Goal: Communication & Community: Answer question/provide support

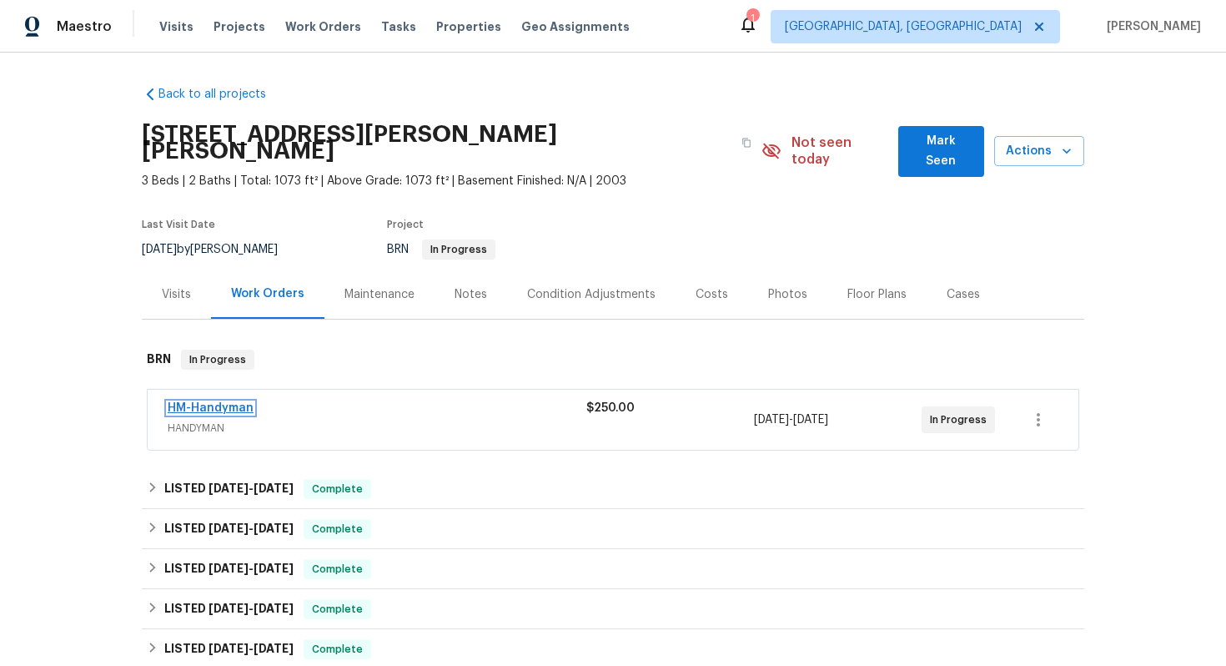
click at [234, 402] on link "HM-Handyman" at bounding box center [211, 408] width 86 height 12
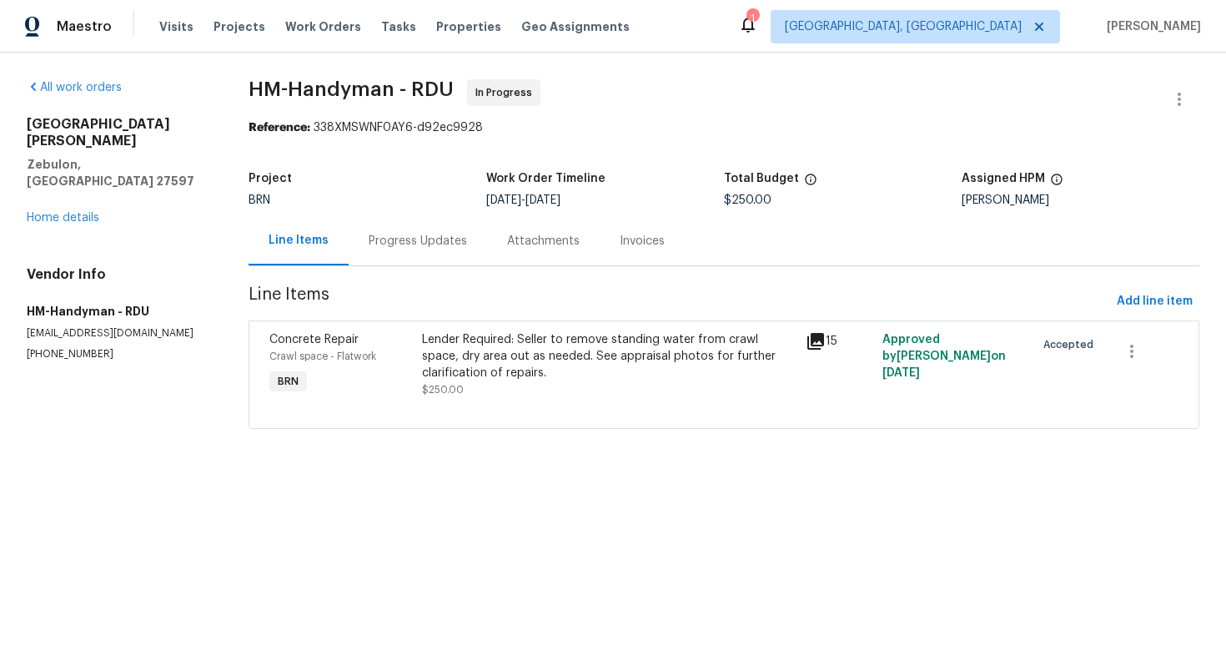
click at [413, 257] on div "Progress Updates" at bounding box center [418, 240] width 138 height 49
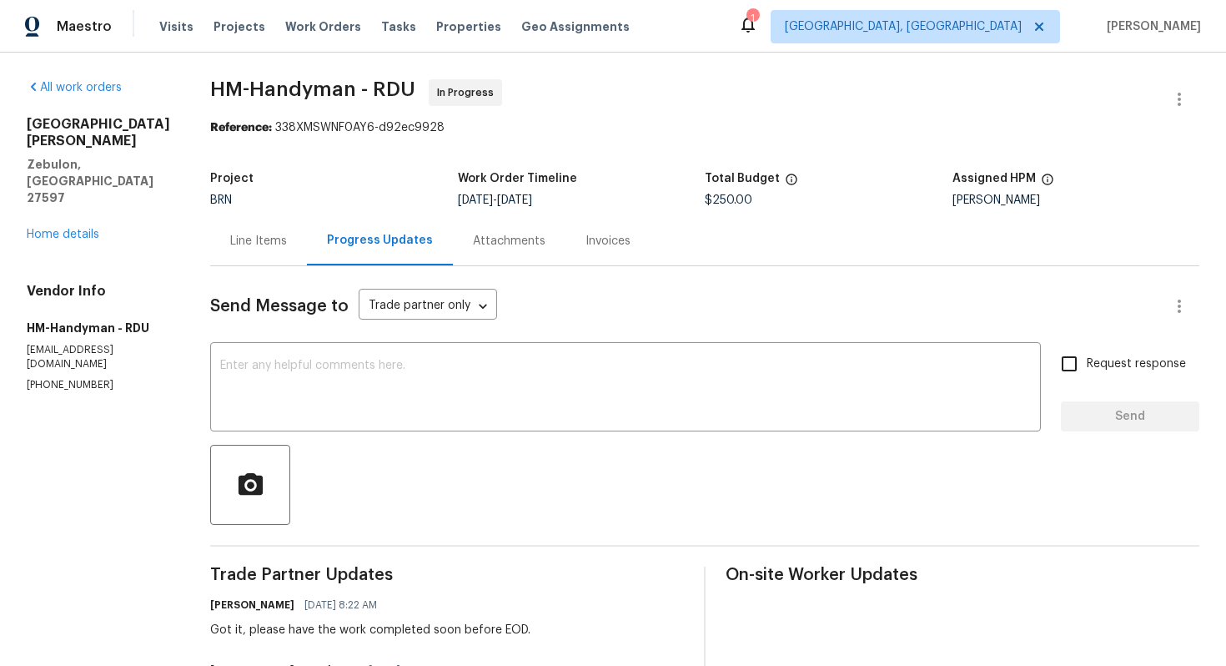
click at [266, 248] on div "Line Items" at bounding box center [258, 241] width 57 height 17
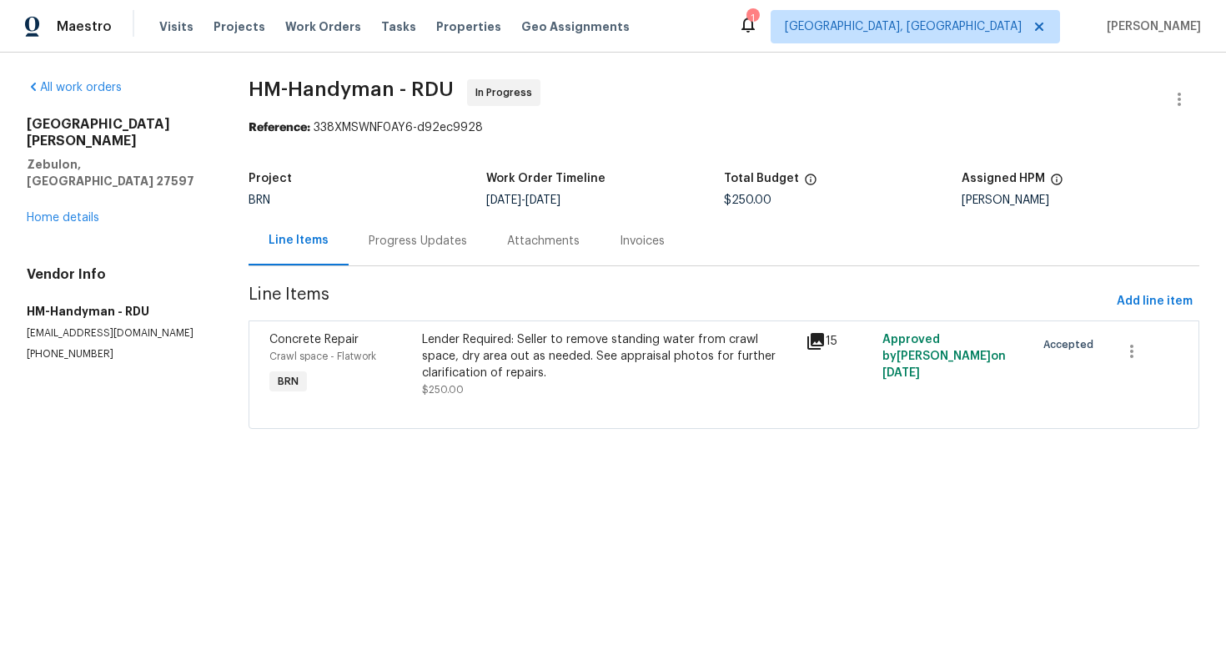
click at [427, 255] on div "Progress Updates" at bounding box center [418, 240] width 138 height 49
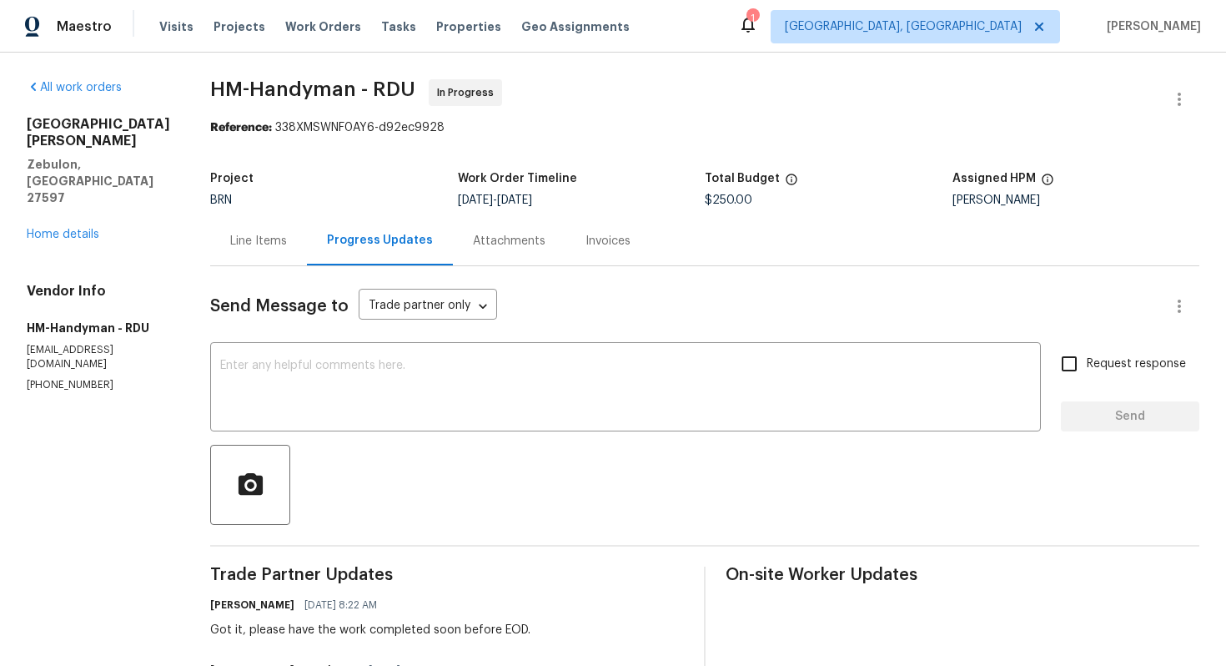
click at [269, 238] on div "Line Items" at bounding box center [258, 241] width 57 height 17
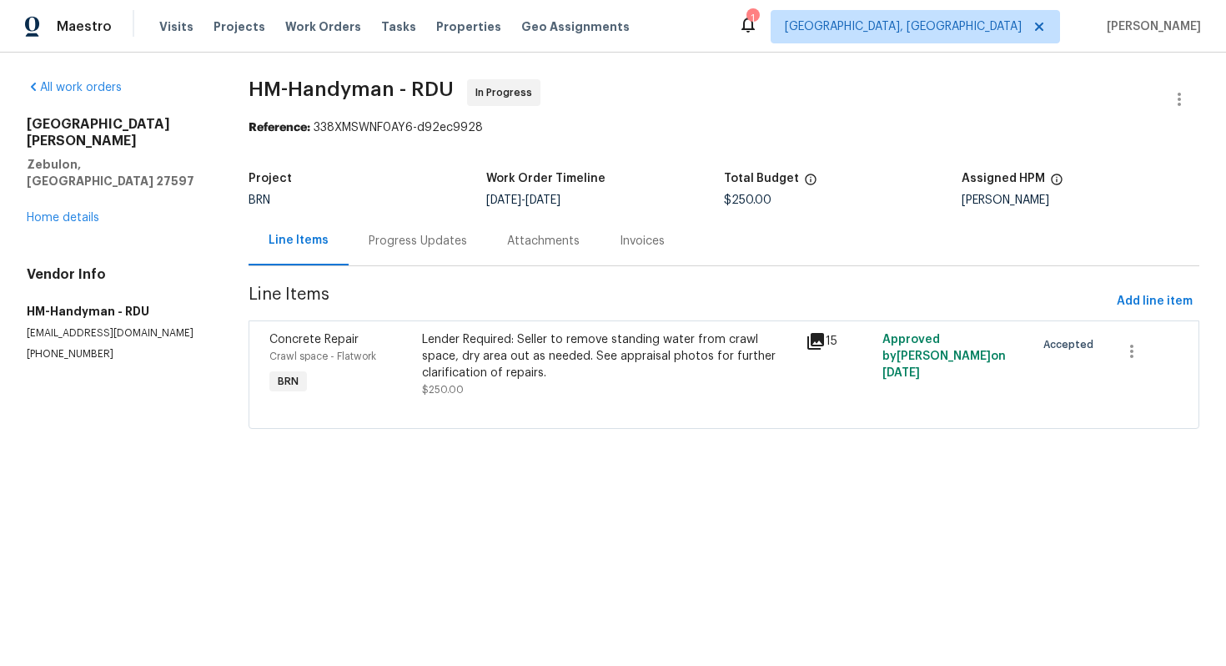
click at [517, 375] on div "Lender Required: Seller to remove standing water from crawl space, dry area out…" at bounding box center [608, 356] width 373 height 50
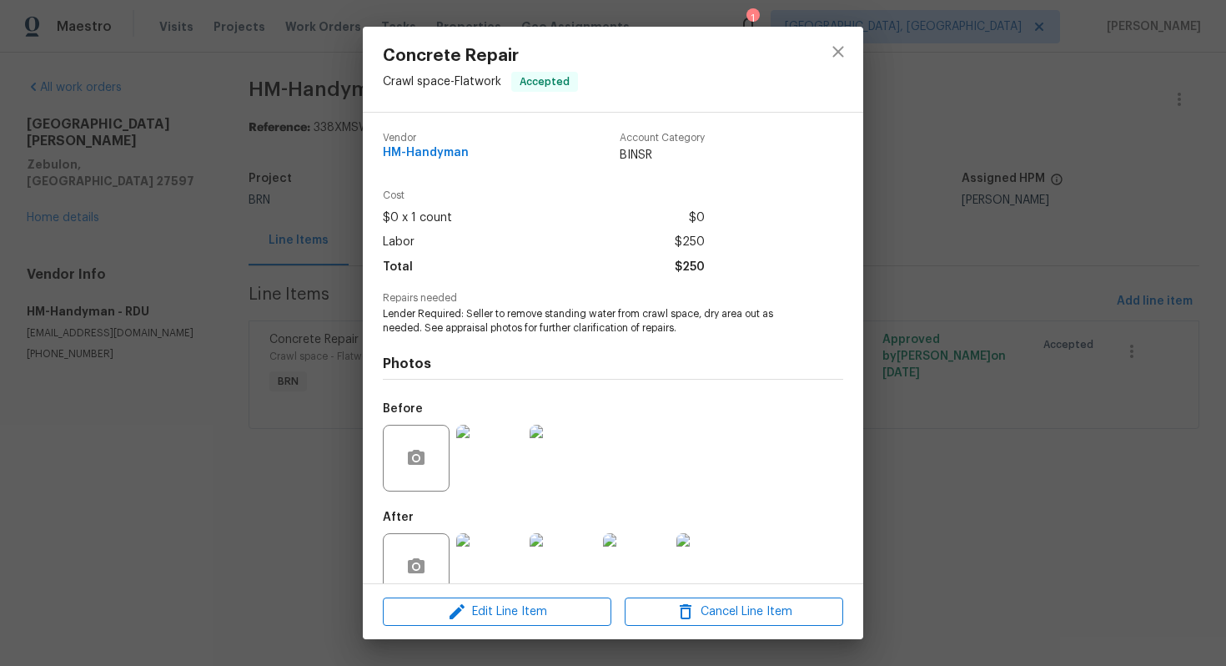
scroll to position [33, 0]
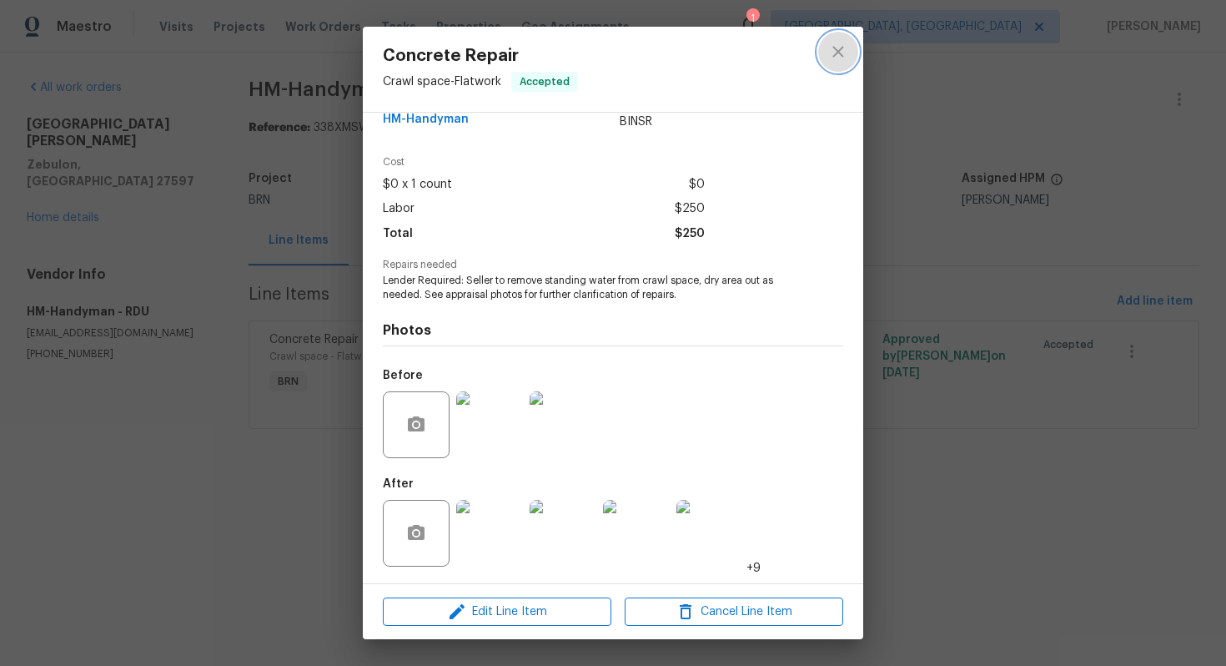
click at [844, 46] on icon "close" at bounding box center [838, 52] width 20 height 20
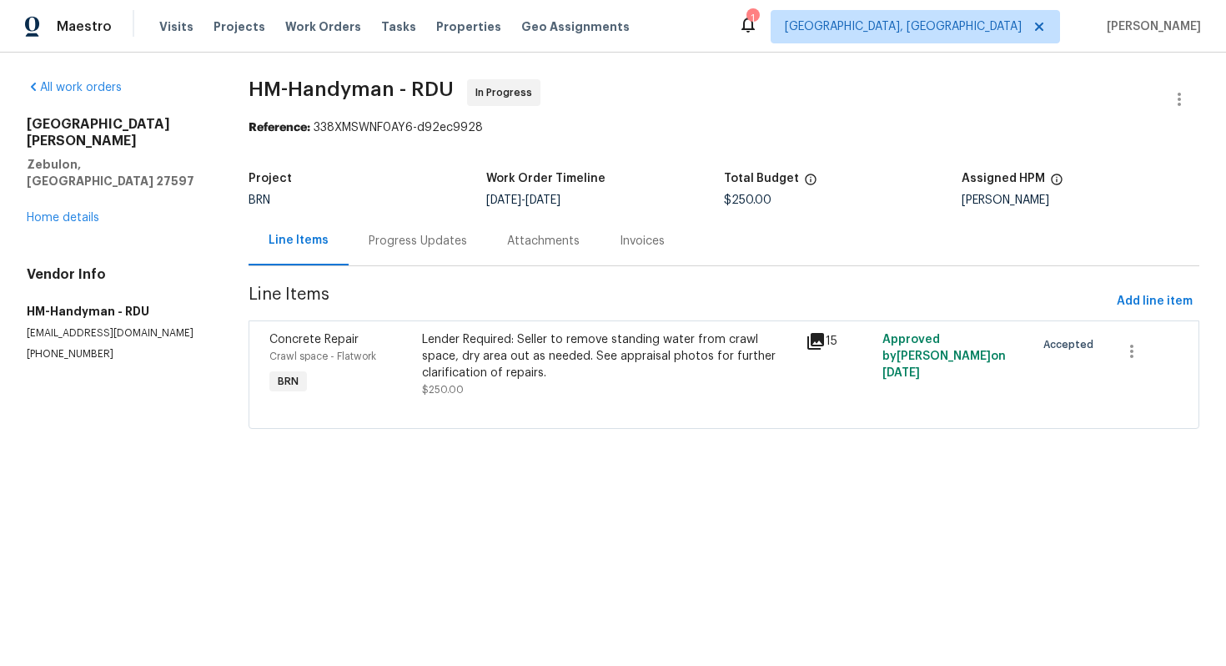
click at [573, 357] on div "Lender Required: Seller to remove standing water from crawl space, dry area out…" at bounding box center [608, 356] width 373 height 50
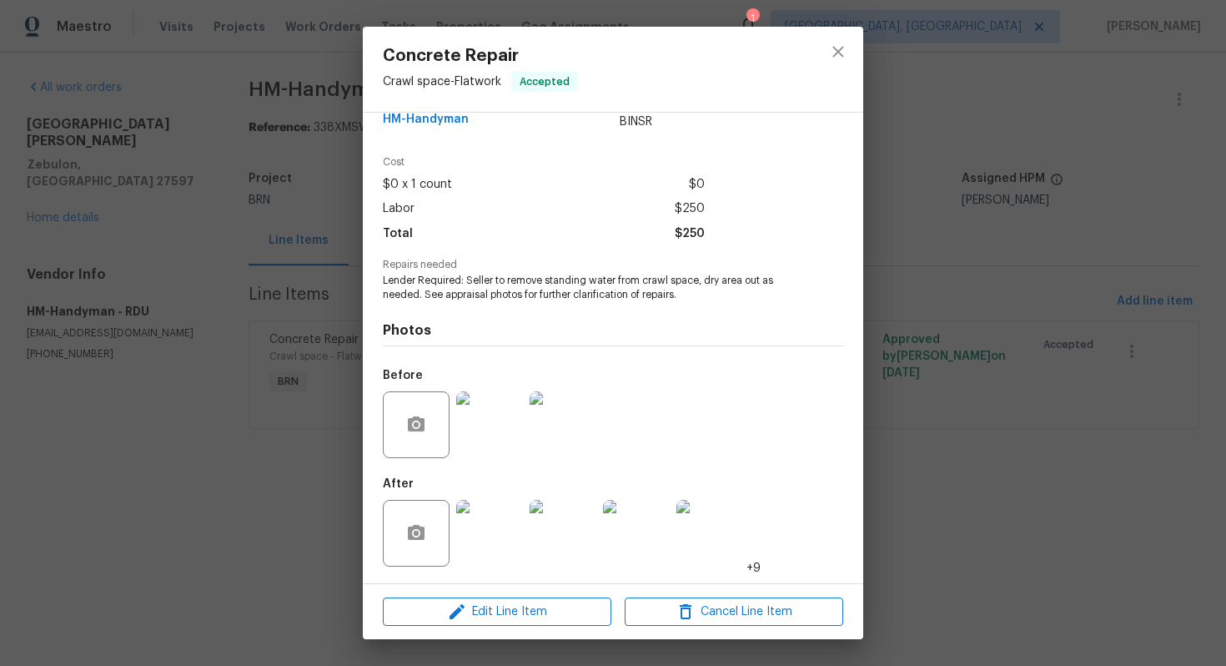
click at [493, 522] on img at bounding box center [489, 533] width 67 height 67
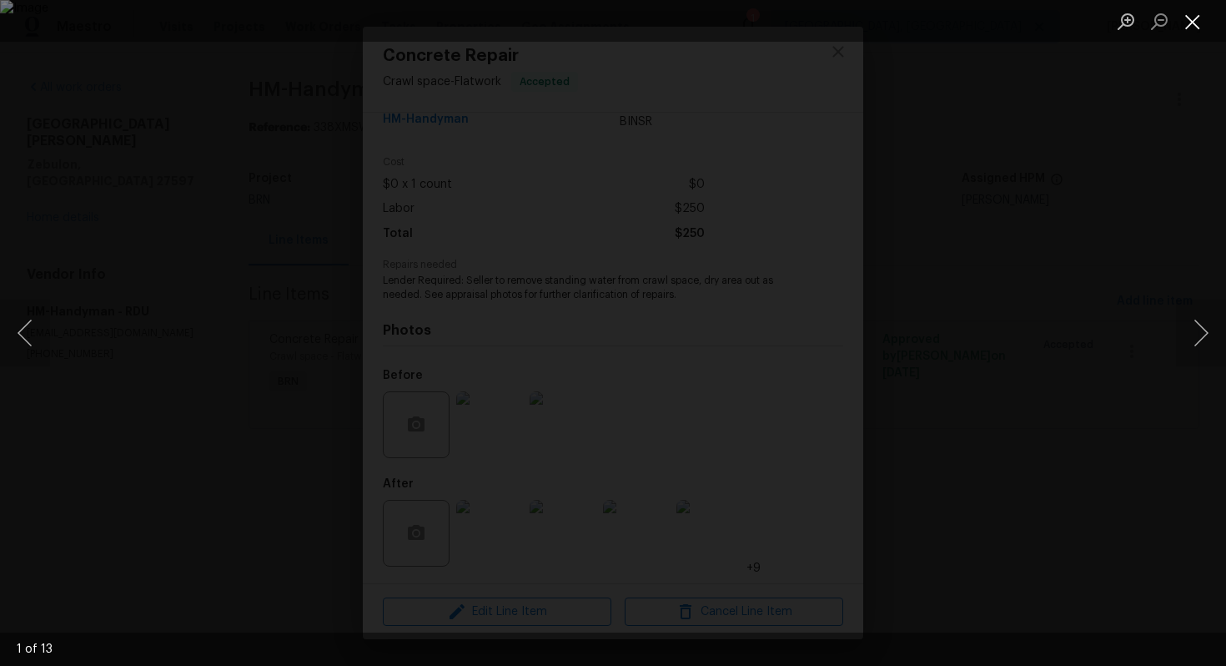
click at [1191, 29] on button "Close lightbox" at bounding box center [1192, 21] width 33 height 29
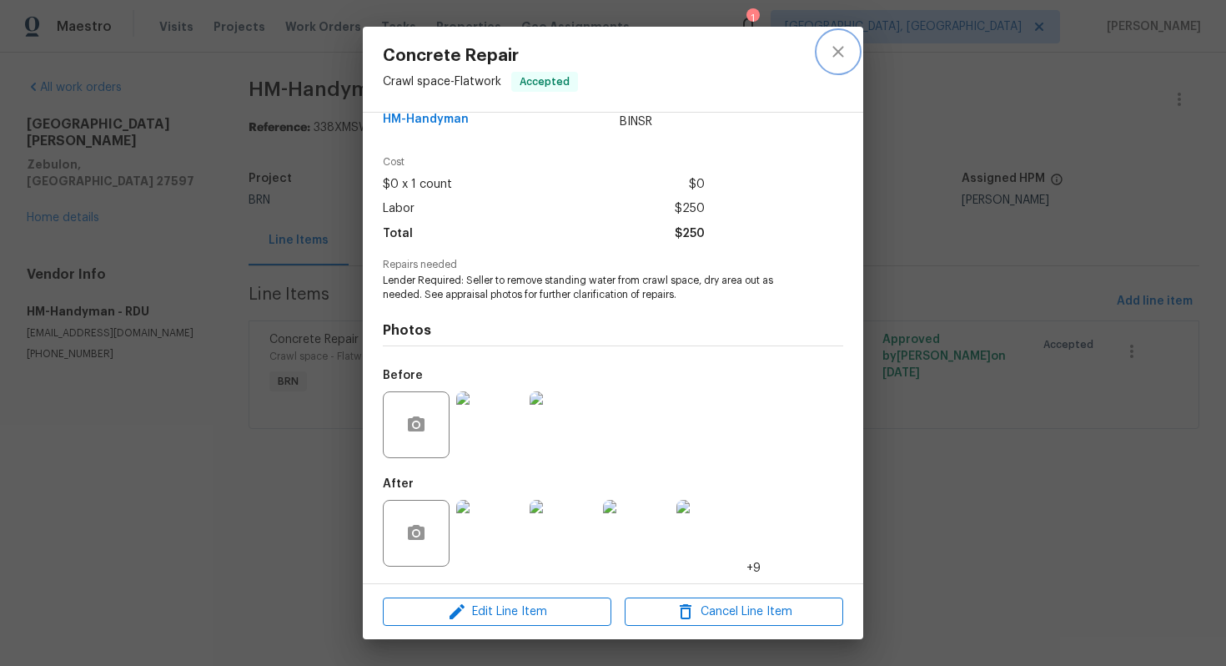
click at [839, 56] on icon "close" at bounding box center [838, 52] width 20 height 20
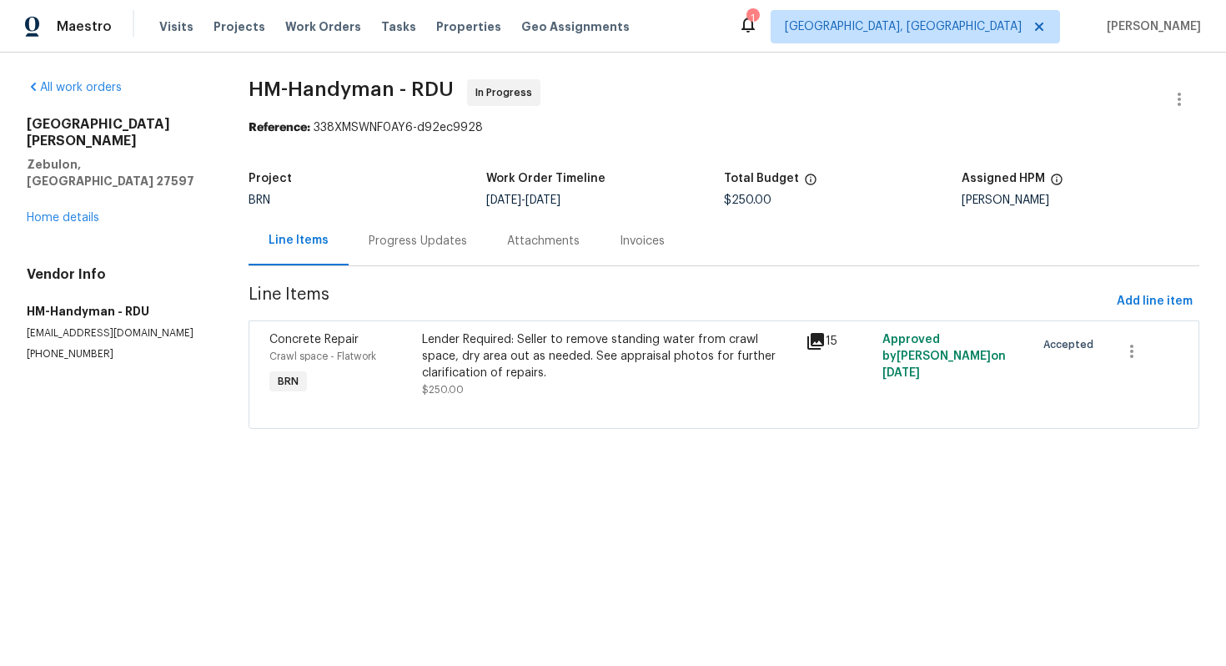
click at [394, 253] on div "Progress Updates" at bounding box center [418, 240] width 138 height 49
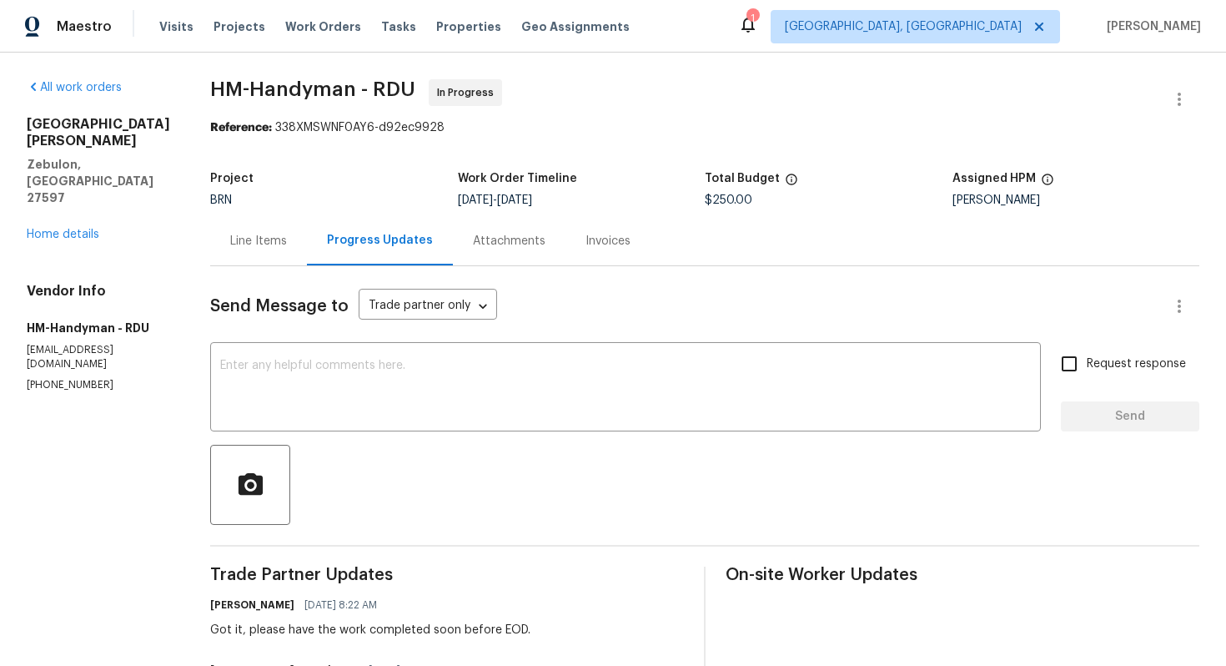
click at [254, 244] on div "Line Items" at bounding box center [258, 241] width 57 height 17
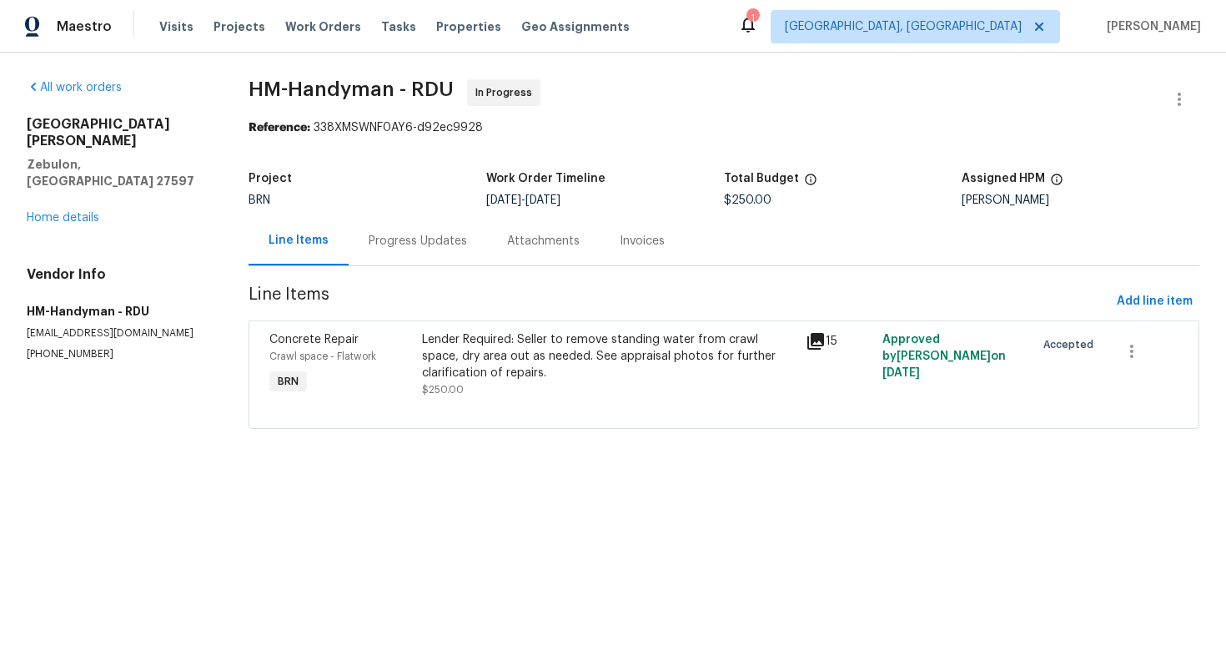
click at [514, 382] on div "Lender Required: Seller to remove standing water from crawl space, dry area out…" at bounding box center [608, 364] width 373 height 67
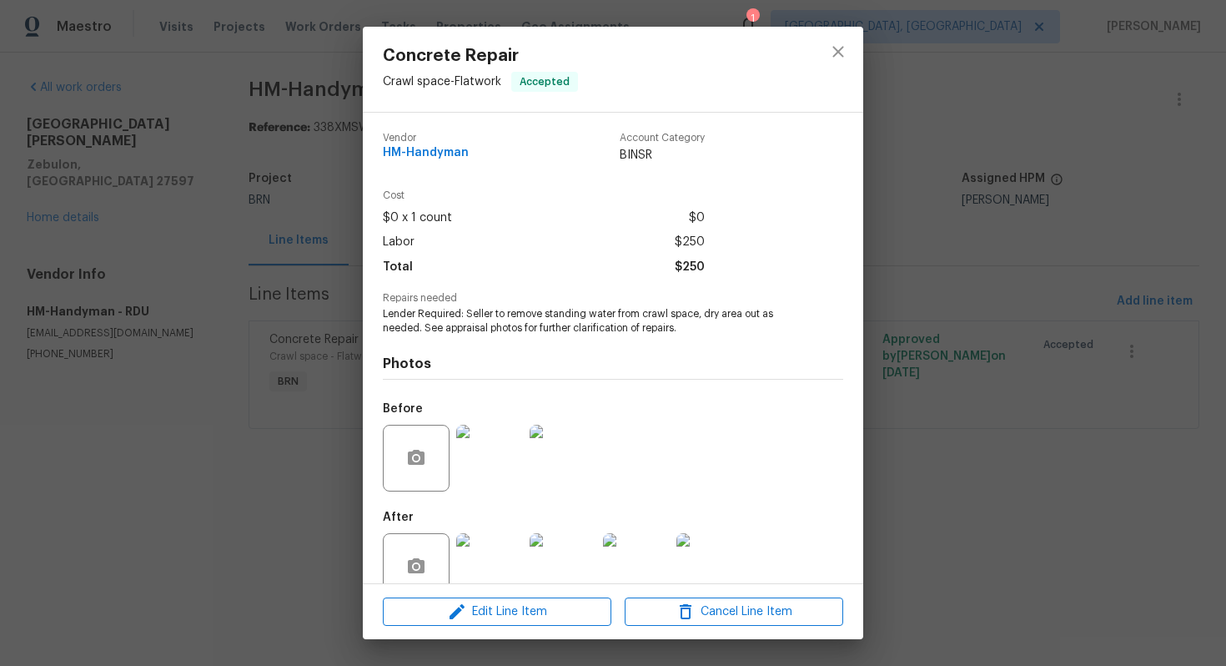
scroll to position [33, 0]
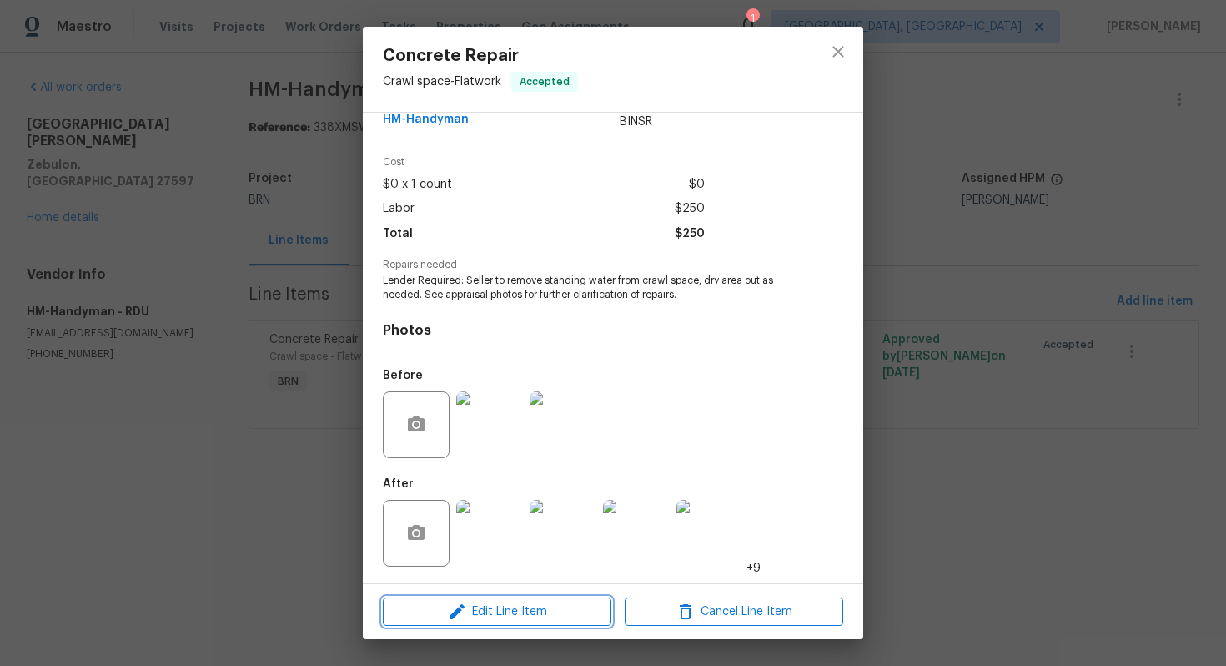
click at [480, 607] on span "Edit Line Item" at bounding box center [497, 612] width 219 height 21
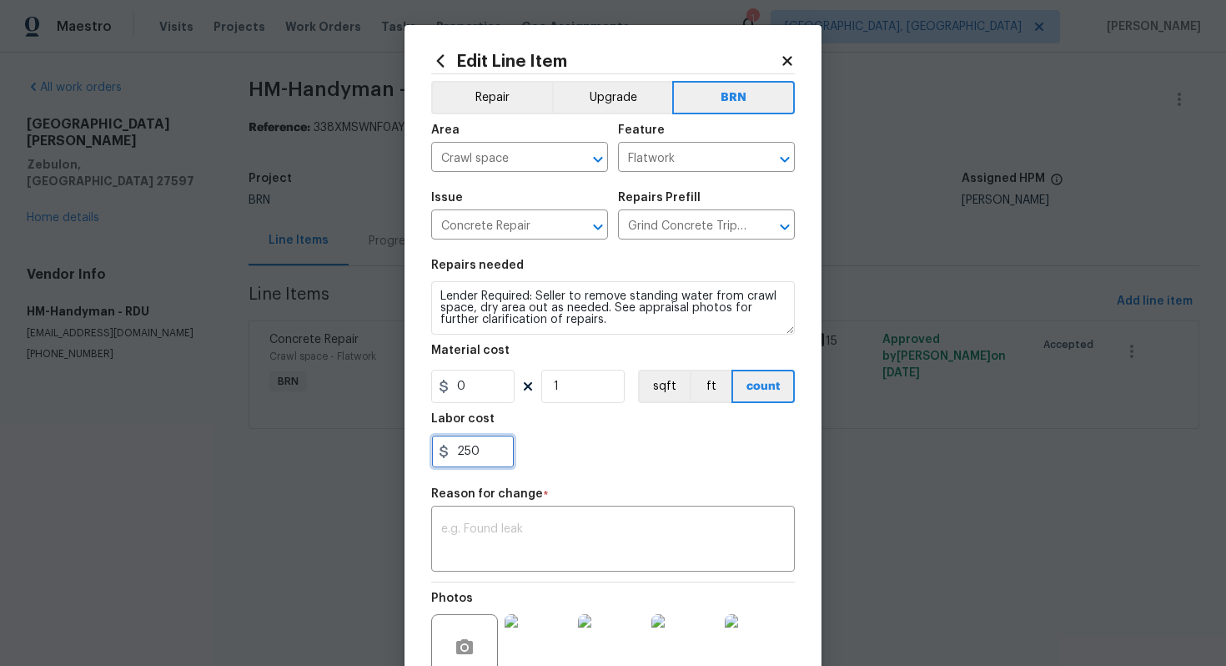
click at [479, 454] on input "250" at bounding box center [472, 451] width 83 height 33
type input "500"
click at [567, 535] on textarea at bounding box center [613, 540] width 344 height 35
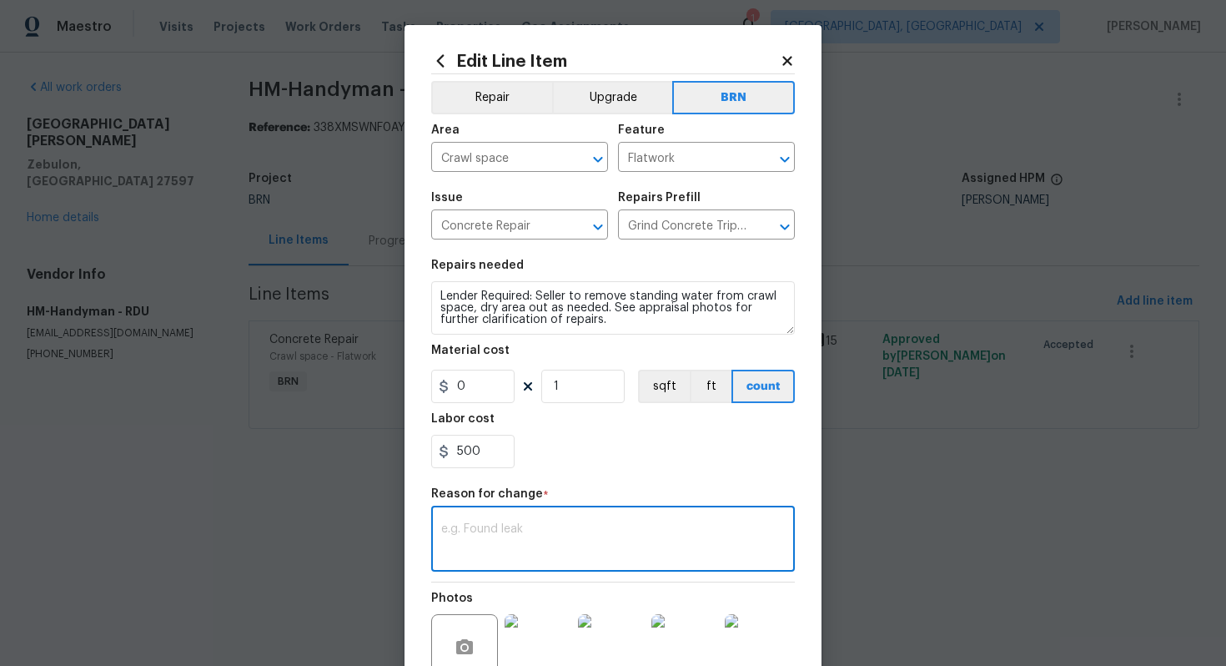
paste textarea "(AG) Updated per vendors final cost."
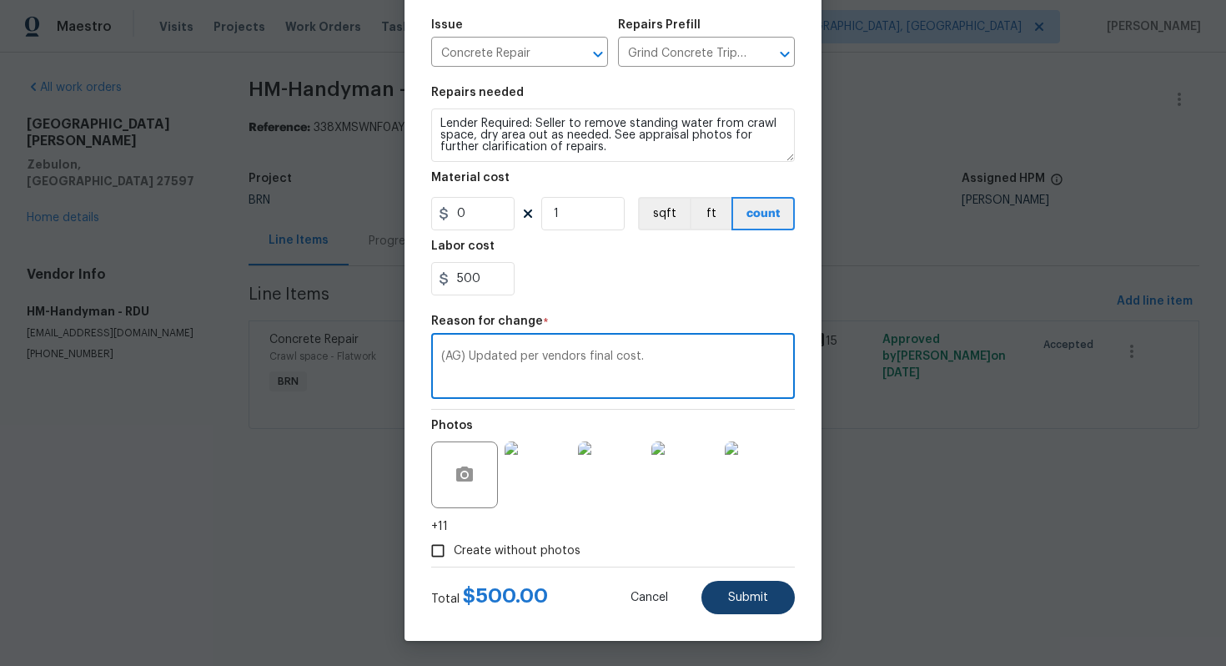
type textarea "(AG) Updated per vendors final cost."
click at [757, 599] on span "Submit" at bounding box center [748, 598] width 40 height 13
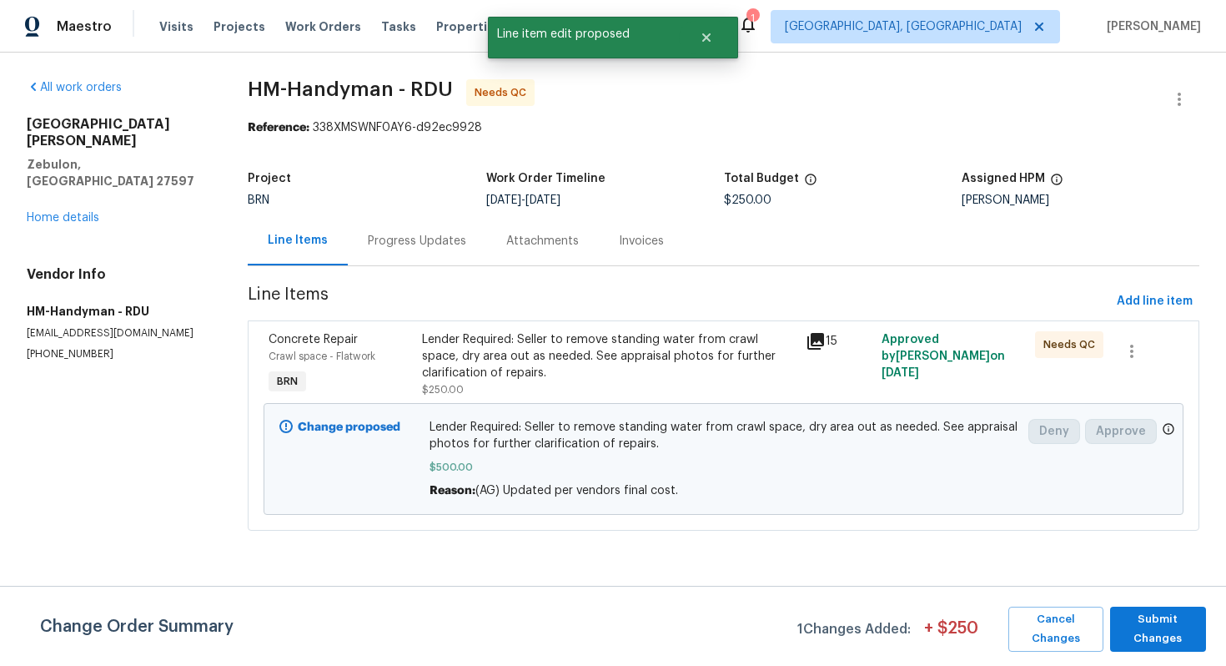
scroll to position [0, 0]
click at [1156, 621] on span "Submit Changes" at bounding box center [1158, 629] width 79 height 38
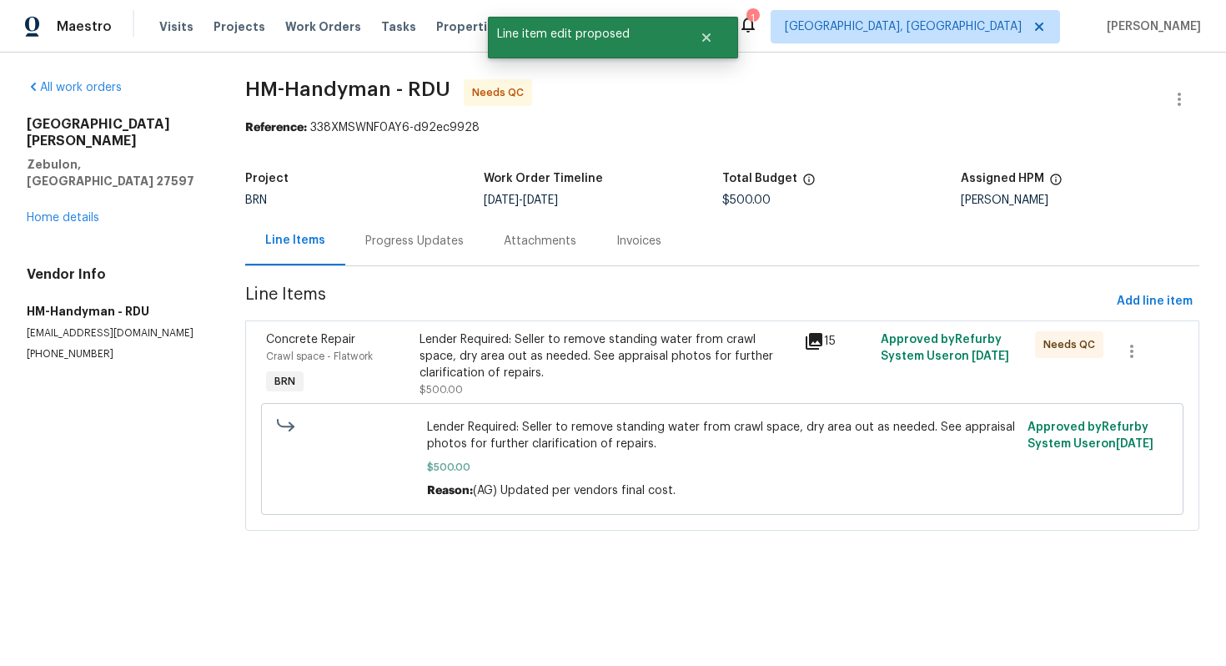
click at [428, 242] on div "Progress Updates" at bounding box center [414, 241] width 98 height 17
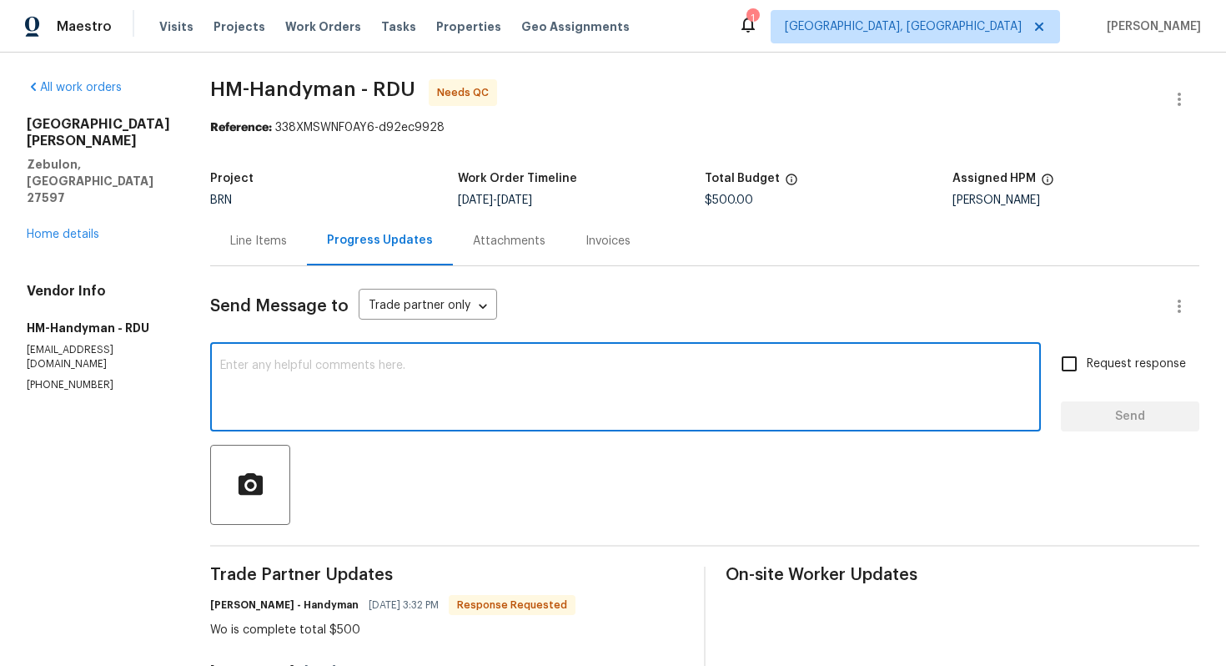
click at [419, 382] on textarea at bounding box center [625, 389] width 811 height 58
paste textarea "(AG) Updated per vendors final cost."
paste textarea "WO is approved. Please upload the invoice under invoice section. Thanks!"
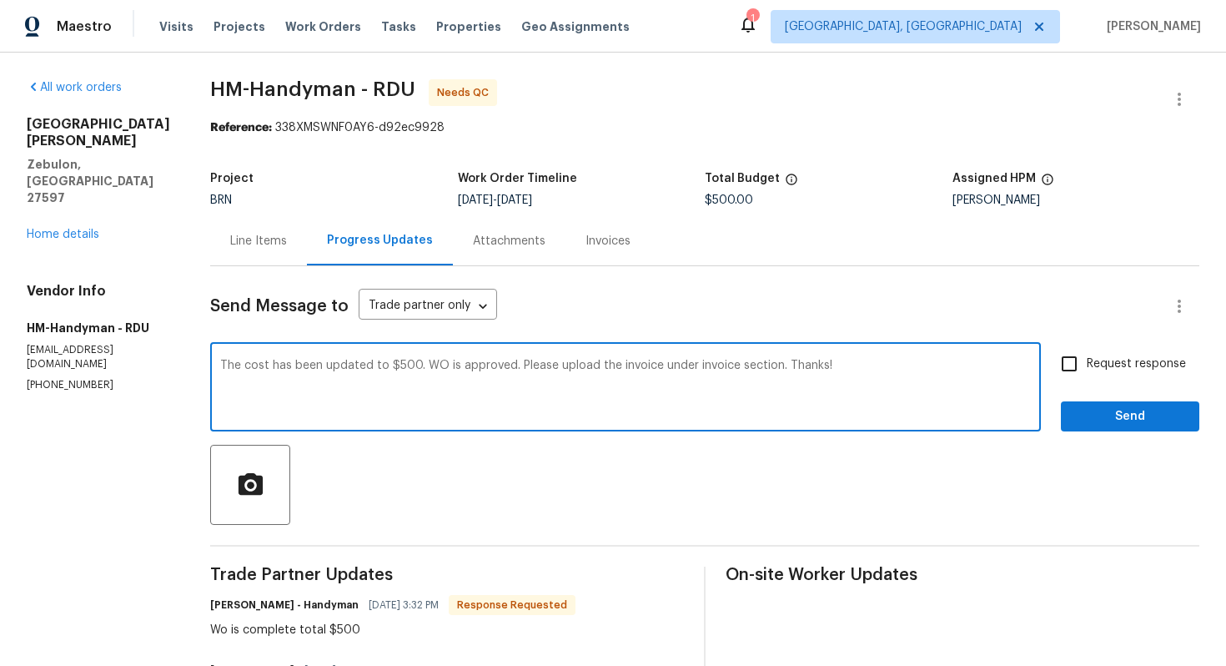
type textarea "The cost has been updated to $500. WO is approved. Please upload the invoice un…"
click at [1079, 370] on input "Request response" at bounding box center [1069, 363] width 35 height 35
checkbox input "true"
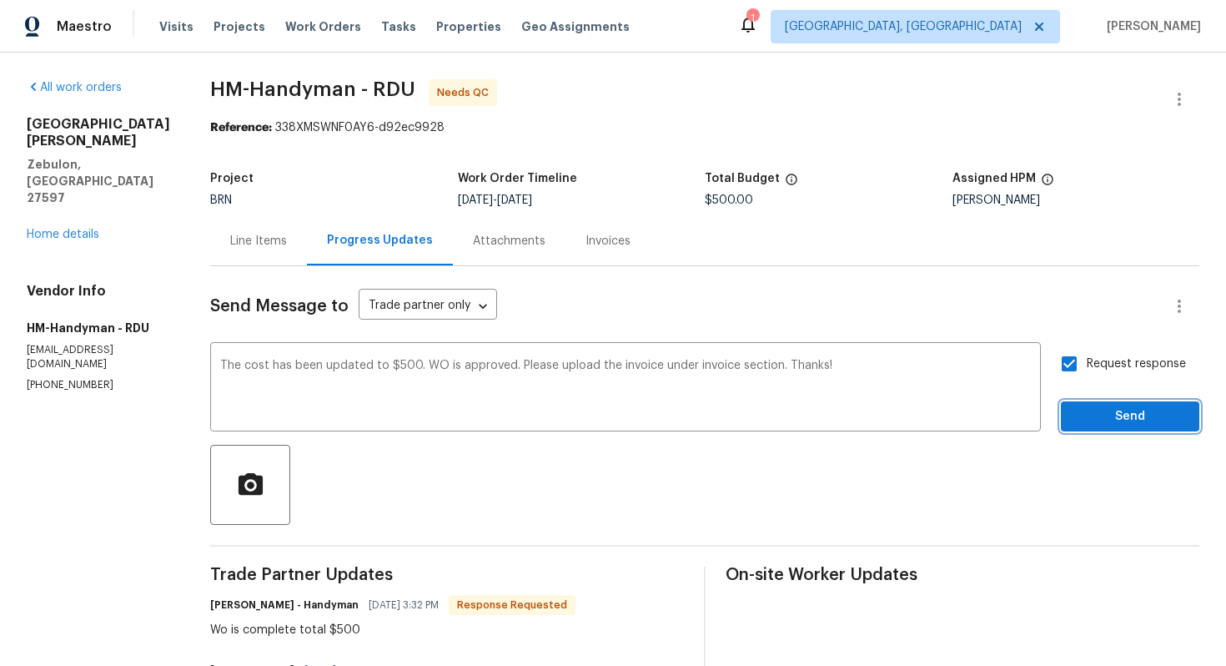
click at [1098, 410] on span "Send" at bounding box center [1131, 416] width 112 height 21
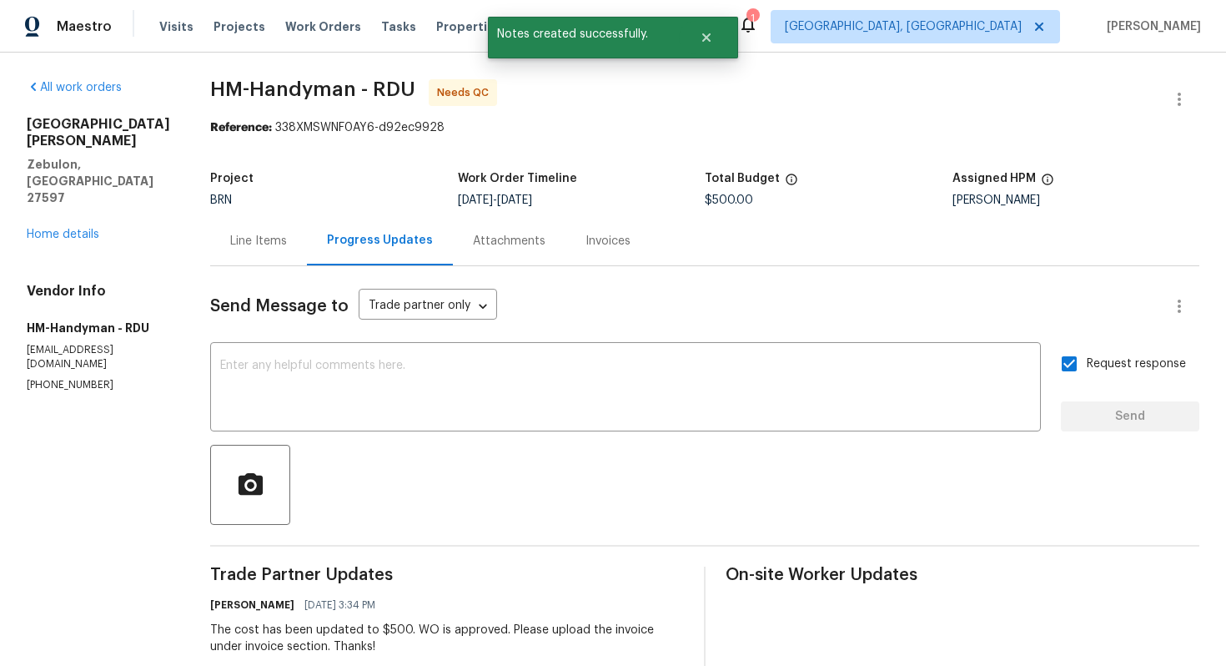
click at [277, 242] on div "Line Items" at bounding box center [258, 241] width 57 height 17
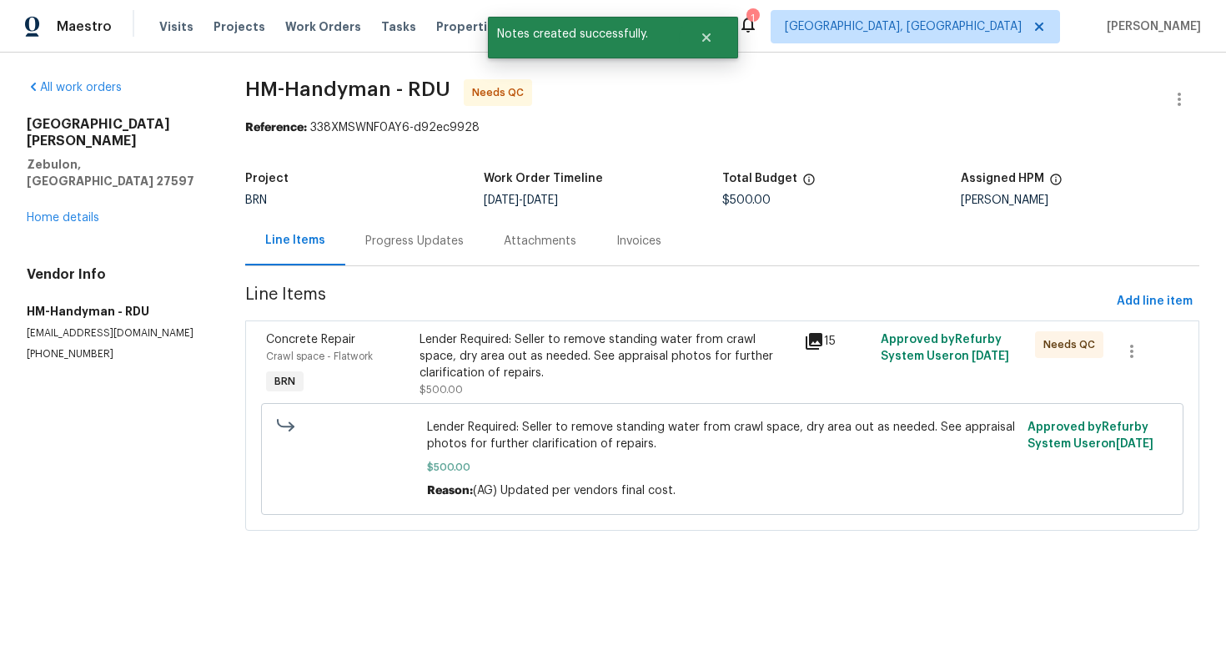
click at [529, 341] on div "Lender Required: Seller to remove standing water from crawl space, dry area out…" at bounding box center [607, 356] width 375 height 50
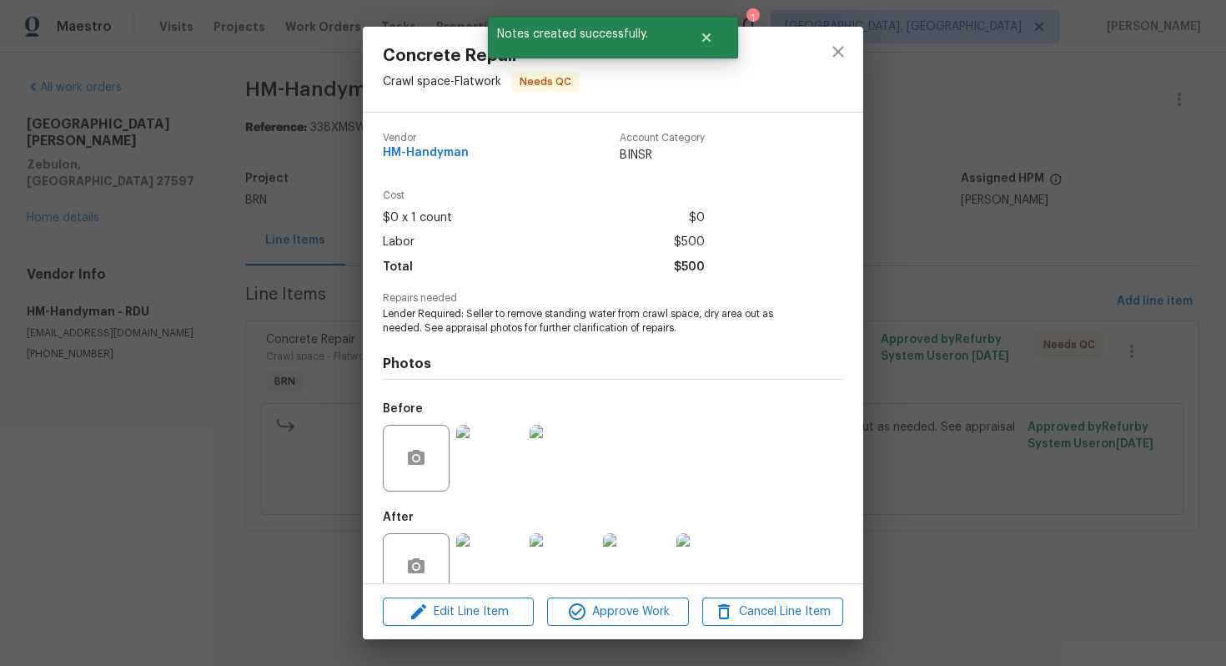
scroll to position [33, 0]
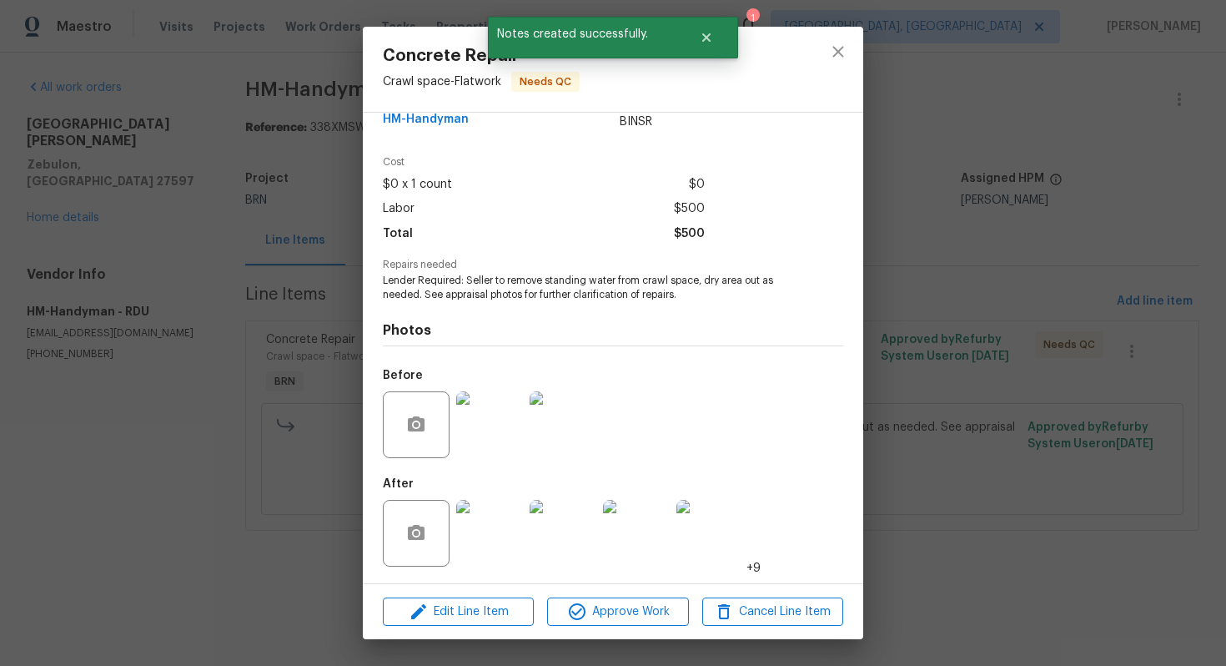
click at [497, 527] on img at bounding box center [489, 533] width 67 height 67
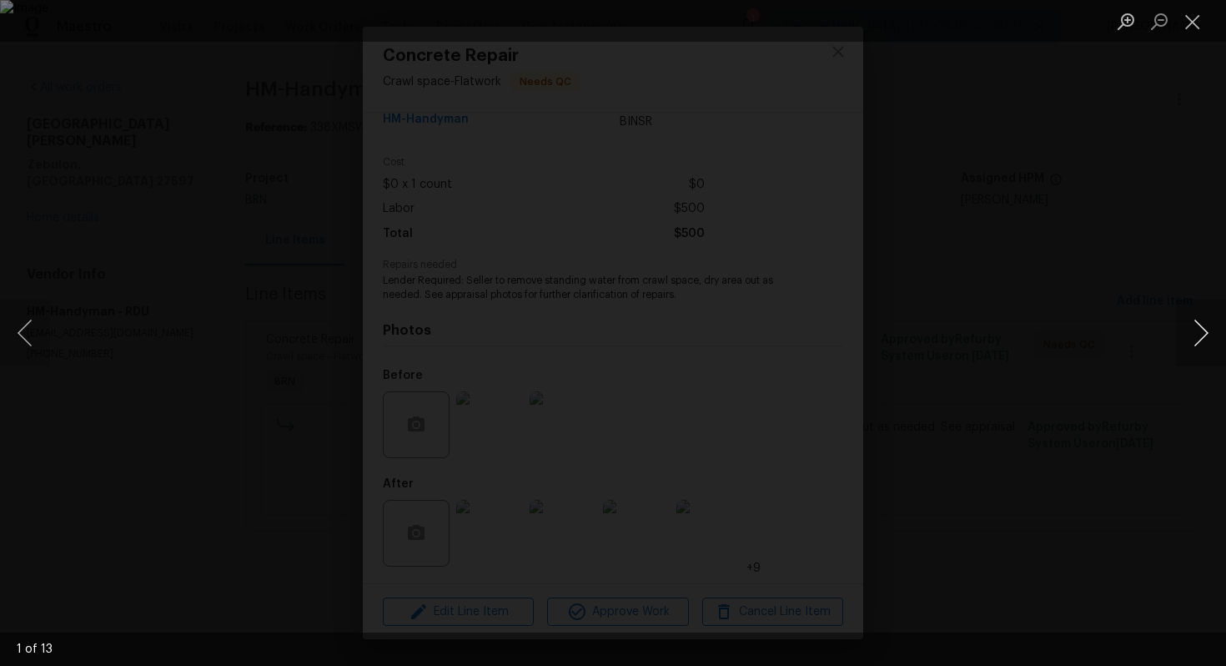
click at [1191, 343] on button "Next image" at bounding box center [1201, 333] width 50 height 67
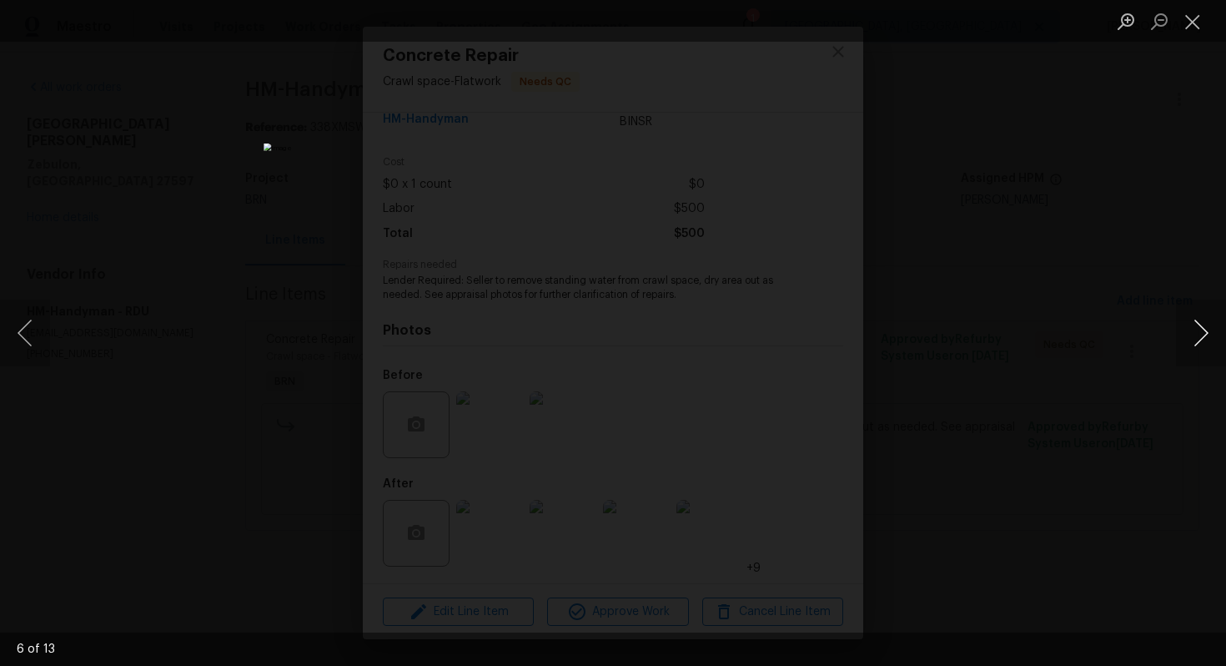
click at [1191, 343] on button "Next image" at bounding box center [1201, 333] width 50 height 67
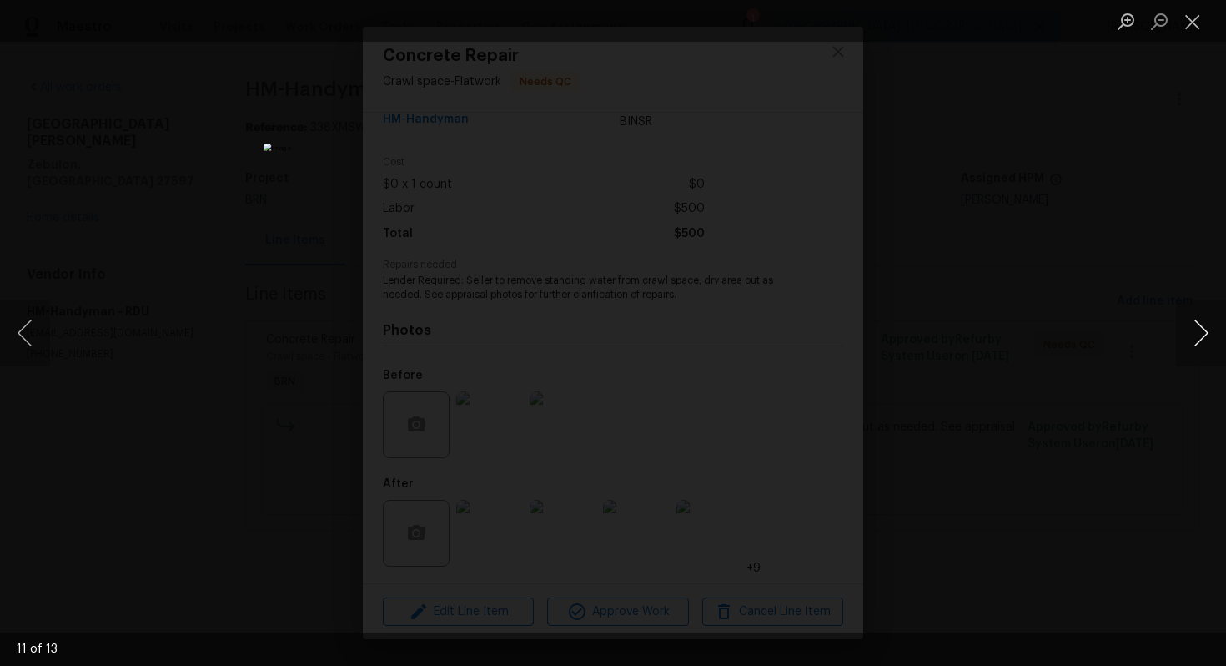
click at [1191, 343] on button "Next image" at bounding box center [1201, 333] width 50 height 67
click at [1188, 27] on button "Close lightbox" at bounding box center [1192, 21] width 33 height 29
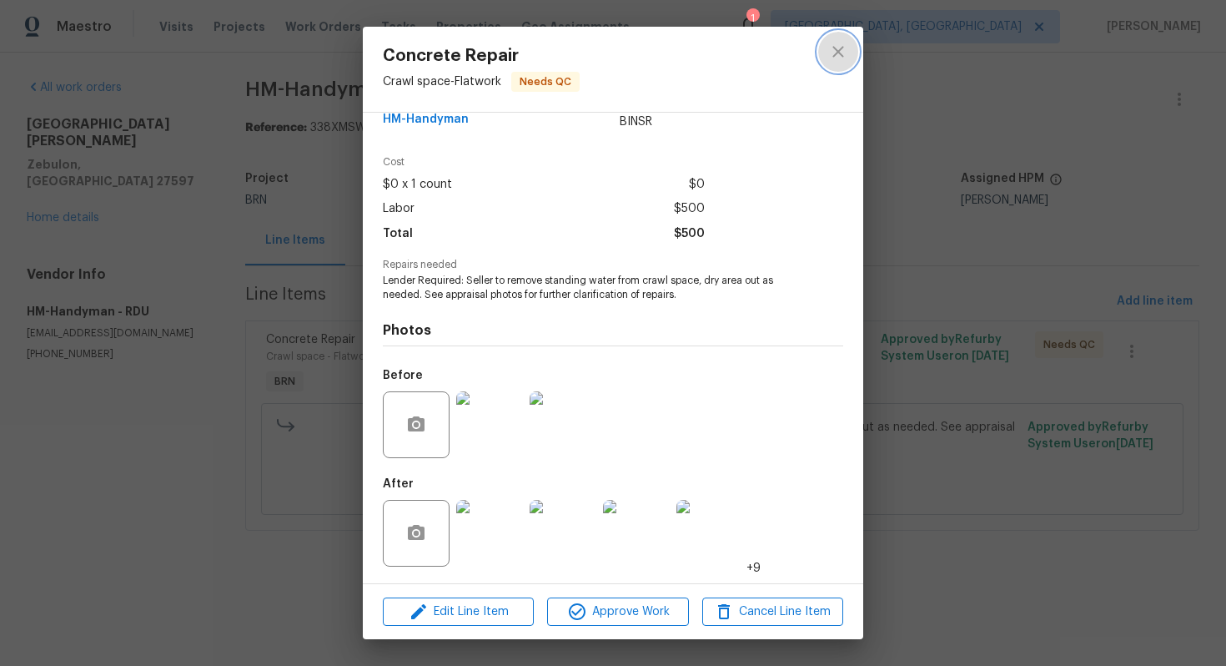
click at [849, 57] on button "close" at bounding box center [838, 52] width 40 height 40
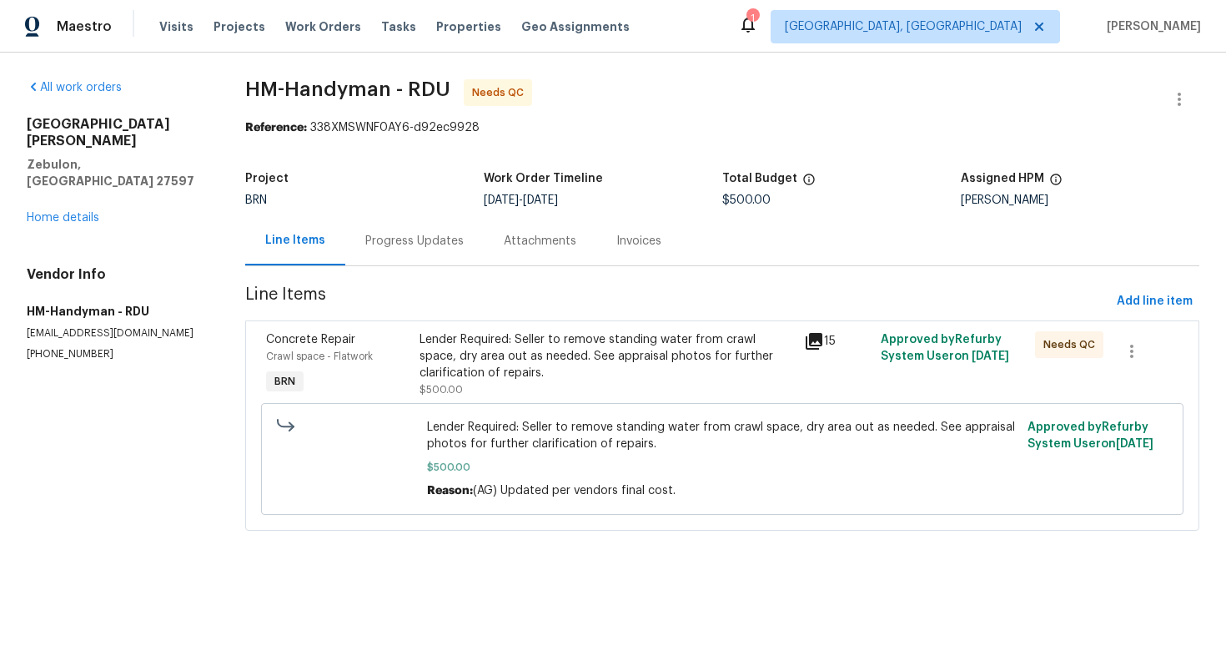
click at [441, 244] on div "Progress Updates" at bounding box center [414, 241] width 98 height 17
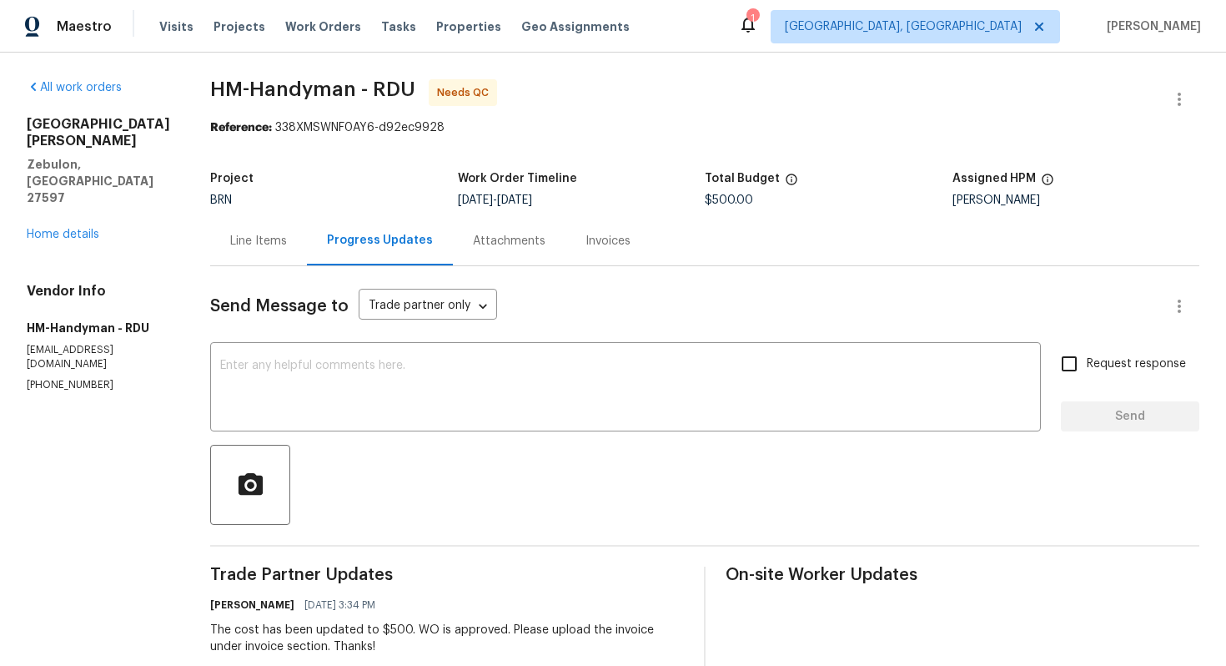
click at [266, 249] on div "Line Items" at bounding box center [258, 241] width 57 height 17
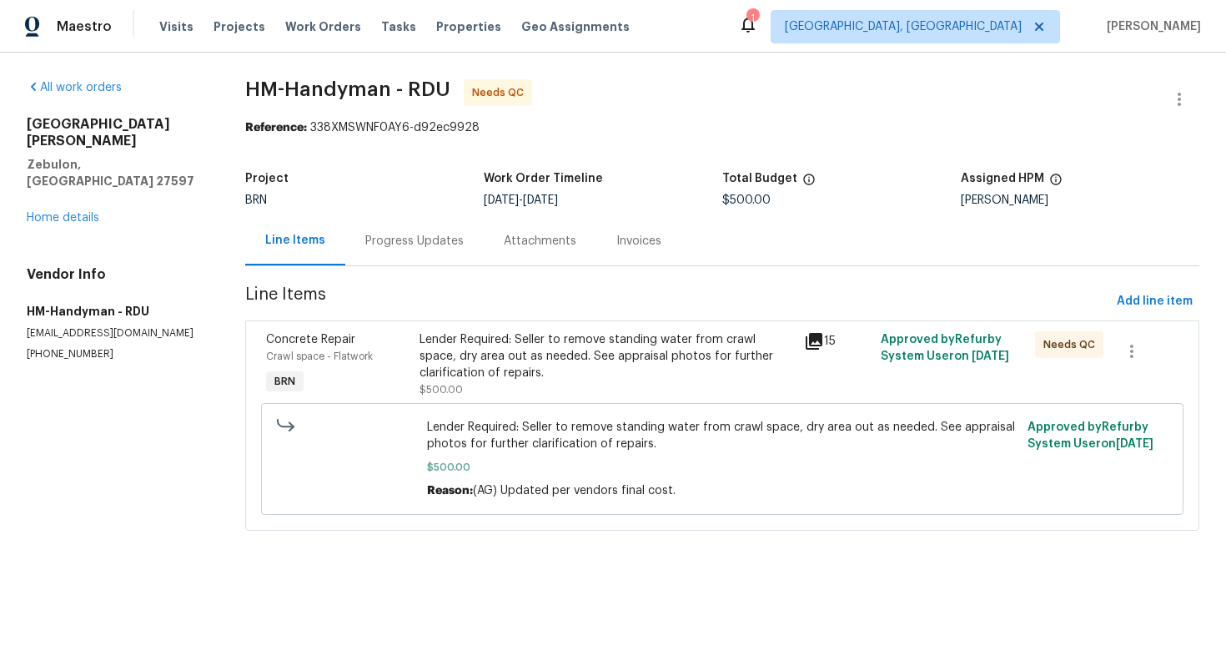
click at [425, 246] on div "Progress Updates" at bounding box center [414, 241] width 98 height 17
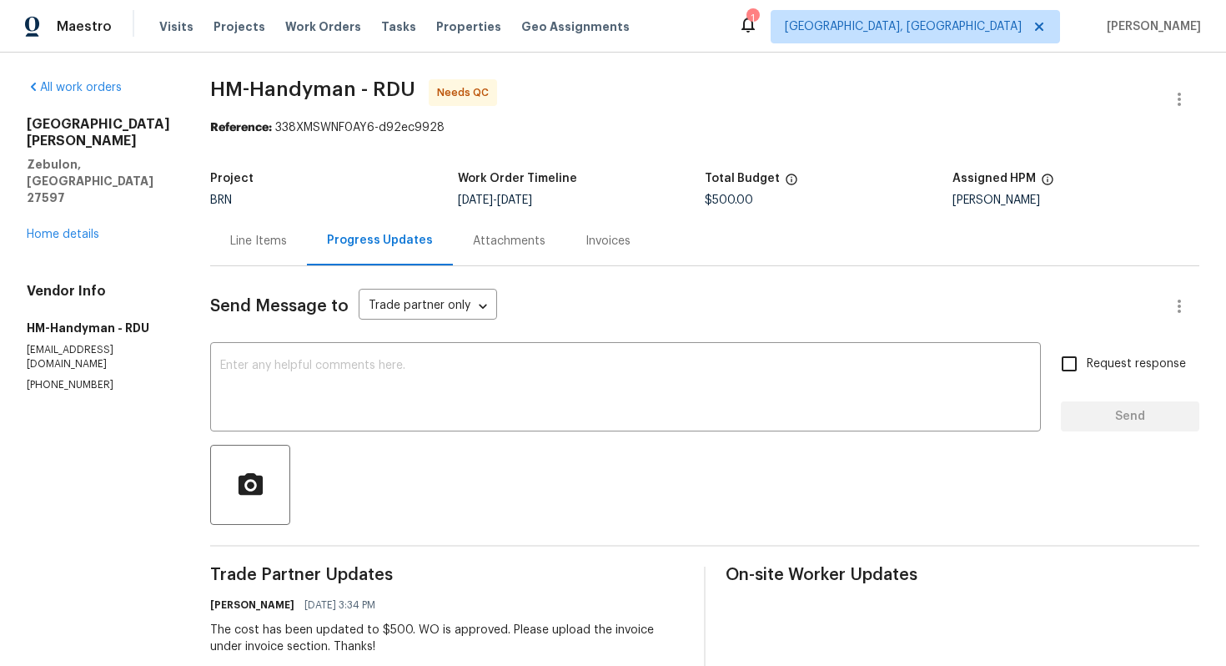
click at [269, 263] on div "Line Items" at bounding box center [258, 240] width 97 height 49
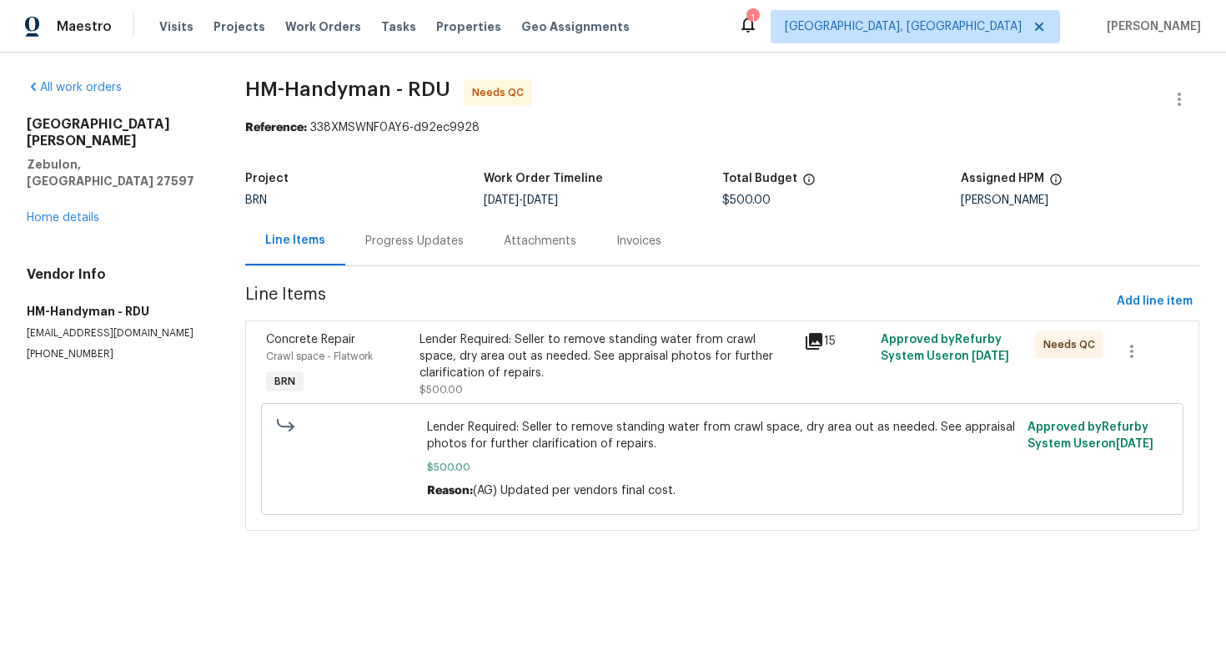
click at [474, 377] on div "Lender Required: Seller to remove standing water from crawl space, dry area out…" at bounding box center [607, 356] width 375 height 50
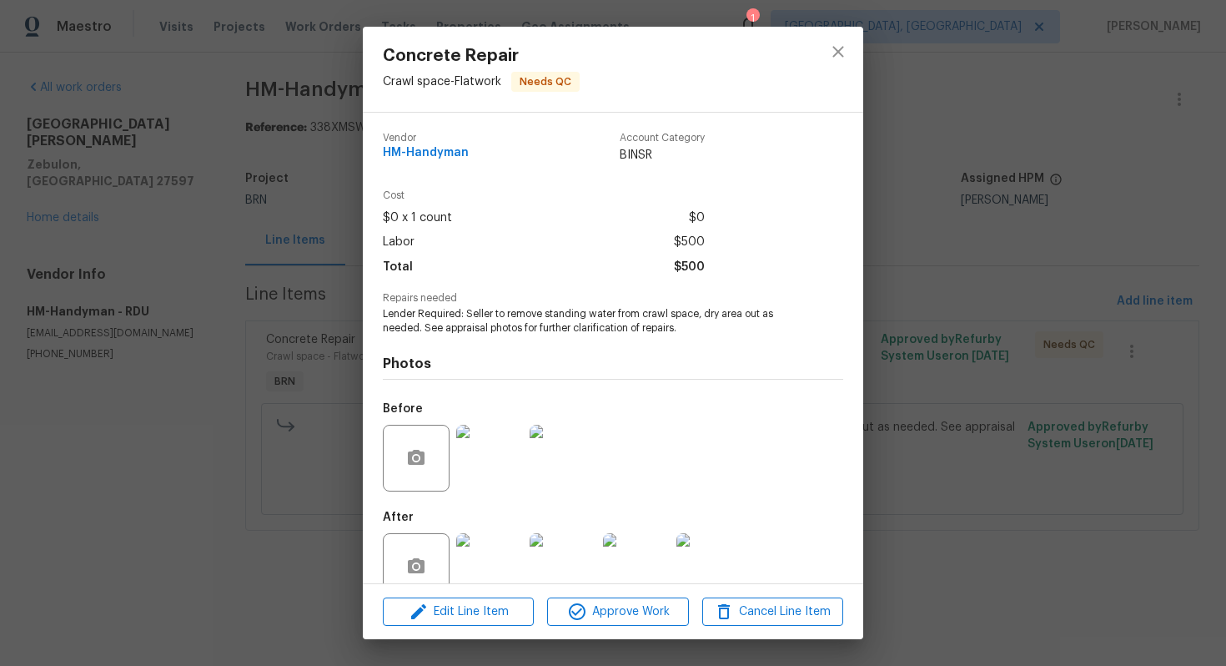
scroll to position [33, 0]
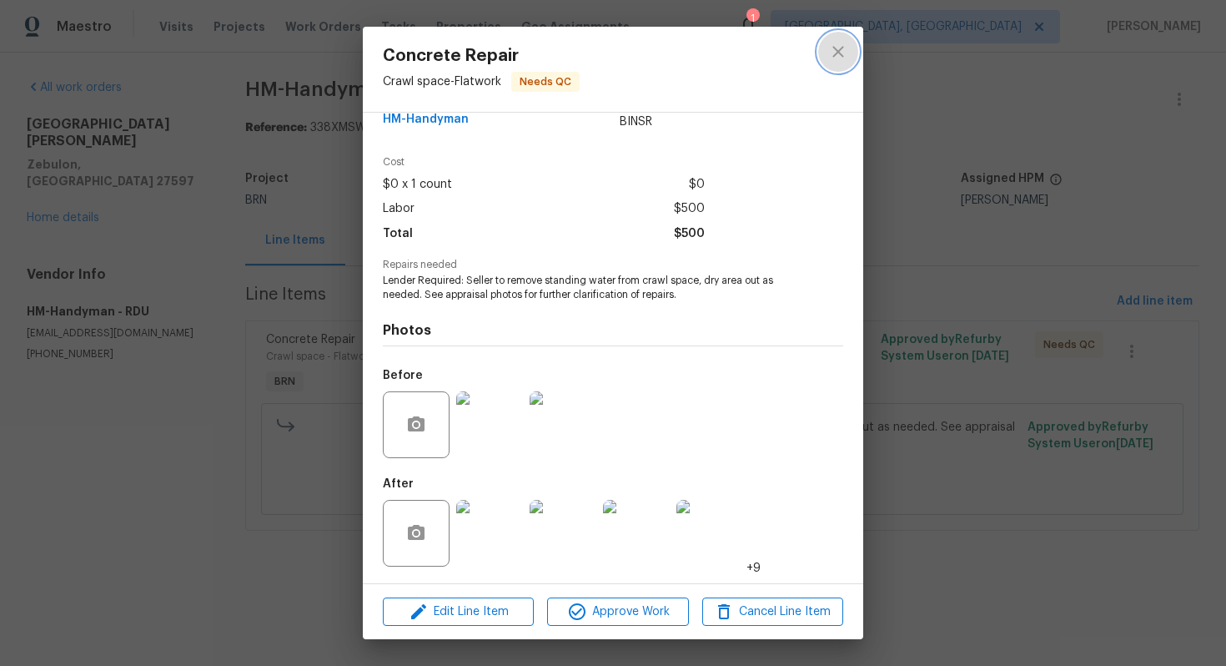
click at [832, 47] on icon "close" at bounding box center [838, 52] width 20 height 20
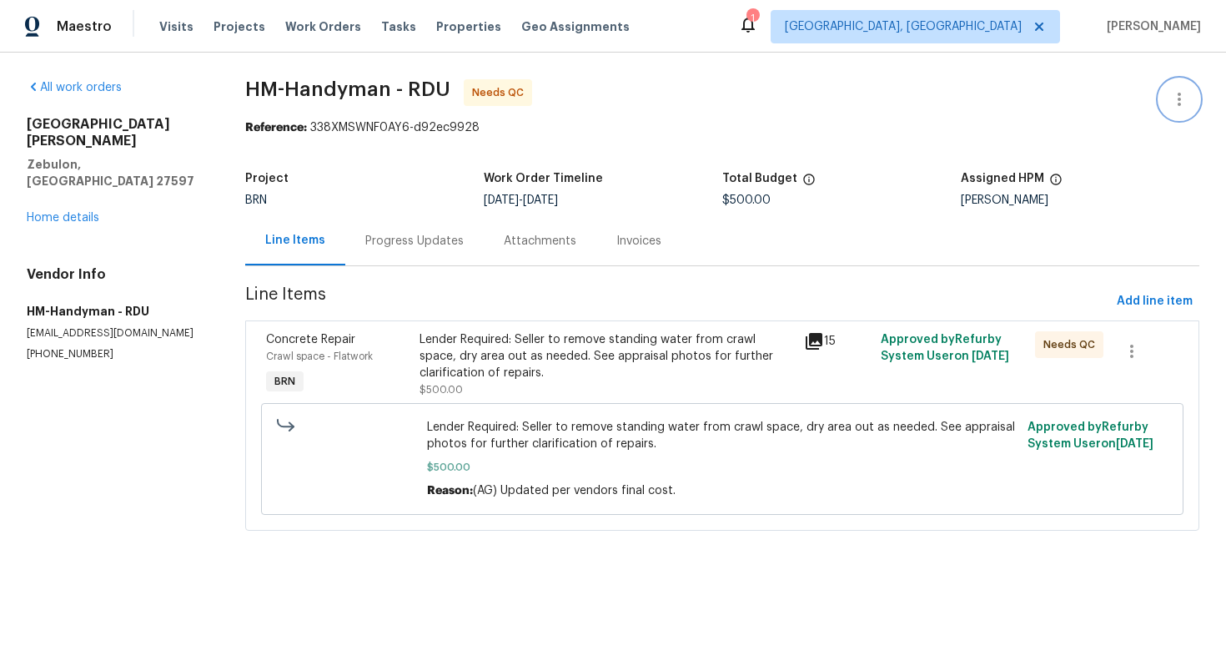
click at [1175, 93] on icon "button" at bounding box center [1180, 99] width 20 height 20
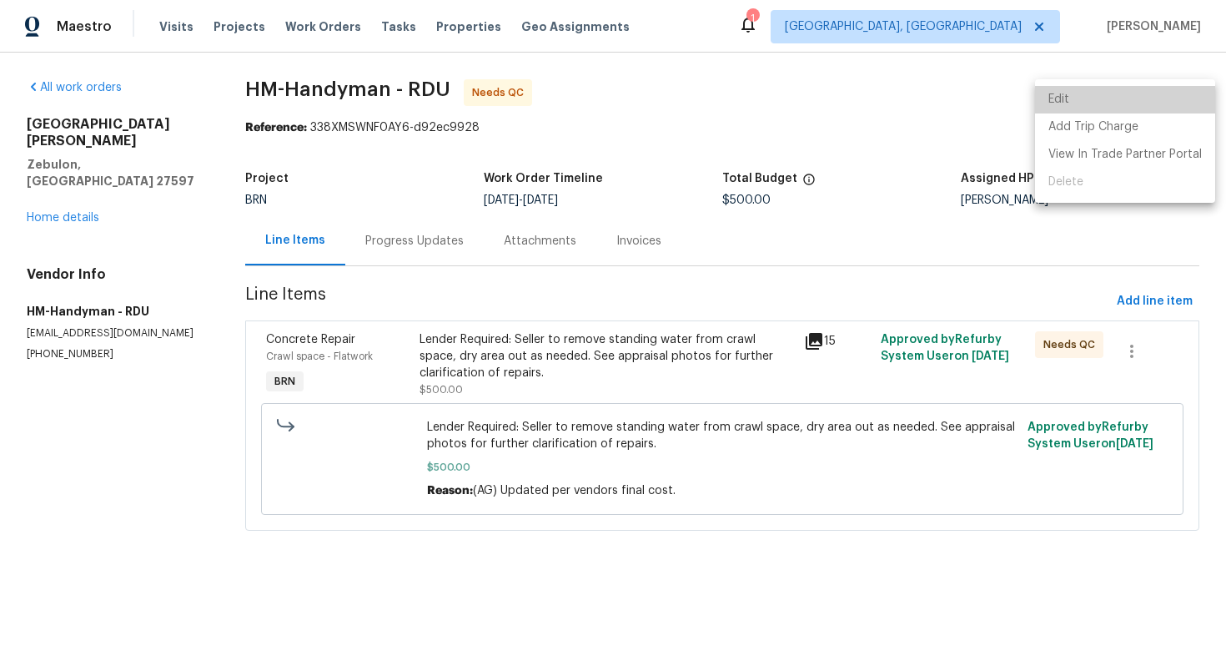
click at [1166, 96] on li "Edit" at bounding box center [1125, 100] width 180 height 28
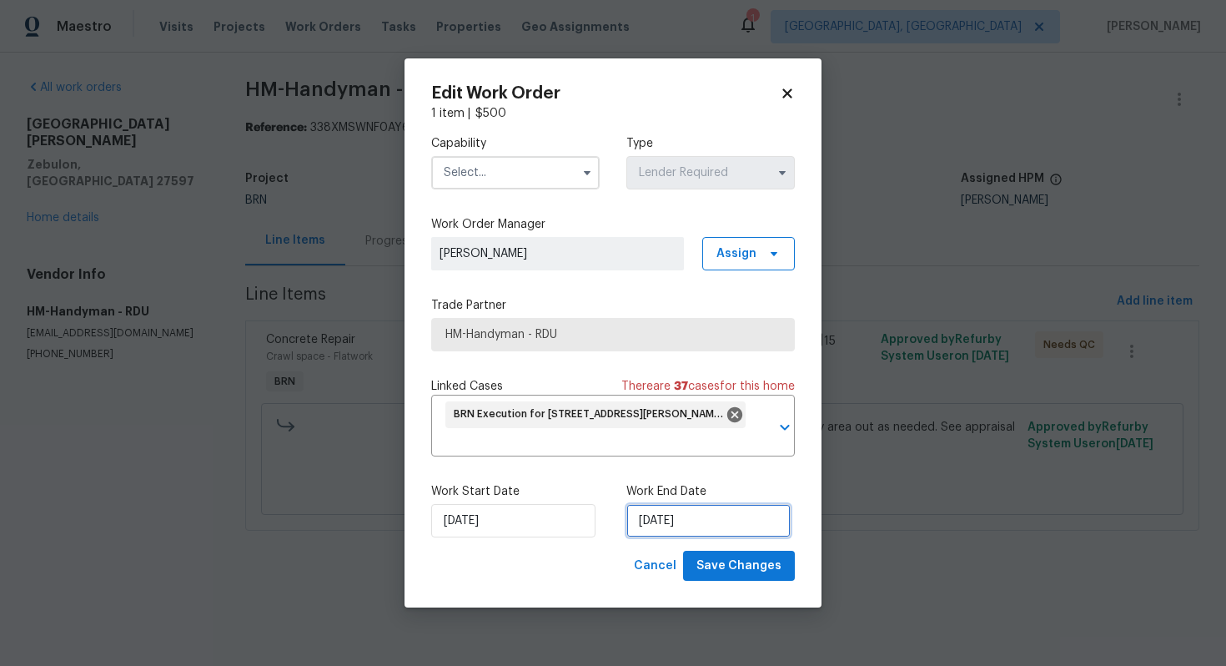
click at [657, 530] on input "[DATE]" at bounding box center [709, 520] width 164 height 33
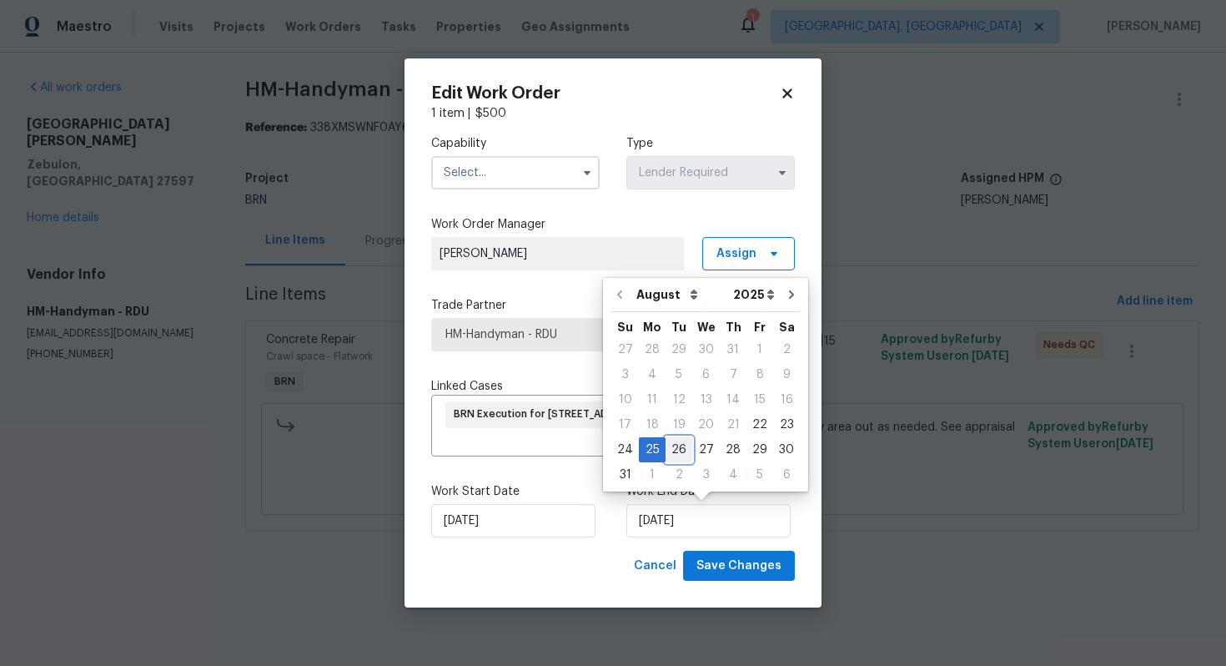
click at [675, 460] on div "26" at bounding box center [679, 449] width 27 height 23
type input "[DATE]"
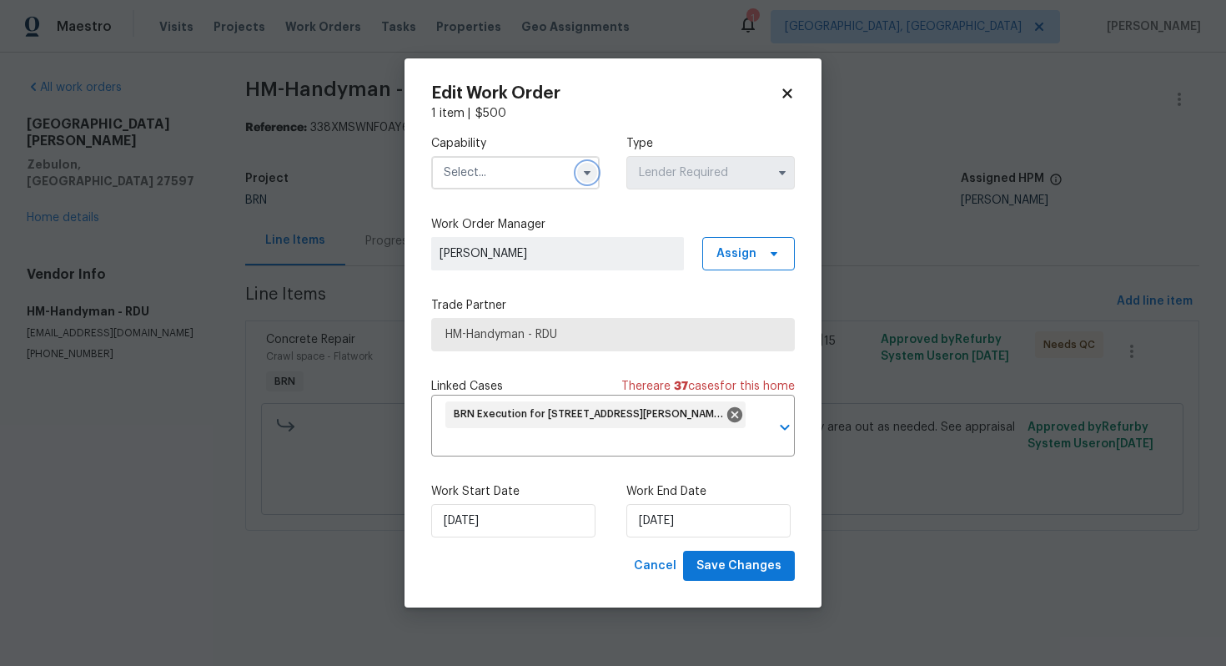
click at [586, 173] on icon "button" at bounding box center [587, 173] width 7 height 4
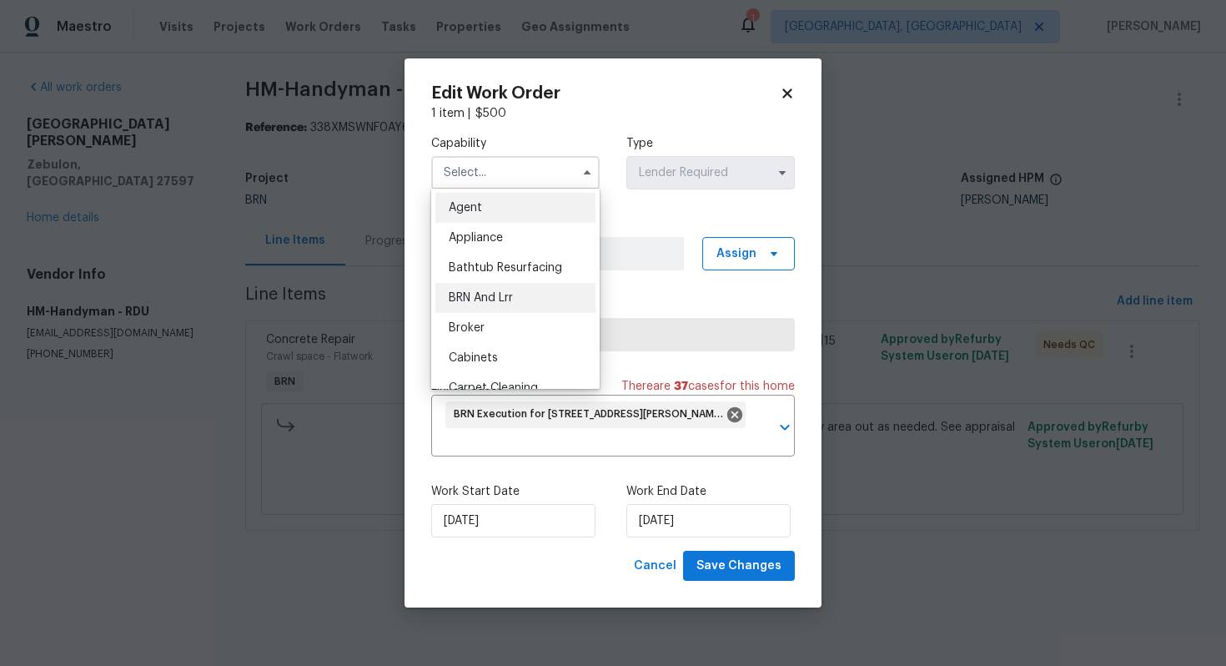
click at [525, 291] on div "BRN And Lrr" at bounding box center [516, 298] width 160 height 30
type input "BRN And Lrr"
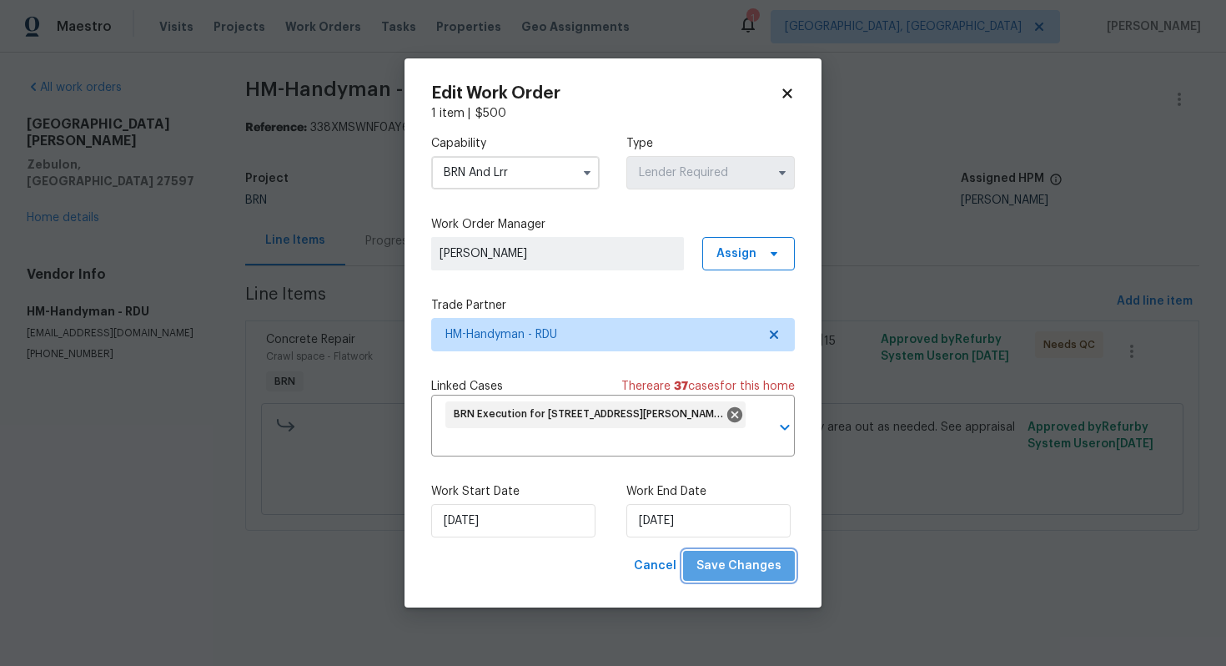
click at [752, 566] on span "Save Changes" at bounding box center [739, 566] width 85 height 21
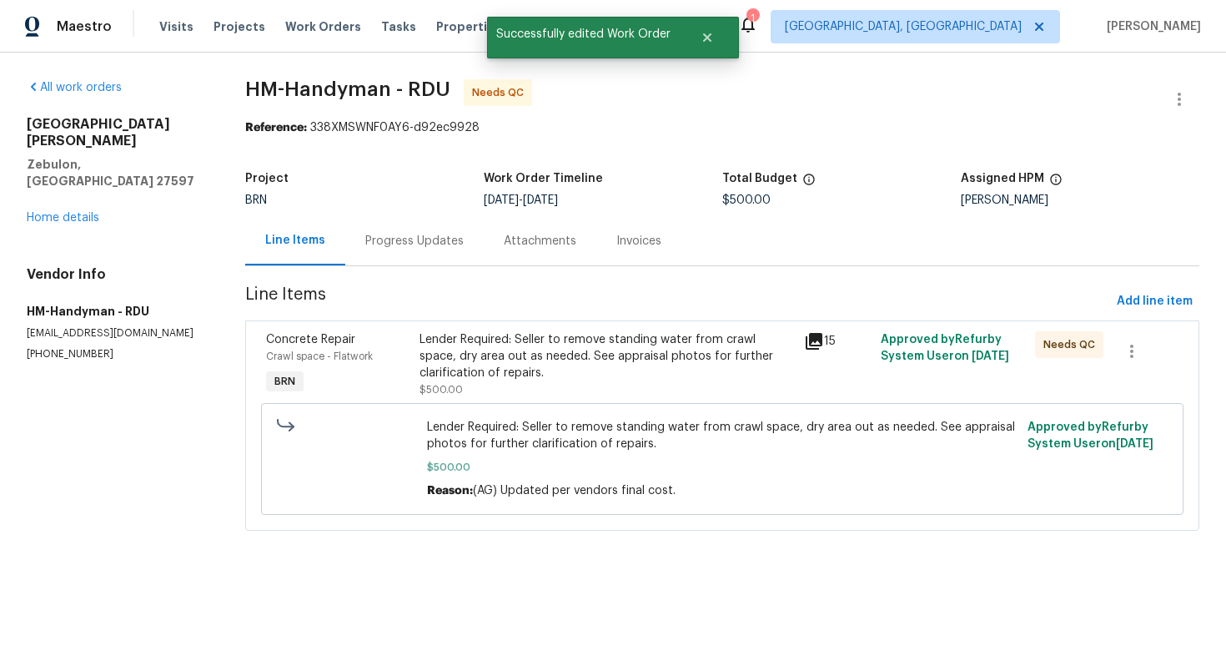
click at [398, 237] on div "Progress Updates" at bounding box center [414, 241] width 98 height 17
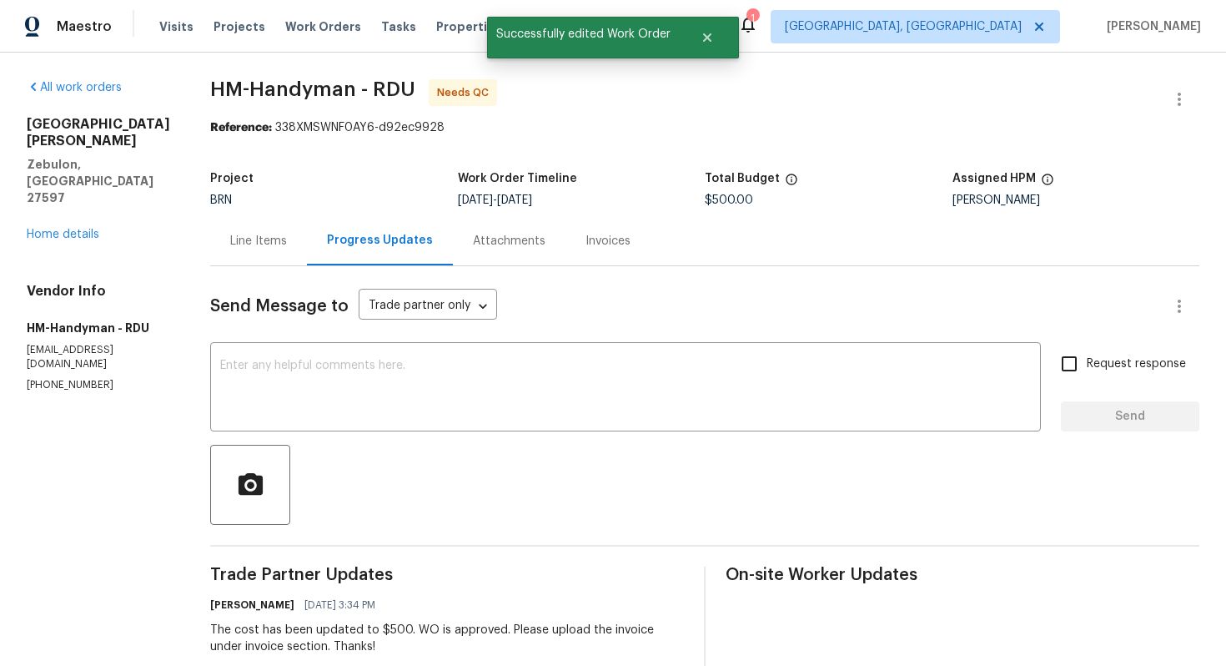
click at [274, 244] on div "Line Items" at bounding box center [258, 241] width 57 height 17
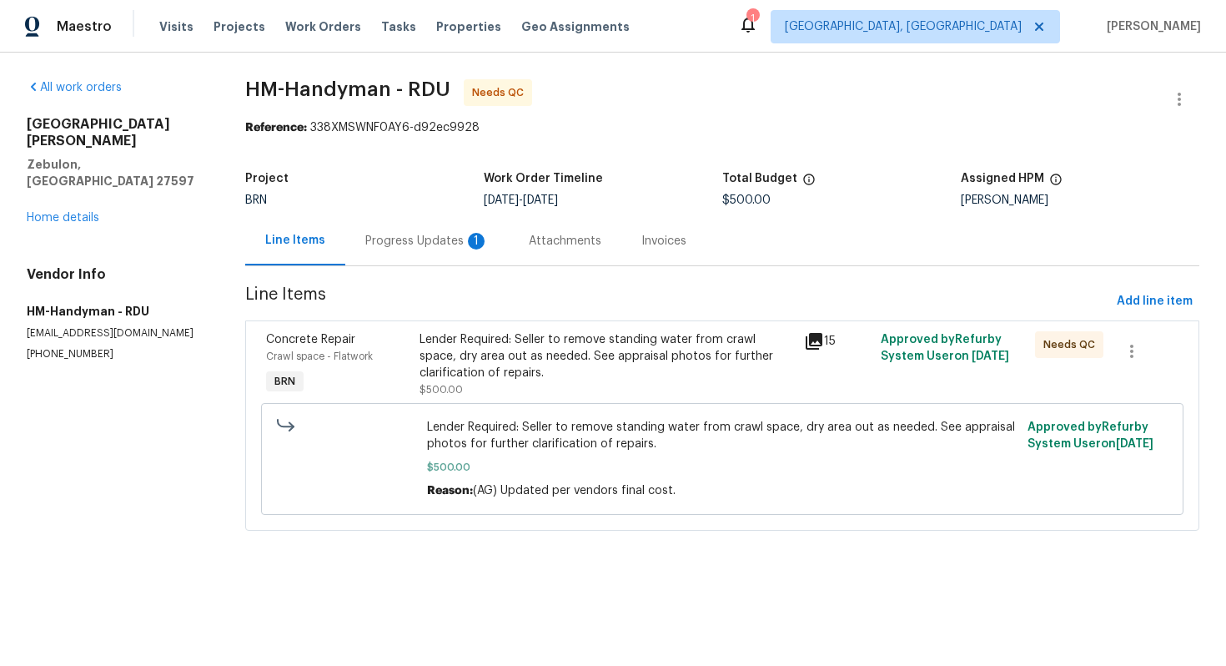
click at [412, 248] on div "Progress Updates 1" at bounding box center [426, 241] width 123 height 17
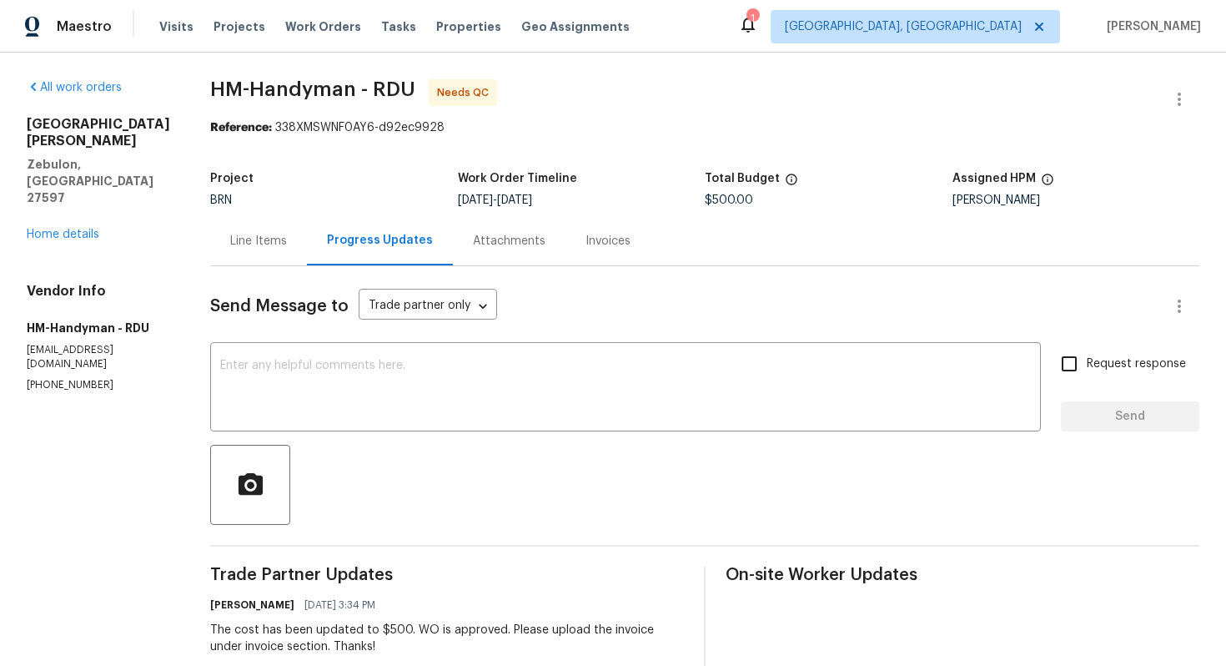
click at [249, 239] on div "Line Items" at bounding box center [258, 241] width 57 height 17
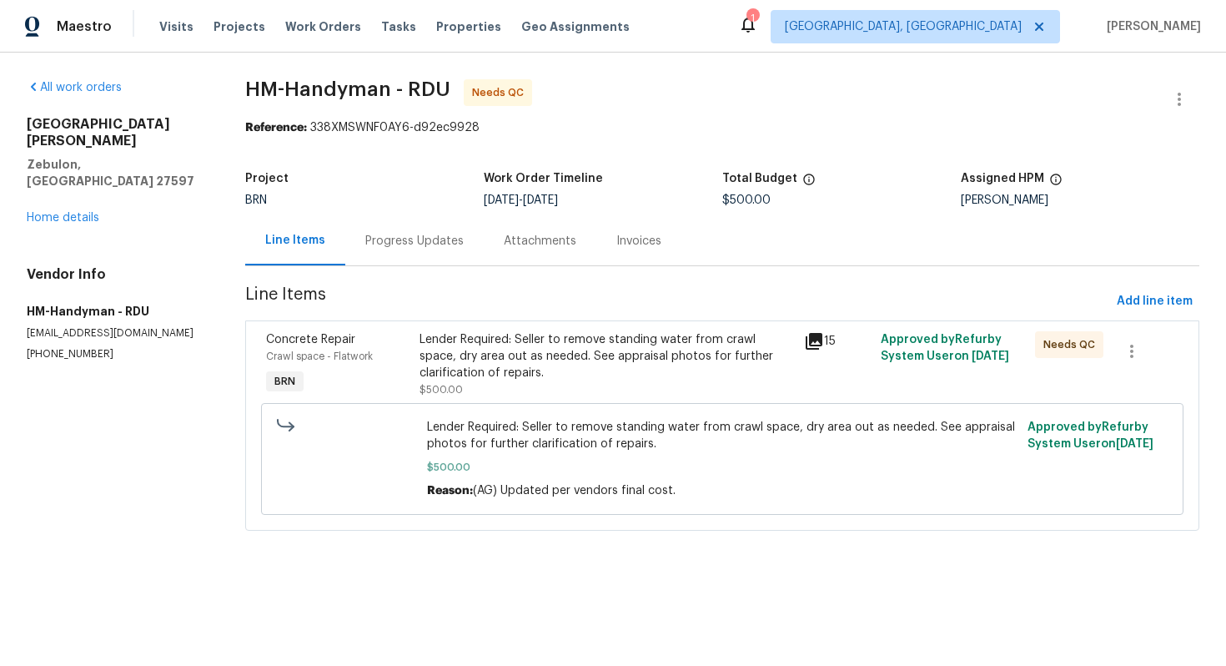
click at [490, 354] on div "Lender Required: Seller to remove standing water from crawl space, dry area out…" at bounding box center [607, 356] width 375 height 50
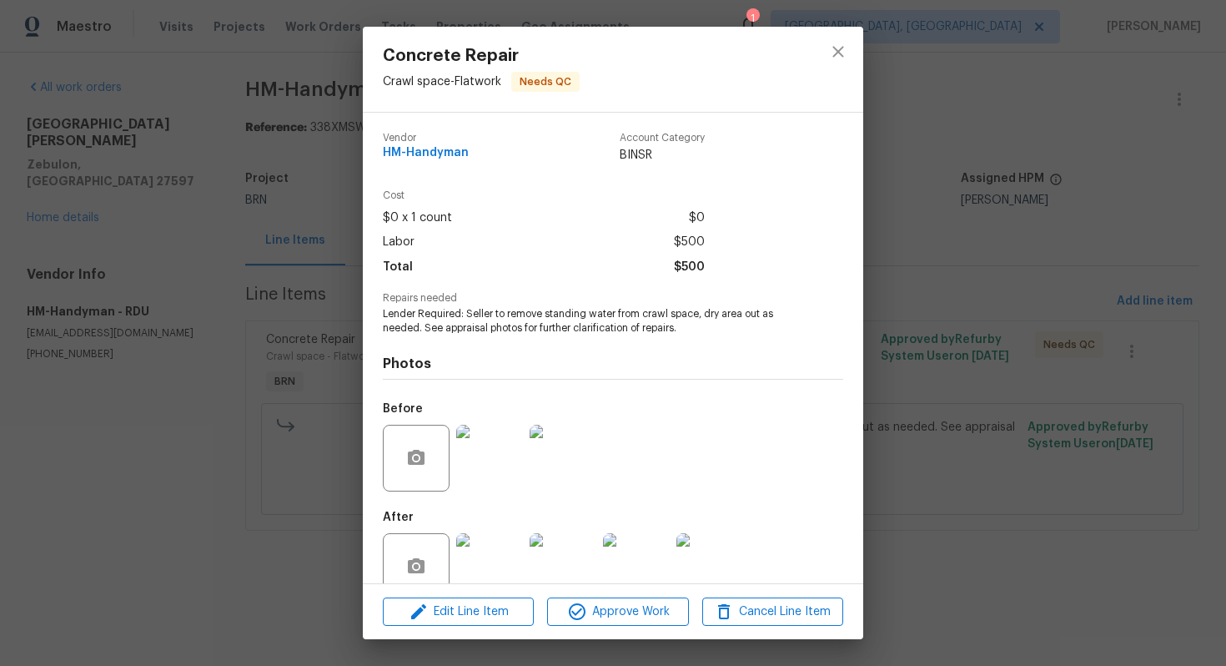
scroll to position [33, 0]
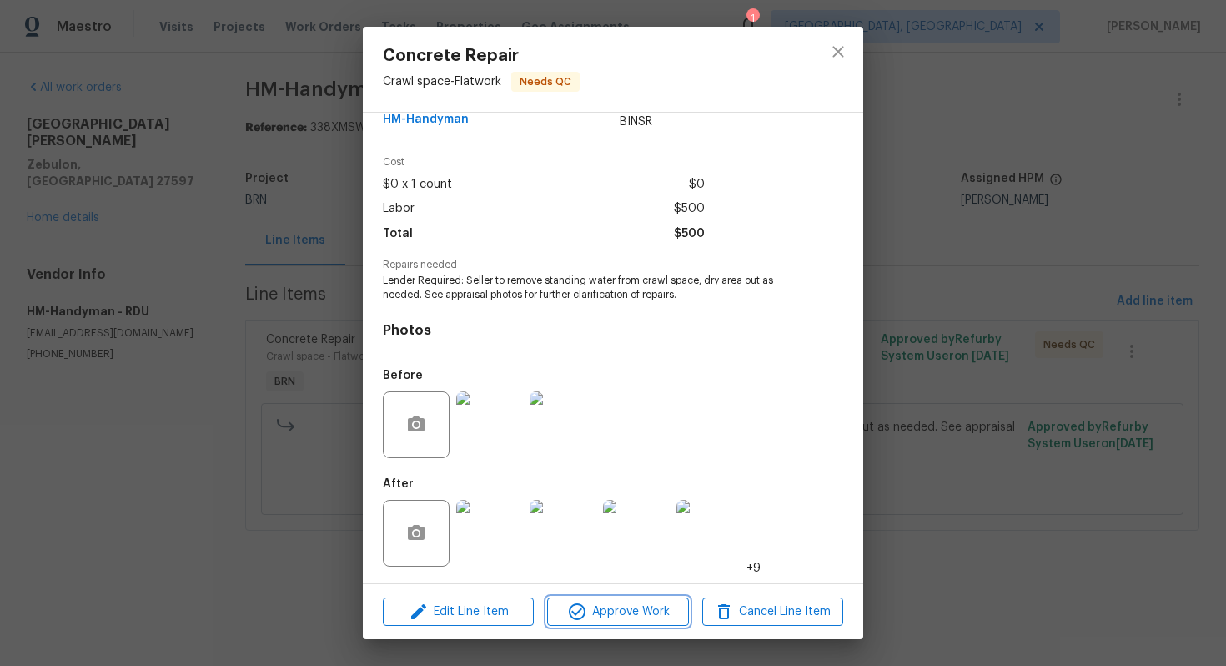
click at [620, 612] on span "Approve Work" at bounding box center [617, 612] width 131 height 21
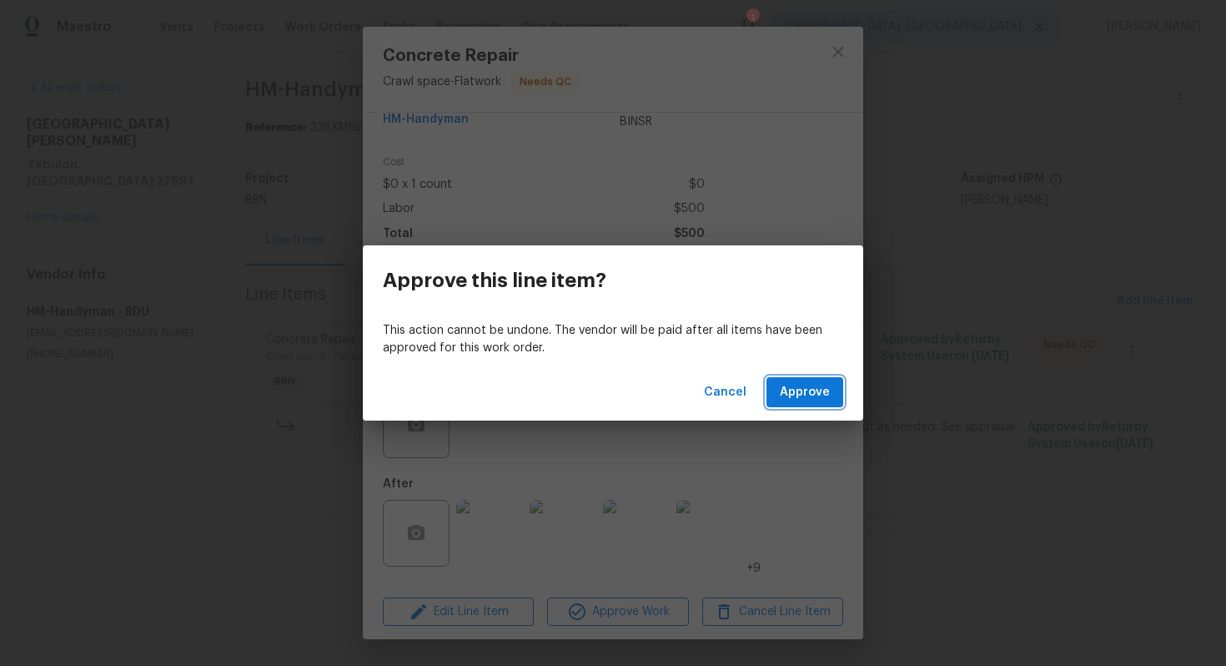
click at [818, 392] on span "Approve" at bounding box center [805, 392] width 50 height 21
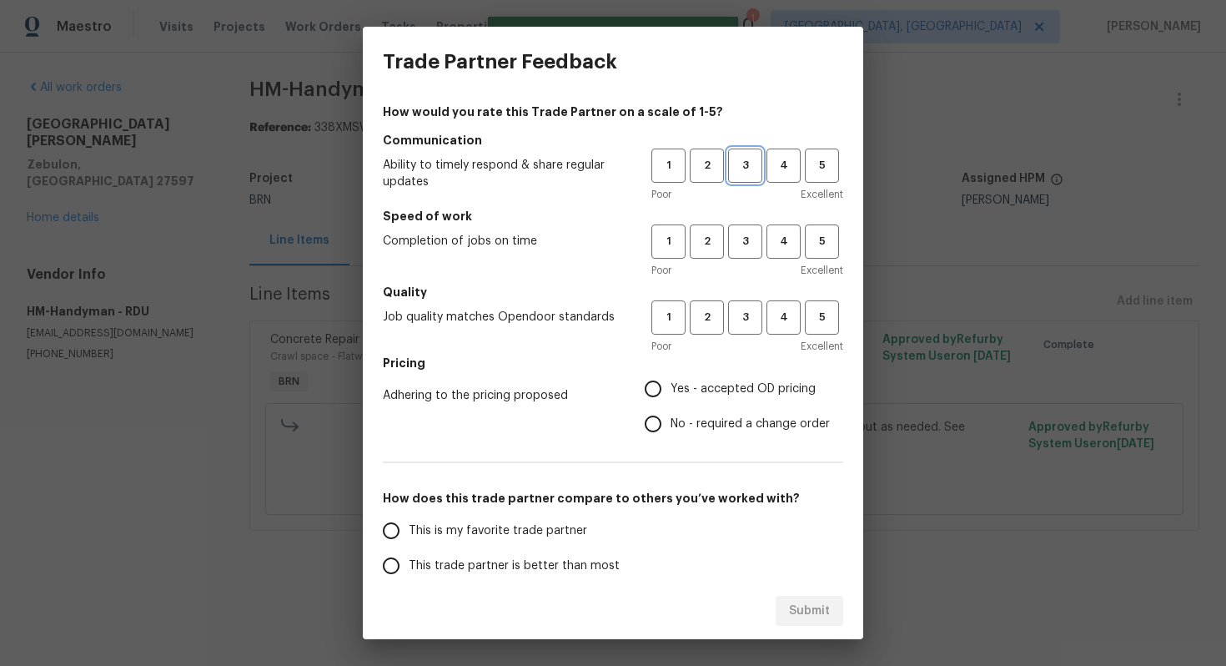
click at [738, 174] on span "3" at bounding box center [745, 165] width 31 height 19
click at [757, 246] on span "3" at bounding box center [745, 241] width 31 height 19
click at [750, 315] on span "3" at bounding box center [745, 317] width 31 height 19
click at [710, 169] on span "2" at bounding box center [707, 165] width 31 height 19
click at [709, 230] on button "2" at bounding box center [707, 241] width 34 height 34
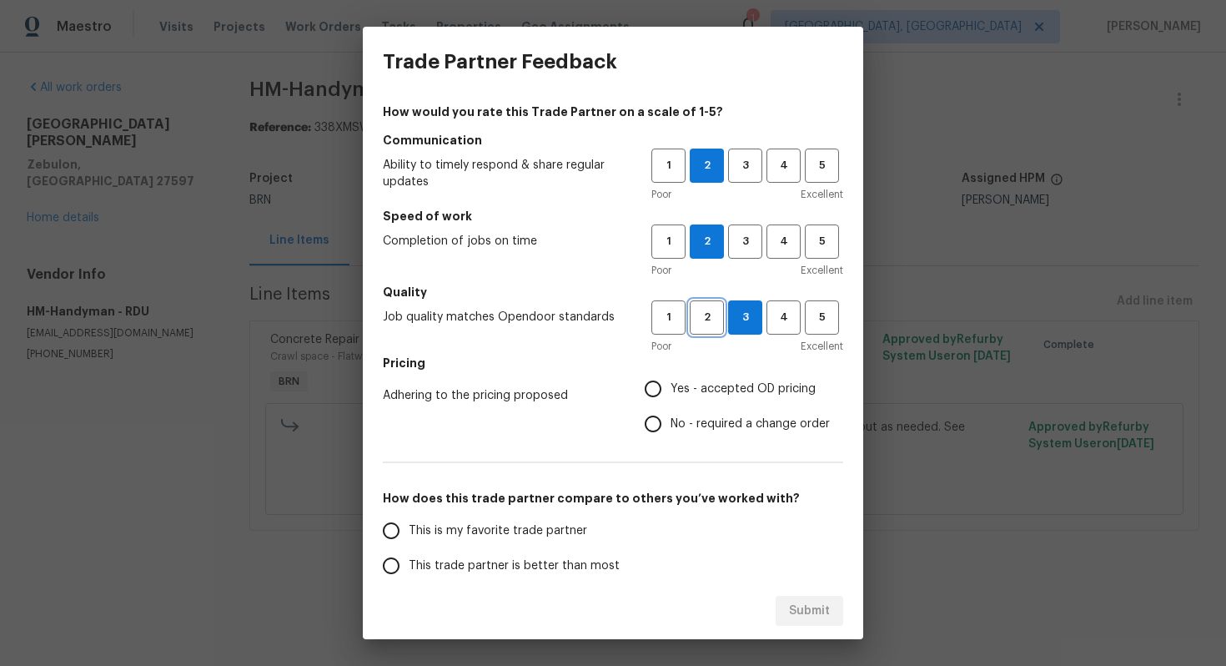
click at [714, 314] on span "2" at bounding box center [707, 317] width 31 height 19
click at [681, 417] on span "No - required a change order" at bounding box center [750, 424] width 159 height 18
click at [671, 417] on input "No - required a change order" at bounding box center [653, 423] width 35 height 35
radio input "true"
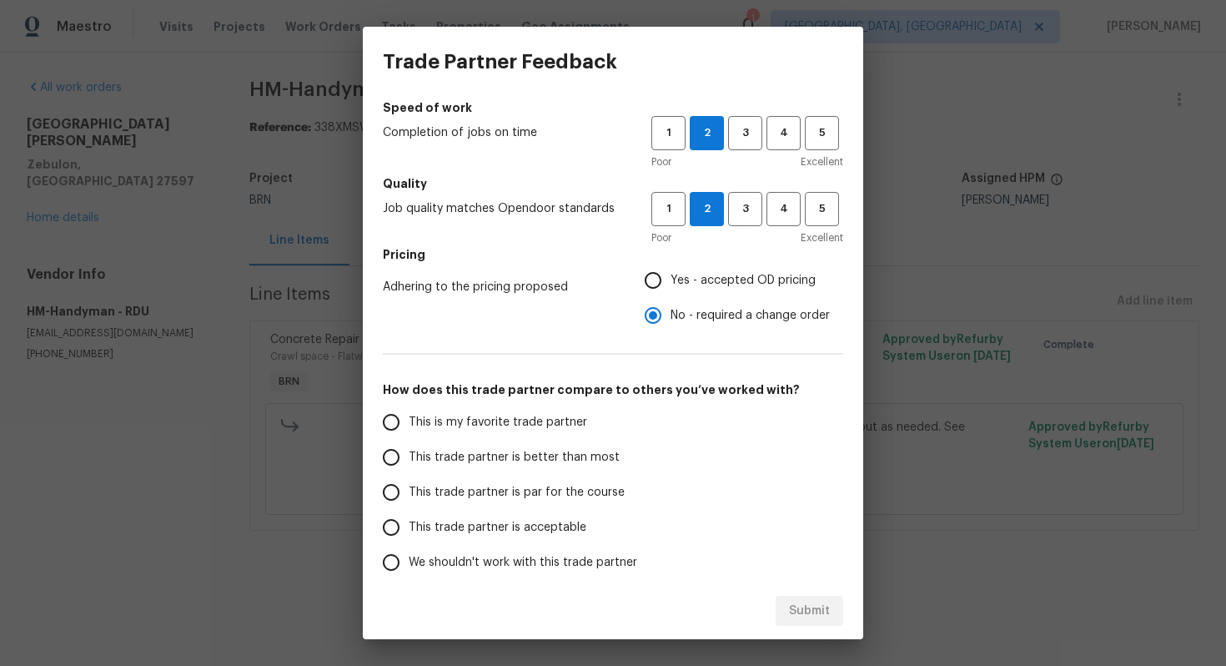
scroll to position [164, 0]
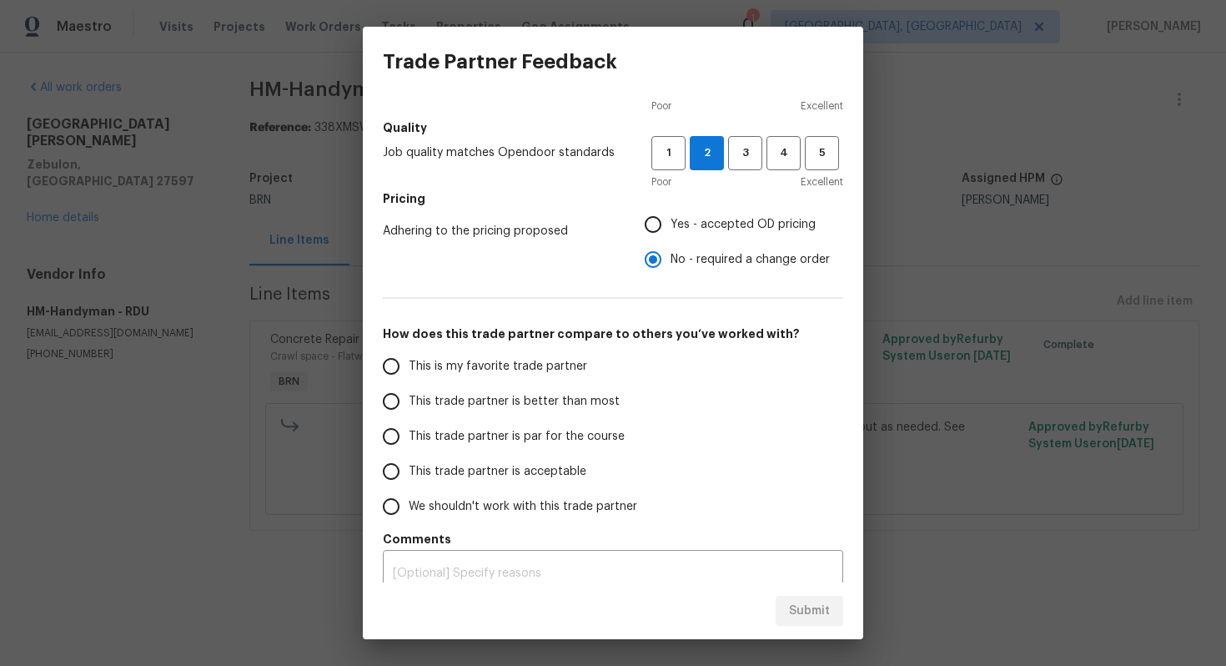
click at [480, 431] on span "This trade partner is par for the course" at bounding box center [517, 437] width 216 height 18
click at [409, 431] on input "This trade partner is par for the course" at bounding box center [391, 436] width 35 height 35
click at [803, 612] on span "Submit" at bounding box center [809, 611] width 41 height 21
radio input "true"
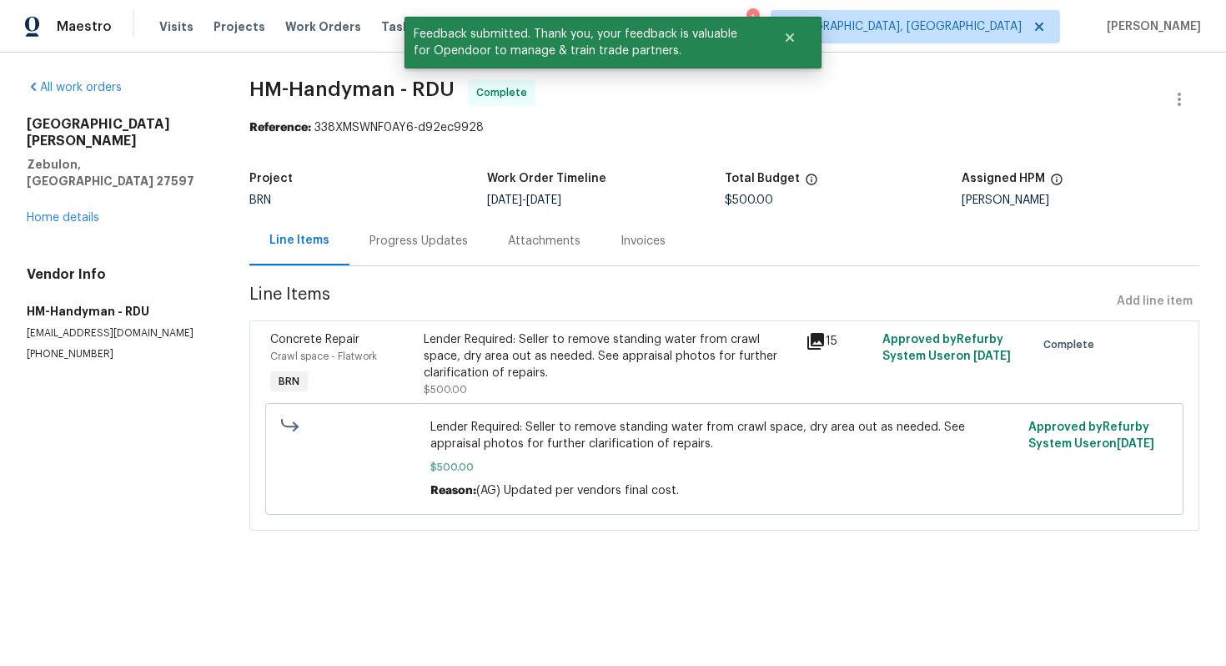
click at [427, 251] on div "Progress Updates" at bounding box center [419, 240] width 138 height 49
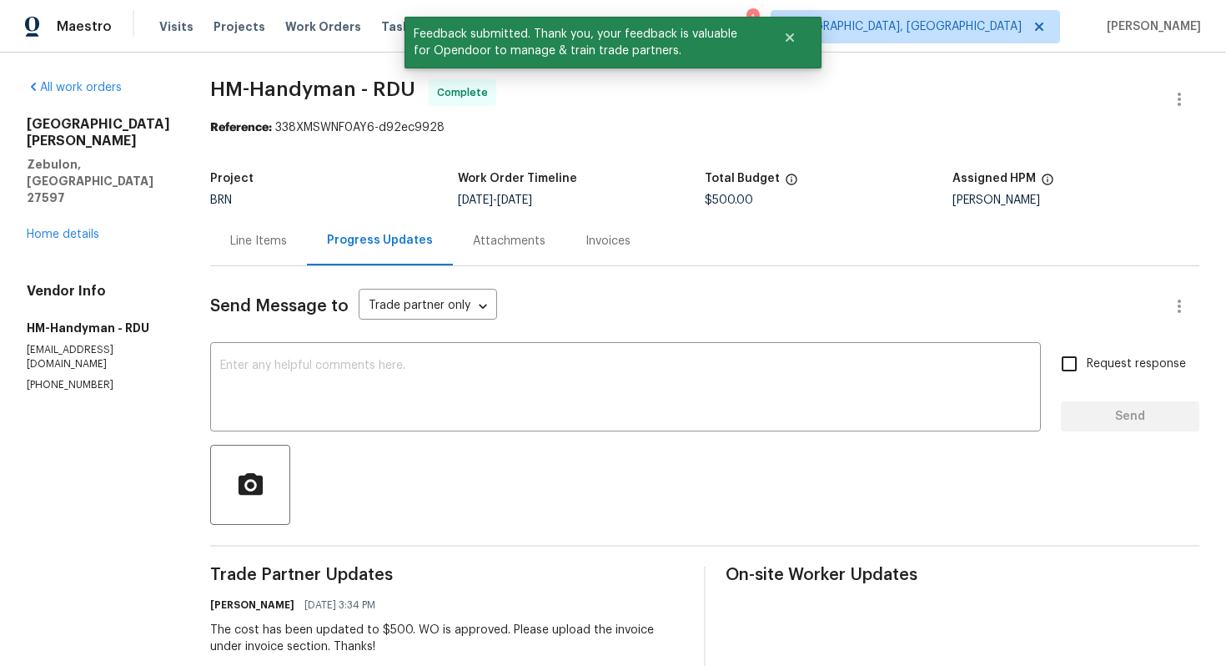
click at [276, 238] on div "Line Items" at bounding box center [258, 241] width 57 height 17
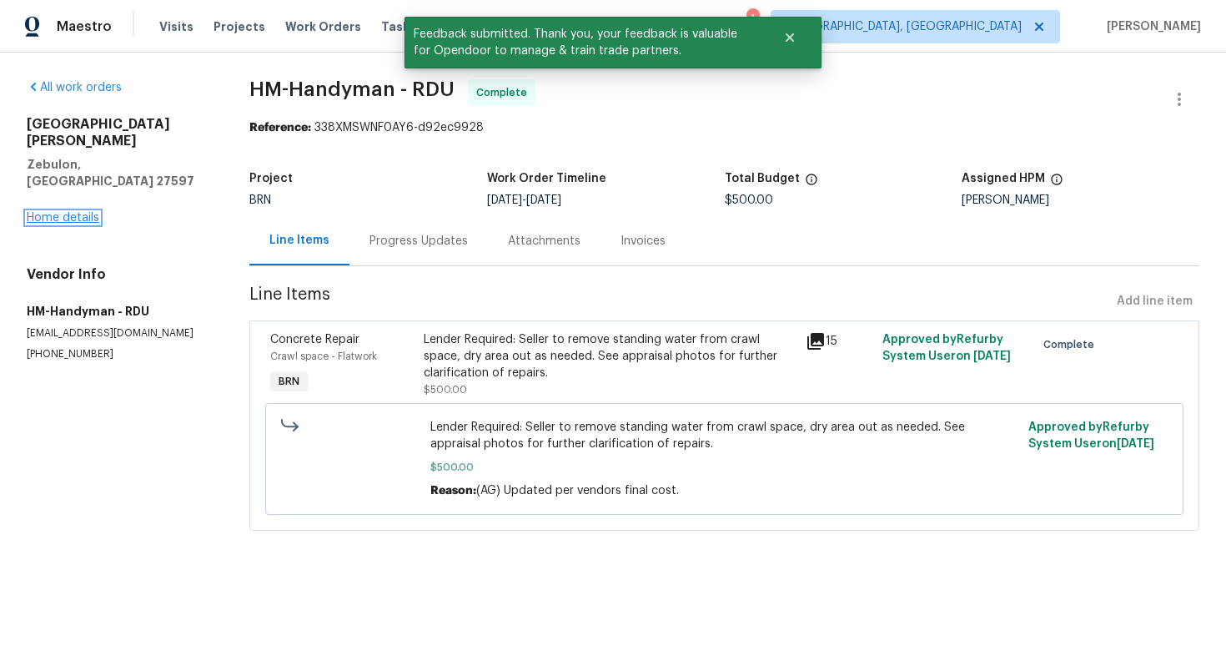
click at [92, 212] on link "Home details" at bounding box center [63, 218] width 73 height 12
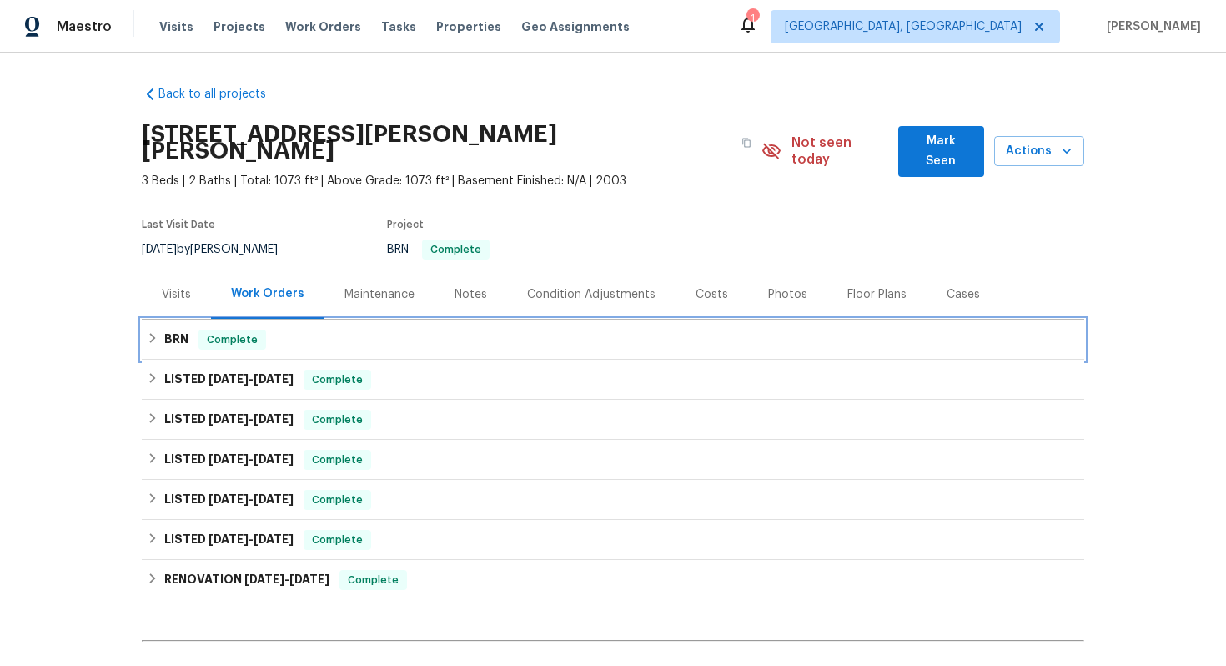
click at [169, 330] on h6 "BRN" at bounding box center [176, 340] width 24 height 20
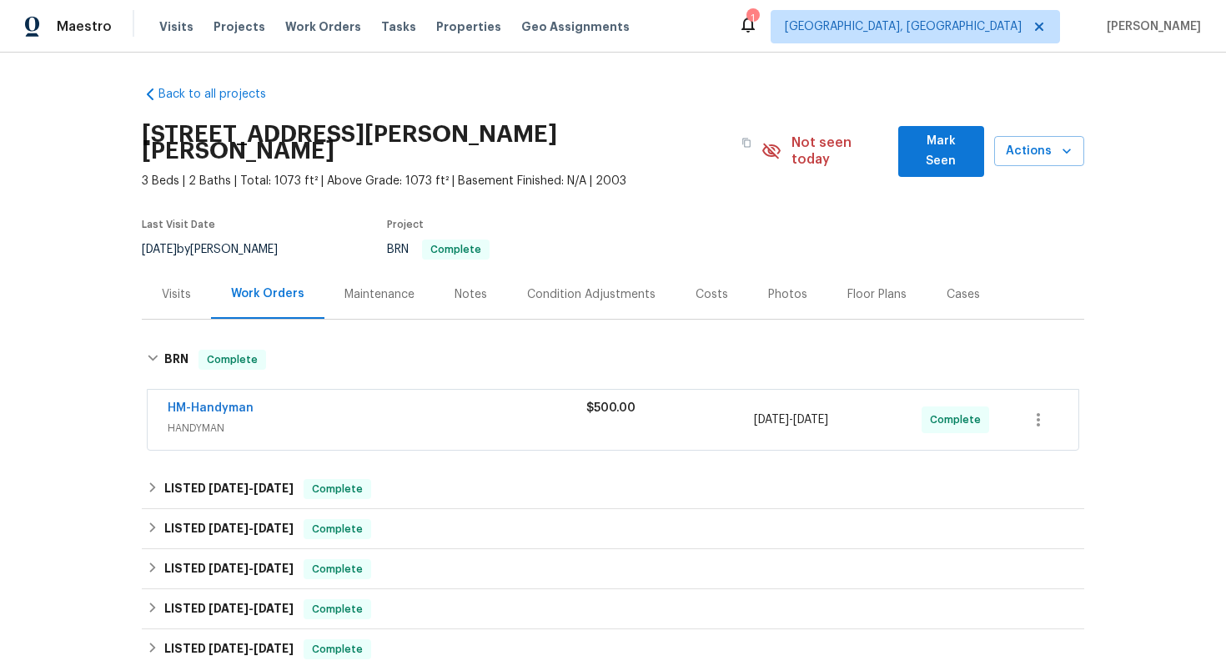
click at [229, 400] on span "HM-Handyman" at bounding box center [211, 408] width 86 height 17
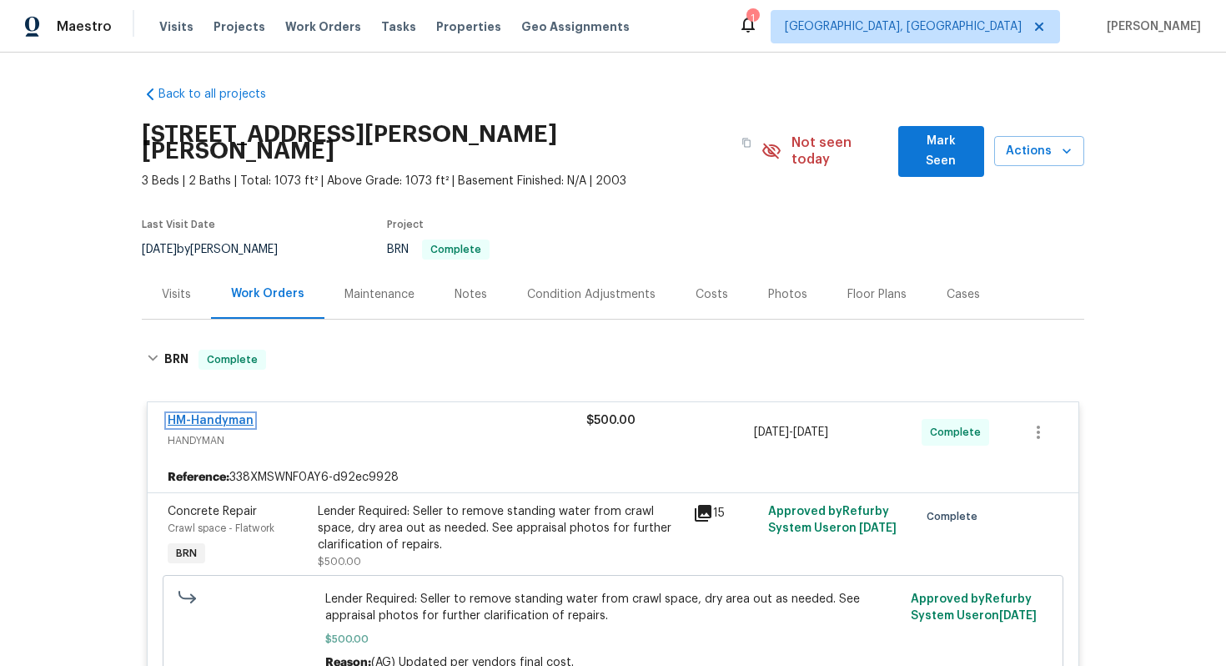
click at [229, 415] on link "HM-Handyman" at bounding box center [211, 421] width 86 height 12
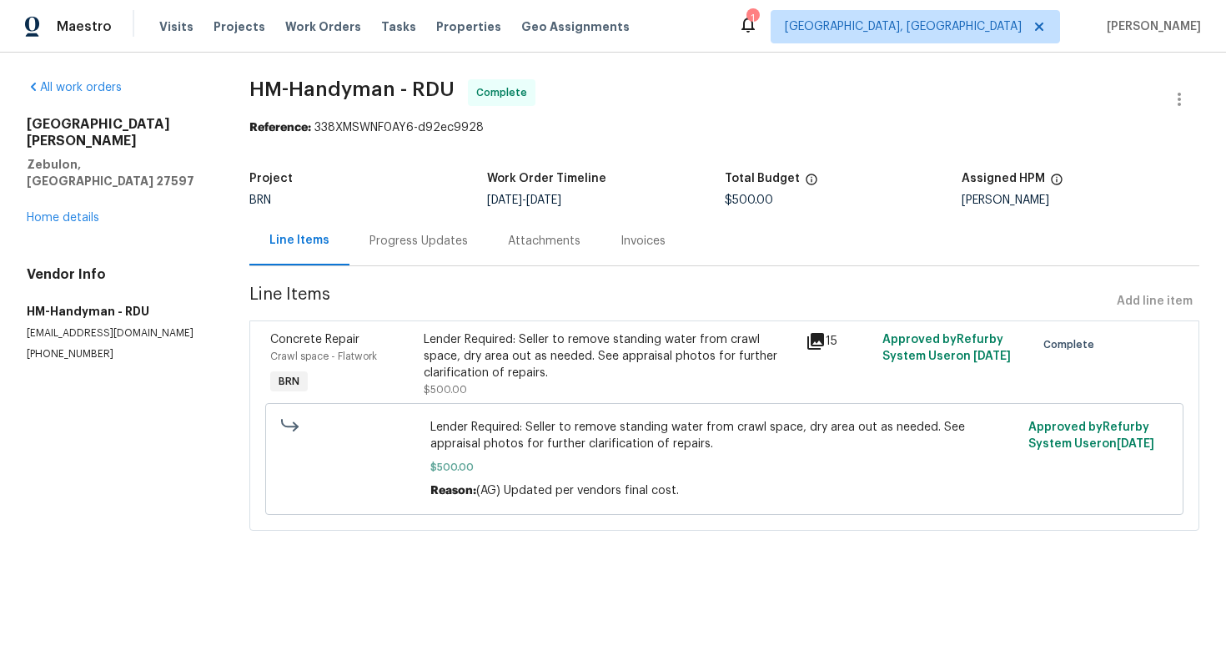
click at [385, 254] on div "Progress Updates" at bounding box center [419, 240] width 138 height 49
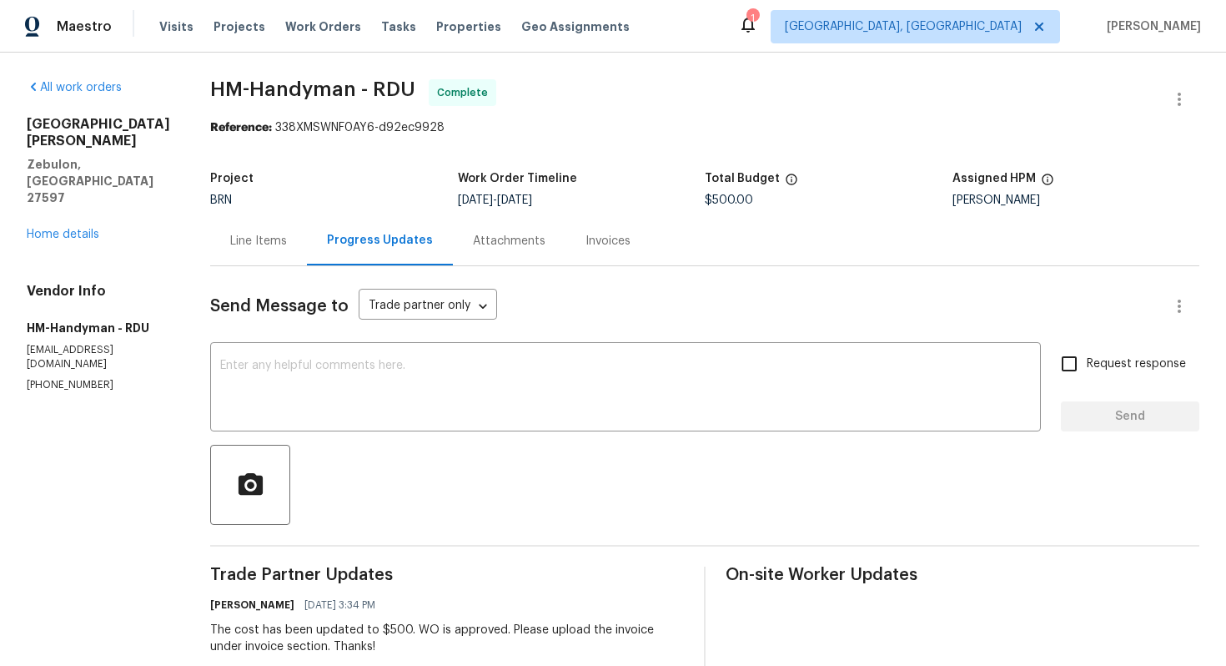
click at [259, 257] on div "Line Items" at bounding box center [258, 240] width 97 height 49
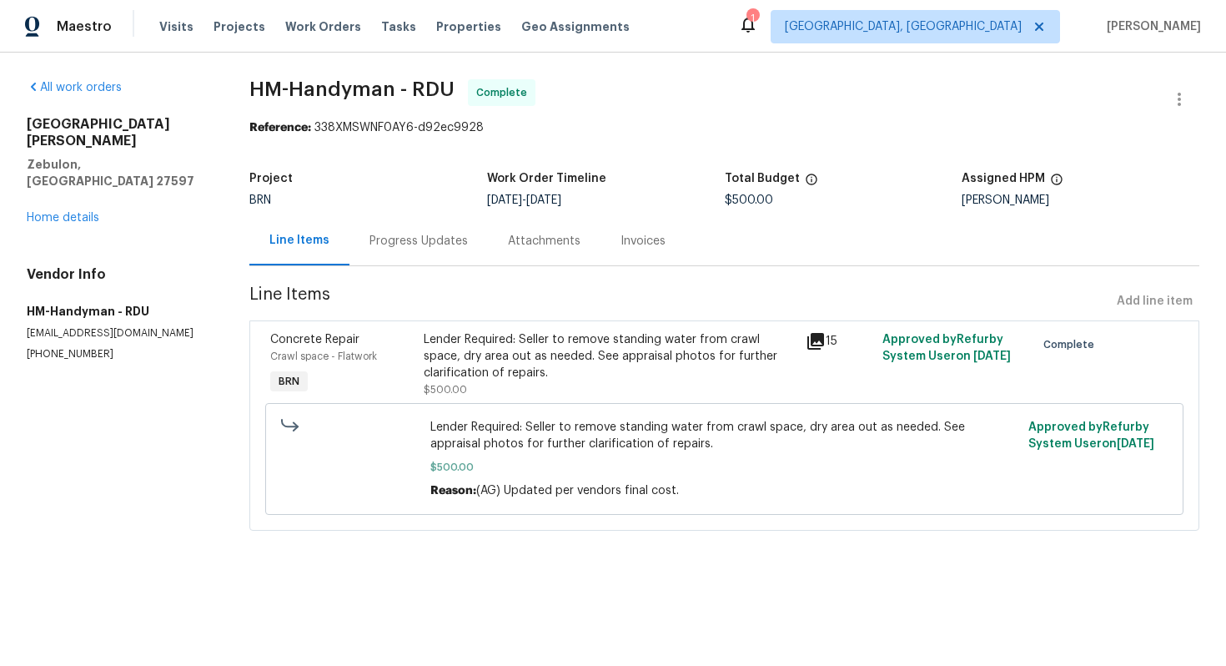
click at [531, 347] on div "Lender Required: Seller to remove standing water from crawl space, dry area out…" at bounding box center [610, 356] width 373 height 50
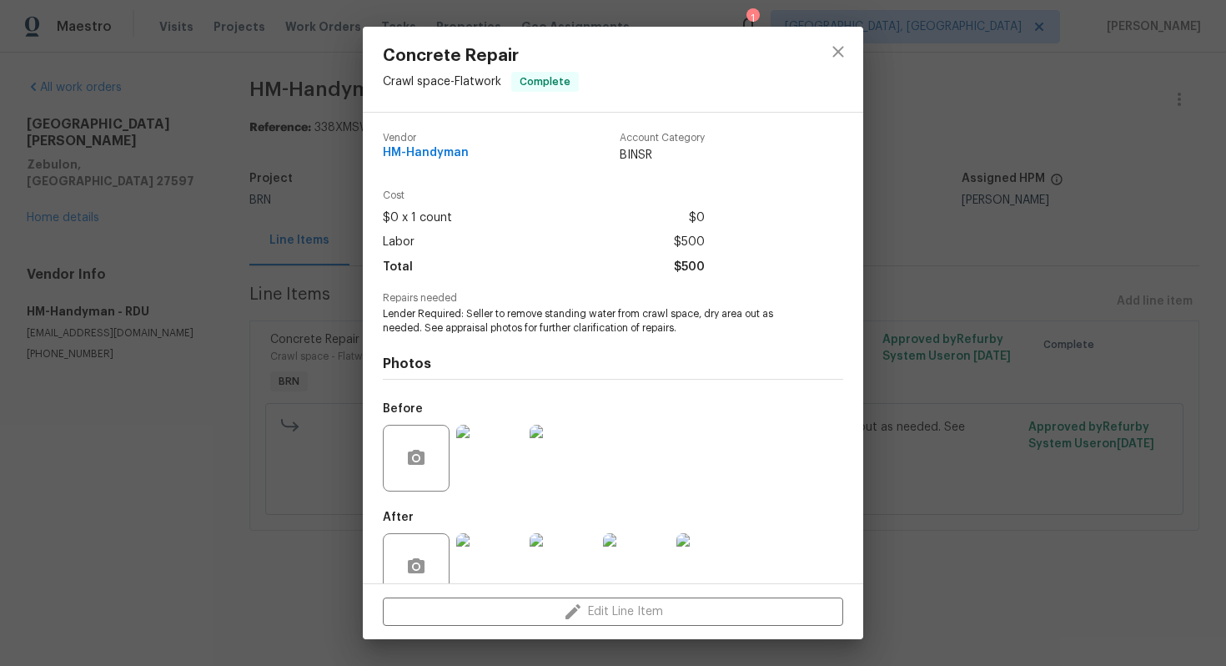
click at [469, 328] on span "Lender Required: Seller to remove standing water from crawl space, dry area out…" at bounding box center [590, 321] width 415 height 28
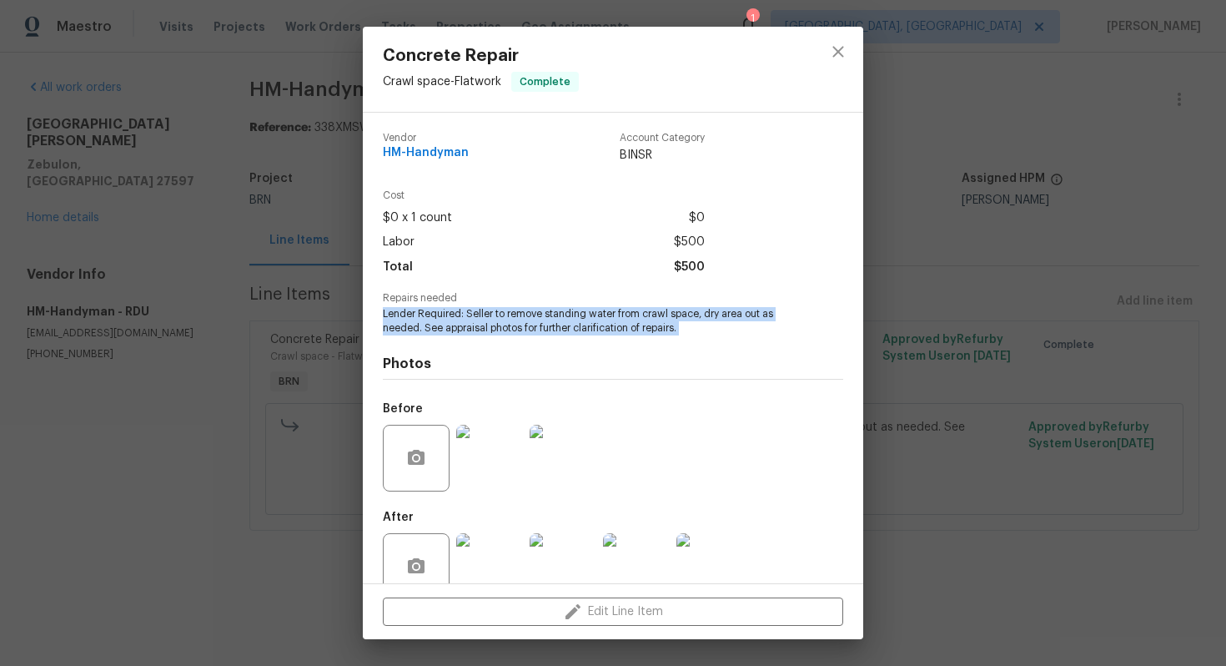
copy span "Lender Required: Seller to remove standing water from crawl space, dry area out…"
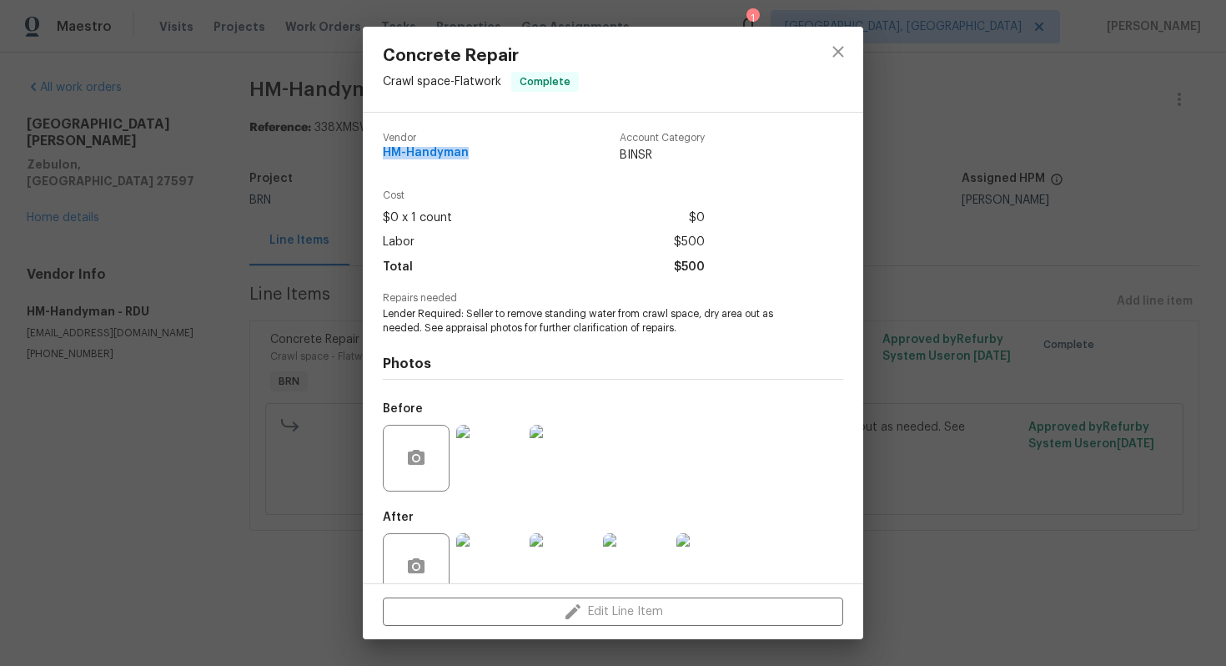
drag, startPoint x: 375, startPoint y: 149, endPoint x: 479, endPoint y: 149, distance: 104.3
click at [479, 149] on div "Vendor HM-Handyman Account Category BINSR Cost $0 x 1 count $0 Labor $500 Total…" at bounding box center [613, 348] width 501 height 471
copy span "HM-Handyman"
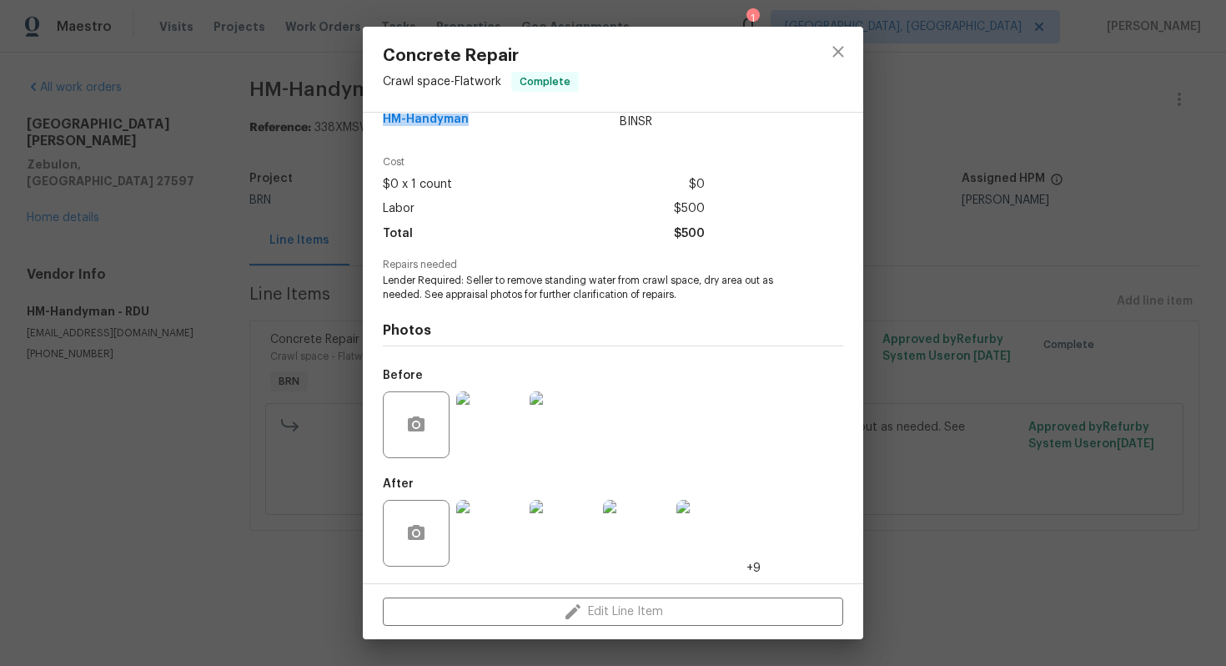
click at [575, 437] on img at bounding box center [563, 424] width 67 height 67
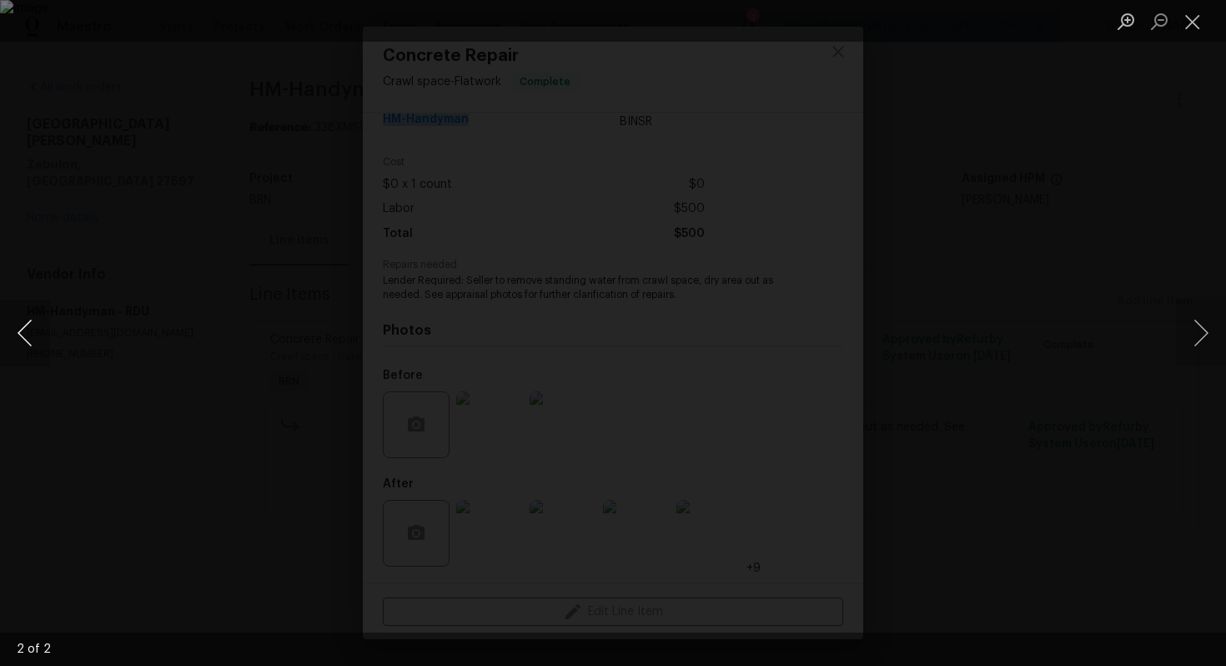
click at [33, 321] on button "Previous image" at bounding box center [25, 333] width 50 height 67
click at [1182, 20] on button "Close lightbox" at bounding box center [1192, 21] width 33 height 29
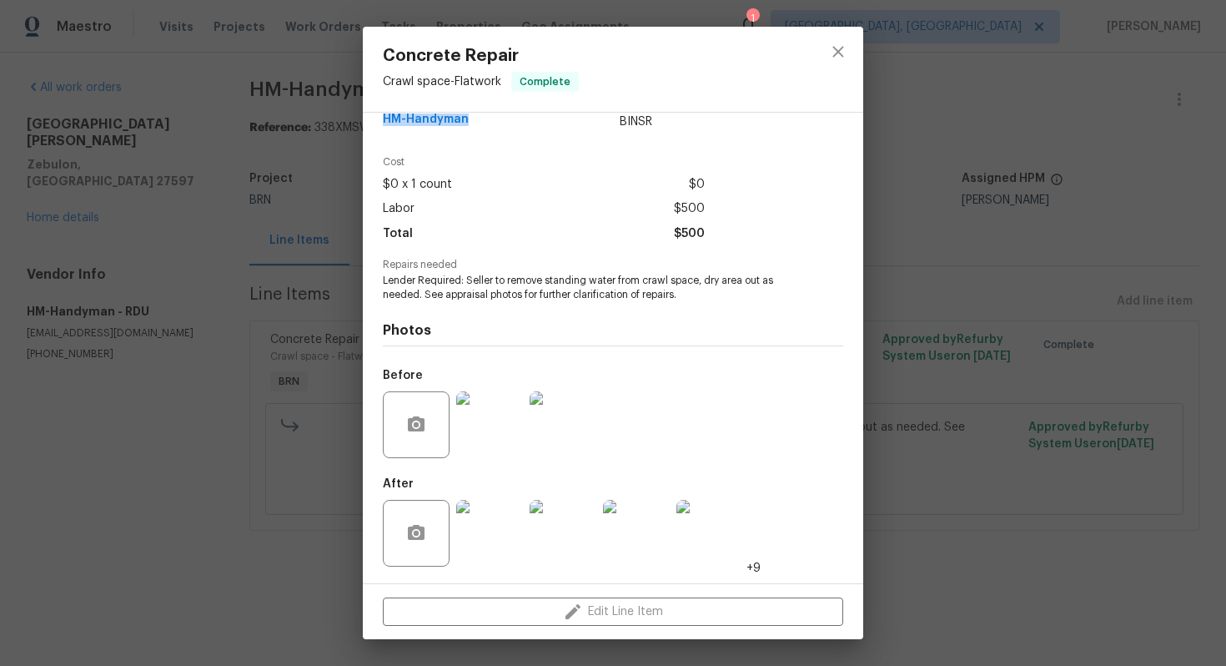
click at [502, 522] on img at bounding box center [489, 533] width 67 height 67
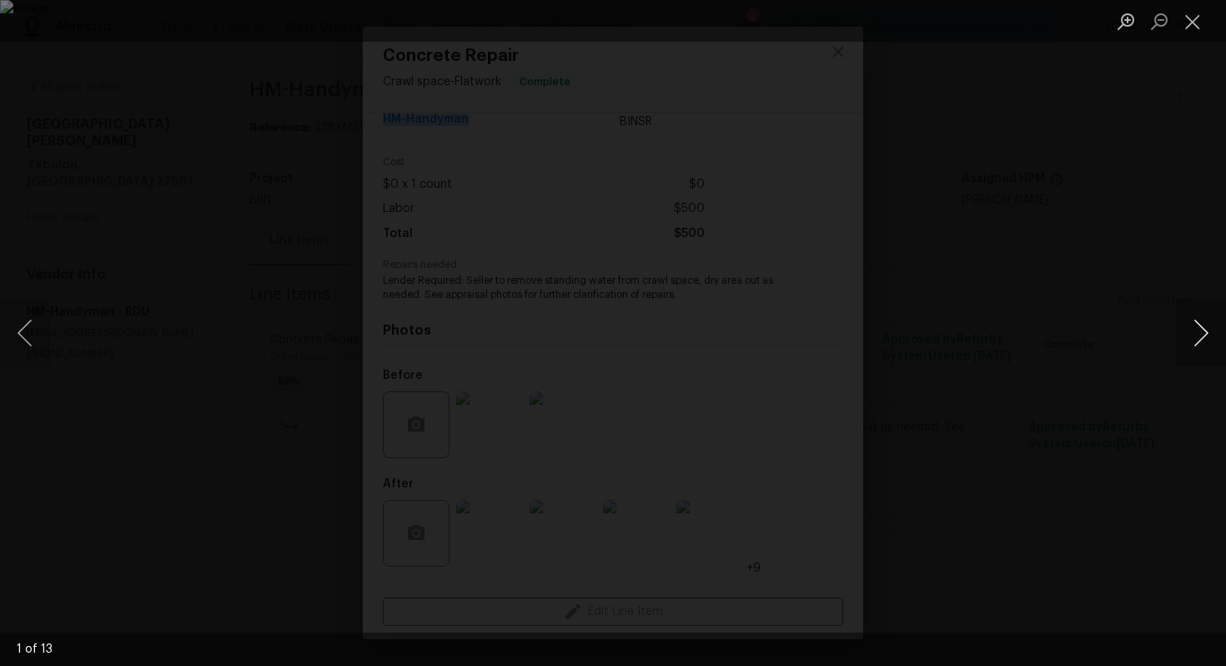
click at [1192, 310] on button "Next image" at bounding box center [1201, 333] width 50 height 67
click at [1199, 326] on button "Next image" at bounding box center [1201, 333] width 50 height 67
click at [1198, 323] on button "Next image" at bounding box center [1201, 333] width 50 height 67
click at [1198, 337] on button "Next image" at bounding box center [1201, 333] width 50 height 67
click at [1185, 332] on button "Next image" at bounding box center [1201, 333] width 50 height 67
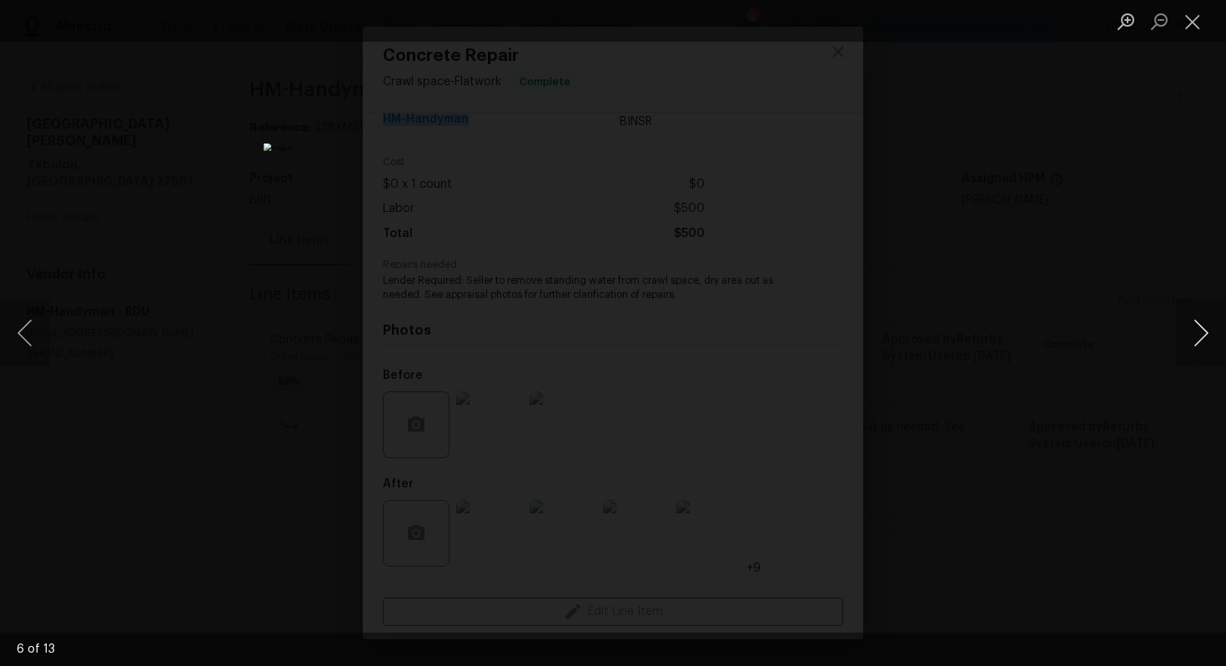
click at [1186, 328] on button "Next image" at bounding box center [1201, 333] width 50 height 67
click at [1187, 330] on button "Next image" at bounding box center [1201, 333] width 50 height 67
click at [1196, 321] on button "Next image" at bounding box center [1201, 333] width 50 height 67
click at [1186, 325] on button "Next image" at bounding box center [1201, 333] width 50 height 67
click at [1211, 331] on button "Next image" at bounding box center [1201, 333] width 50 height 67
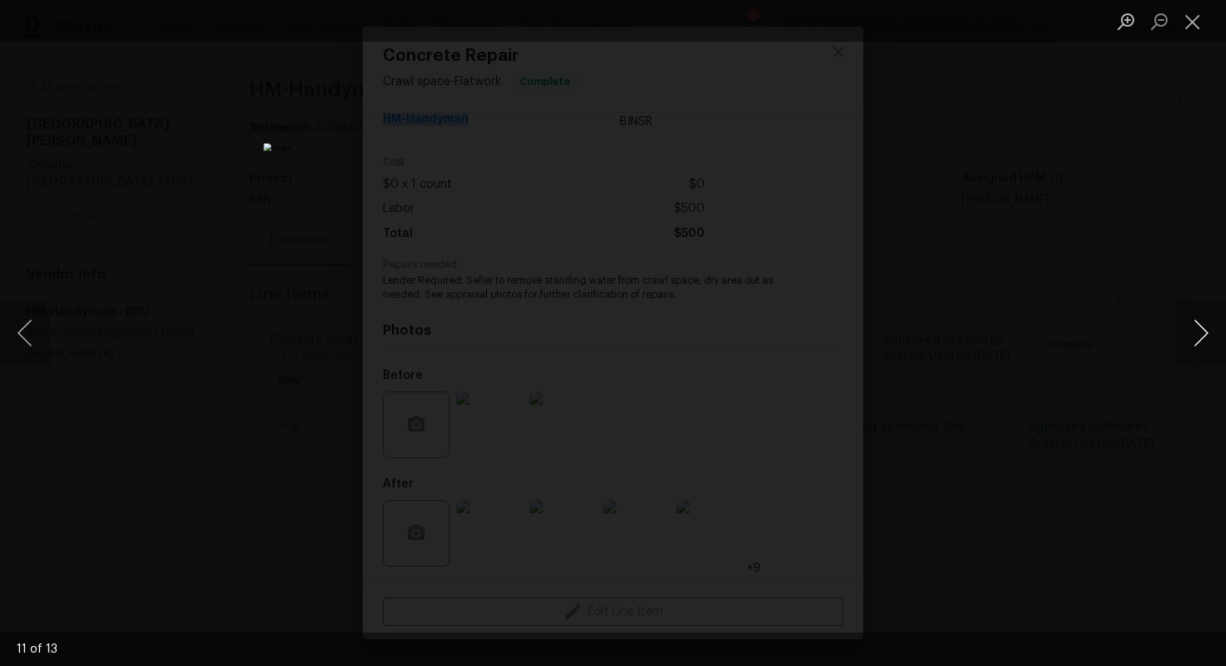
click at [1206, 342] on button "Next image" at bounding box center [1201, 333] width 50 height 67
click at [1202, 317] on button "Next image" at bounding box center [1201, 333] width 50 height 67
click at [1181, 22] on button "Close lightbox" at bounding box center [1192, 21] width 33 height 29
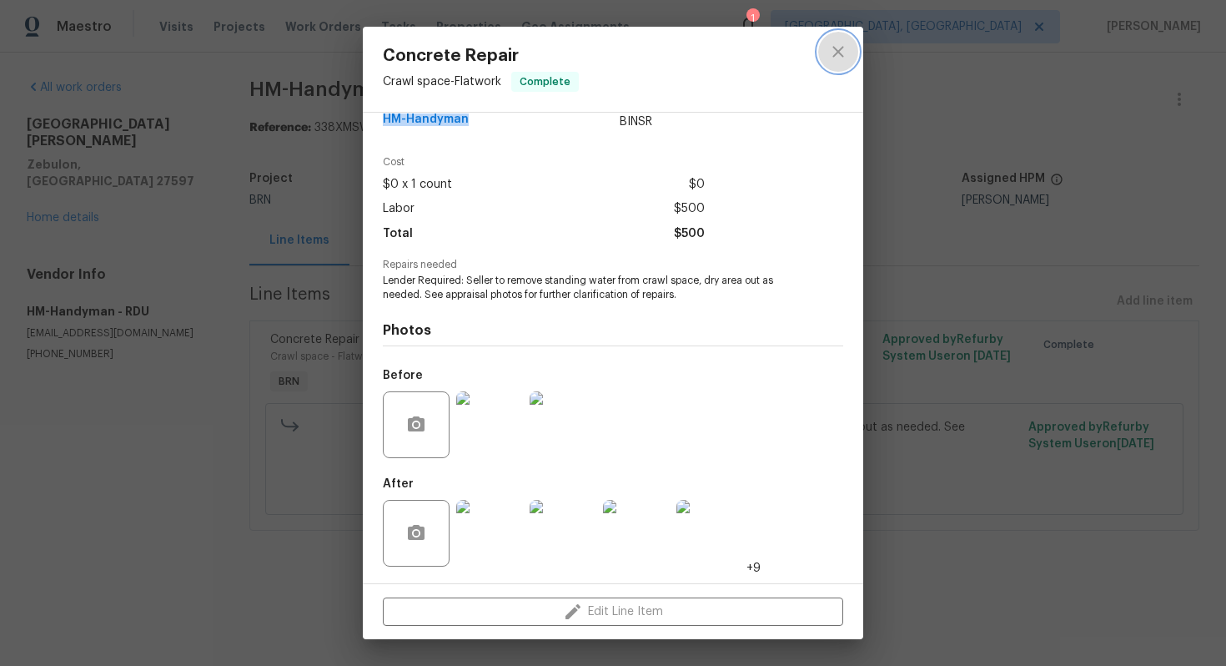
click at [845, 50] on icon "close" at bounding box center [838, 52] width 20 height 20
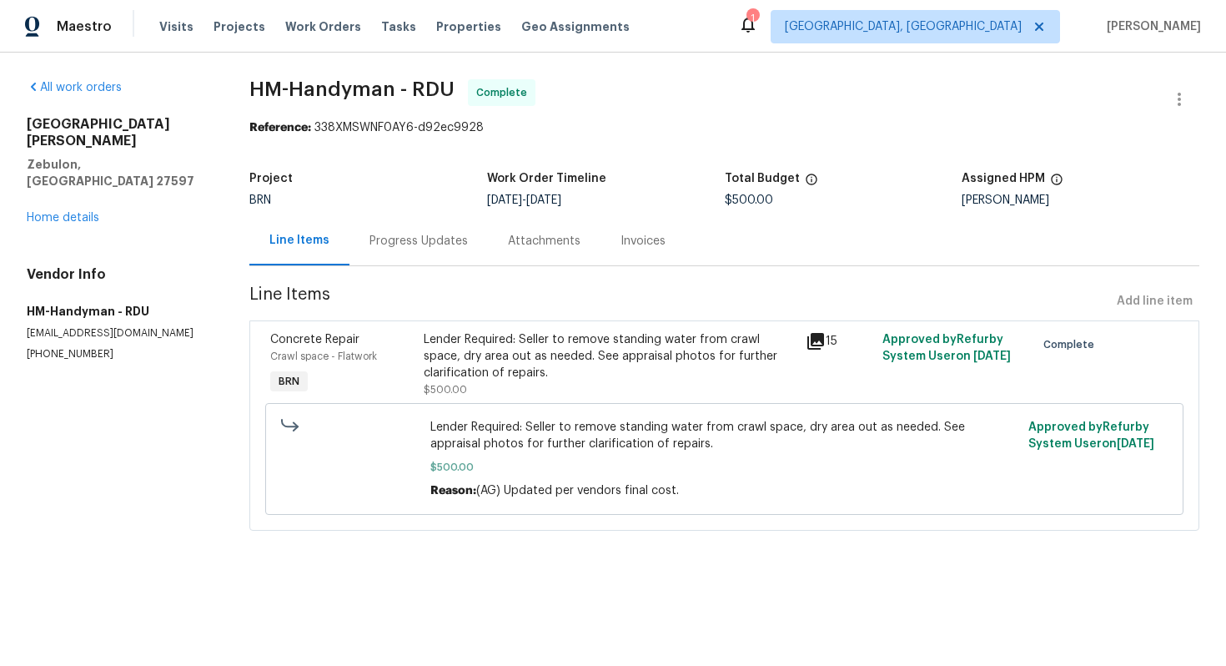
click at [622, 239] on div "Invoices" at bounding box center [643, 241] width 45 height 17
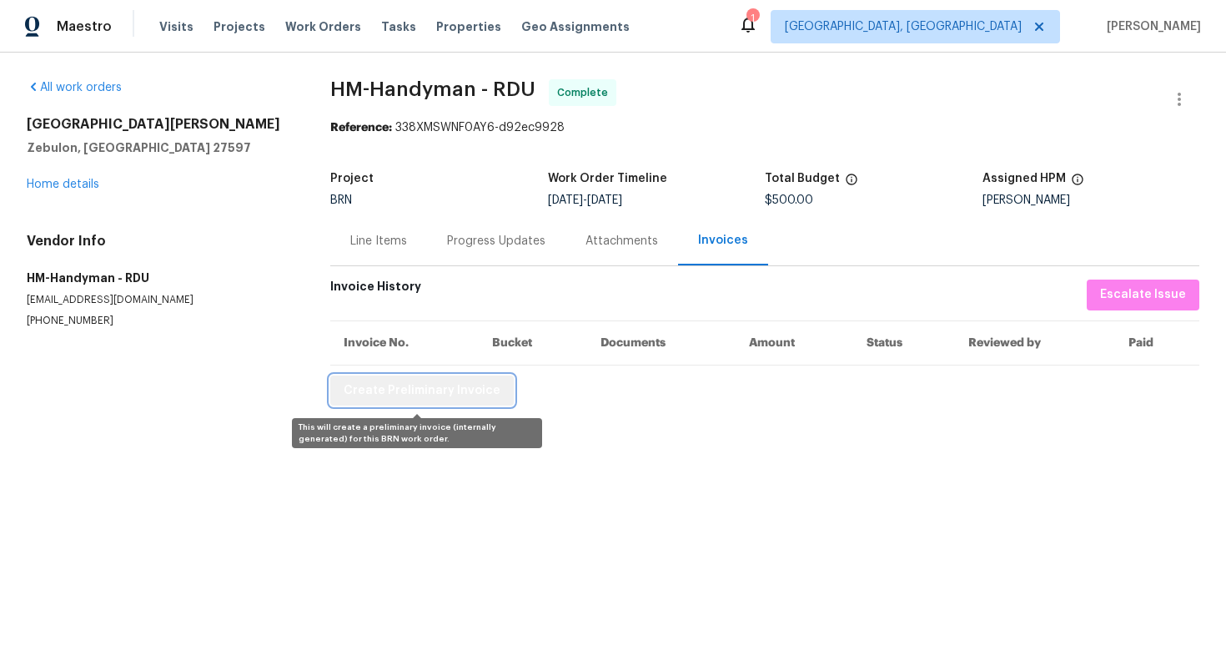
click at [446, 395] on span "Create Preliminary Invoice" at bounding box center [422, 390] width 157 height 21
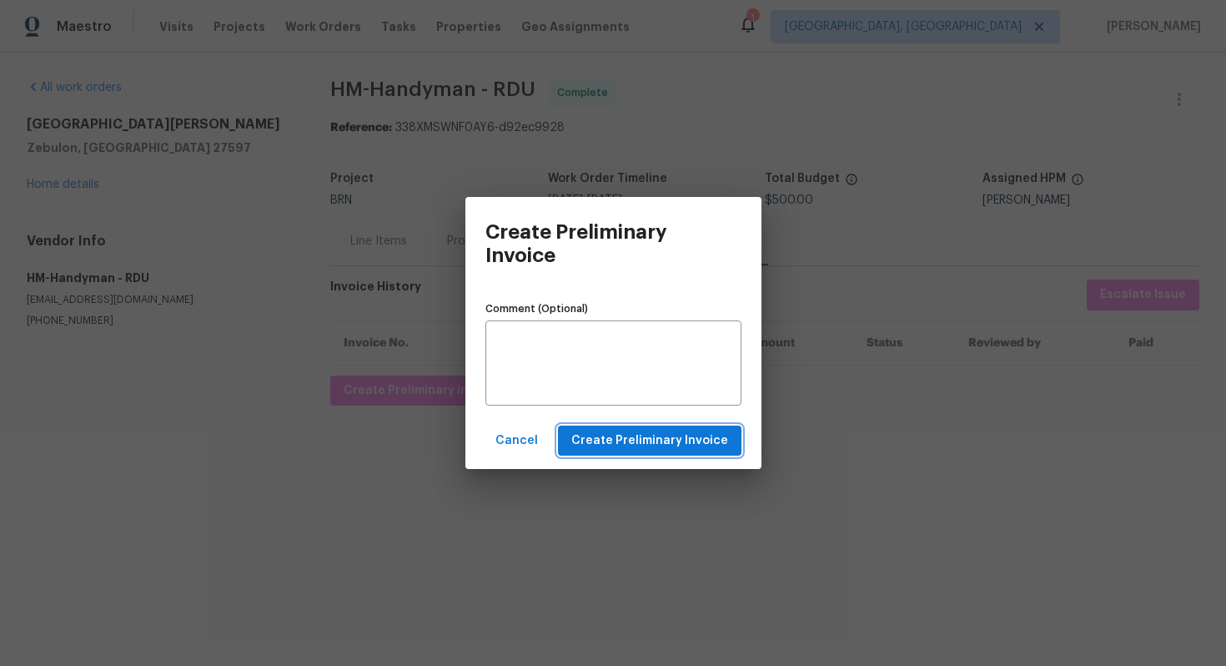
click at [622, 435] on span "Create Preliminary Invoice" at bounding box center [650, 441] width 157 height 21
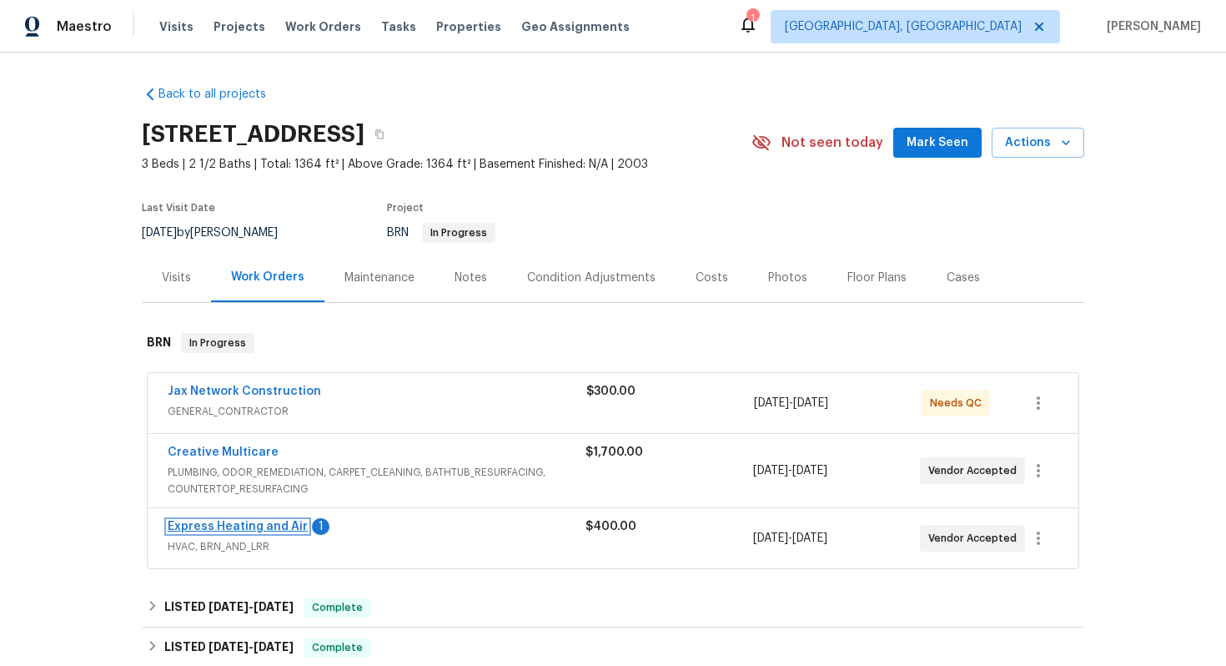
click at [283, 532] on link "Express Heating and Air" at bounding box center [238, 527] width 140 height 12
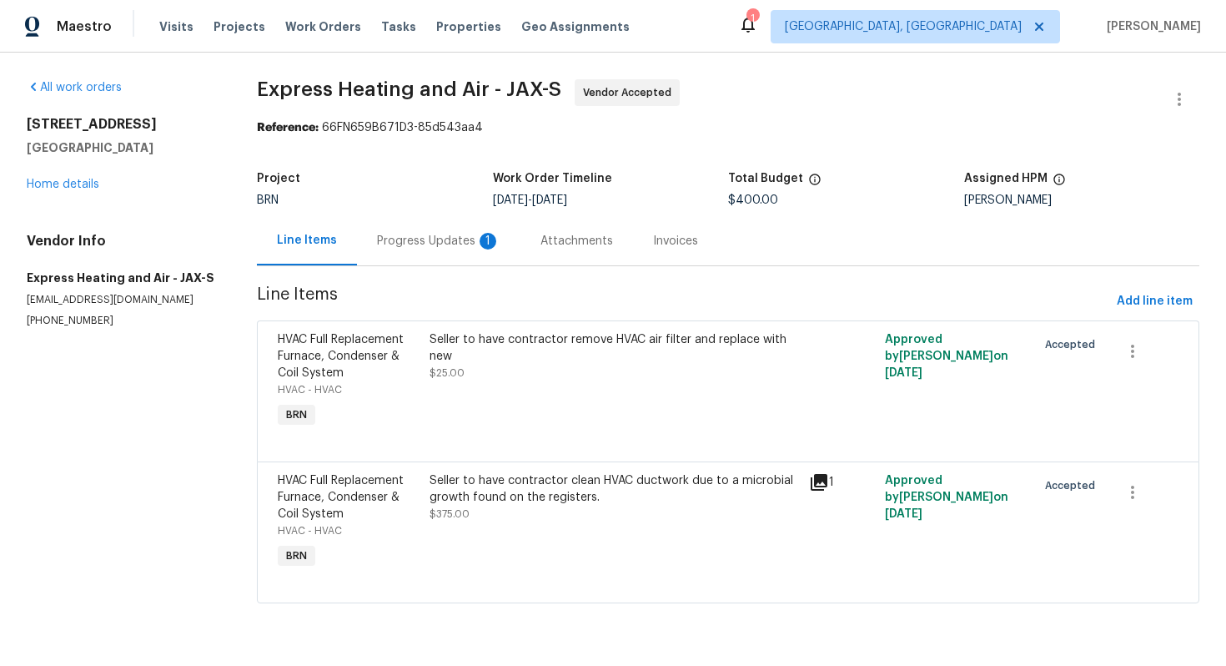
click at [455, 249] on div "Progress Updates 1" at bounding box center [439, 240] width 164 height 49
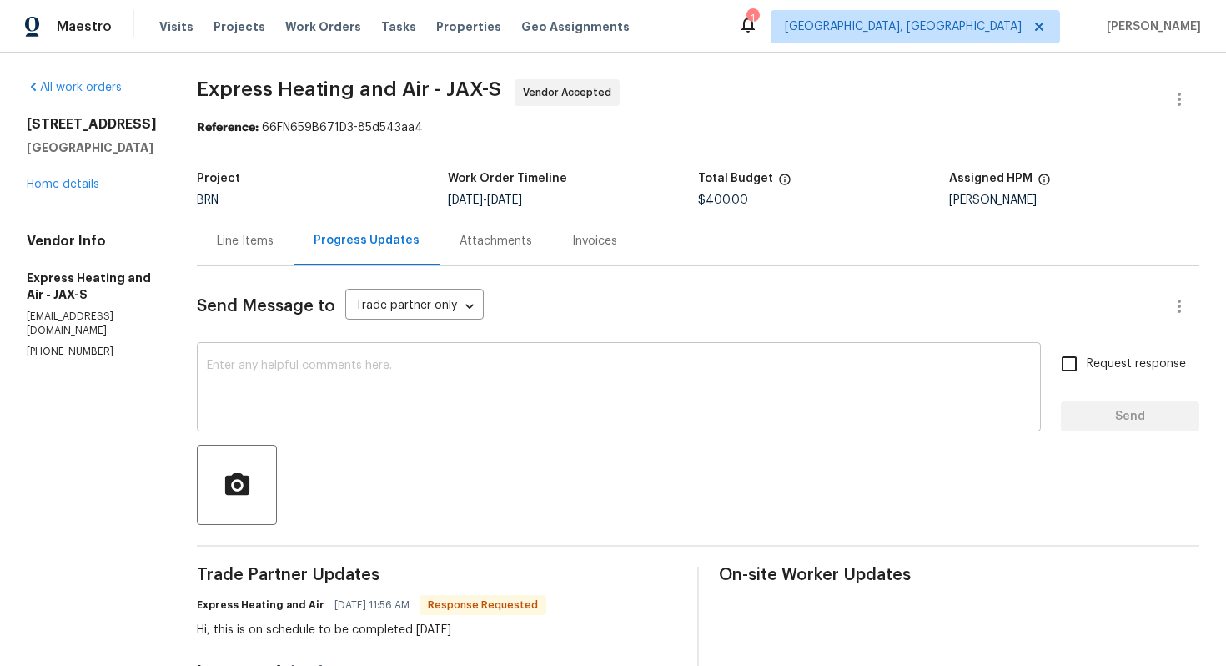
click at [472, 396] on textarea at bounding box center [619, 389] width 824 height 58
click at [82, 190] on link "Home details" at bounding box center [63, 185] width 73 height 12
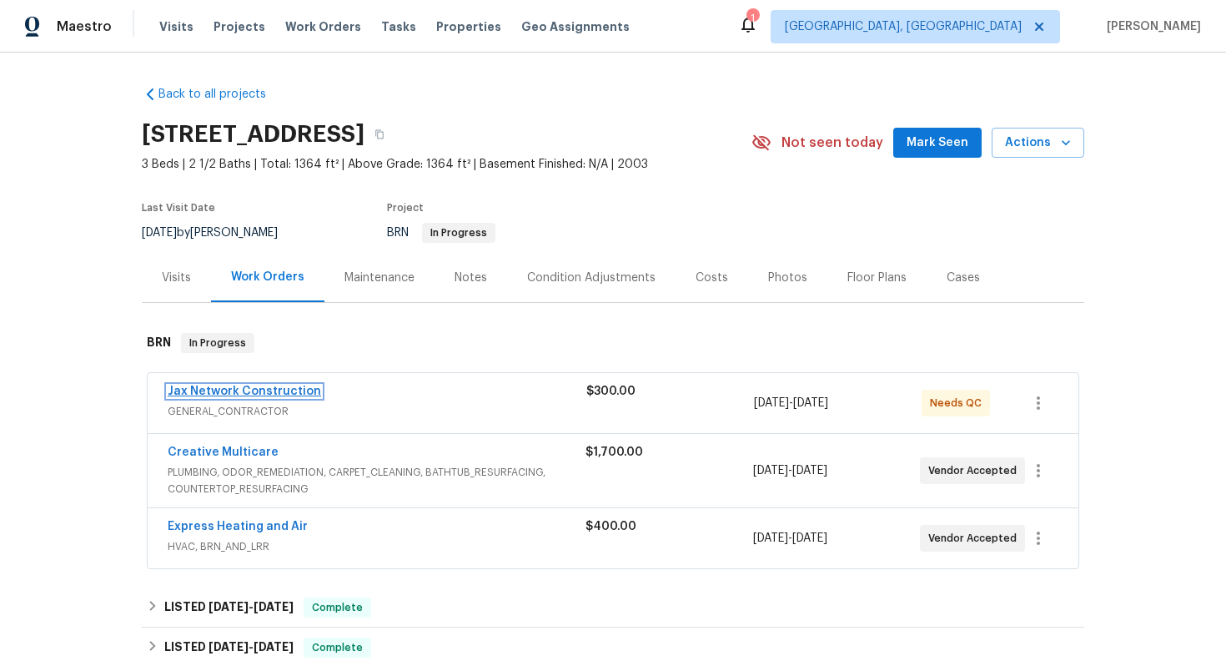
click at [248, 397] on link "Jax Network Construction" at bounding box center [245, 391] width 154 height 12
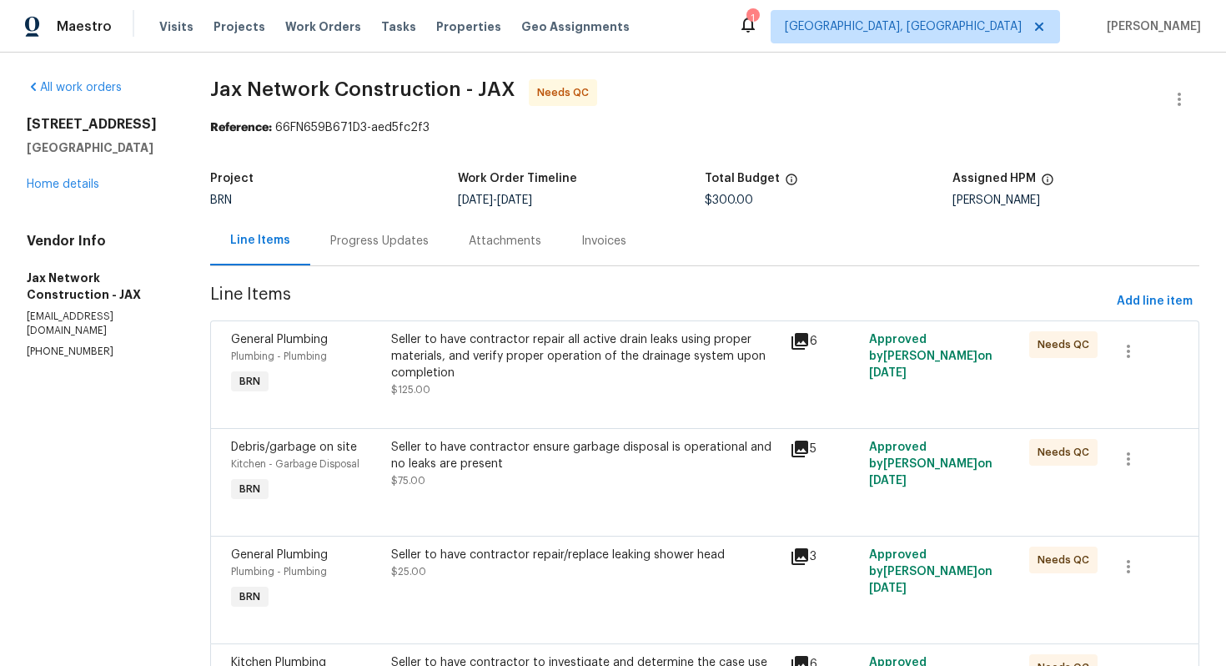
click at [565, 377] on div "Seller to have contractor repair all active drain leaks using proper materials,…" at bounding box center [585, 356] width 389 height 50
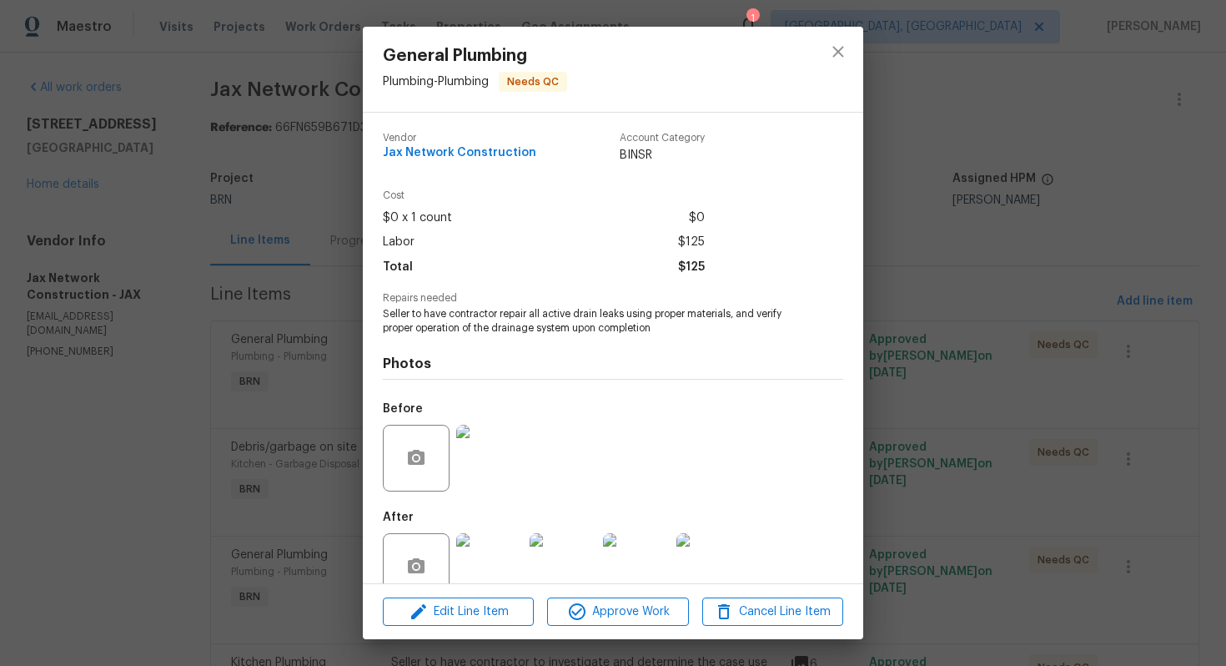
scroll to position [33, 0]
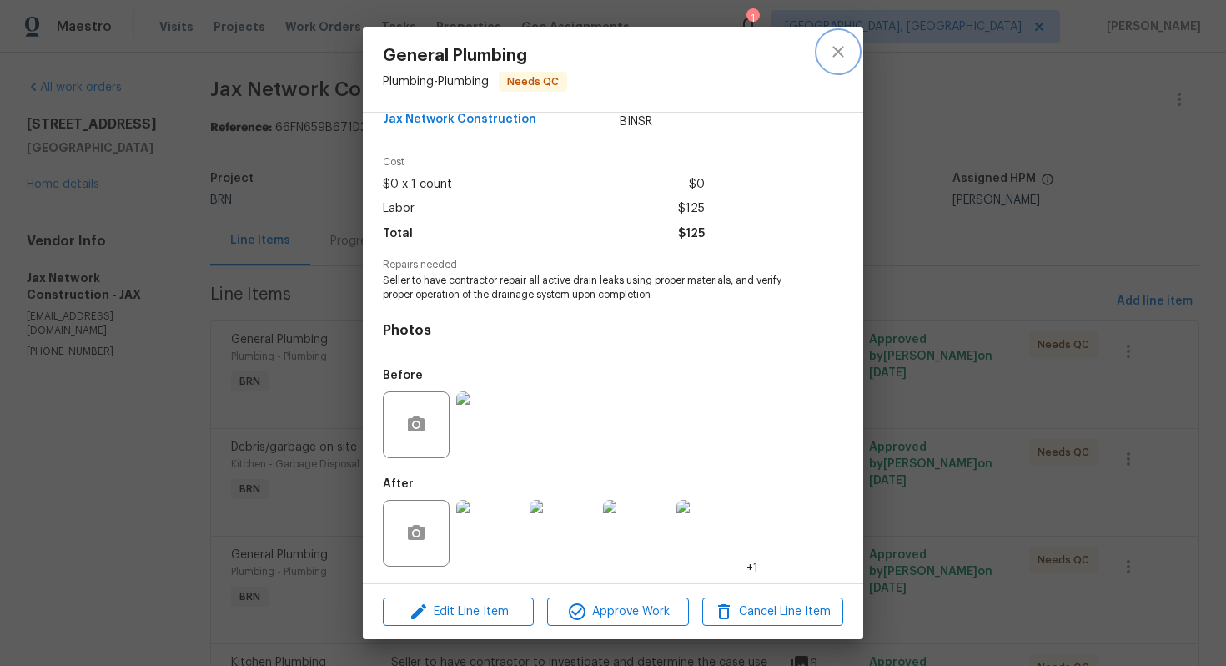
click at [835, 43] on icon "close" at bounding box center [838, 52] width 20 height 20
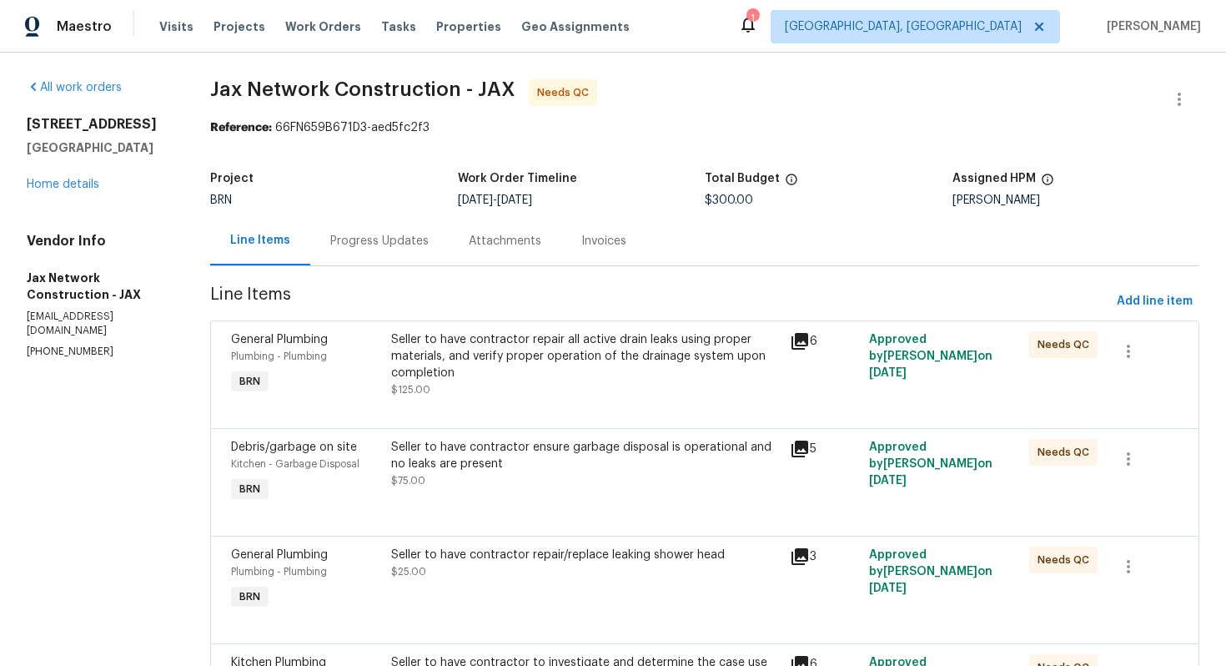
click at [399, 243] on div "Progress Updates" at bounding box center [379, 241] width 98 height 17
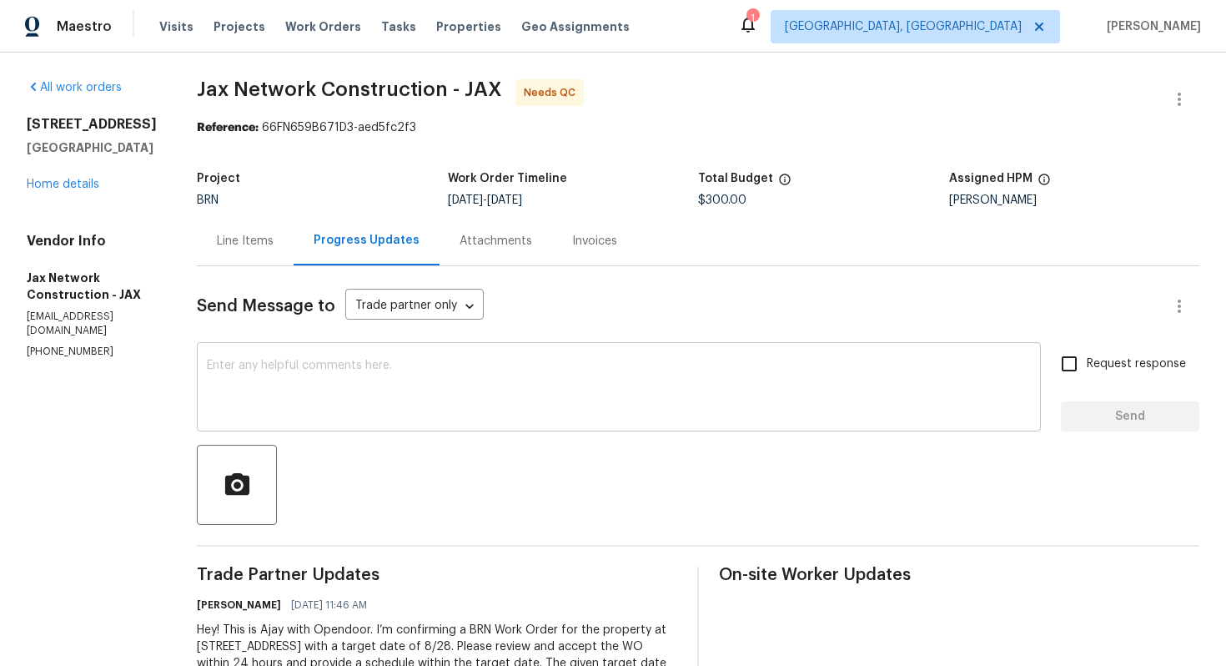
click at [427, 407] on textarea at bounding box center [619, 389] width 824 height 58
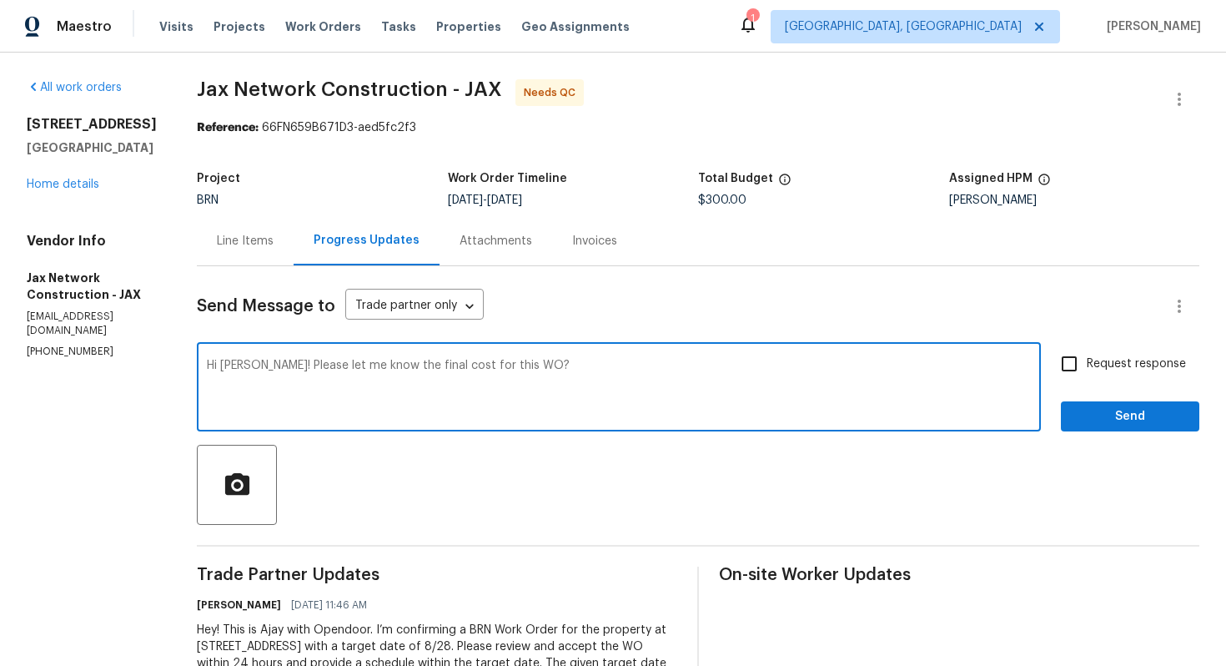
type textarea "Hi Dan! Please let me know the final cost for this WO?"
click at [1073, 355] on input "Request response" at bounding box center [1069, 363] width 35 height 35
checkbox input "true"
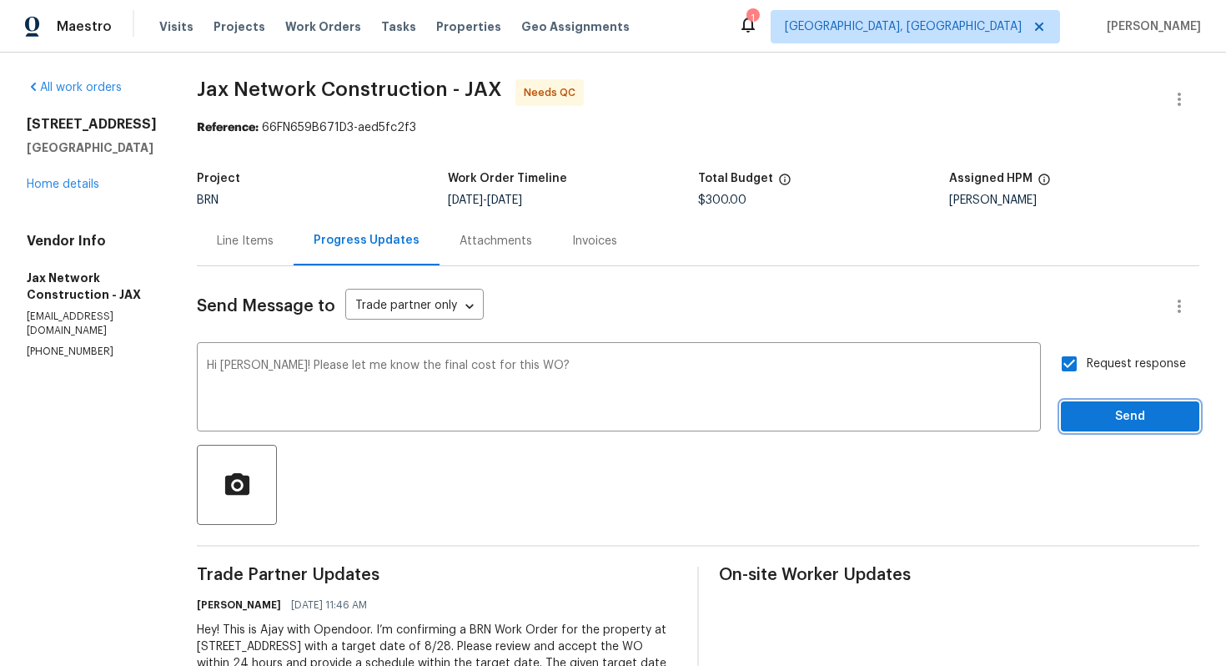
click at [1086, 402] on button "Send" at bounding box center [1130, 416] width 138 height 31
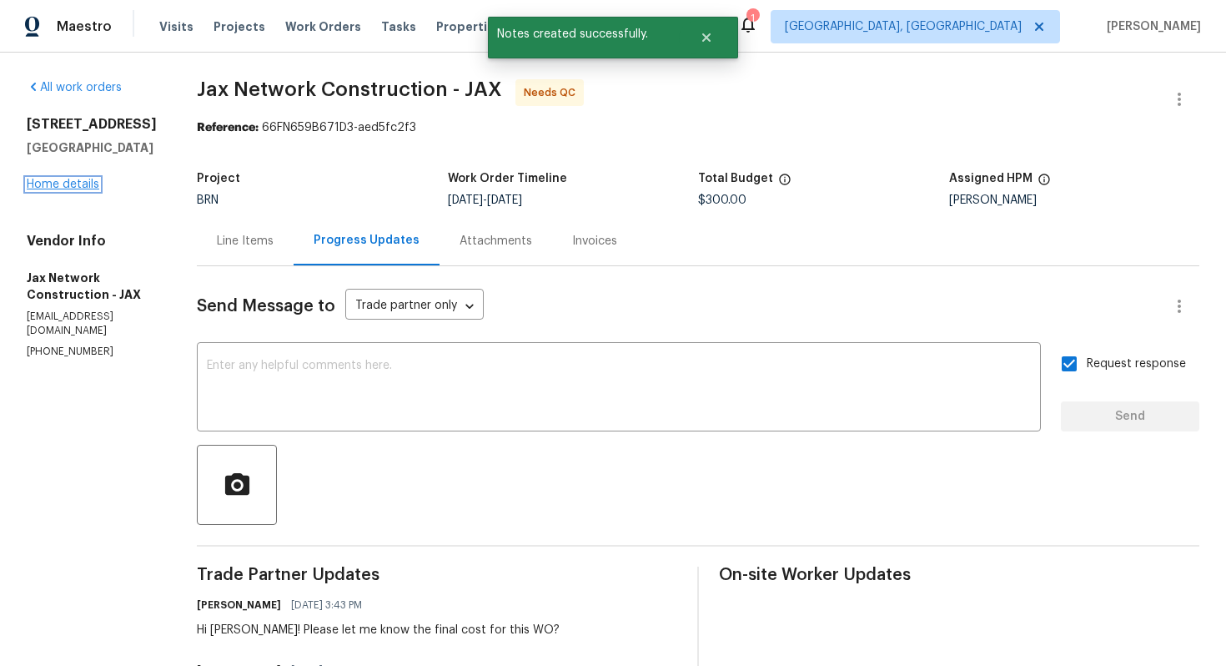
click at [75, 190] on link "Home details" at bounding box center [63, 185] width 73 height 12
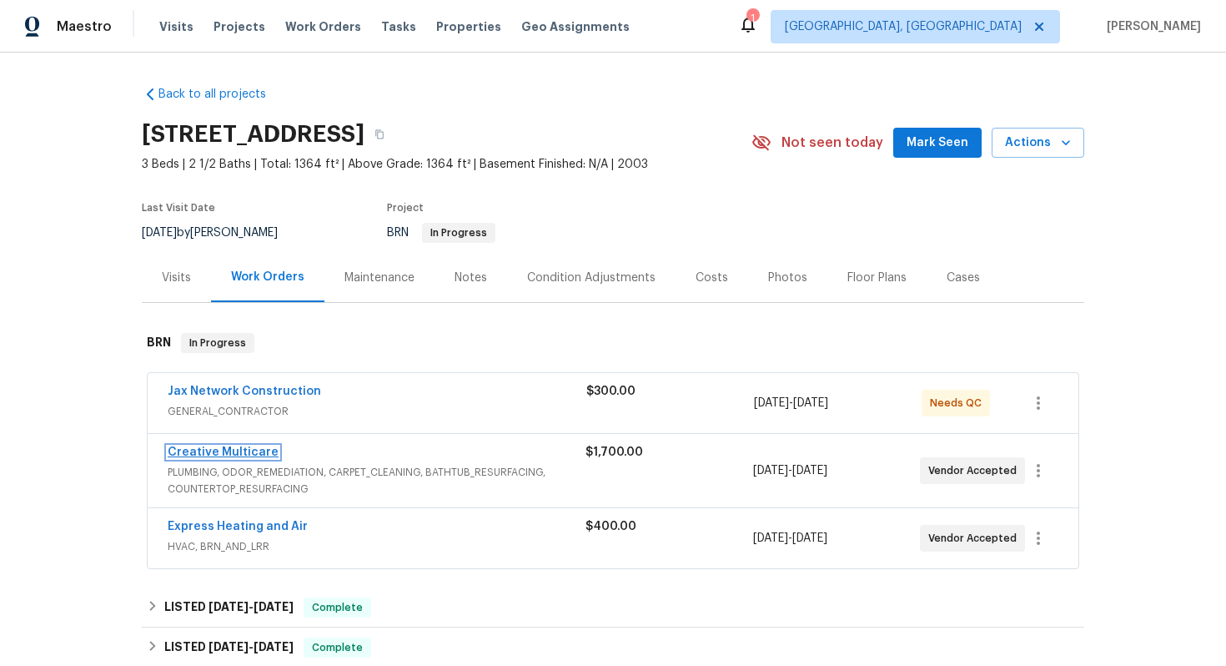
click at [220, 458] on link "Creative Multicare" at bounding box center [223, 452] width 111 height 12
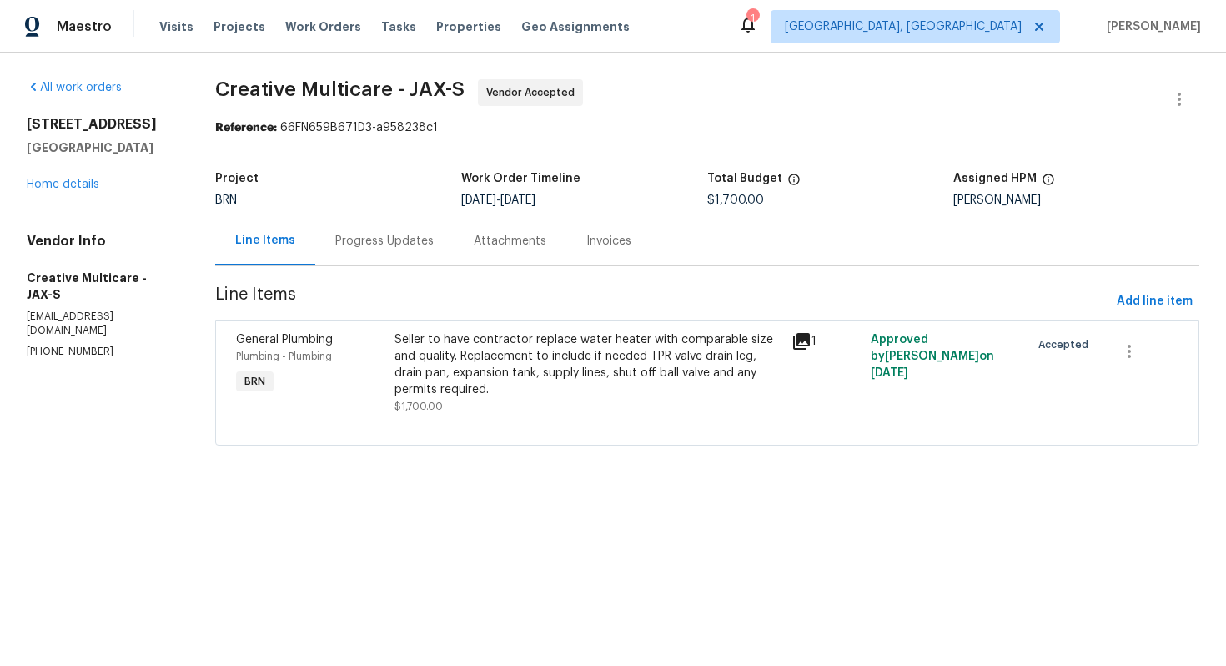
click at [434, 245] on div "Progress Updates" at bounding box center [384, 241] width 98 height 17
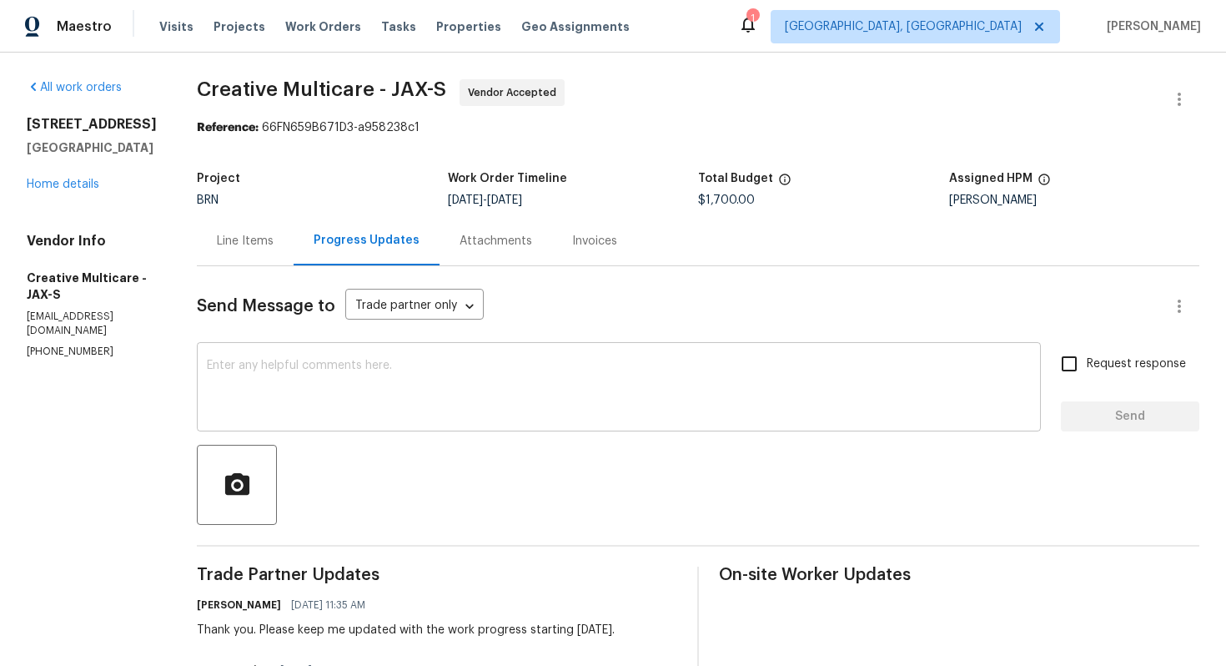
click at [426, 382] on textarea at bounding box center [619, 389] width 824 height 58
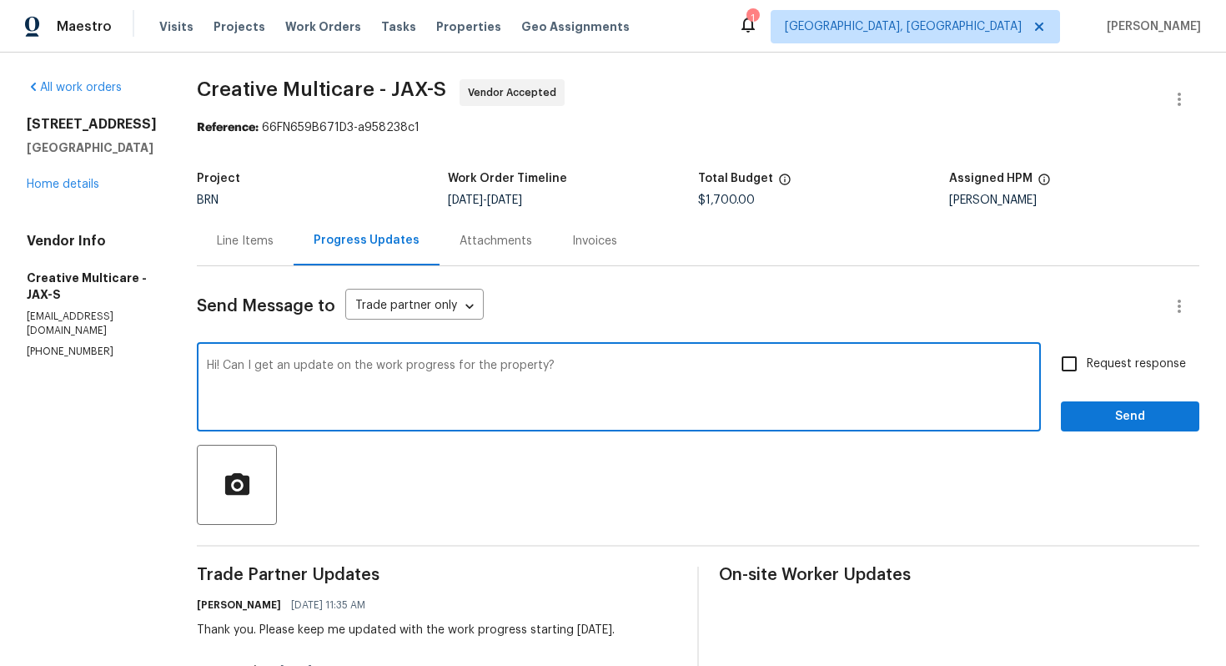
type textarea "Hi! Can I get an update on the work progress for the property?"
click at [1112, 377] on label "Request response" at bounding box center [1119, 363] width 134 height 35
click at [1087, 377] on input "Request response" at bounding box center [1069, 363] width 35 height 35
checkbox input "true"
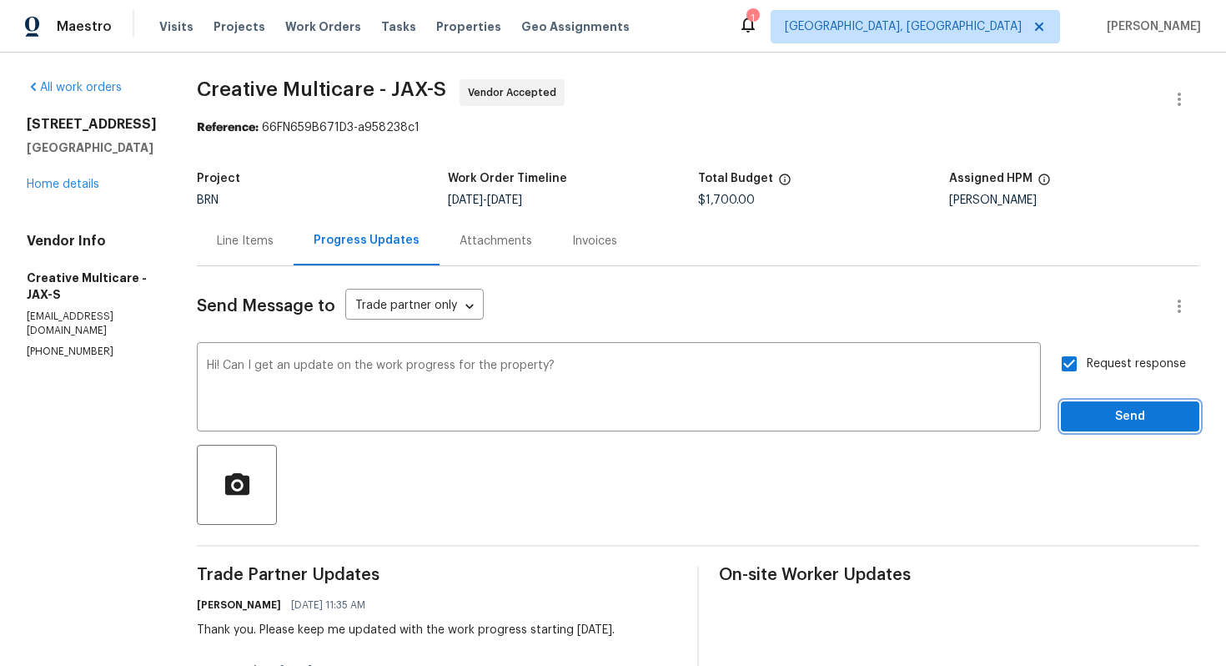
click at [1116, 421] on span "Send" at bounding box center [1131, 416] width 112 height 21
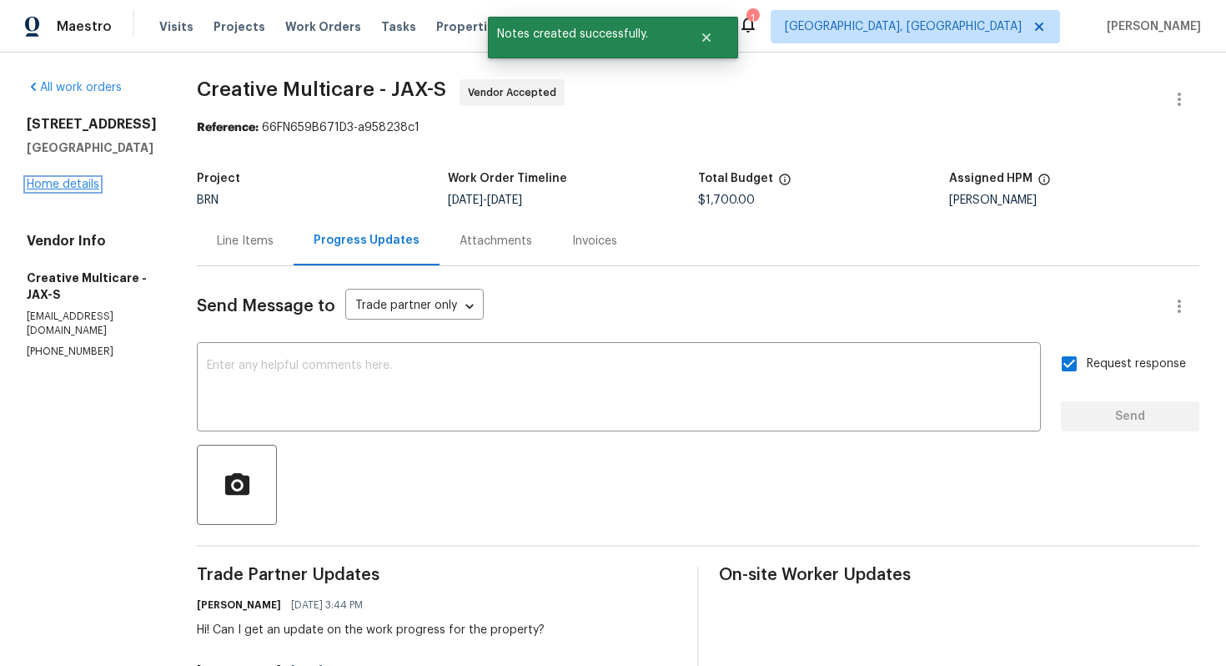
click at [88, 190] on link "Home details" at bounding box center [63, 185] width 73 height 12
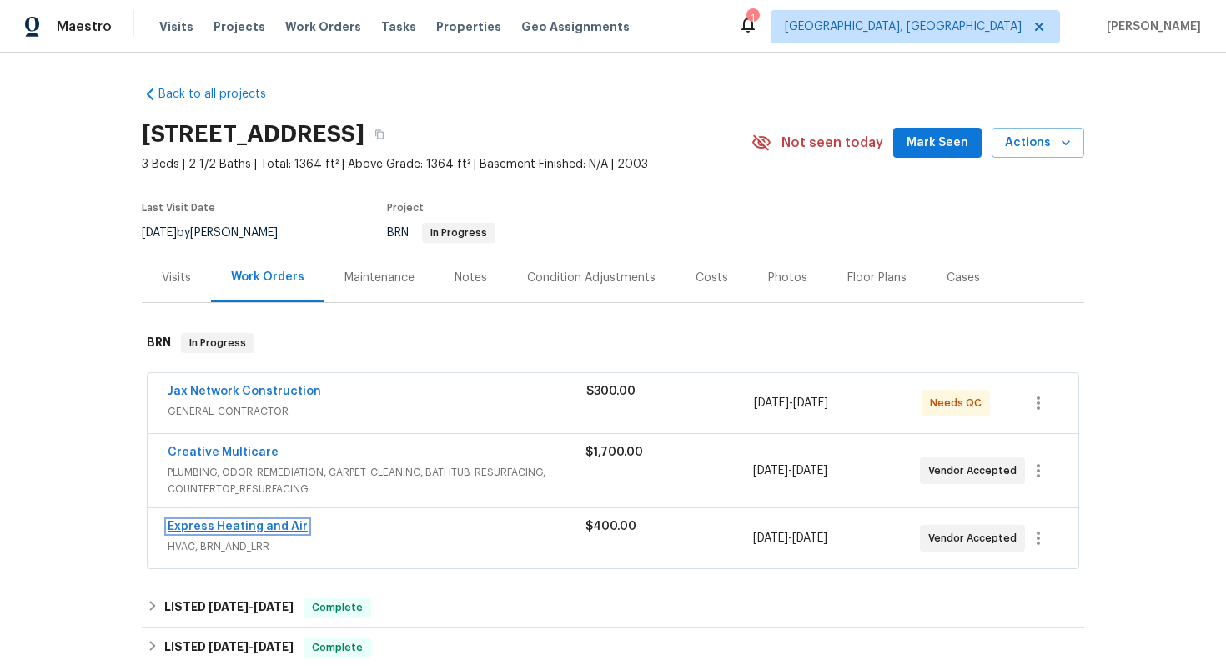
click at [223, 532] on link "Express Heating and Air" at bounding box center [238, 527] width 140 height 12
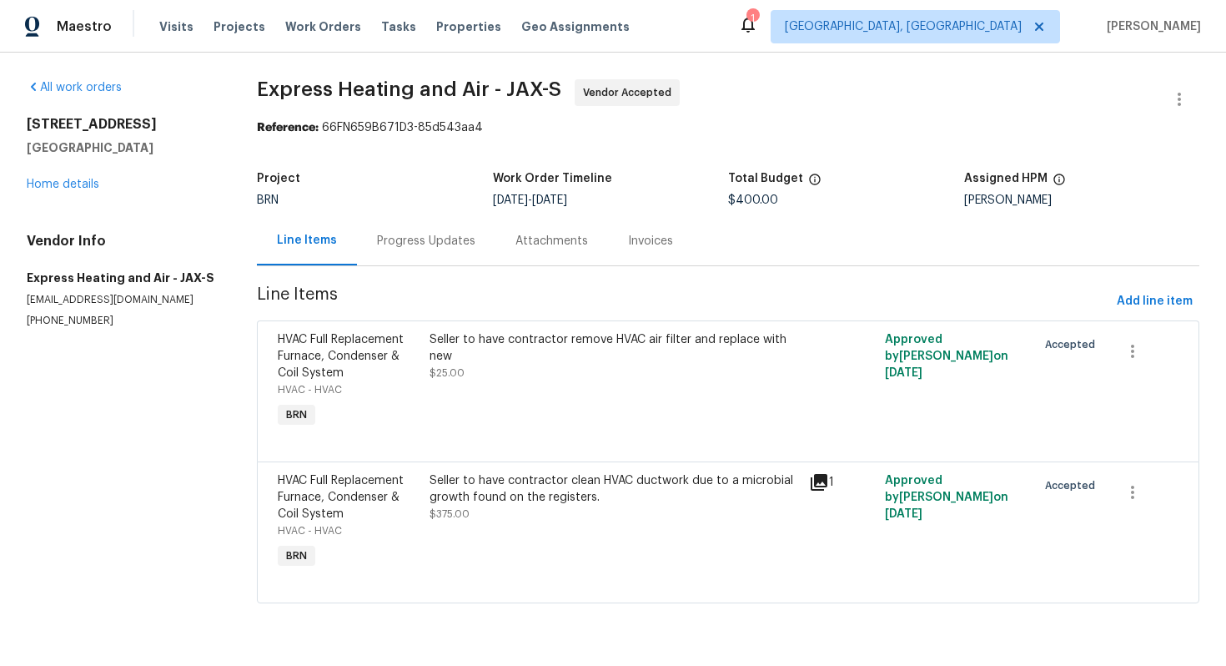
click at [422, 249] on div "Progress Updates" at bounding box center [426, 240] width 138 height 49
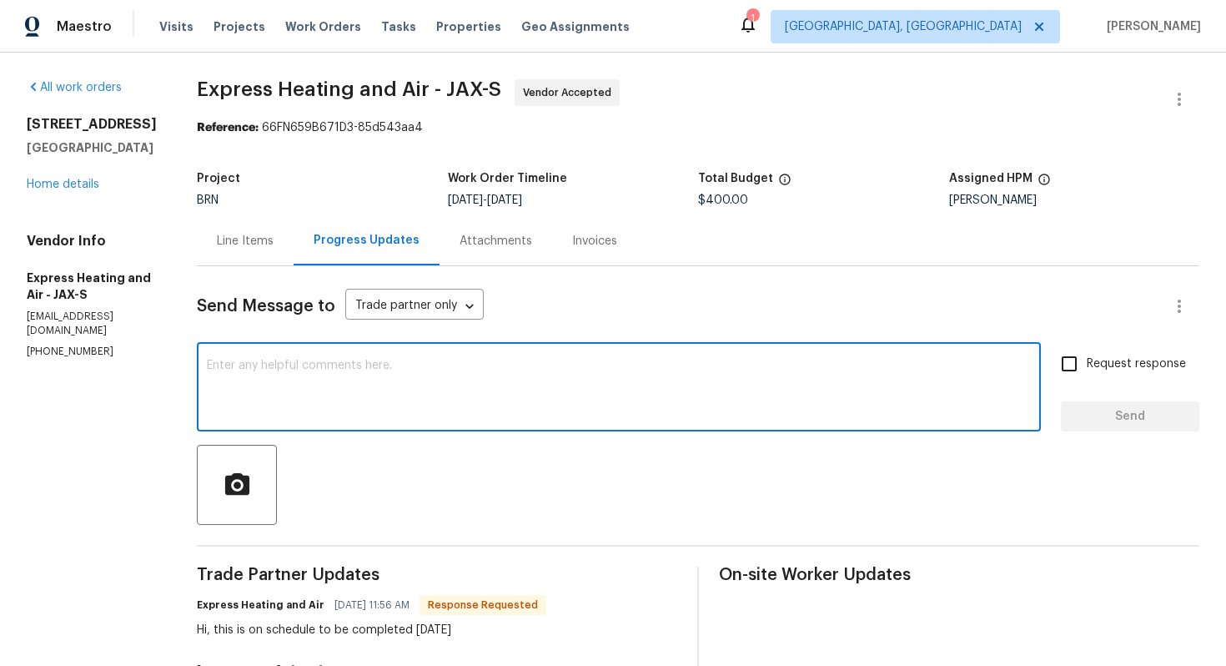
click at [405, 418] on textarea at bounding box center [619, 389] width 824 height 58
type textarea "Sure, do keep me updated with the work progress starting tomorrow."
click at [1091, 376] on label "Request response" at bounding box center [1119, 363] width 134 height 35
click at [1087, 376] on input "Request response" at bounding box center [1069, 363] width 35 height 35
checkbox input "true"
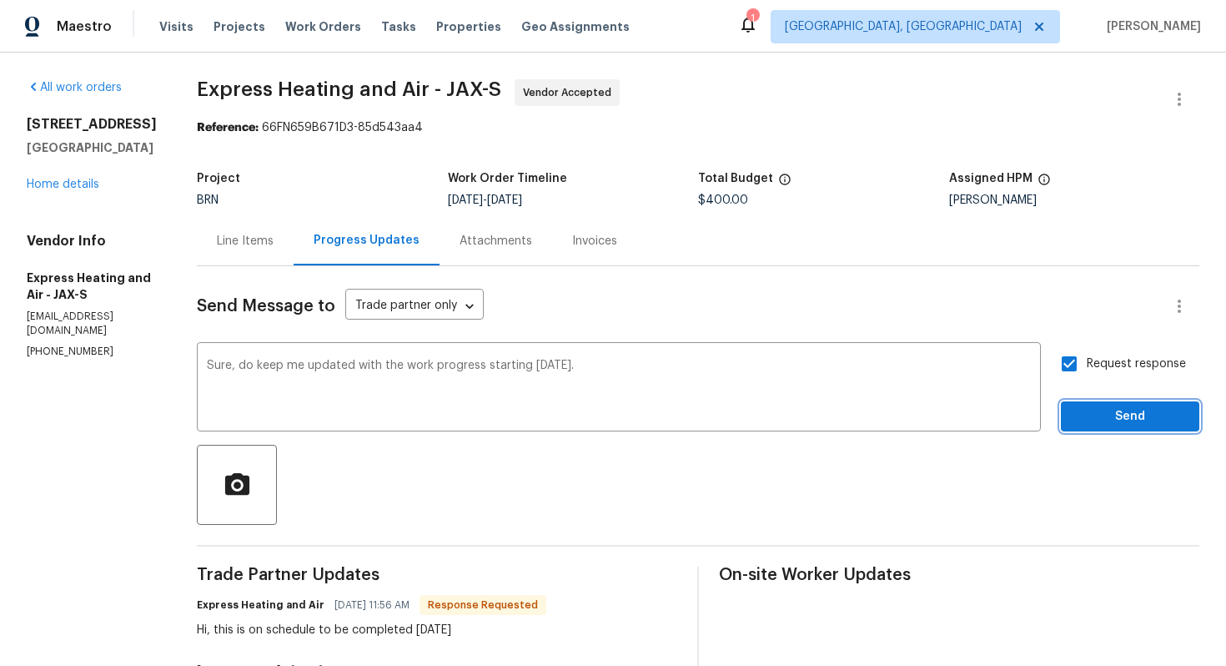
click at [1112, 428] on button "Send" at bounding box center [1130, 416] width 138 height 31
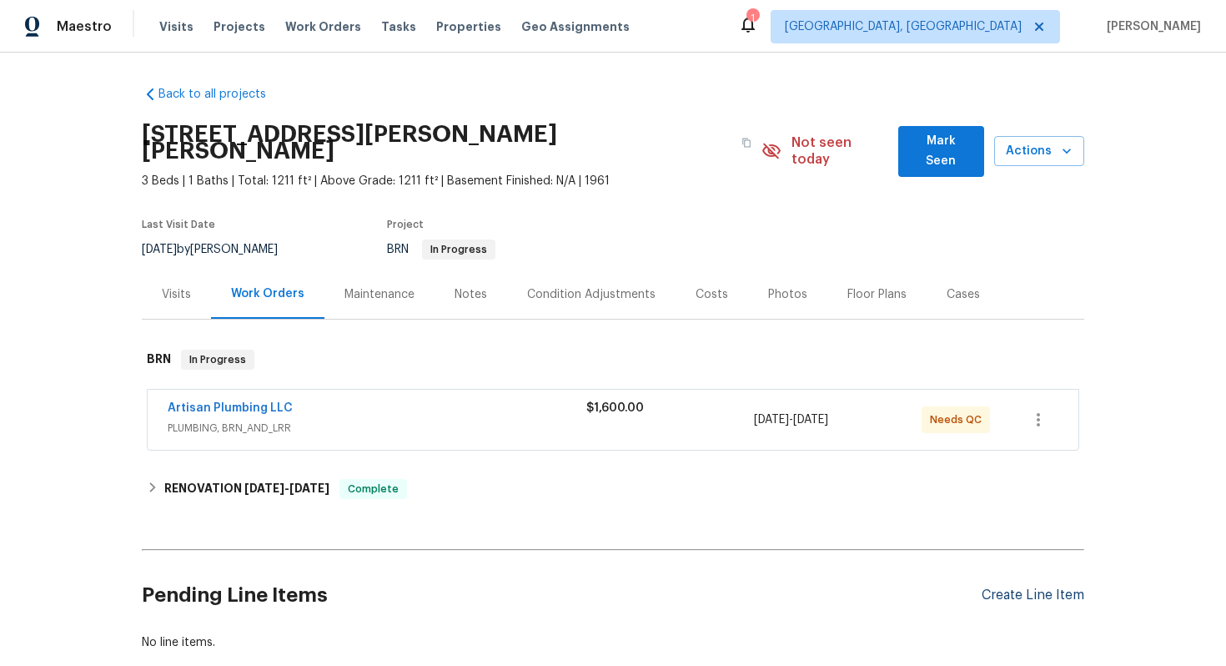
click at [1010, 587] on div "Create Line Item" at bounding box center [1033, 595] width 103 height 16
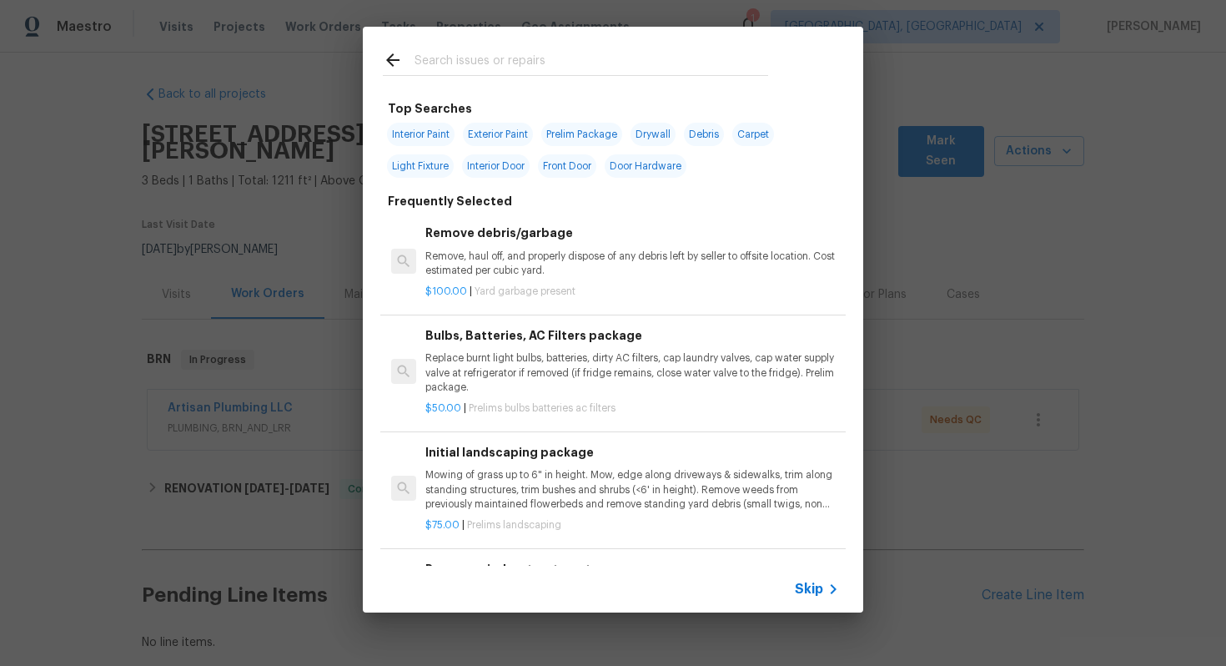
click at [813, 579] on div "Skip" at bounding box center [819, 589] width 48 height 20
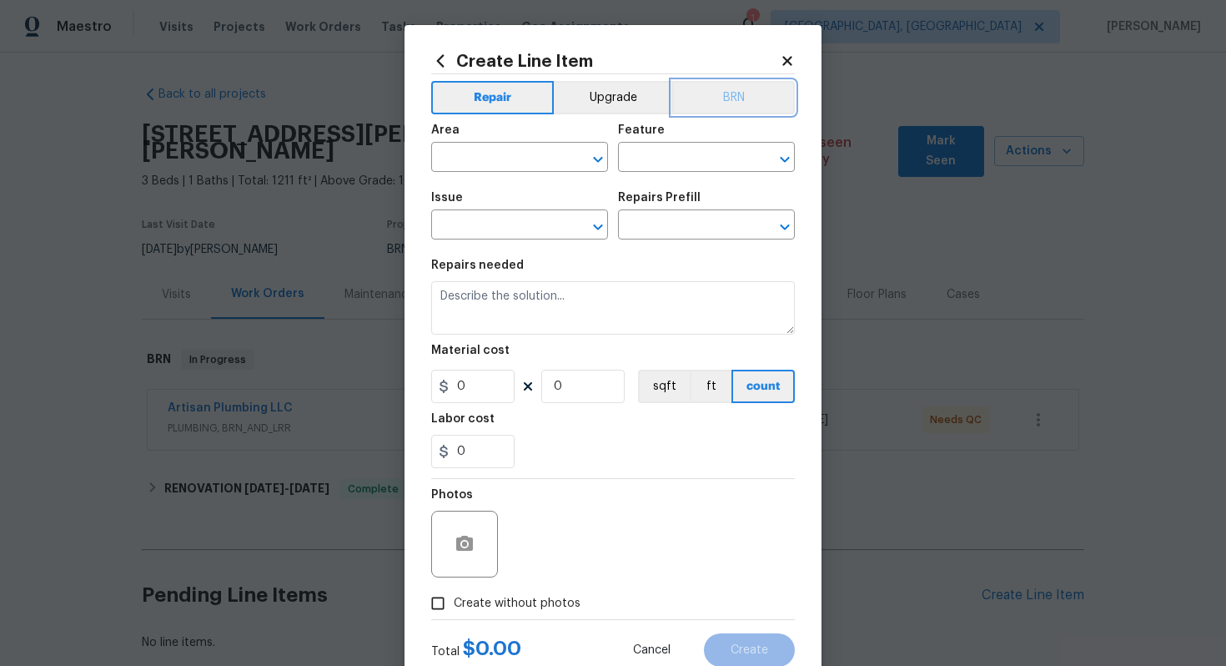
click at [742, 97] on button "BRN" at bounding box center [733, 97] width 123 height 33
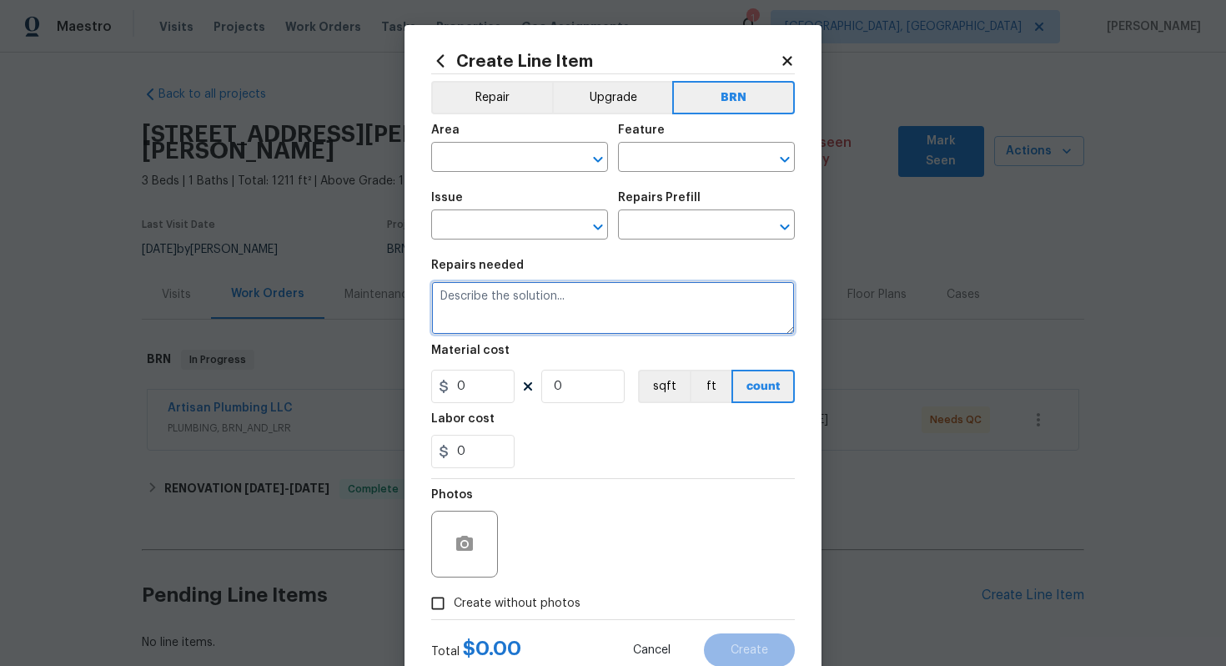
click at [516, 310] on textarea at bounding box center [613, 307] width 364 height 53
paste textarea "Contractor to inspect and repair as needed issue of inadequate power to water h…"
click at [442, 296] on textarea "Contractor to inspect and repair as needed issue of inadequate power to water h…" at bounding box center [613, 307] width 364 height 53
type textarea "Resale - Contractor to inspect and repair as needed issue of inadequate power t…"
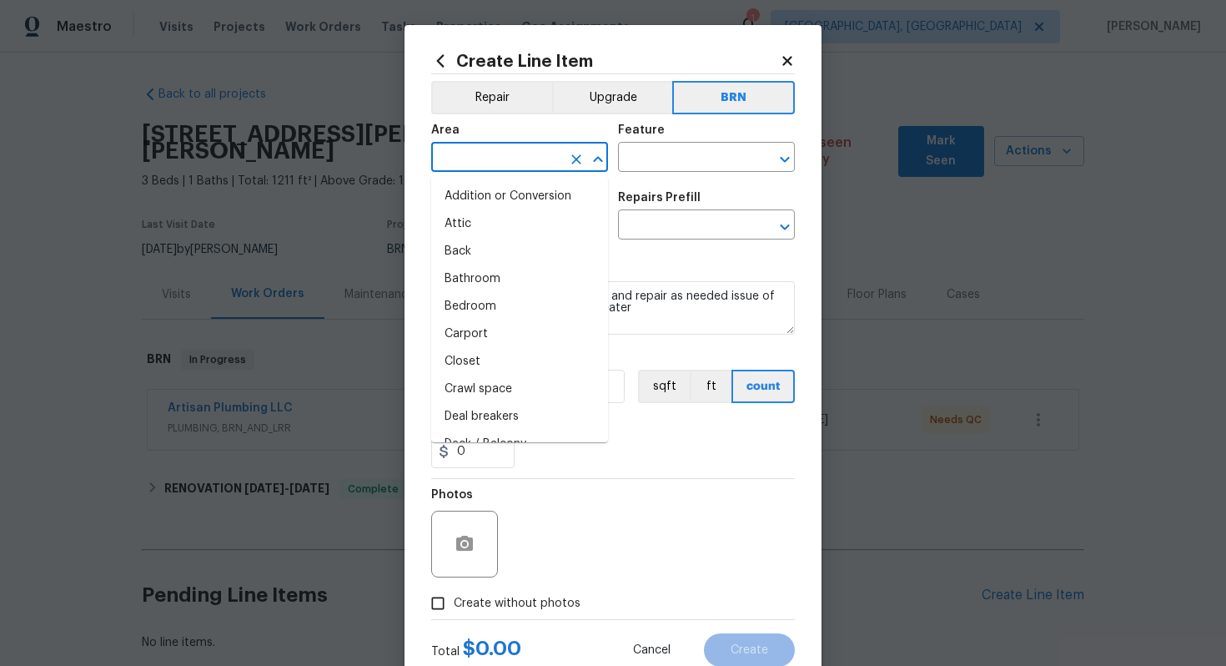
click at [542, 160] on input "text" at bounding box center [496, 159] width 130 height 26
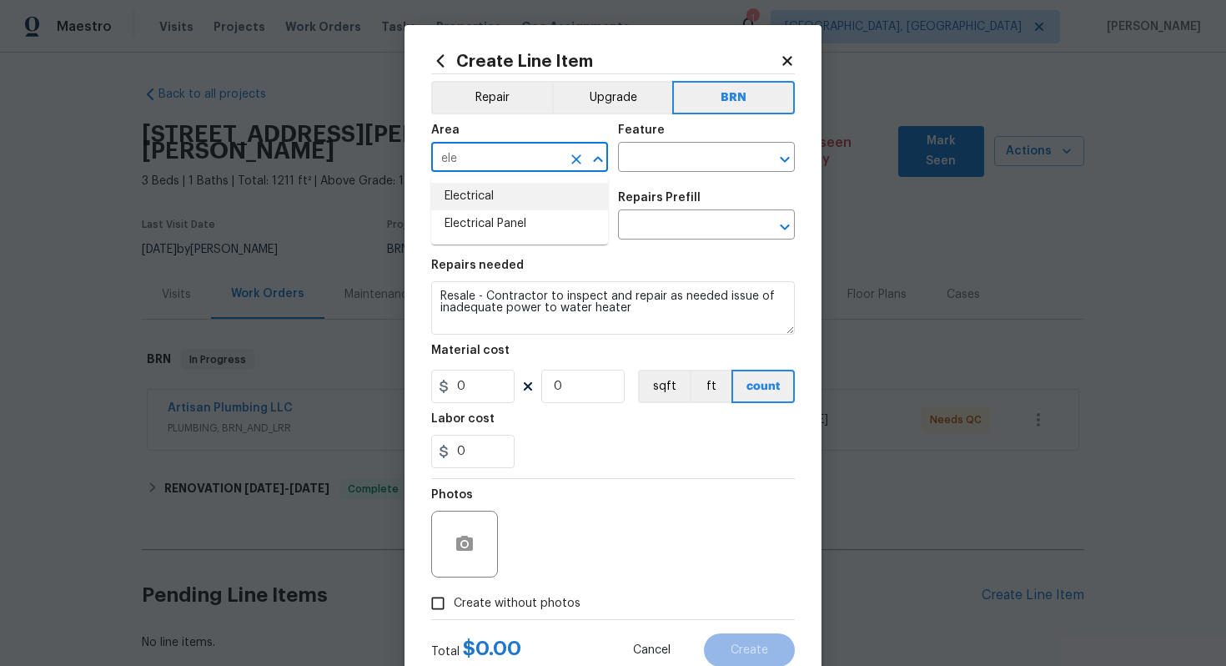
click at [562, 201] on li "Electrical" at bounding box center [519, 197] width 177 height 28
type input "Electrical"
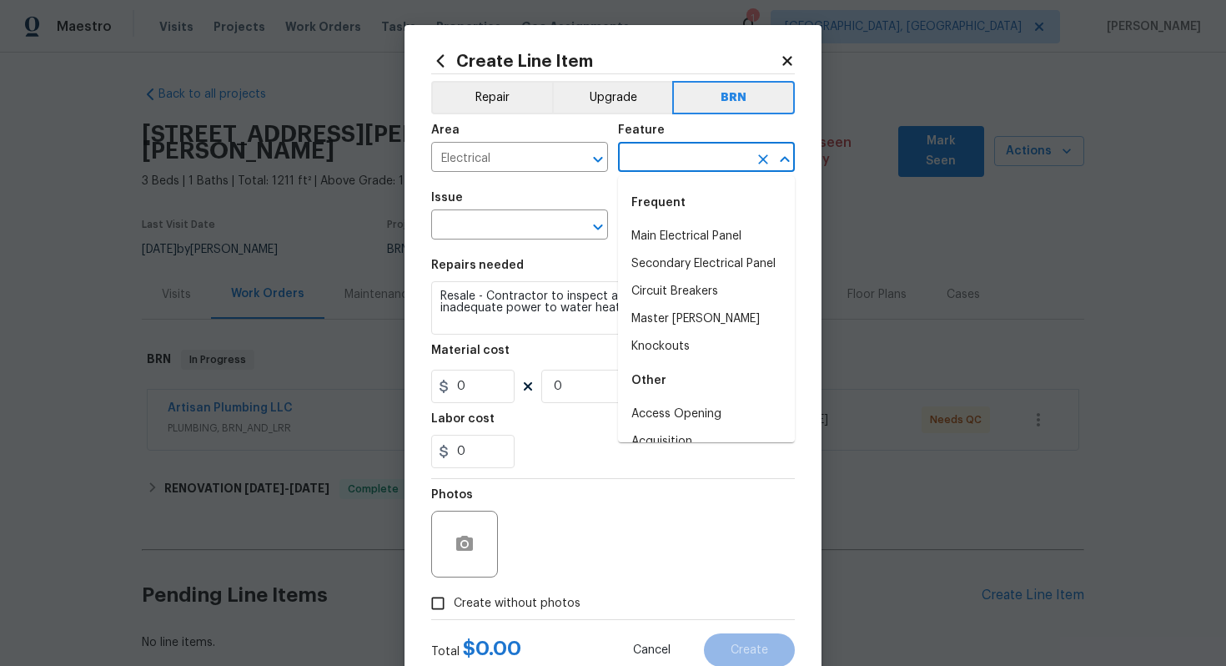
click at [661, 155] on input "text" at bounding box center [683, 159] width 130 height 26
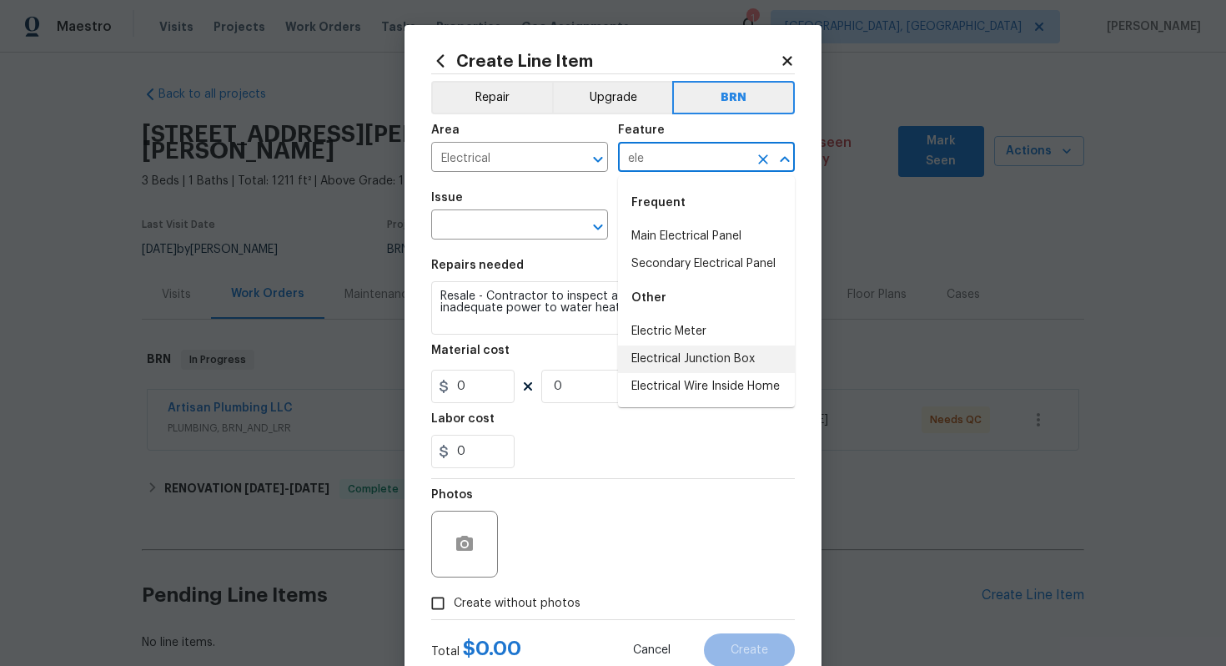
click at [669, 350] on li "Electrical Junction Box" at bounding box center [706, 359] width 177 height 28
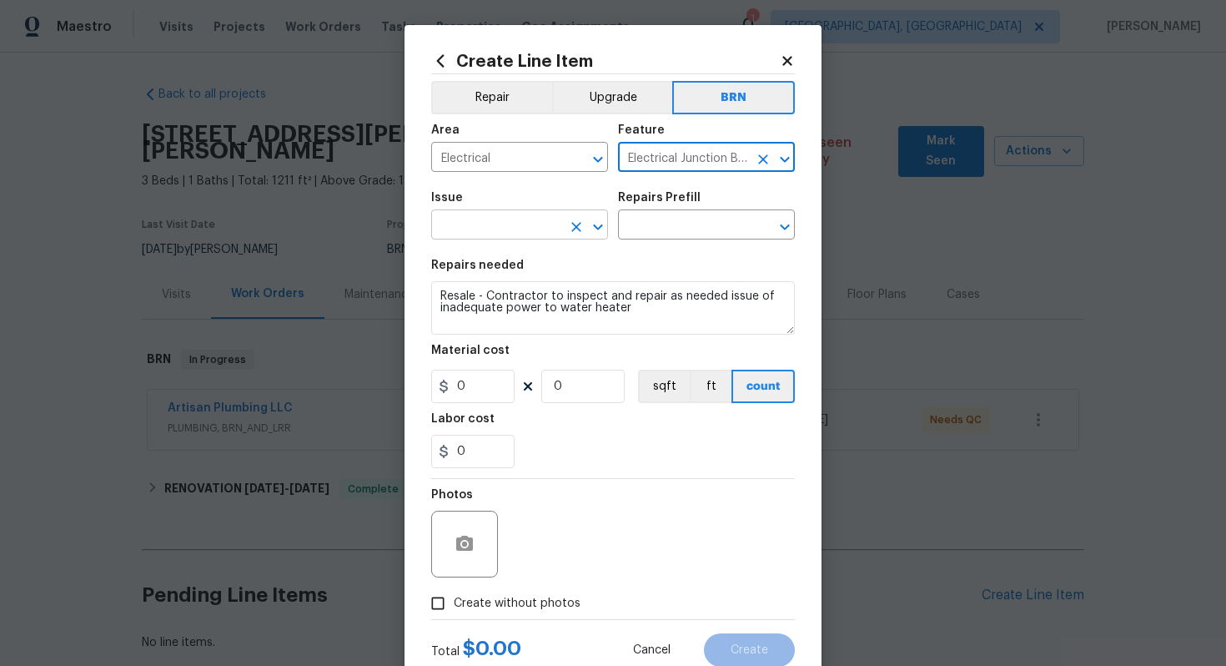
type input "Electrical Junction Box"
click at [509, 229] on input "text" at bounding box center [496, 227] width 130 height 26
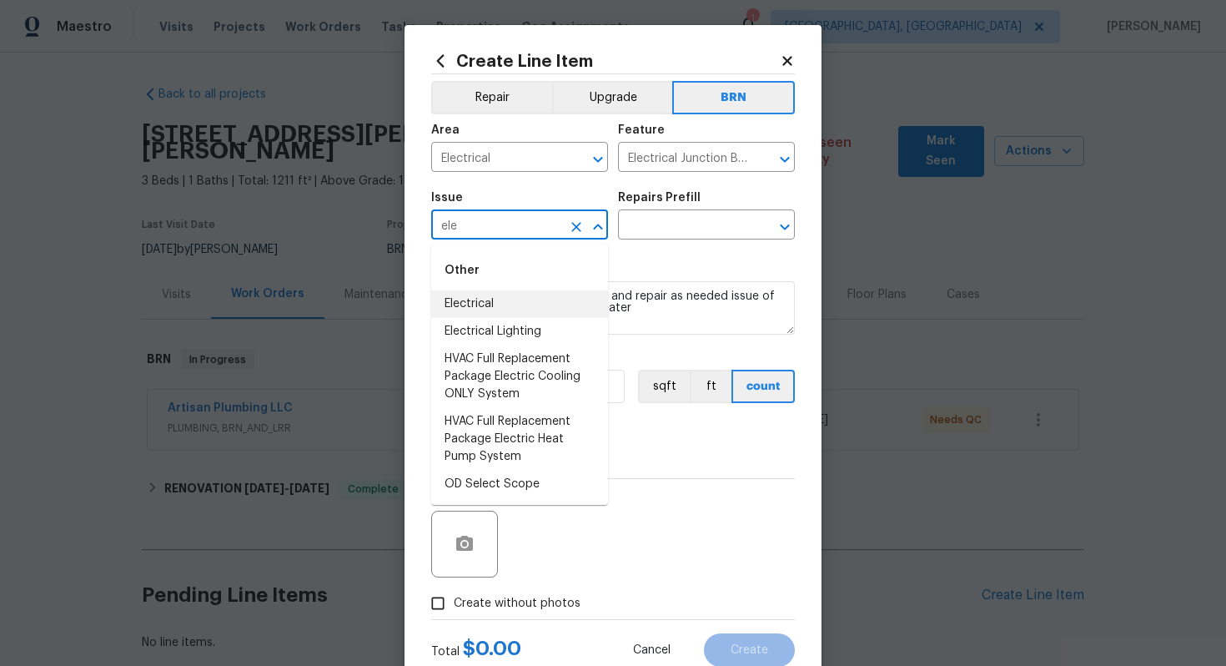
click at [511, 297] on li "Electrical" at bounding box center [519, 304] width 177 height 28
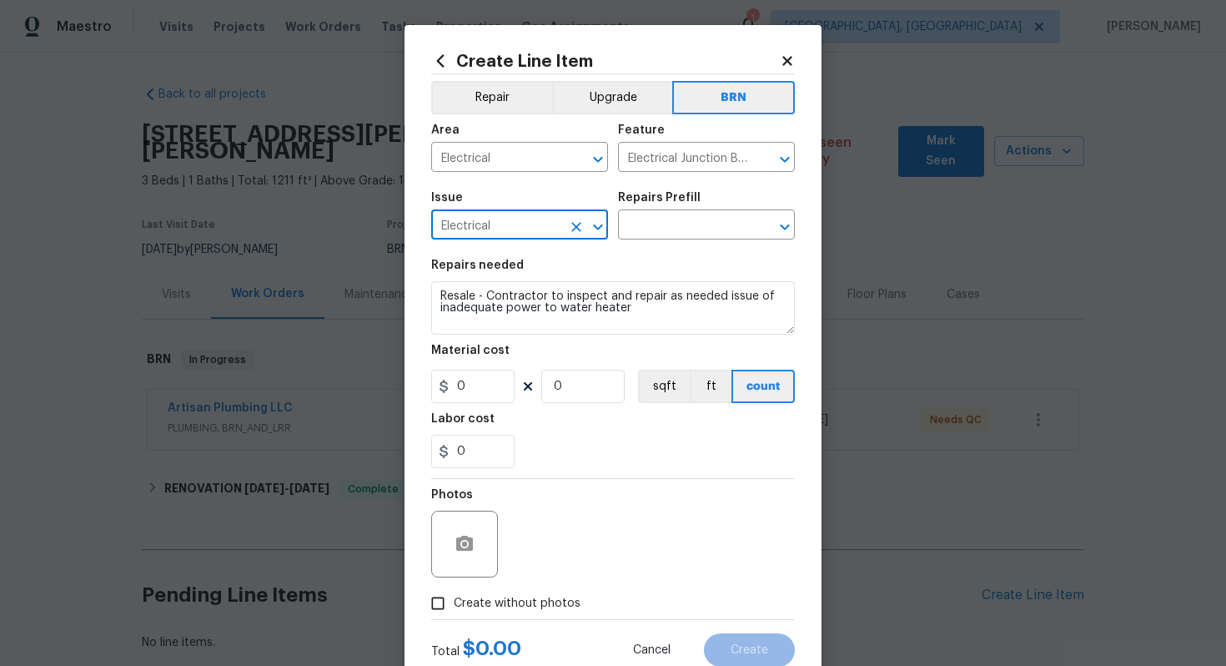
type input "Electrical"
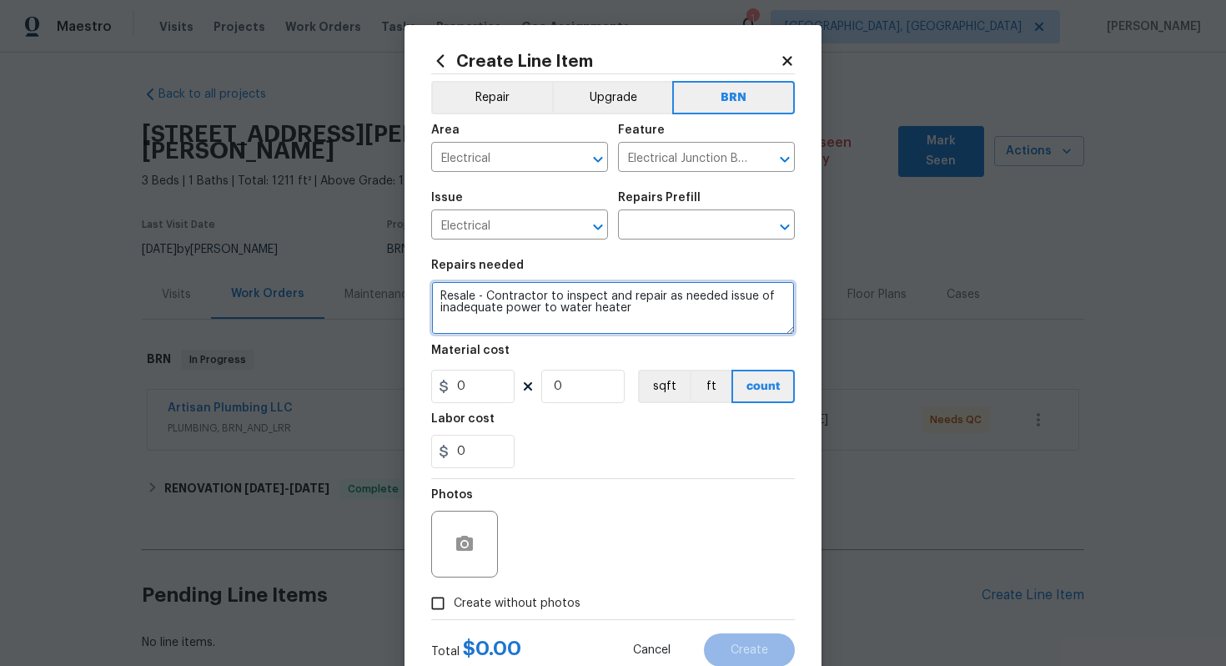
drag, startPoint x: 439, startPoint y: 295, endPoint x: 646, endPoint y: 327, distance: 209.3
click at [647, 327] on textarea "Resale - Contractor to inspect and repair as needed issue of inadequate power t…" at bounding box center [613, 307] width 364 height 53
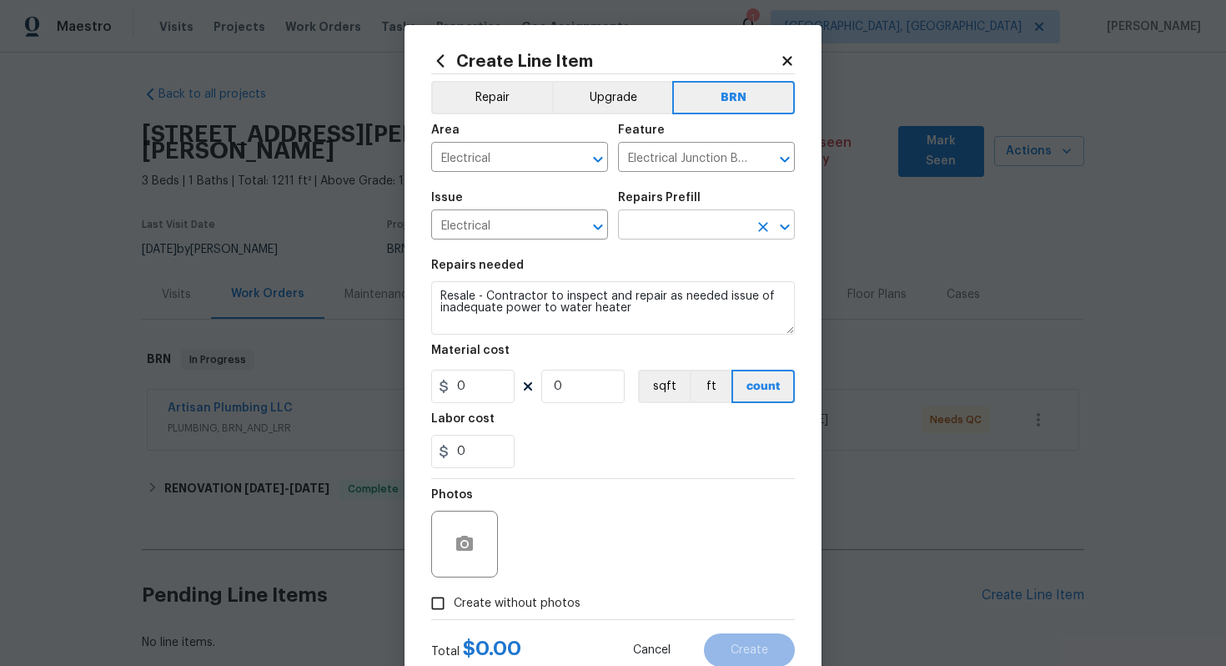
click at [672, 234] on input "text" at bounding box center [683, 227] width 130 height 26
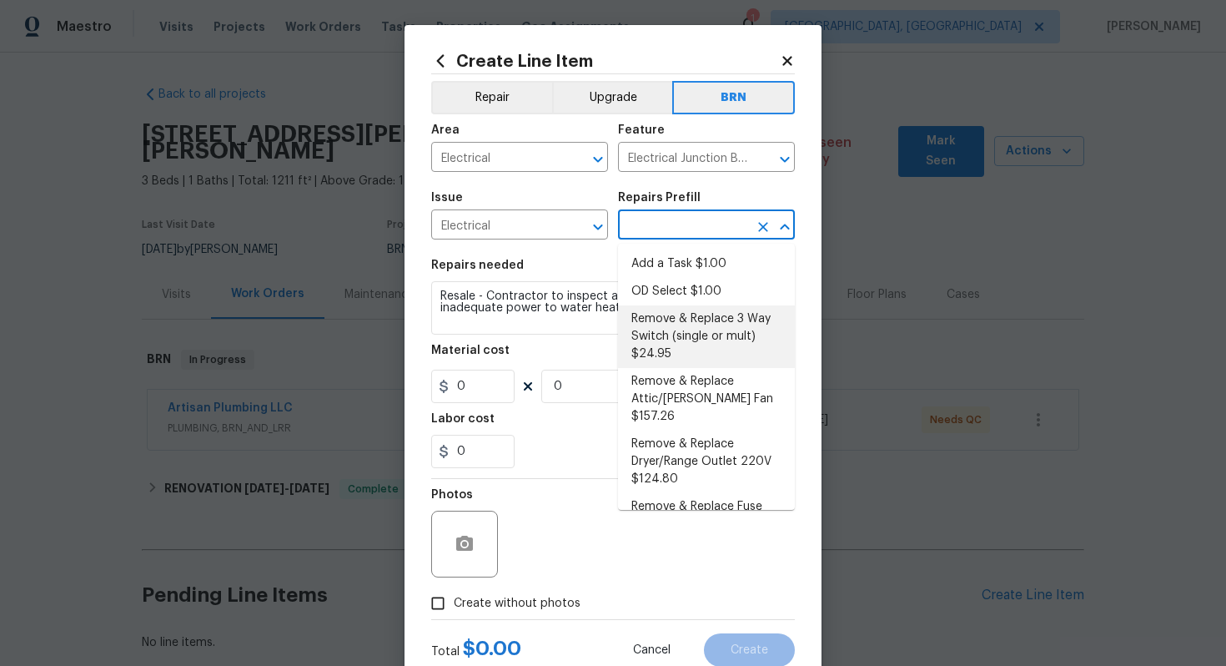
click at [684, 344] on li "Remove & Replace 3 Way Switch (single or mult) $24.95" at bounding box center [706, 336] width 177 height 63
type input "Remove & Replace 3 Way Switch (single or mult) $24.95"
type textarea "Remove and replace the existing 3 way switch(es) with new to ensure the circuit…"
type input "1"
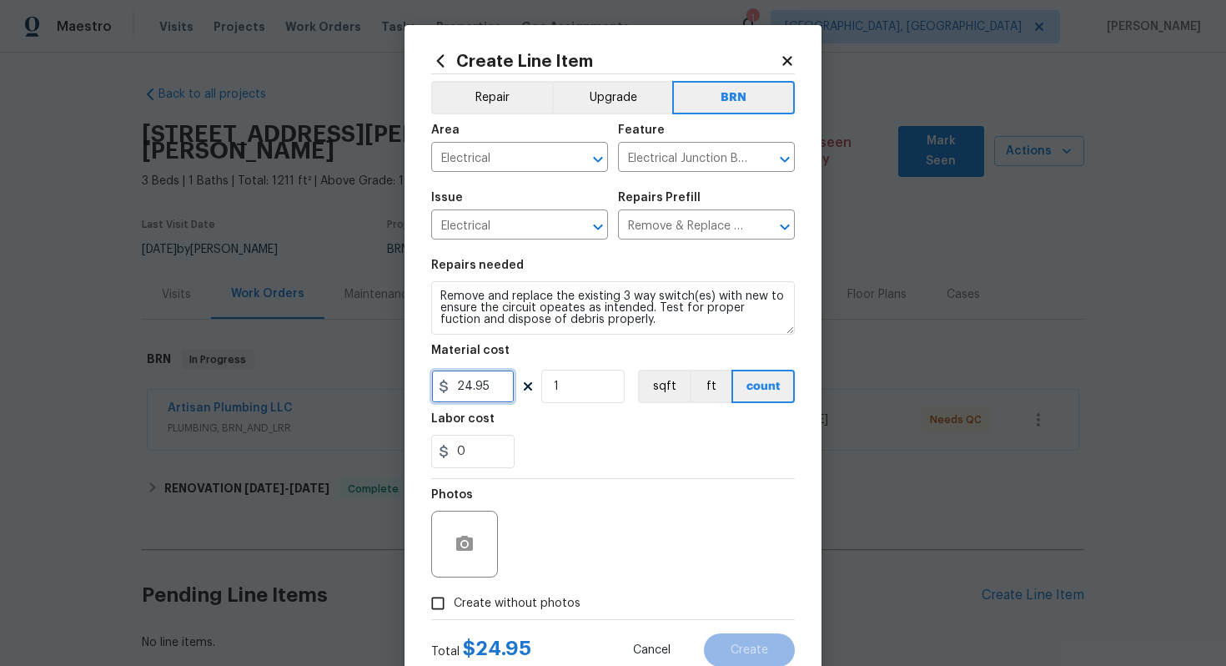
drag, startPoint x: 492, startPoint y: 384, endPoint x: 456, endPoint y: 385, distance: 36.7
click at [456, 384] on input "24.95" at bounding box center [472, 386] width 83 height 33
type input "0"
click at [458, 456] on input "0" at bounding box center [472, 451] width 83 height 33
type input "150"
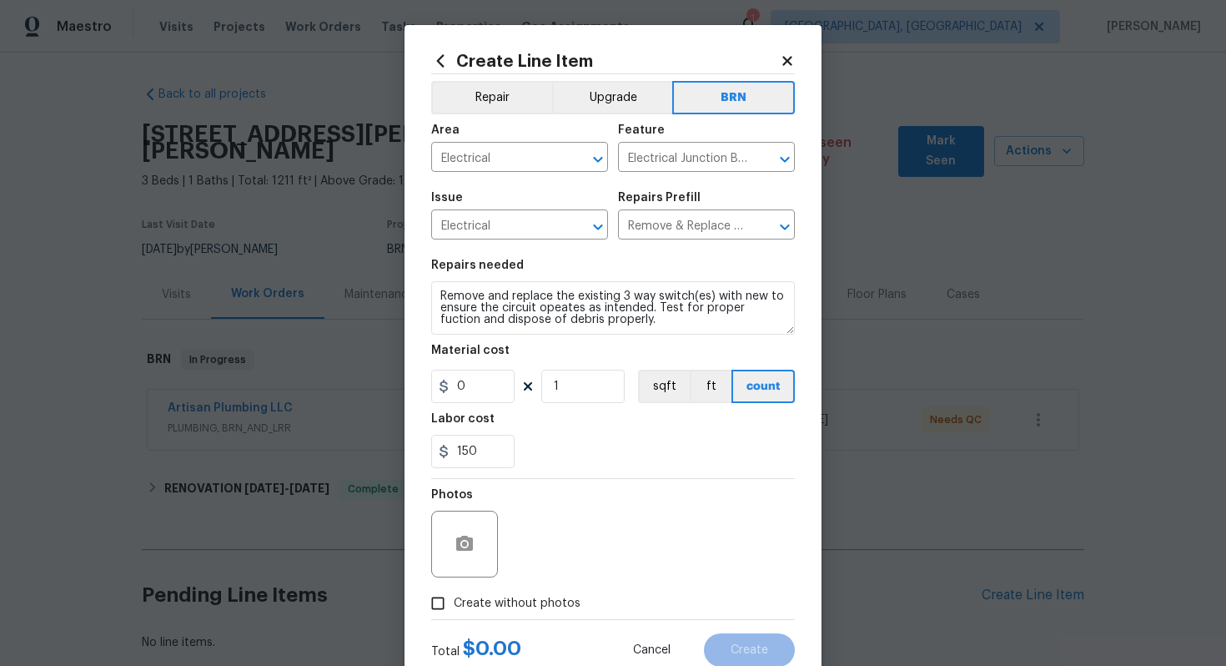
click at [659, 492] on div "Photos" at bounding box center [613, 533] width 364 height 108
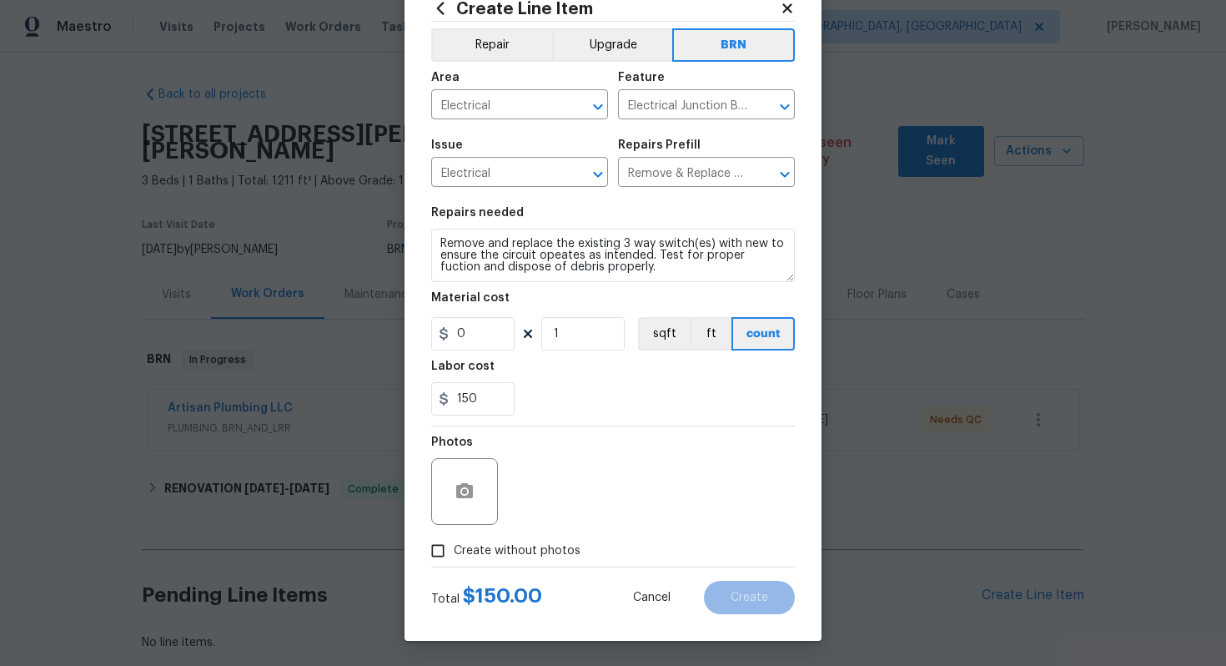
click at [533, 558] on span "Create without photos" at bounding box center [517, 551] width 127 height 18
click at [454, 558] on input "Create without photos" at bounding box center [438, 551] width 32 height 32
checkbox input "true"
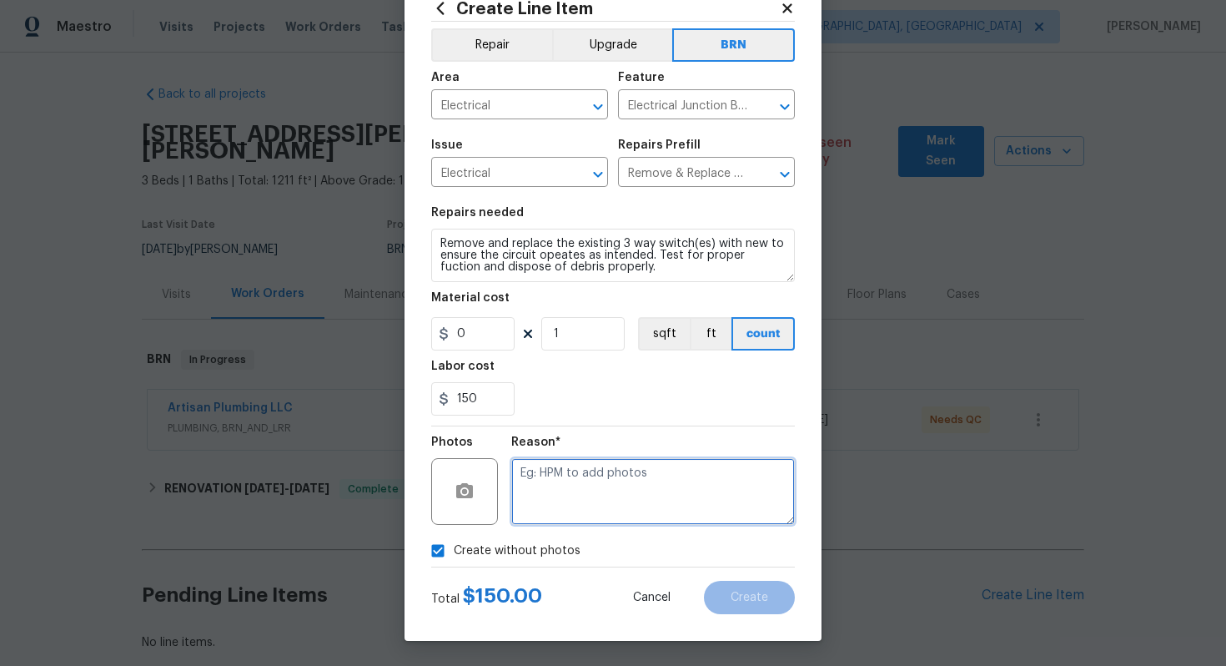
click at [568, 513] on textarea at bounding box center [653, 491] width 284 height 67
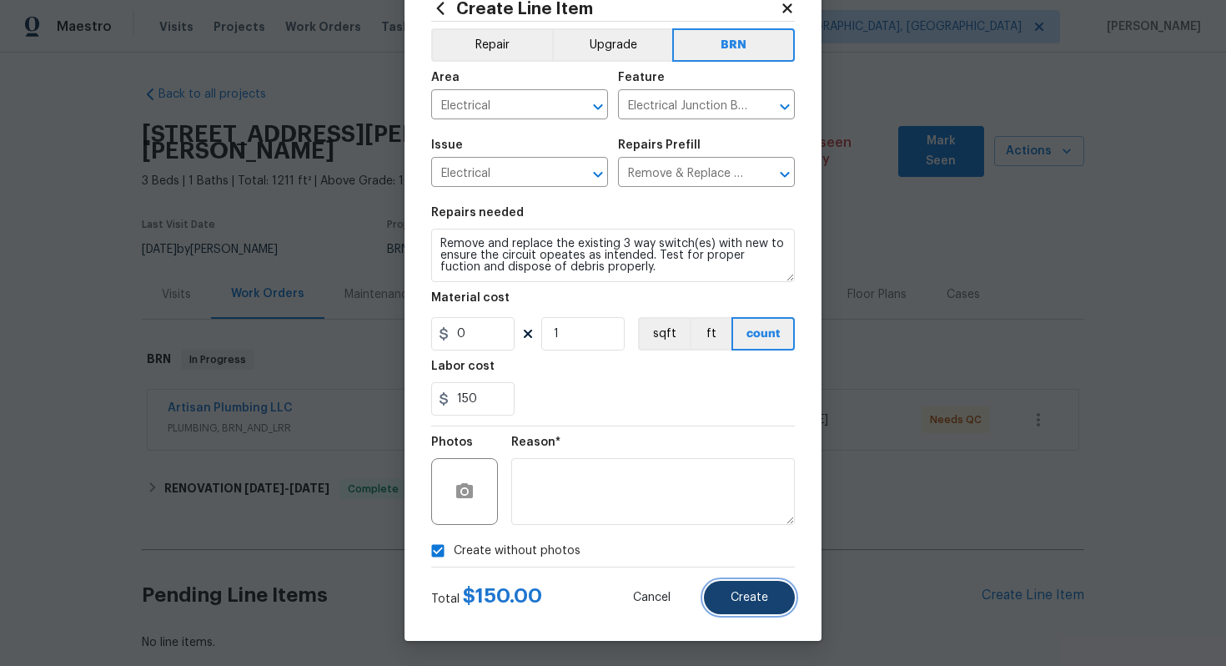
click at [728, 592] on button "Create" at bounding box center [749, 597] width 91 height 33
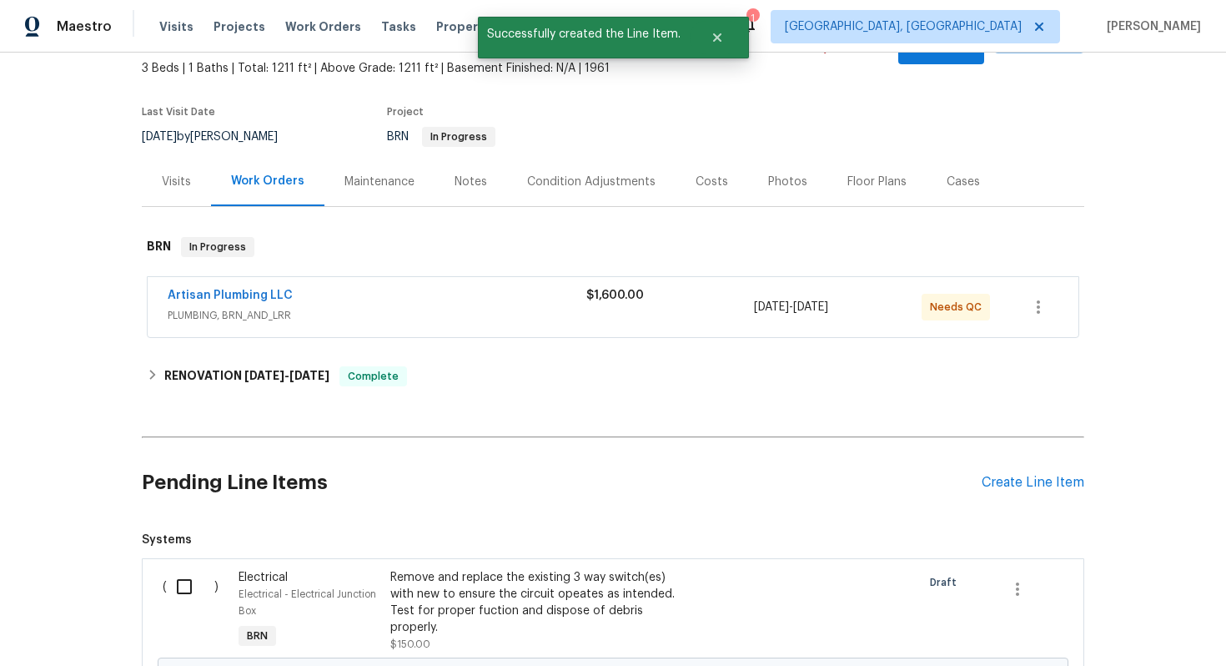
scroll to position [306, 0]
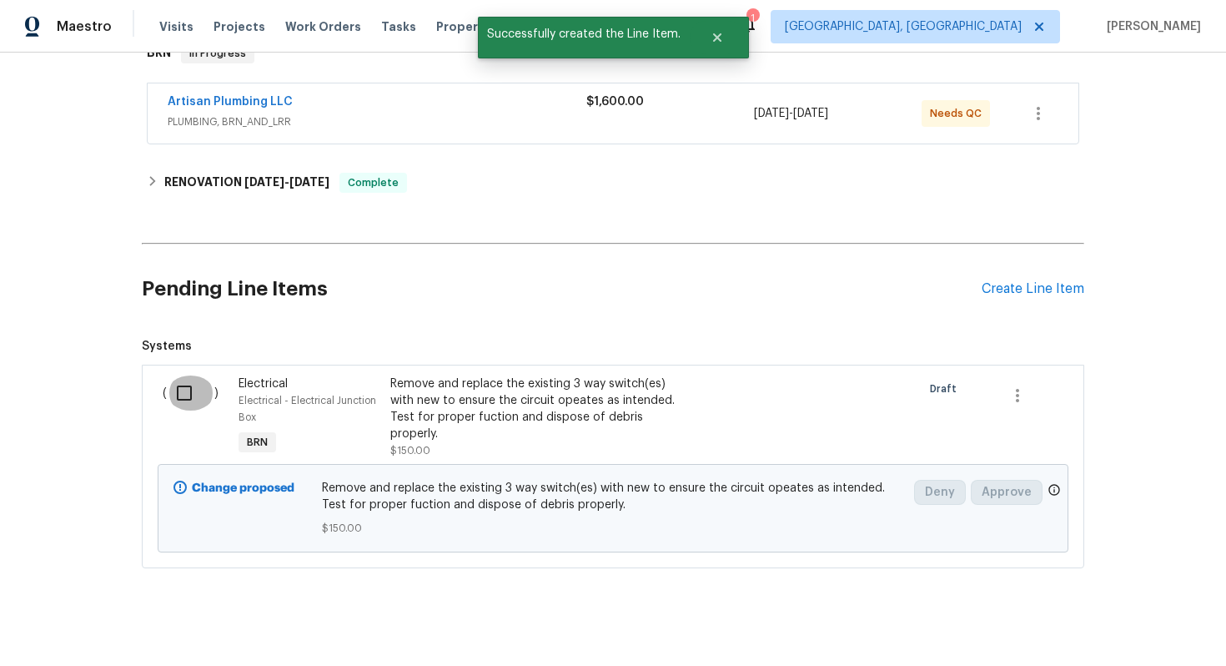
click at [195, 377] on input "checkbox" at bounding box center [191, 392] width 48 height 35
checkbox input "true"
click at [1106, 612] on button "Create Work Order" at bounding box center [1131, 624] width 138 height 31
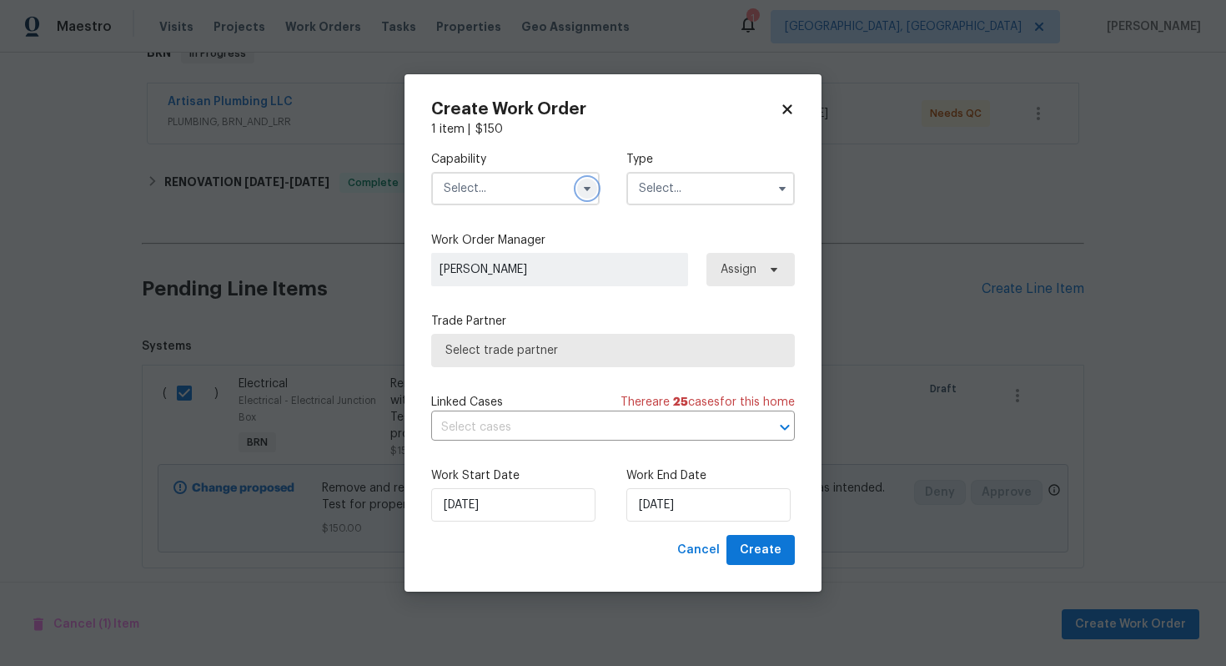
click at [590, 179] on button "button" at bounding box center [587, 189] width 20 height 20
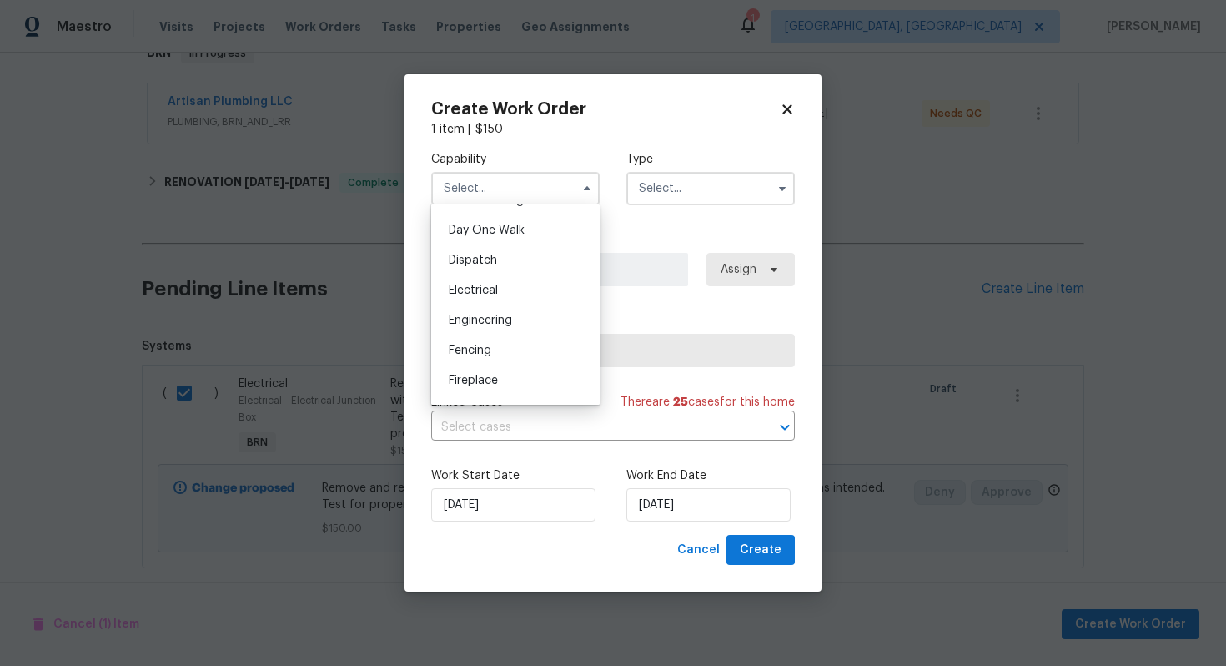
scroll to position [469, 0]
click at [535, 279] on div "Electrical" at bounding box center [516, 282] width 160 height 30
type input "Electrical"
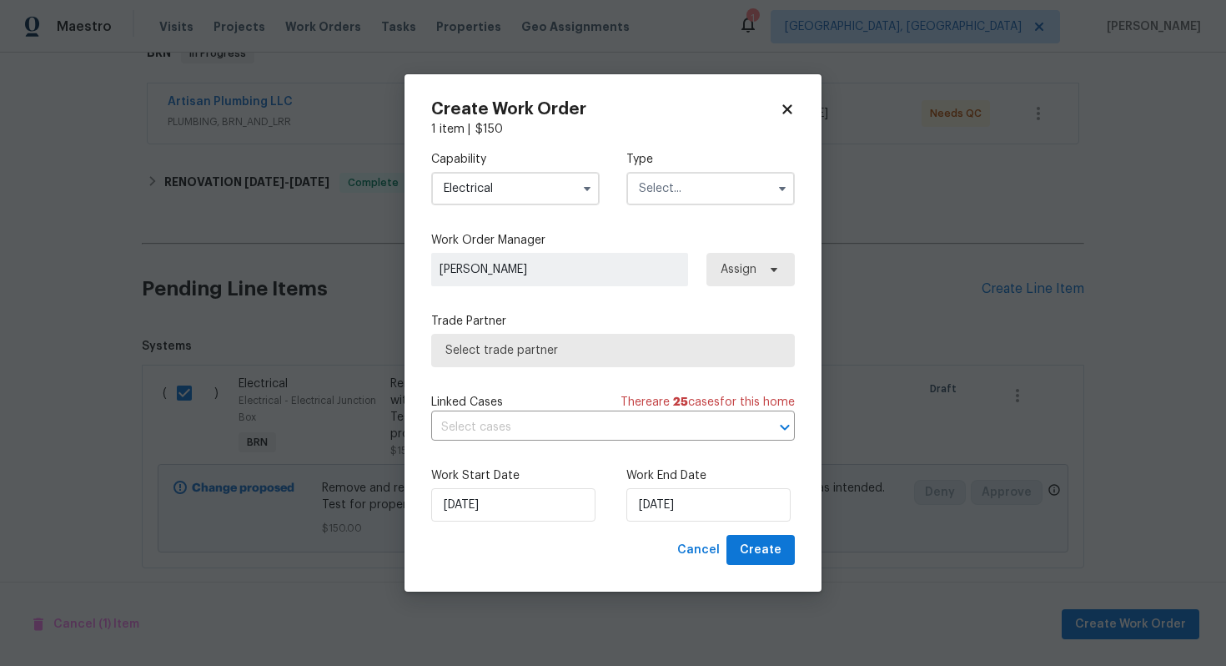
click at [707, 190] on input "text" at bounding box center [711, 188] width 169 height 33
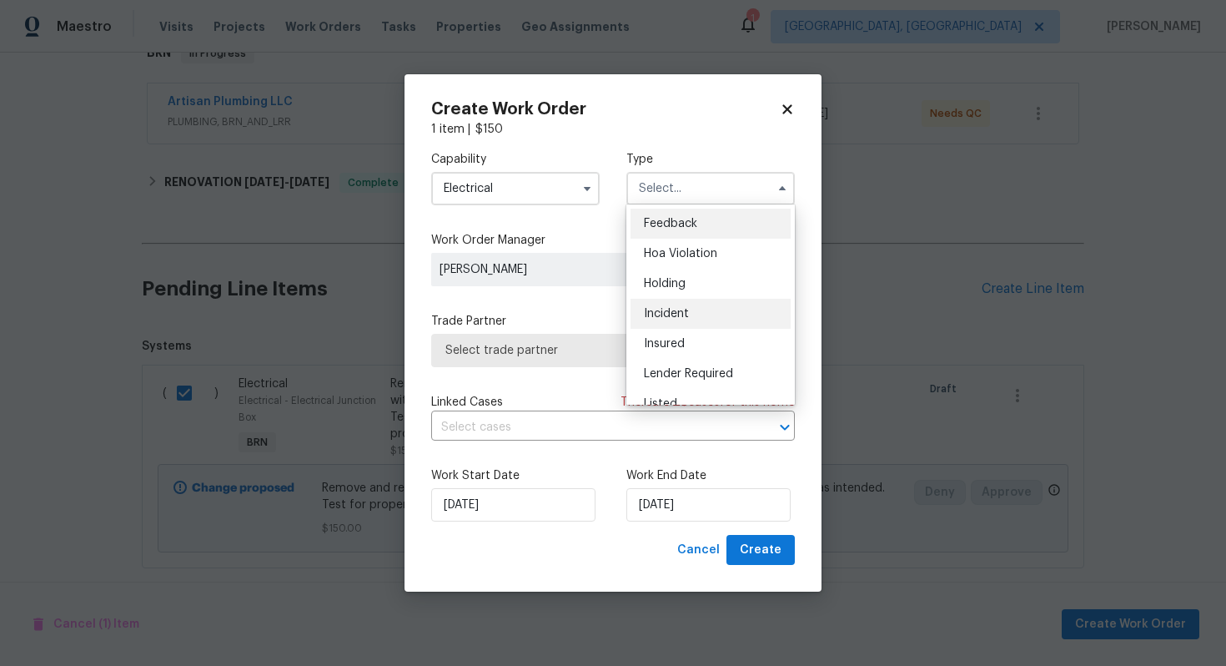
scroll to position [379, 0]
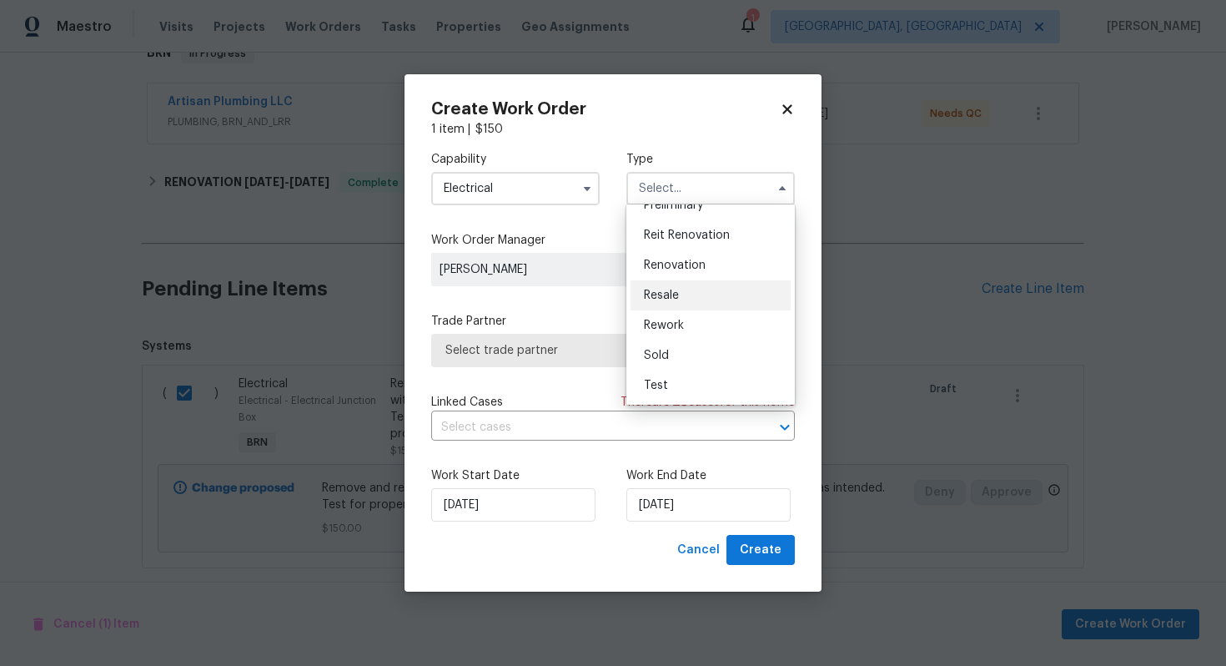
click at [703, 300] on div "Resale" at bounding box center [711, 295] width 160 height 30
type input "Resale"
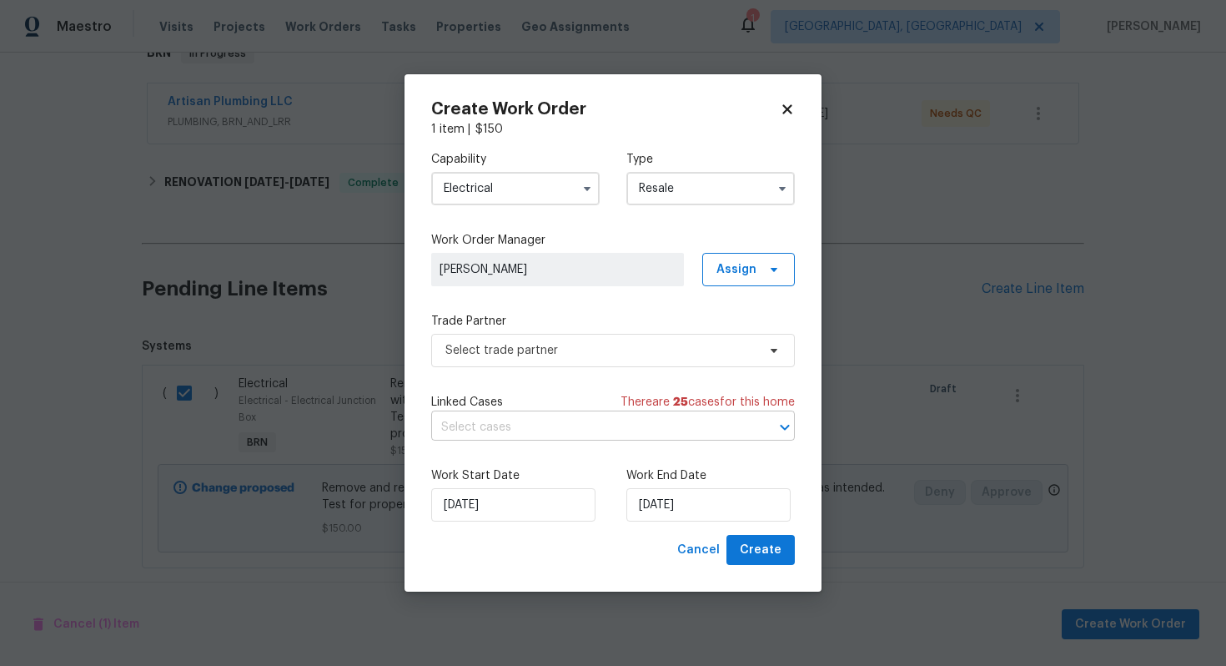
click at [586, 429] on input "text" at bounding box center [589, 428] width 317 height 26
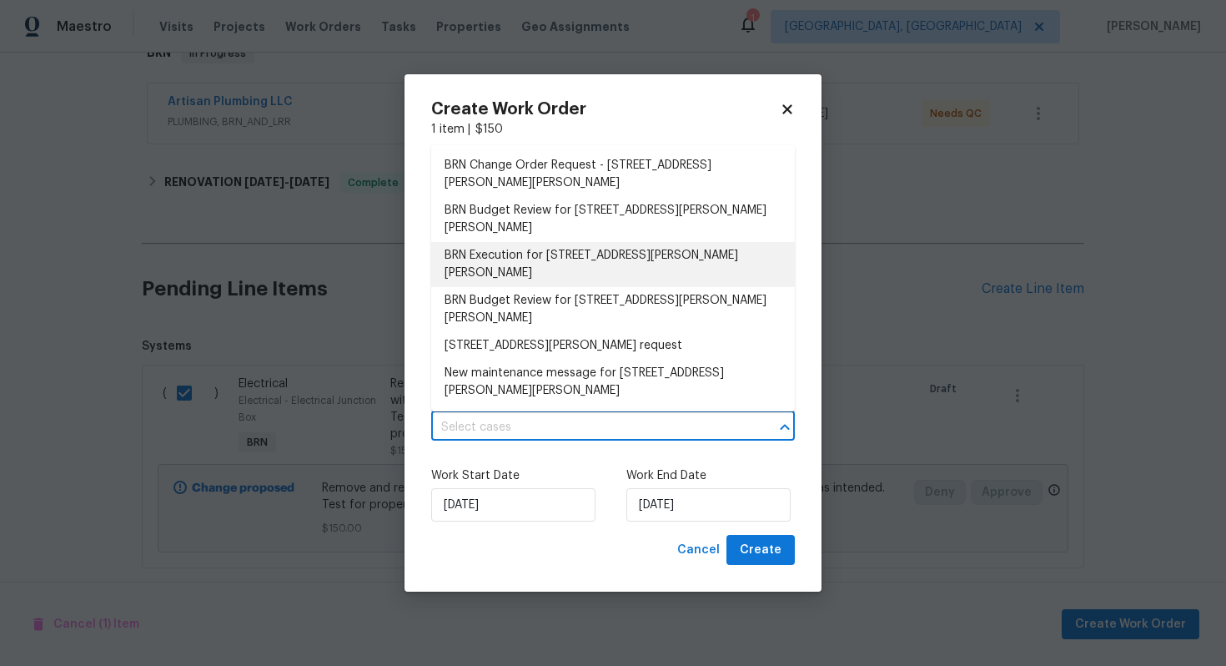
click at [578, 242] on li "BRN Execution for 2849 Bason Rd, Mebane, NC 27302" at bounding box center [613, 264] width 364 height 45
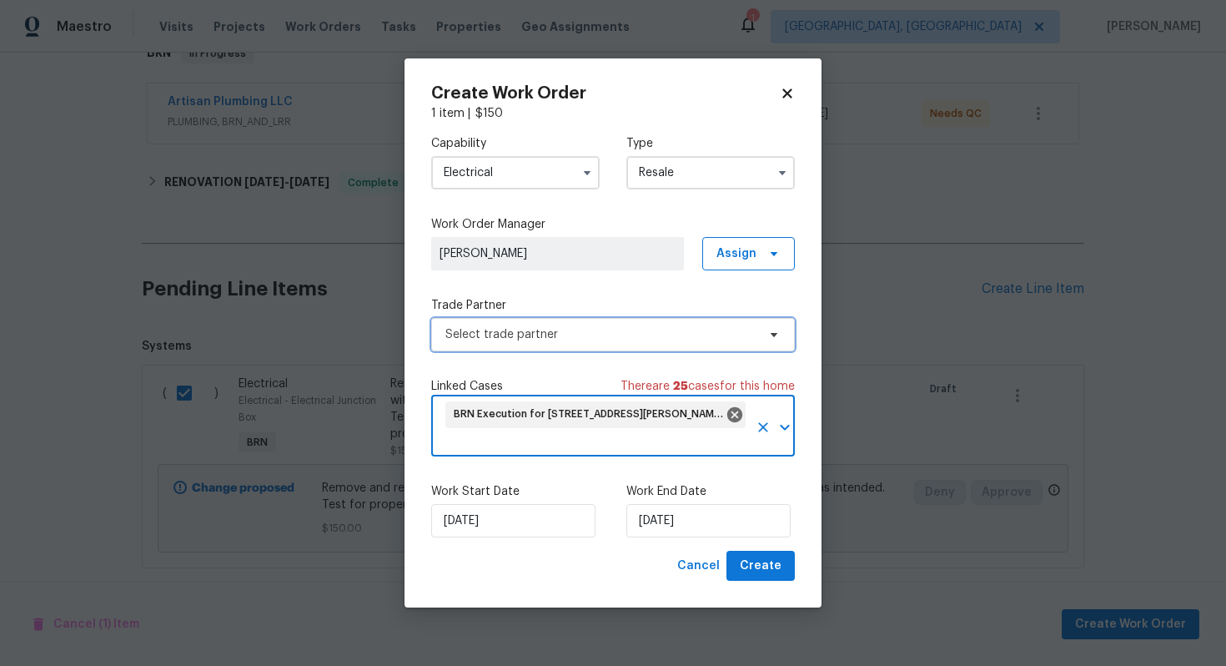
click at [540, 333] on span "Select trade partner" at bounding box center [601, 334] width 311 height 17
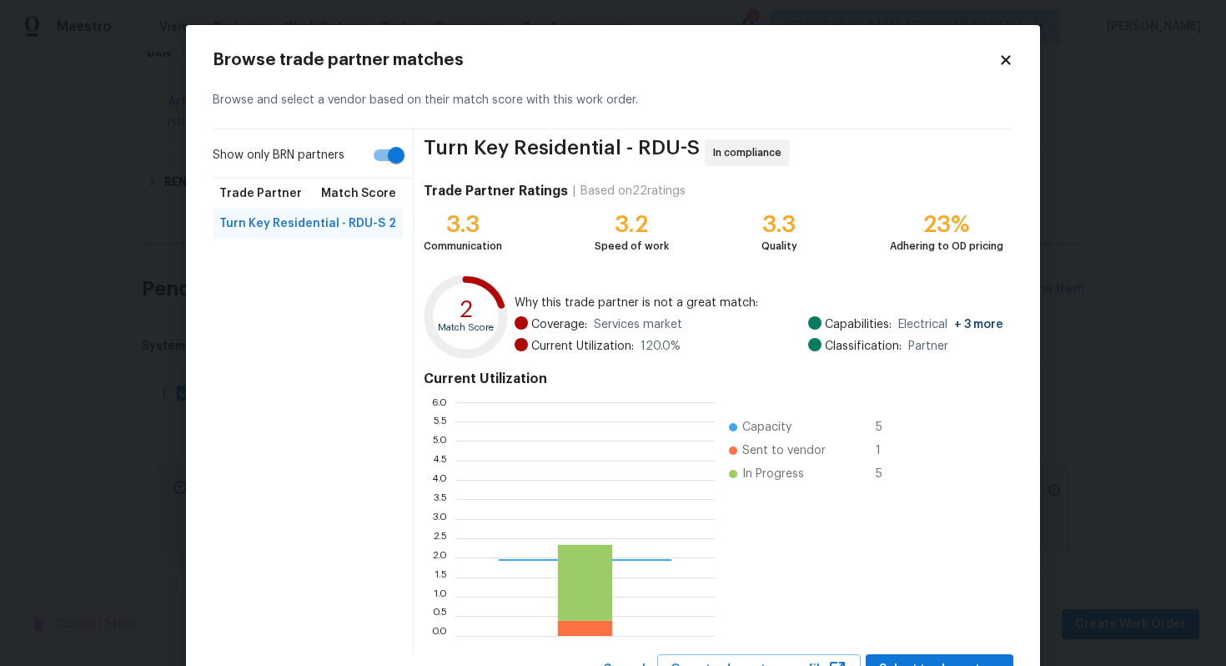
scroll to position [234, 259]
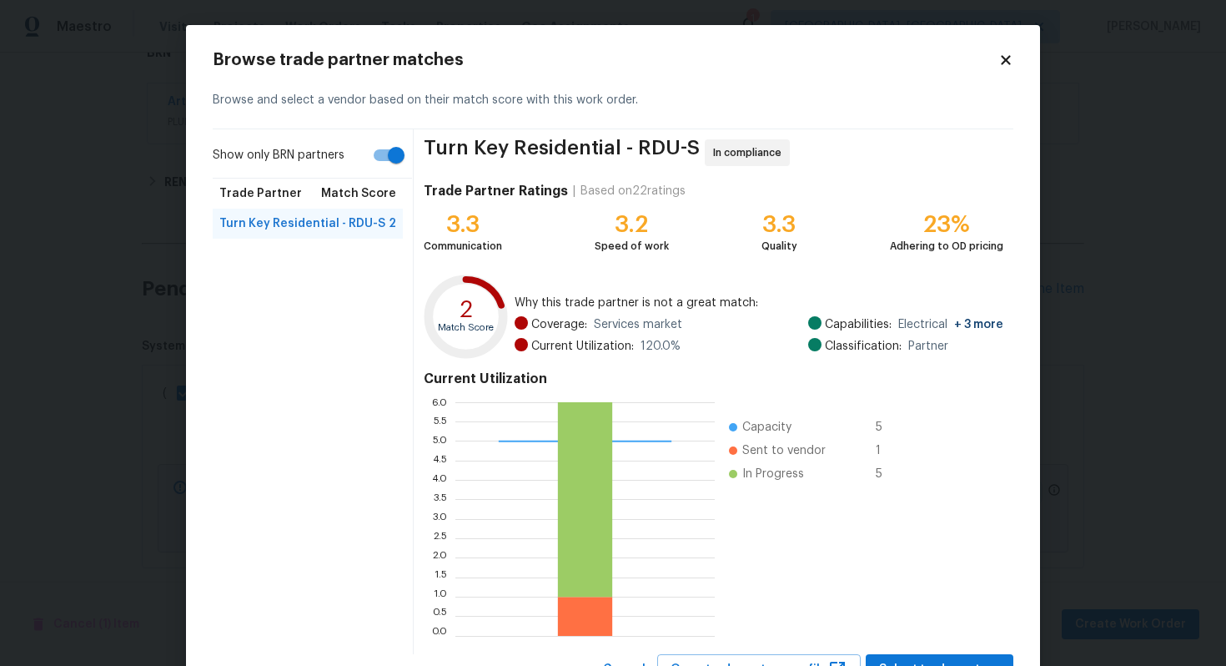
click at [386, 165] on input "Show only BRN partners" at bounding box center [396, 155] width 95 height 32
checkbox input "false"
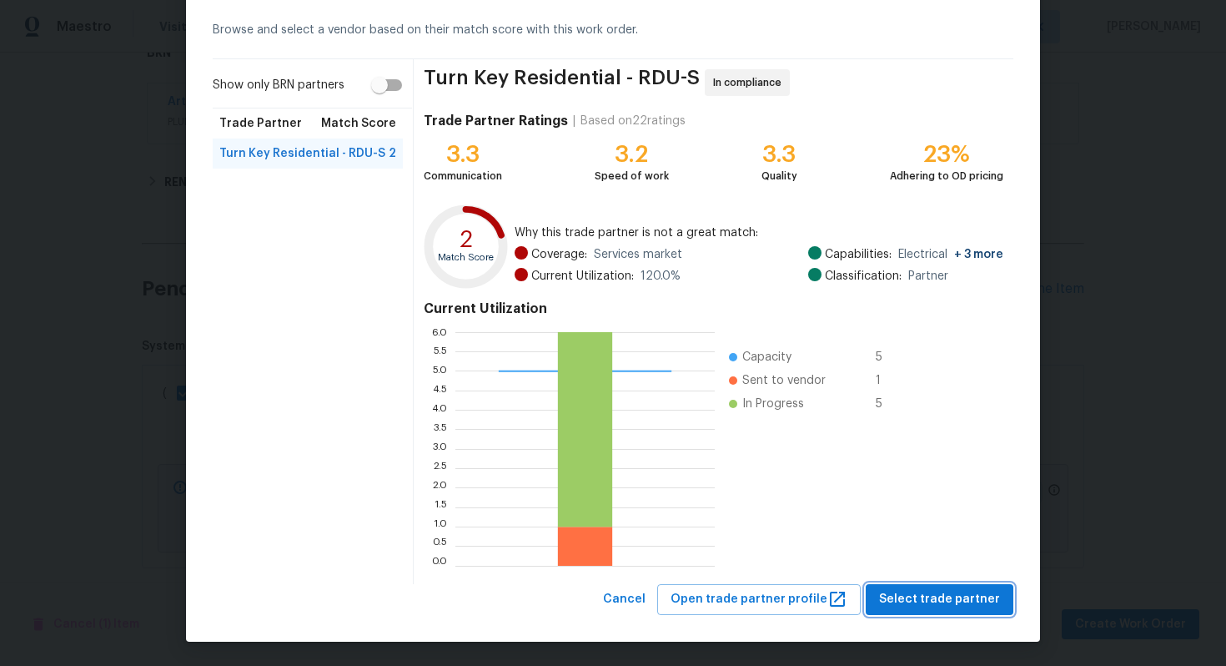
click at [907, 596] on span "Select trade partner" at bounding box center [939, 599] width 121 height 21
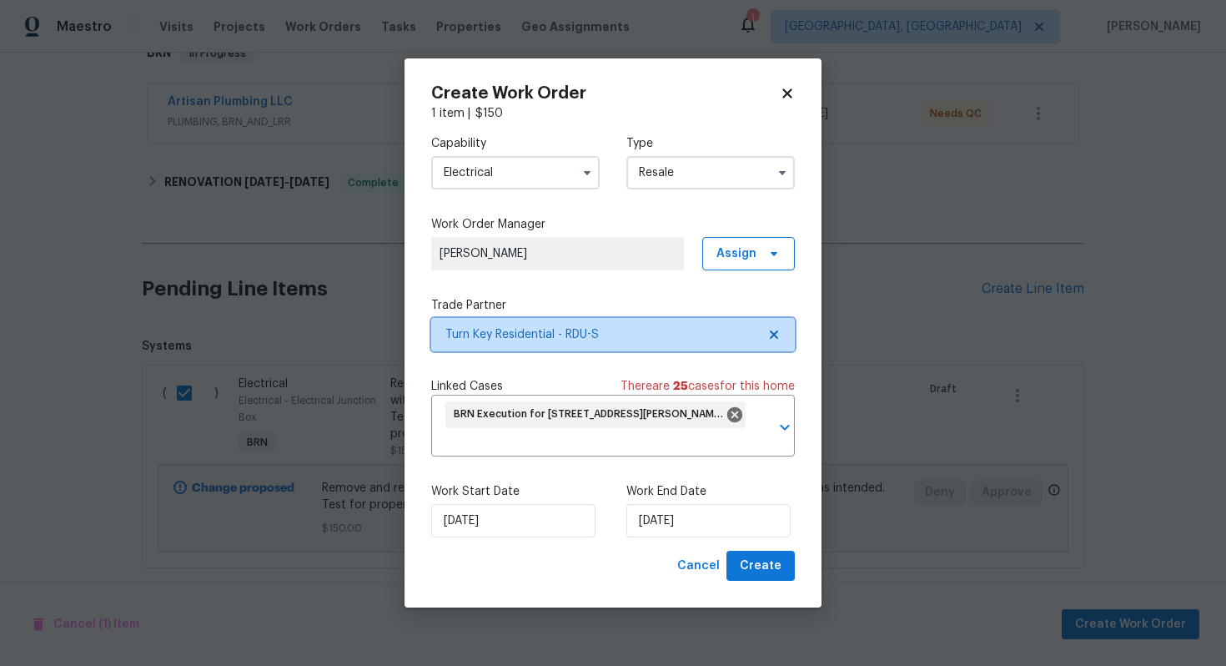
scroll to position [0, 0]
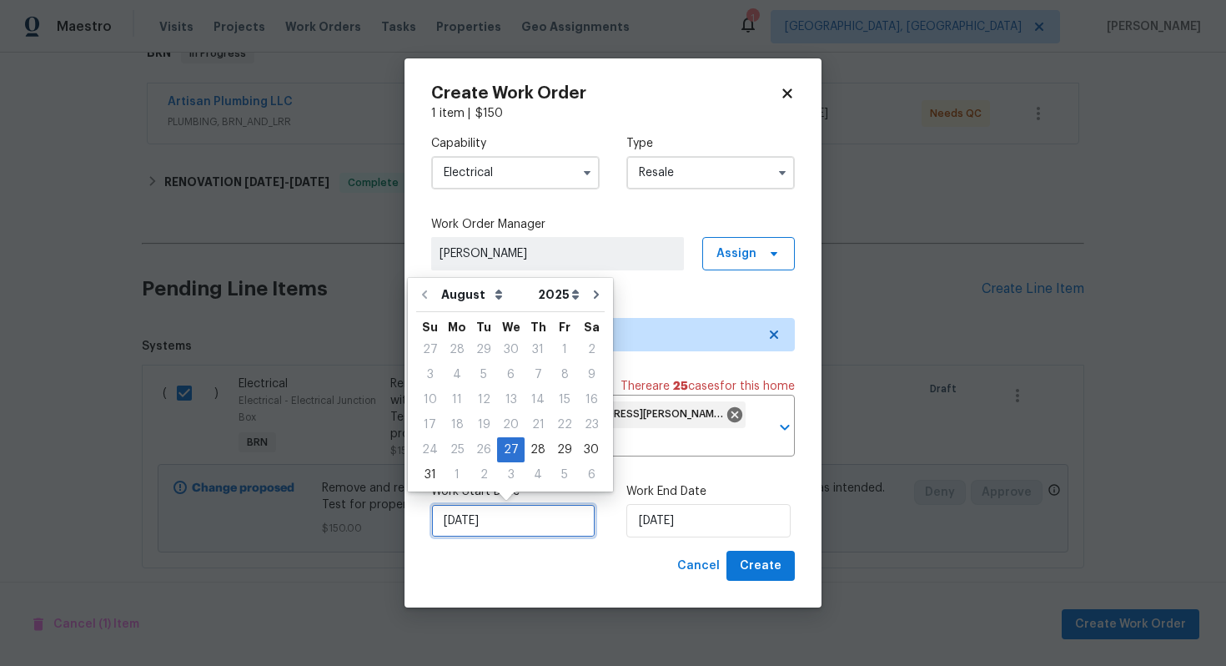
click at [468, 524] on input "[DATE]" at bounding box center [513, 520] width 164 height 33
click at [525, 456] on div "28" at bounding box center [538, 449] width 27 height 23
type input "8/28/2025"
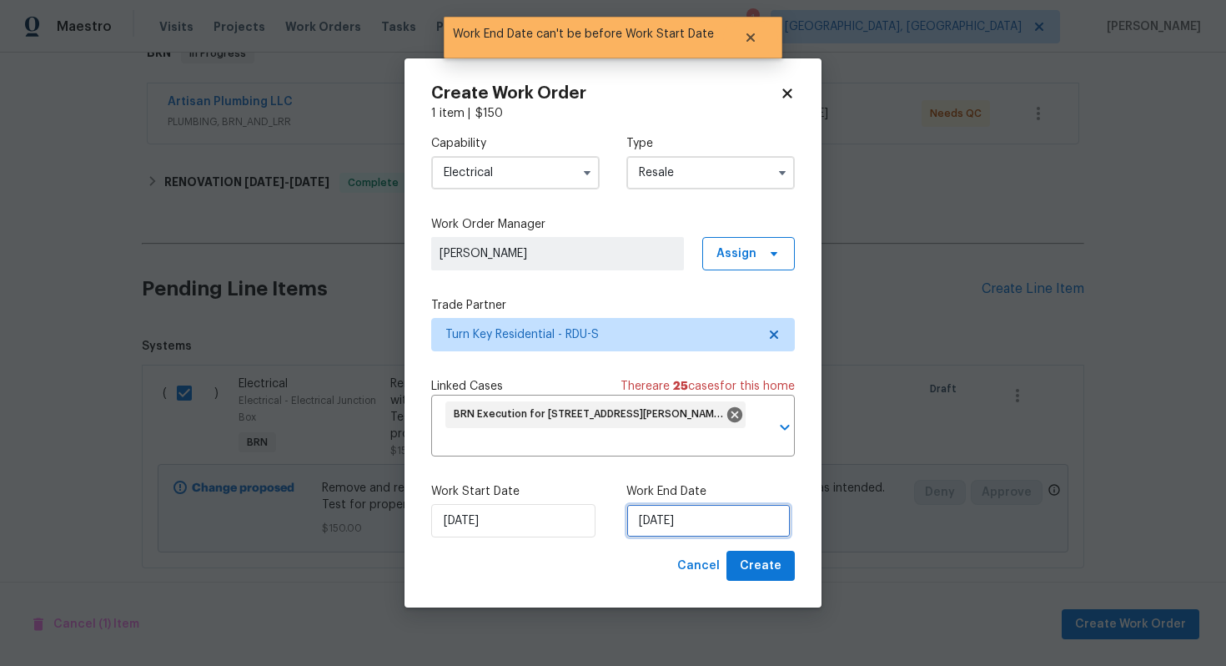
click at [649, 529] on input "8/28/2025" at bounding box center [709, 520] width 164 height 33
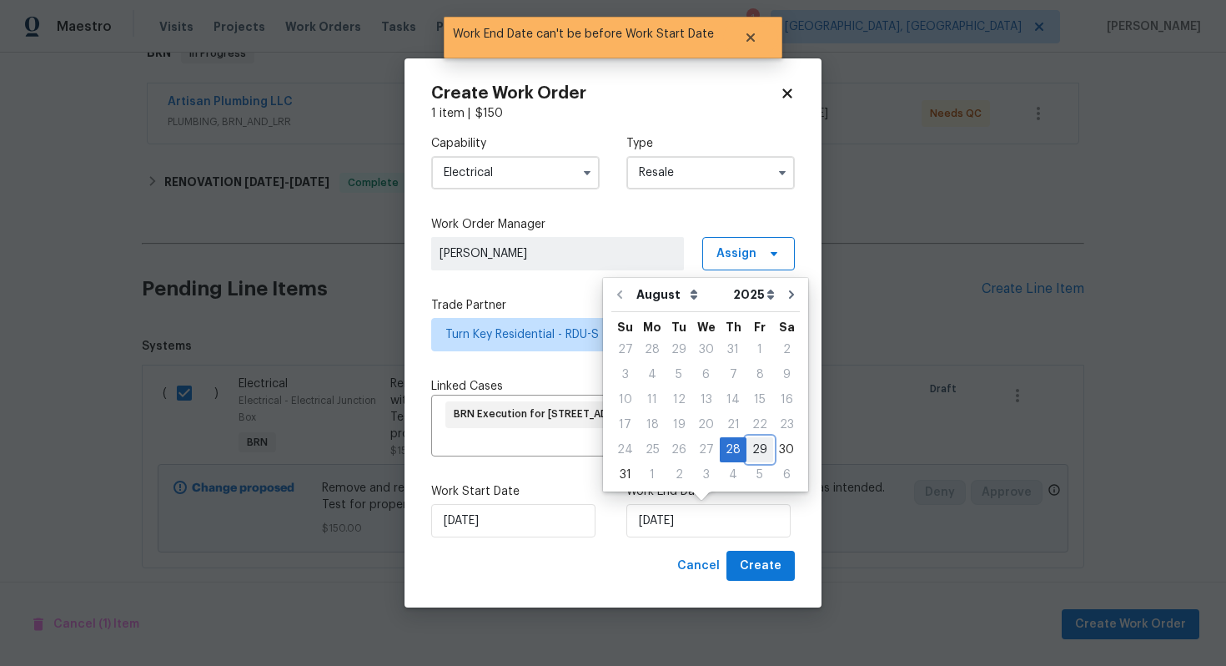
click at [750, 451] on div "29" at bounding box center [760, 449] width 27 height 23
type input "[DATE]"
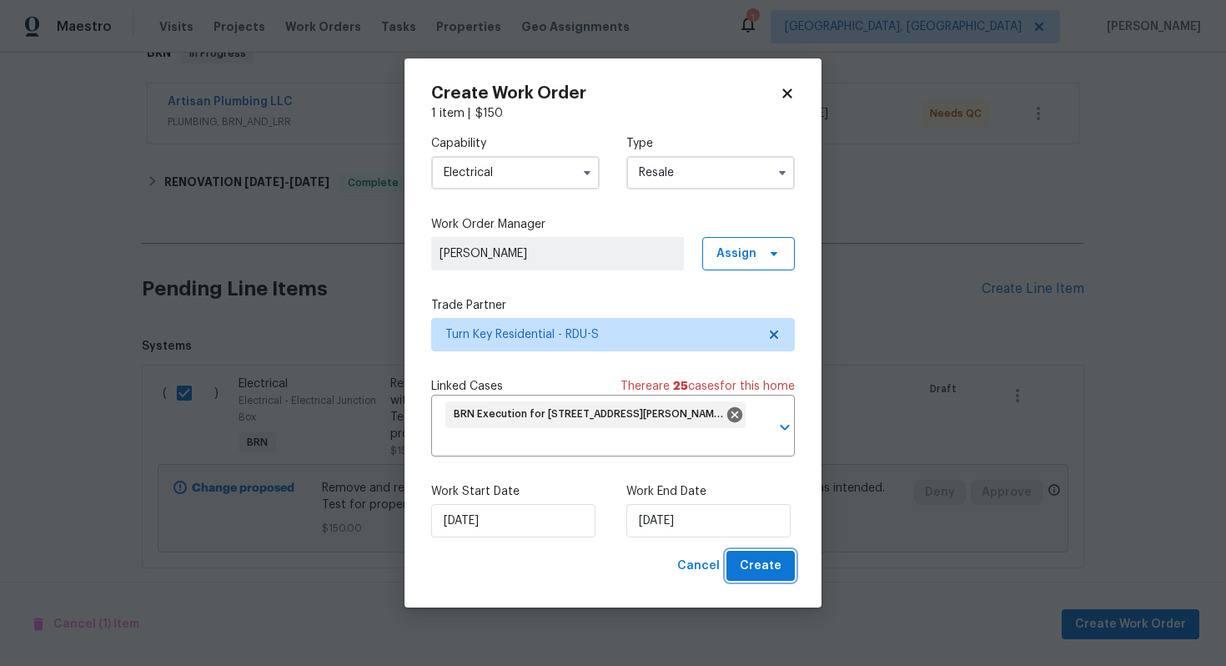
click at [761, 567] on span "Create" at bounding box center [761, 566] width 42 height 21
checkbox input "false"
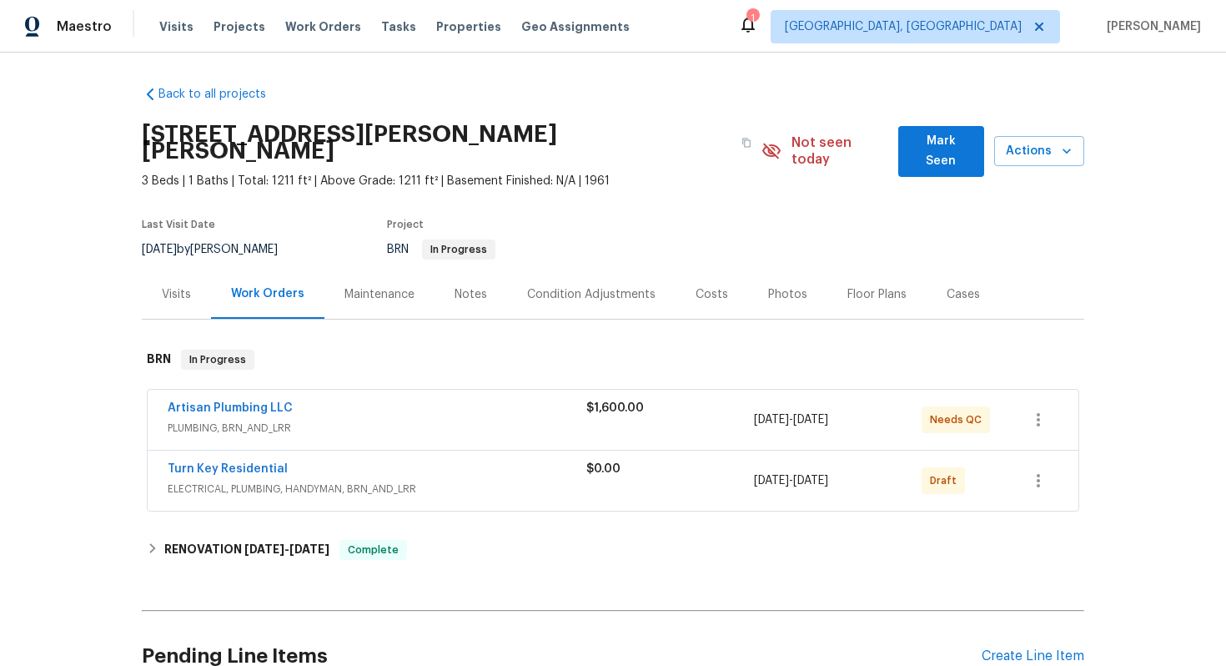
scroll to position [367, 0]
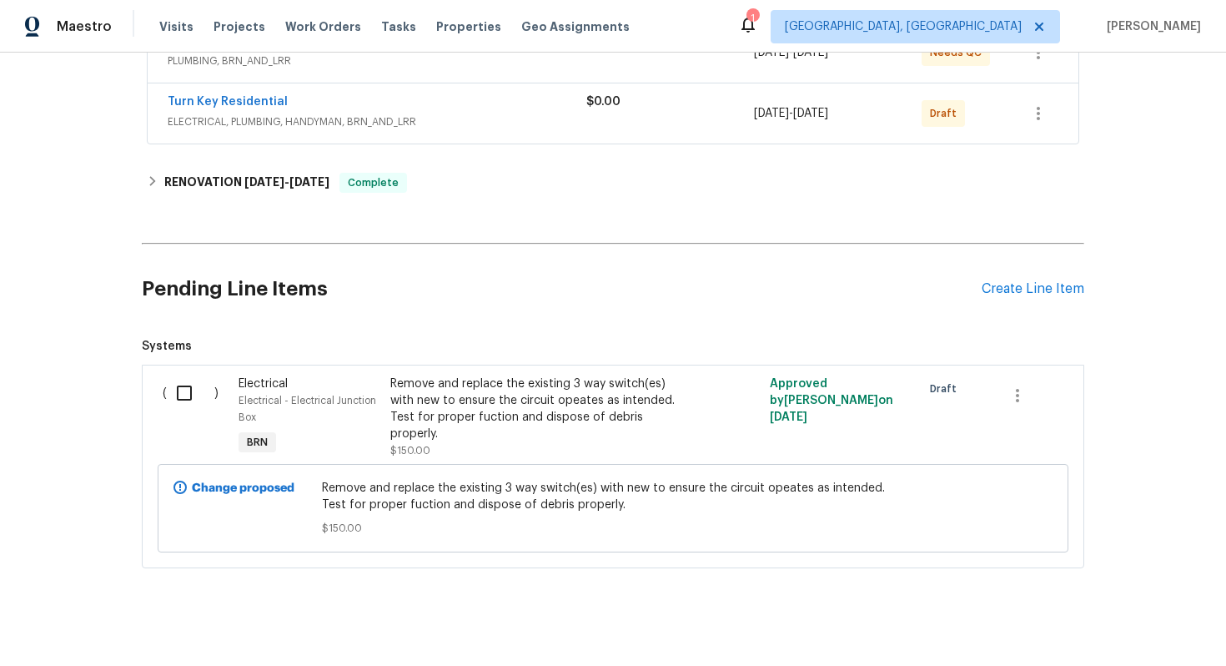
click at [185, 375] on input "checkbox" at bounding box center [191, 392] width 48 height 35
checkbox input "true"
click at [1097, 612] on button "Create Work Order" at bounding box center [1131, 624] width 138 height 31
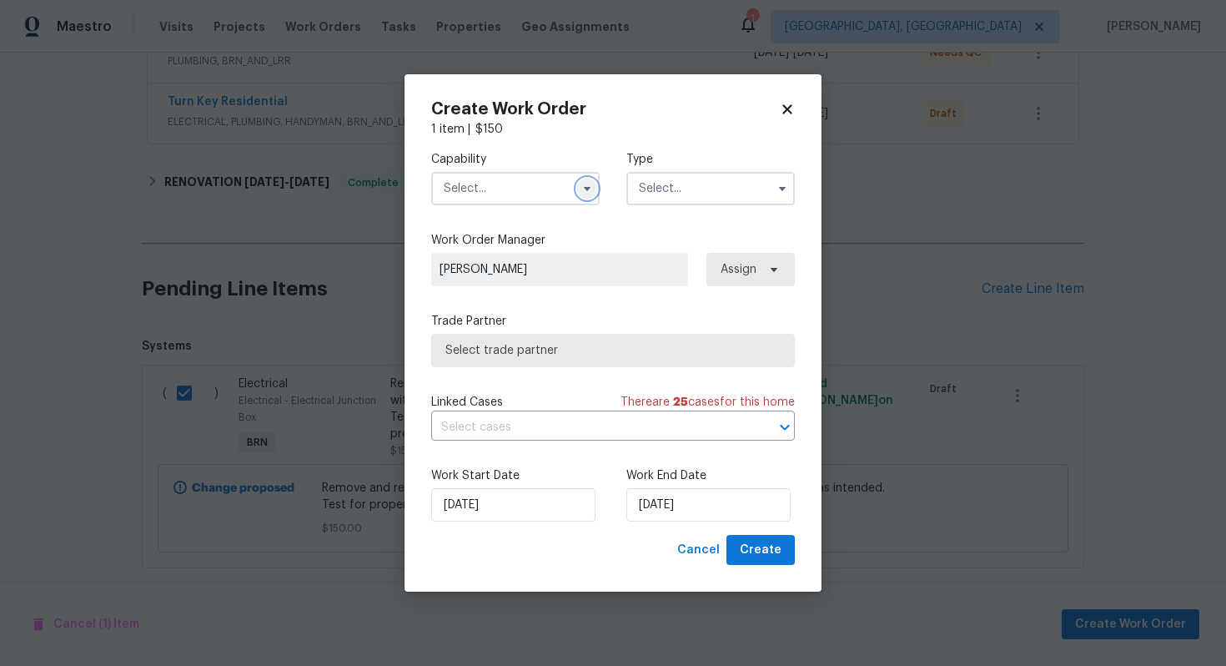
click at [583, 194] on icon "button" at bounding box center [587, 188] width 13 height 13
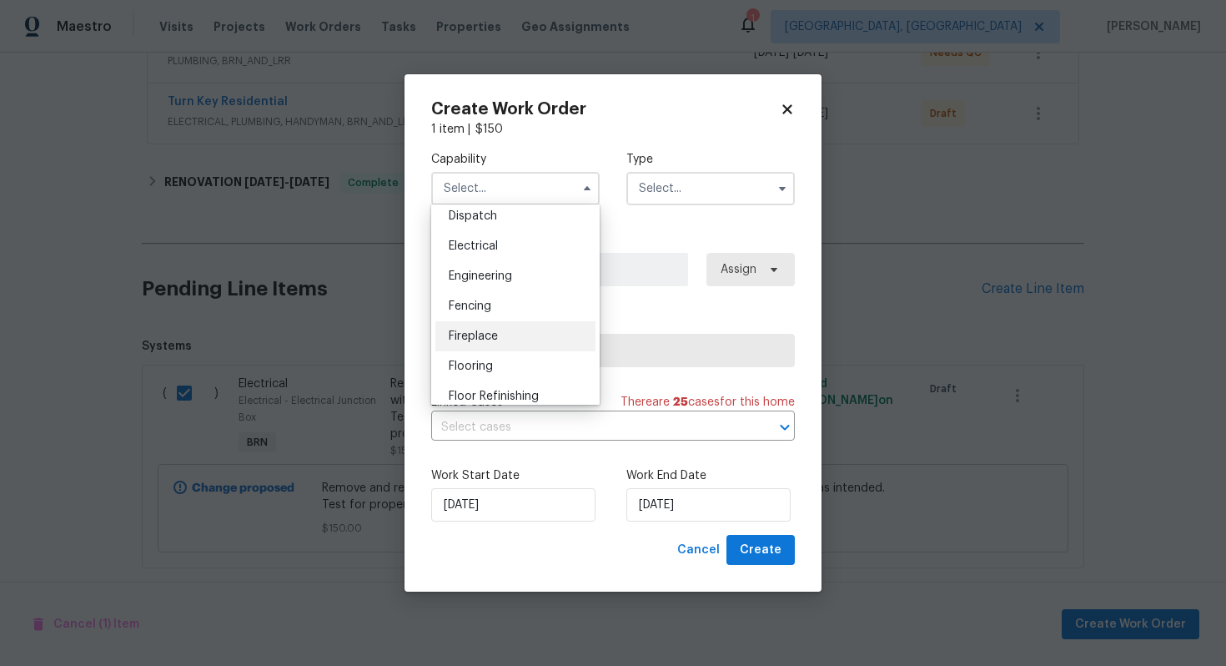
scroll to position [512, 0]
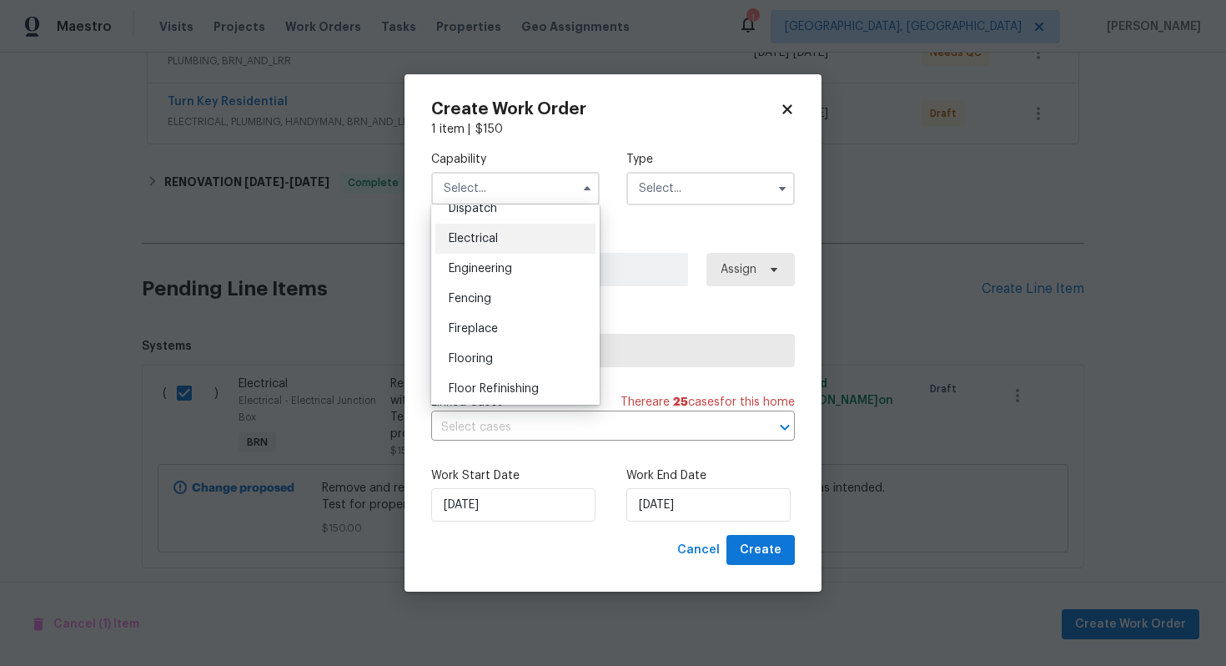
click at [535, 248] on div "Electrical" at bounding box center [516, 239] width 160 height 30
type input "Electrical"
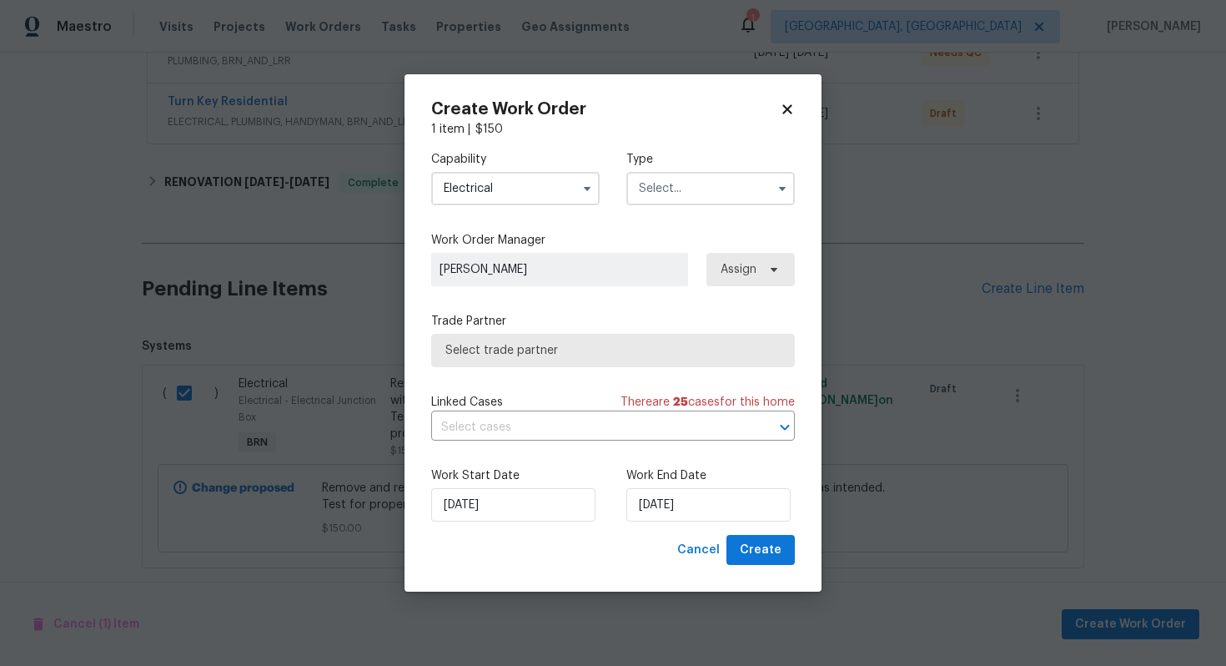
click at [692, 191] on input "text" at bounding box center [711, 188] width 169 height 33
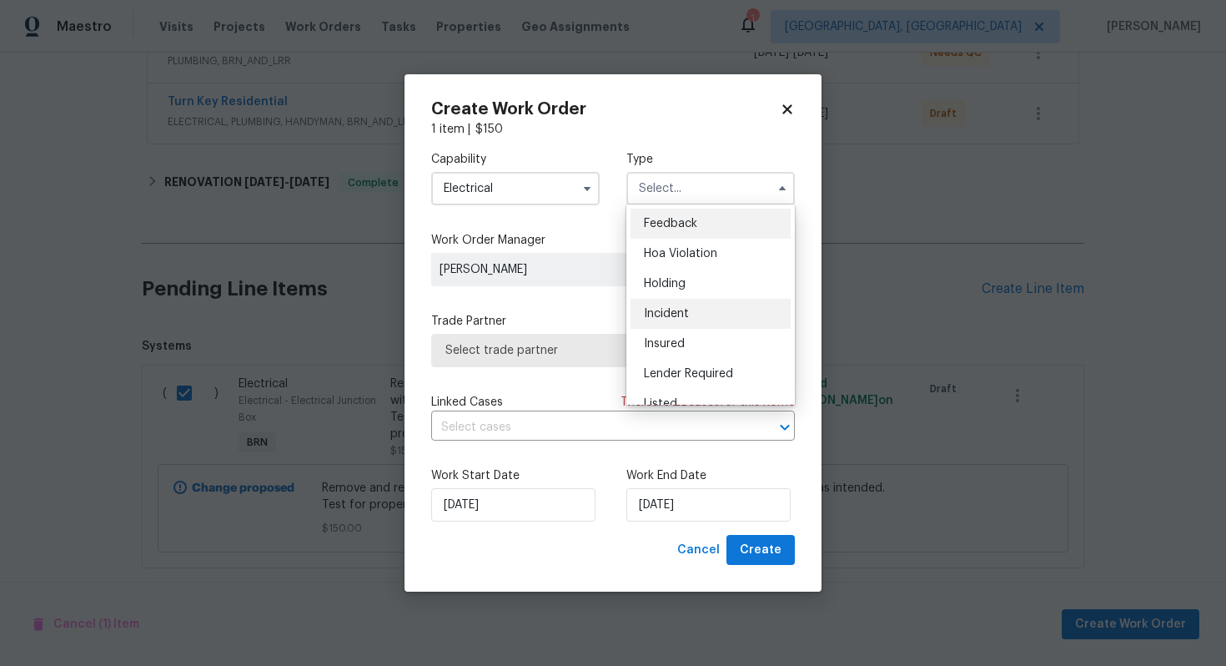
scroll to position [379, 0]
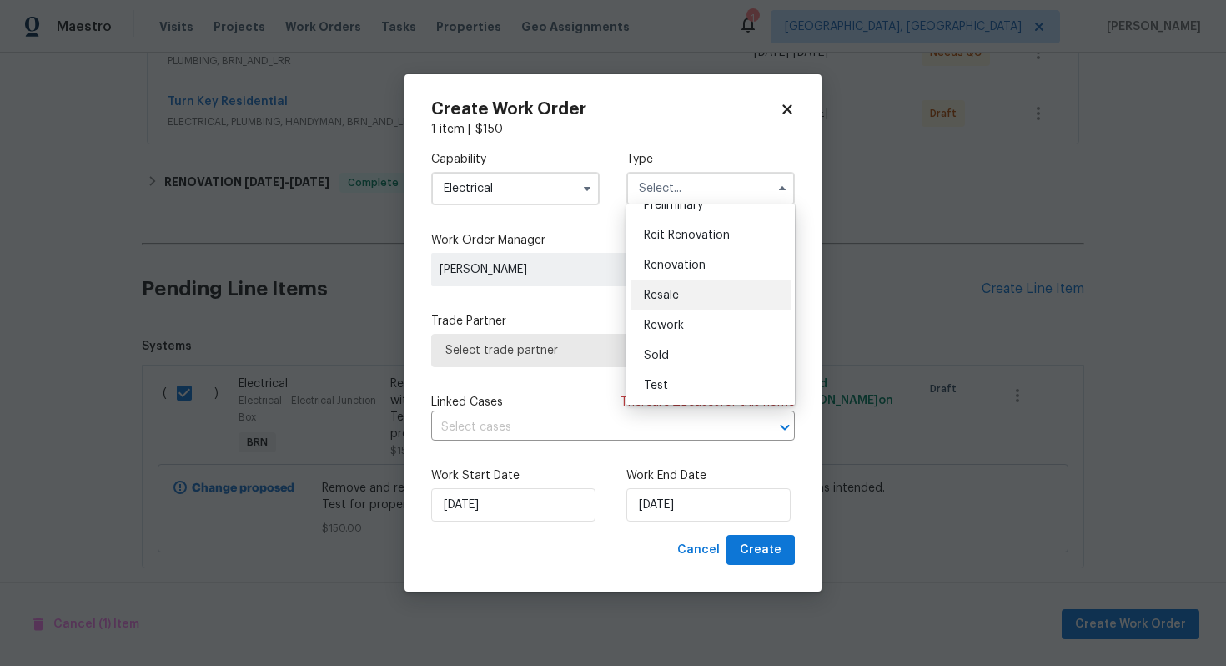
click at [710, 305] on div "Resale" at bounding box center [711, 295] width 160 height 30
type input "Resale"
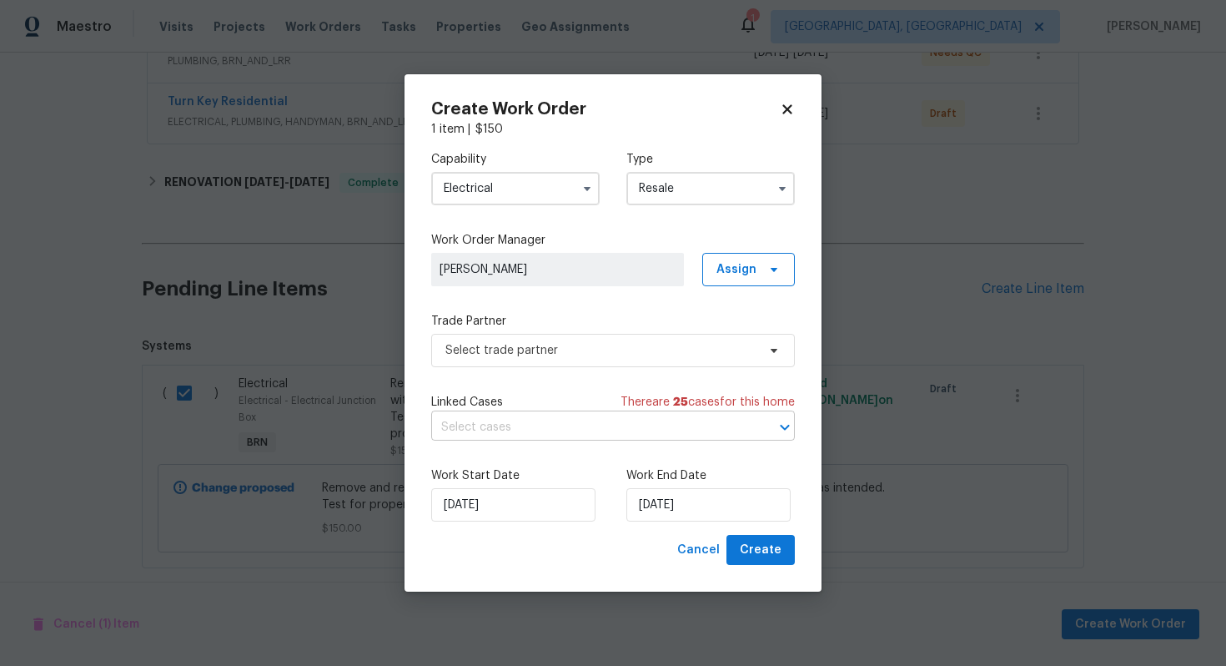
click at [607, 427] on input "text" at bounding box center [589, 428] width 317 height 26
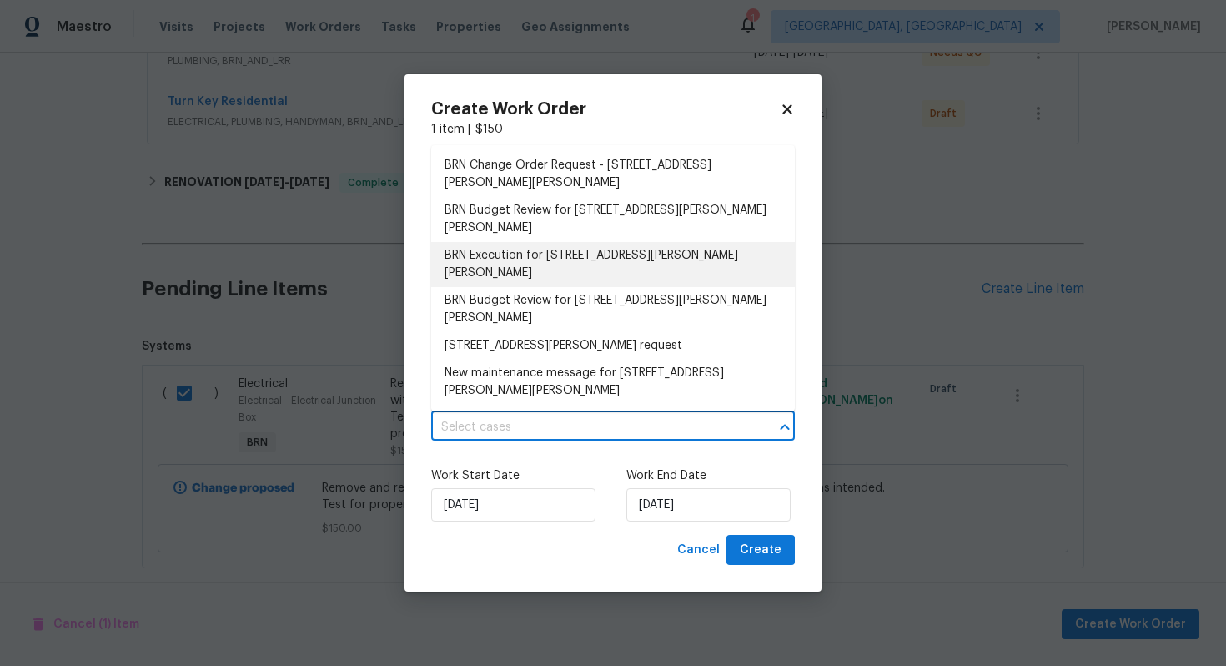
click at [581, 242] on li "BRN Execution for [STREET_ADDRESS][PERSON_NAME][PERSON_NAME]" at bounding box center [613, 264] width 364 height 45
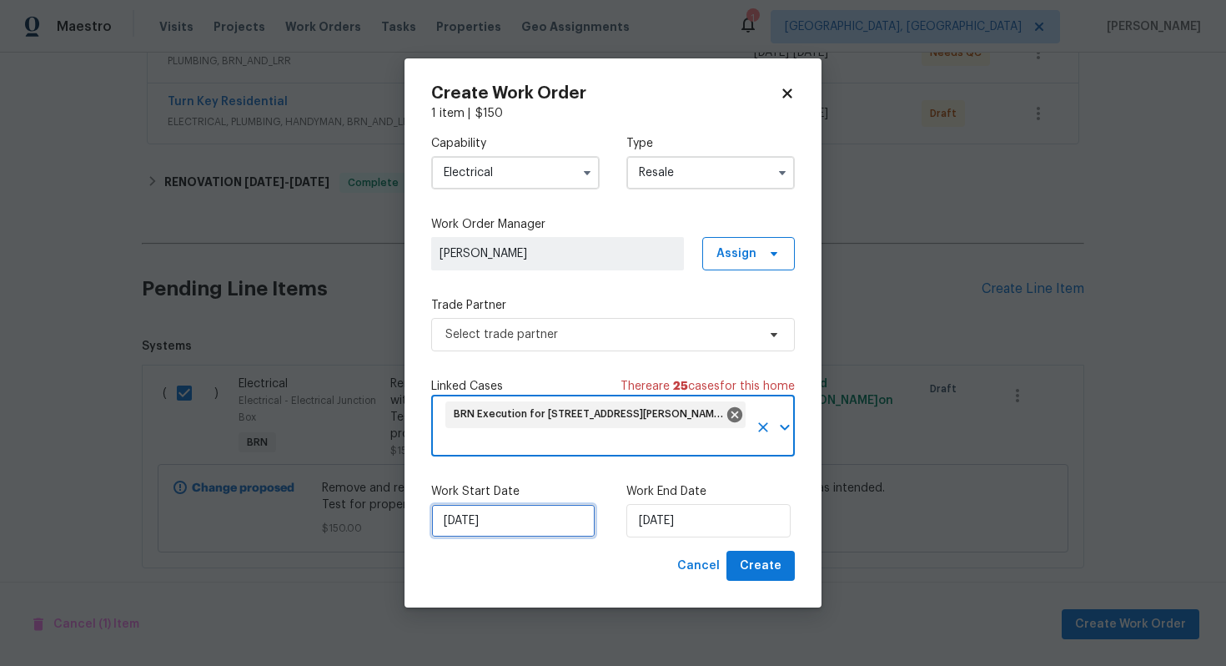
click at [471, 527] on input "[DATE]" at bounding box center [513, 520] width 164 height 33
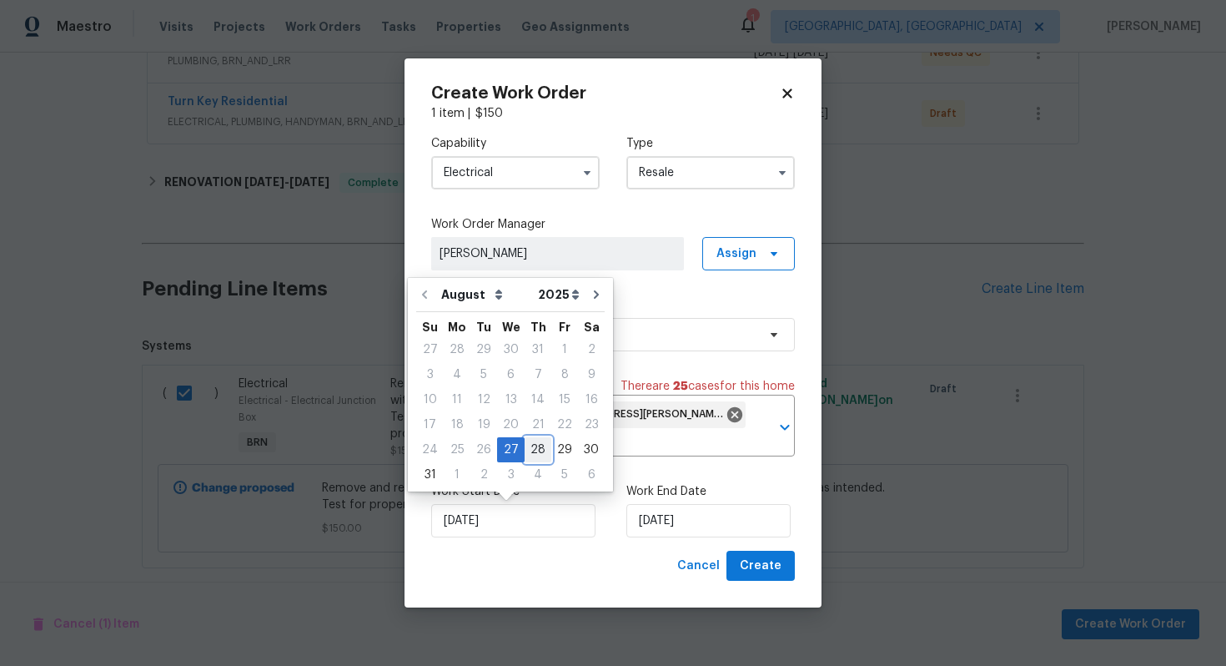
click at [526, 451] on div "28" at bounding box center [538, 449] width 27 height 23
type input "[DATE]"
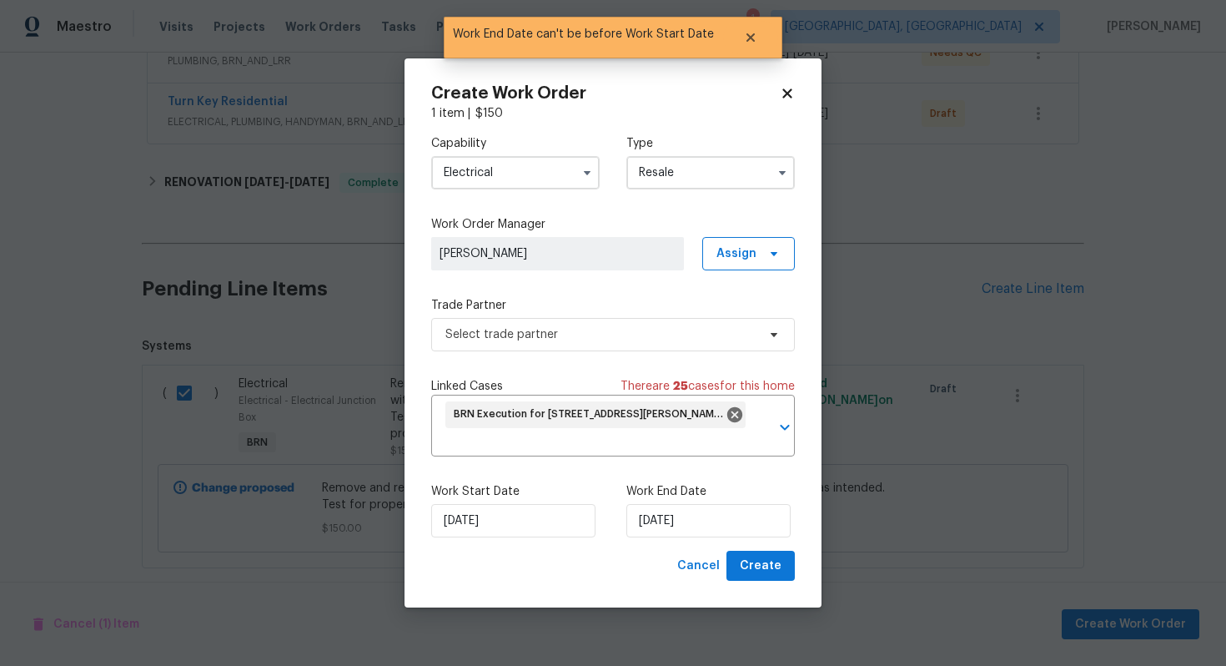
click at [659, 538] on div "Work Start Date [DATE] Work End Date [DATE]" at bounding box center [613, 510] width 364 height 81
click at [661, 524] on input "[DATE]" at bounding box center [709, 520] width 164 height 33
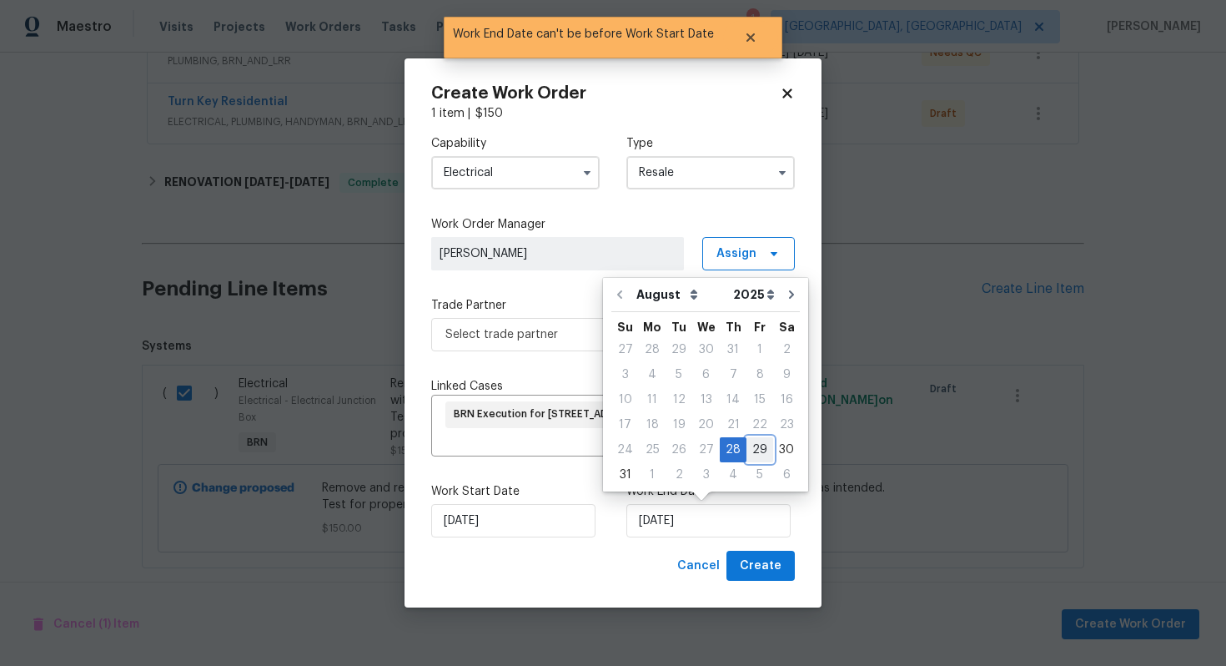
click at [753, 453] on div "29" at bounding box center [760, 449] width 27 height 23
type input "[DATE]"
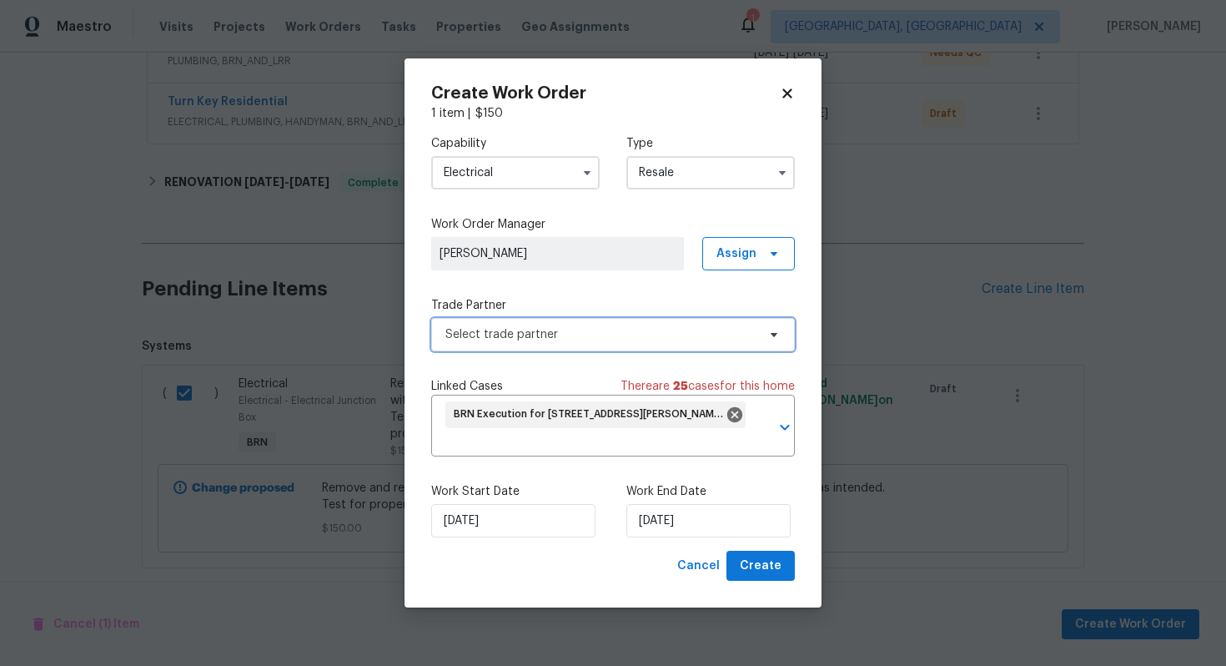
click at [679, 330] on span "Select trade partner" at bounding box center [601, 334] width 311 height 17
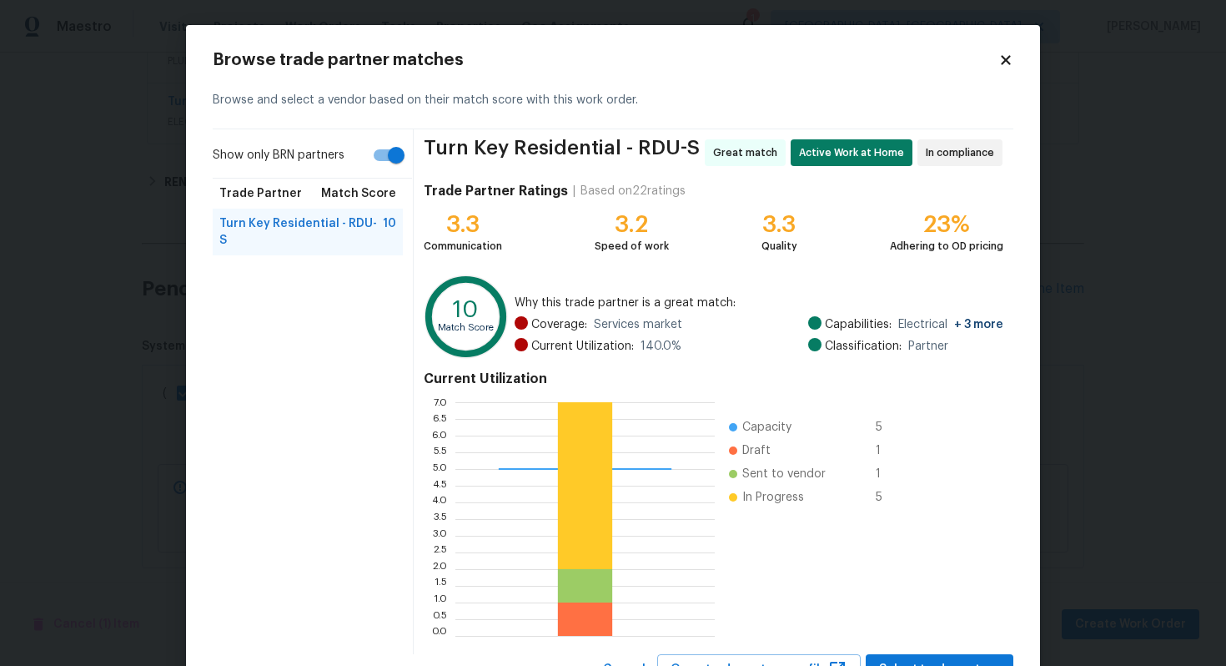
scroll to position [70, 0]
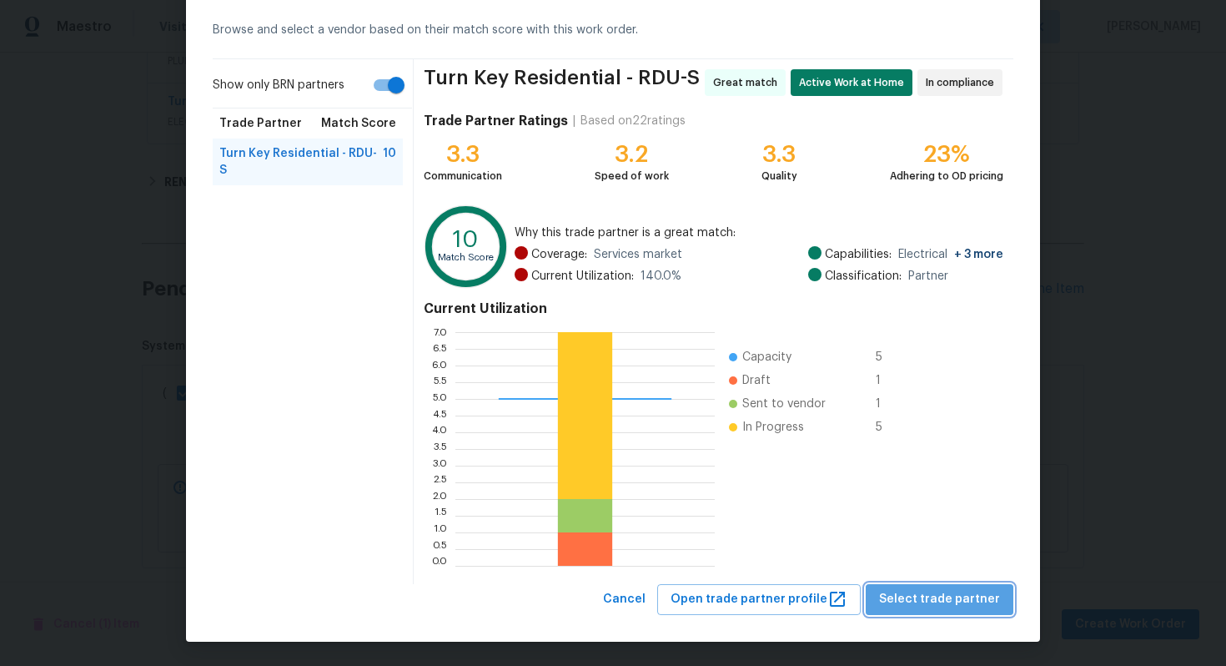
click at [963, 606] on span "Select trade partner" at bounding box center [939, 599] width 121 height 21
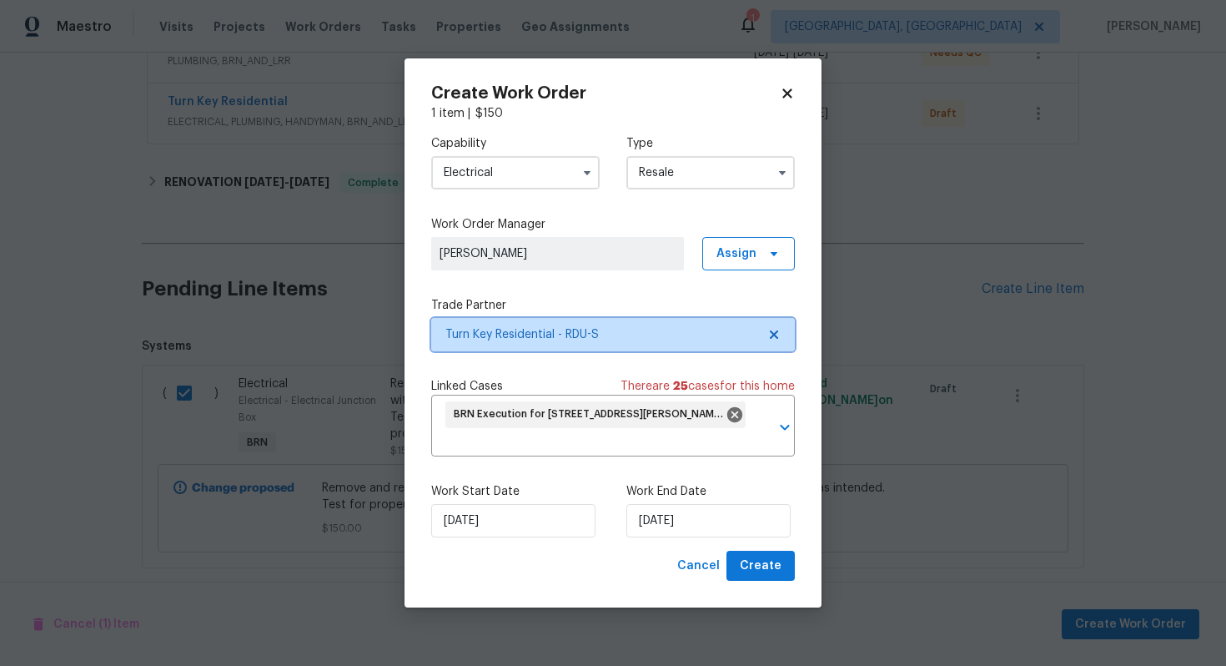
scroll to position [0, 0]
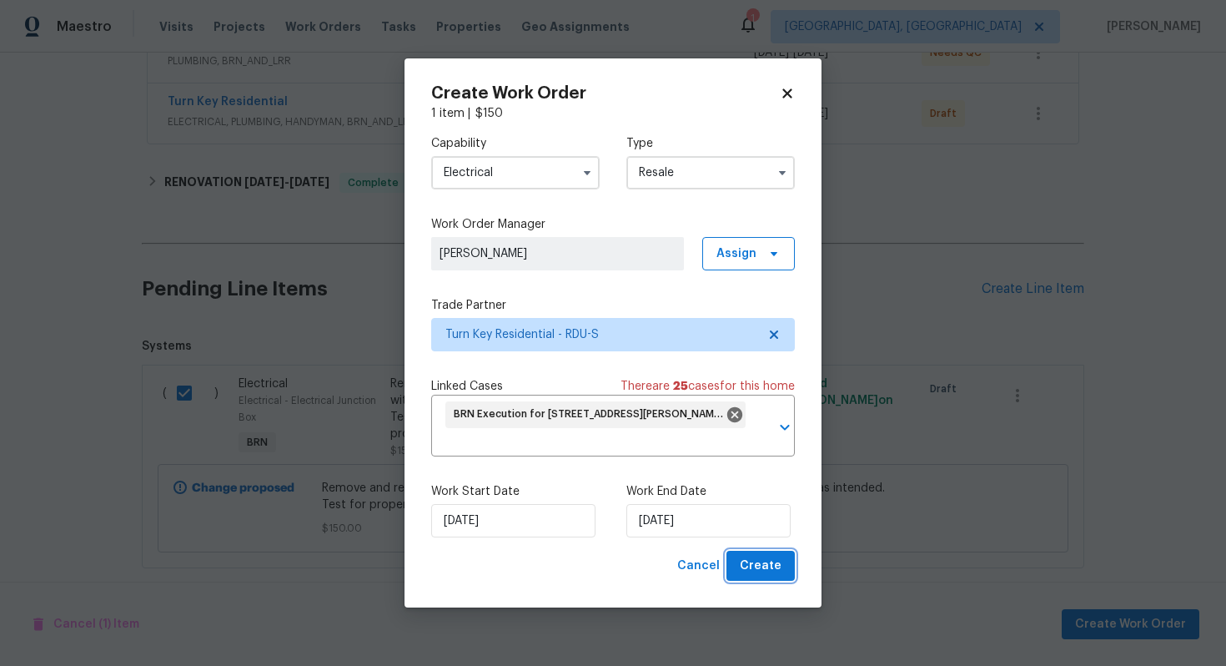
click at [772, 560] on span "Create" at bounding box center [761, 566] width 42 height 21
checkbox input "false"
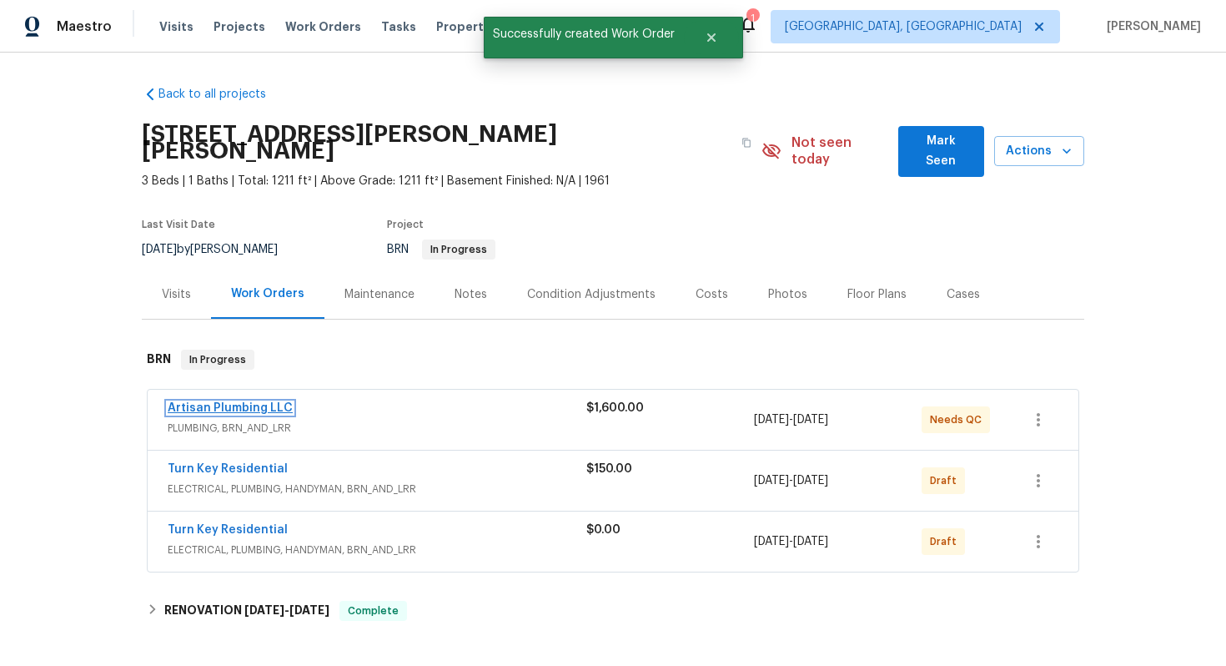
click at [236, 402] on link "Artisan Plumbing LLC" at bounding box center [230, 408] width 125 height 12
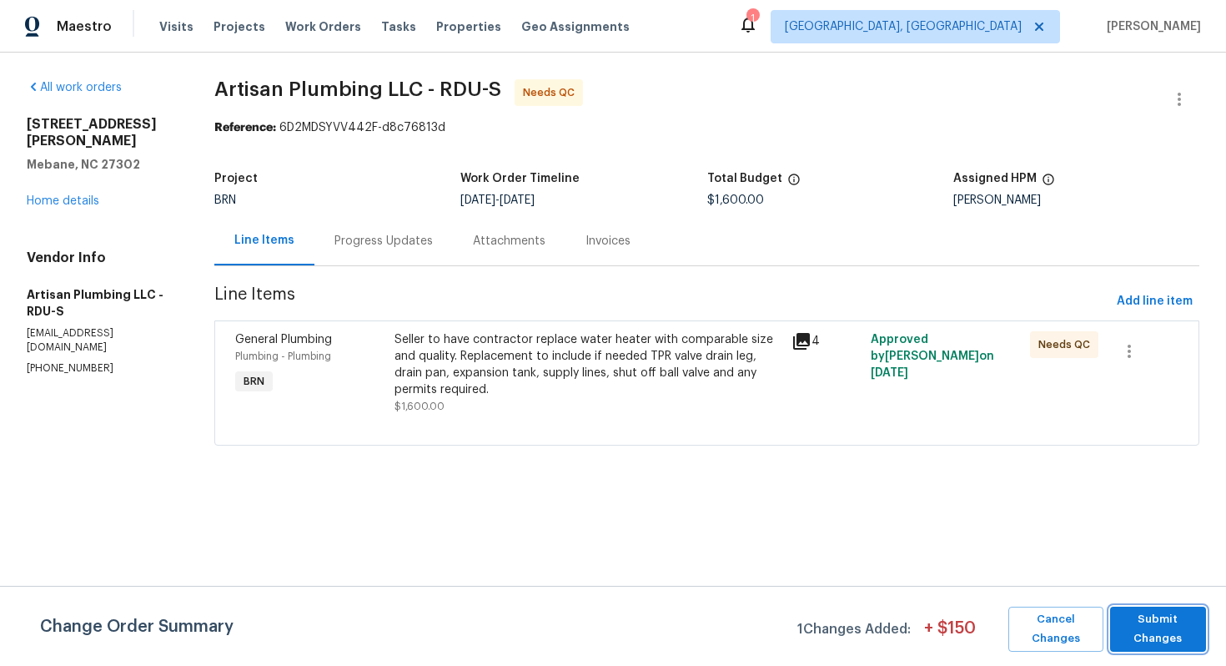
click at [1146, 623] on span "Submit Changes" at bounding box center [1158, 629] width 79 height 38
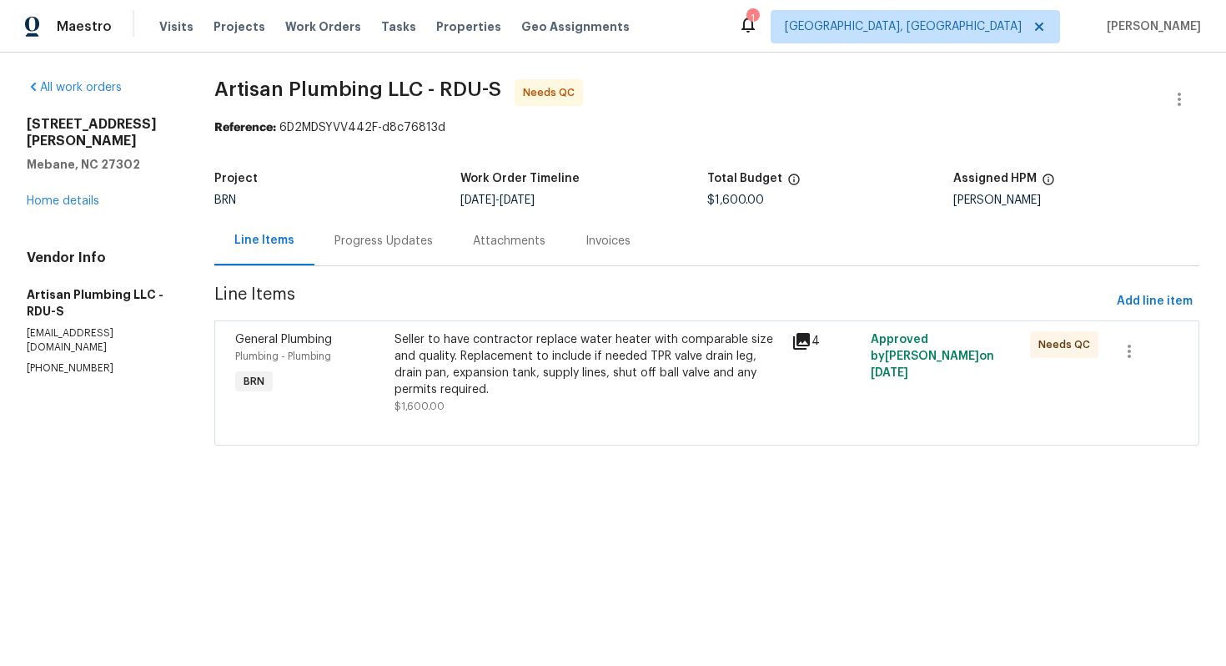
click at [385, 249] on div "Progress Updates" at bounding box center [384, 241] width 98 height 17
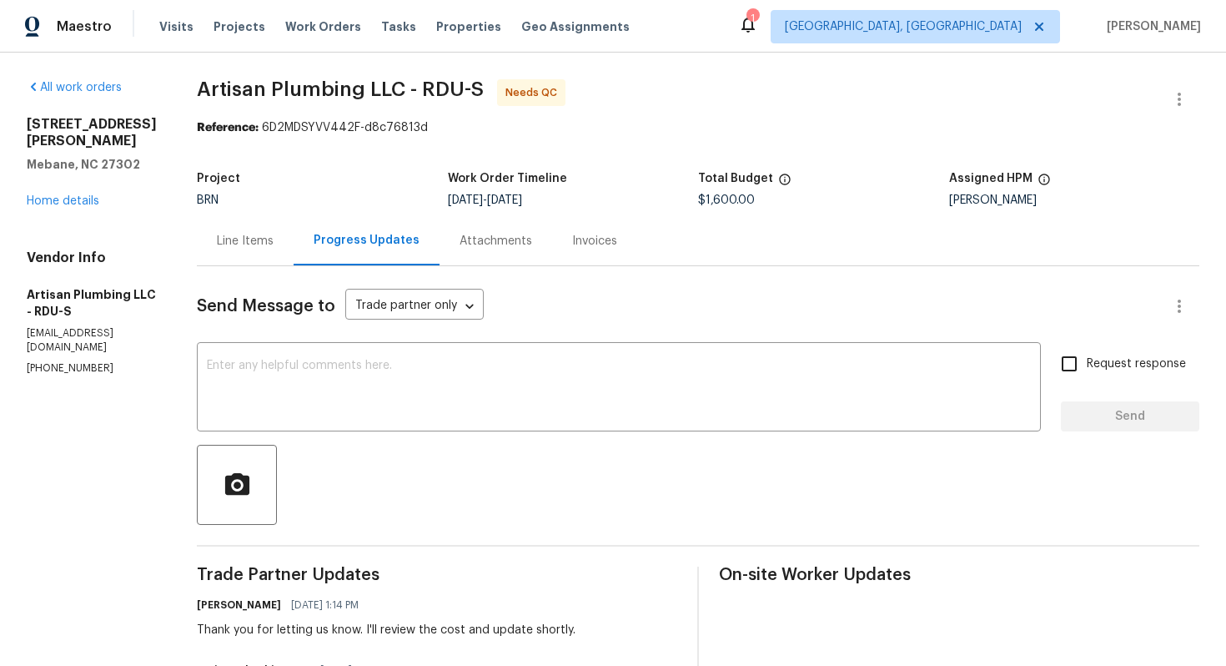
scroll to position [381, 0]
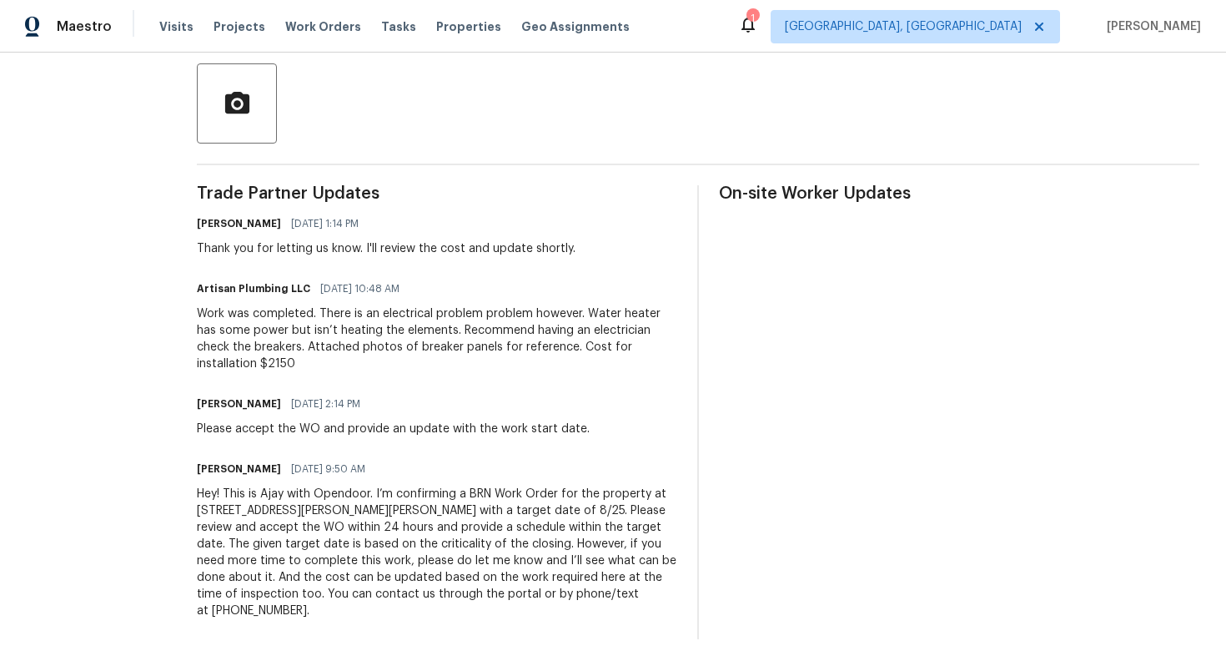
click at [405, 500] on div "Hey! This is Ajay with Opendoor. I’m confirming a BRN Work Order for the proper…" at bounding box center [437, 552] width 481 height 133
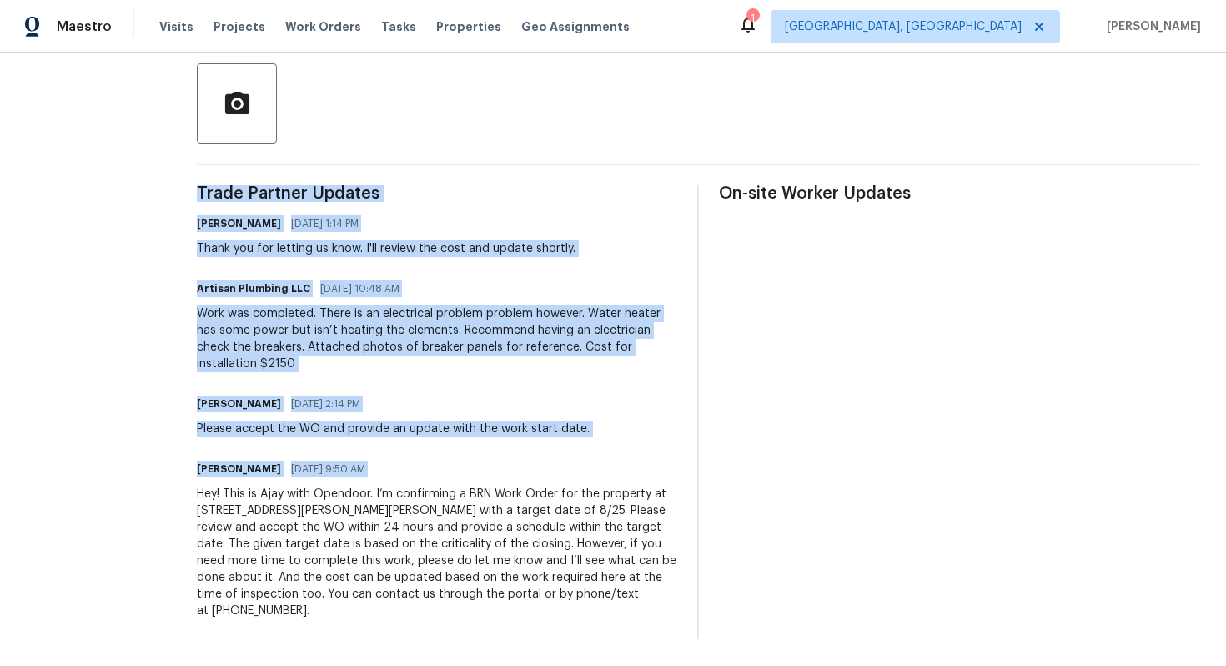
copy div "Trade Partner Updates [PERSON_NAME] [DATE] 1:14 PM Thank you for letting us kno…"
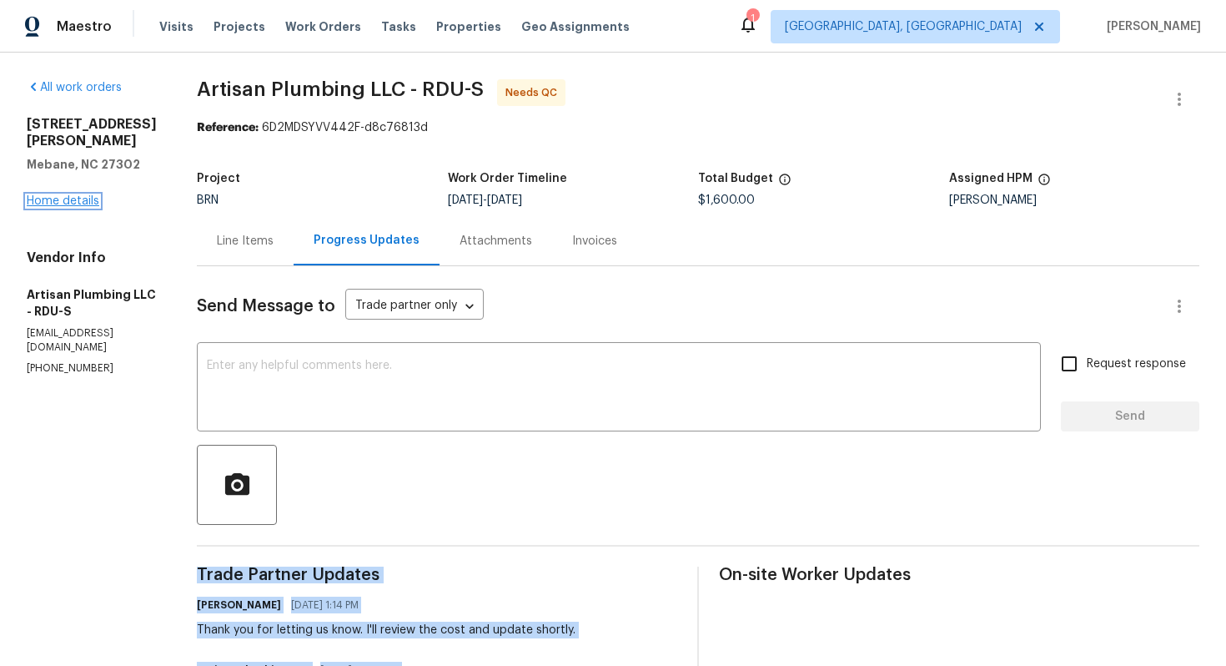
click at [86, 195] on link "Home details" at bounding box center [63, 201] width 73 height 12
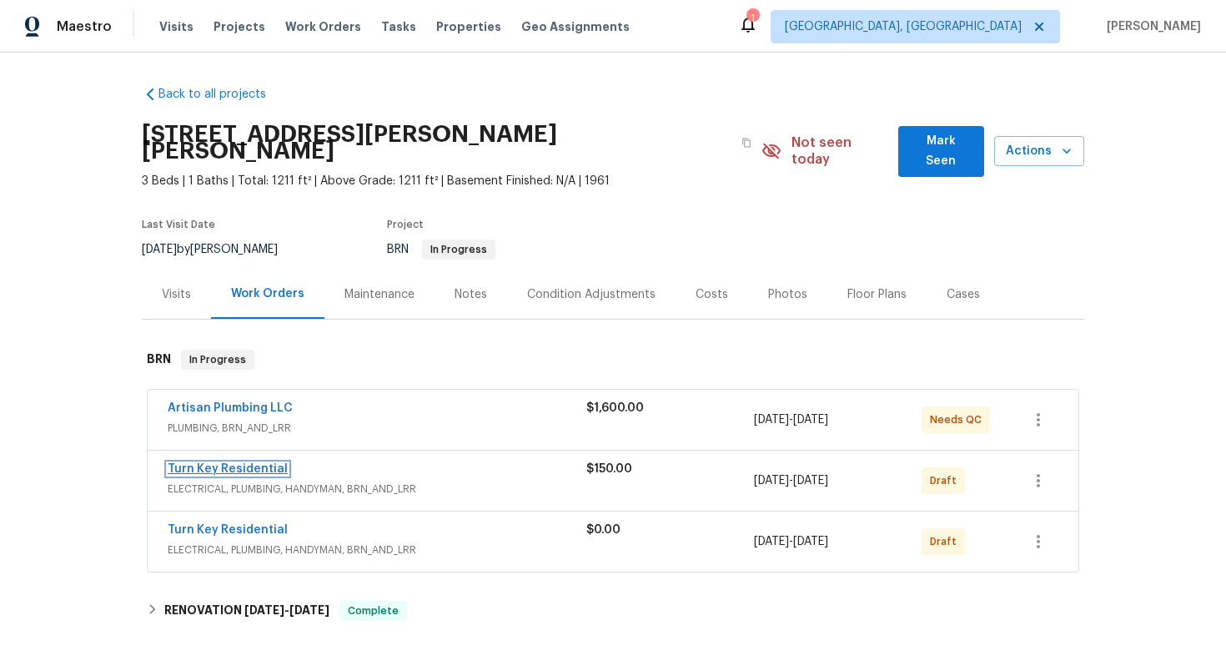
click at [235, 463] on link "Turn Key Residential" at bounding box center [228, 469] width 120 height 12
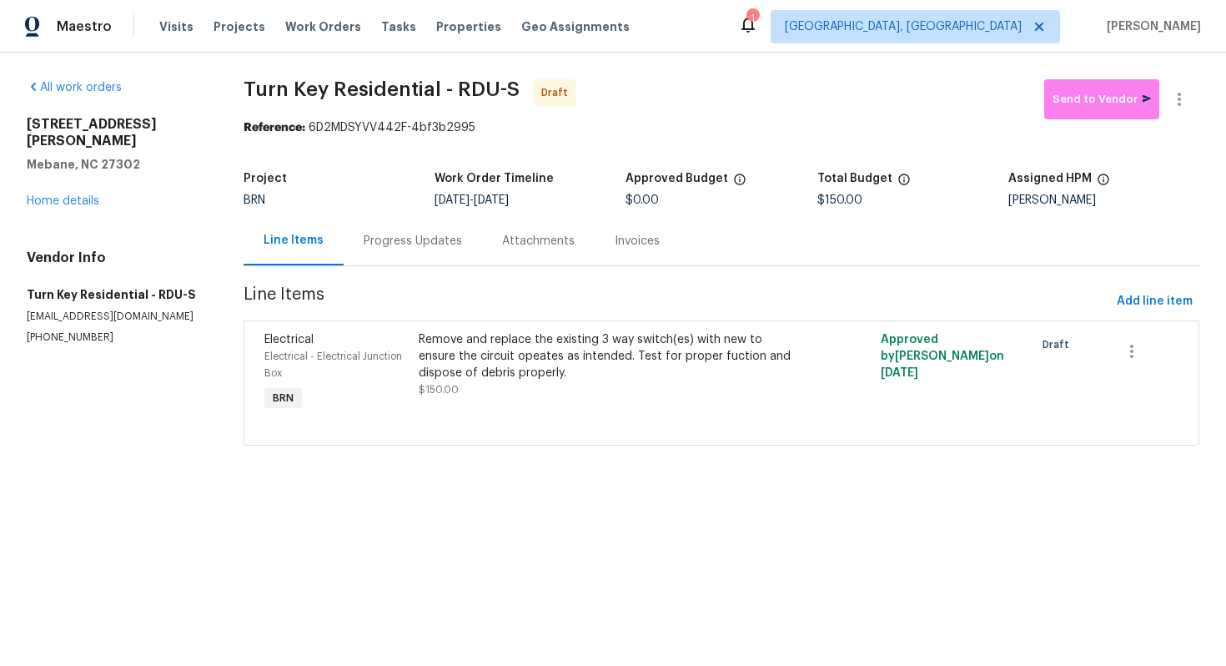
click at [411, 256] on div "Progress Updates" at bounding box center [413, 240] width 138 height 49
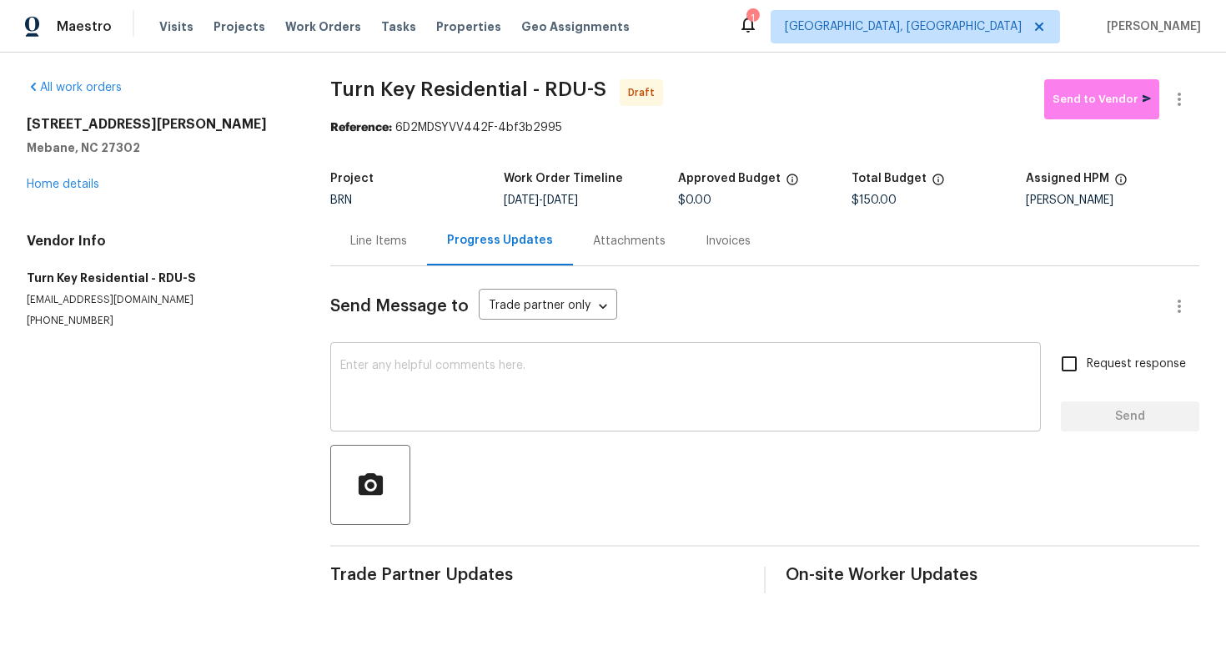
click at [430, 426] on div "x ​" at bounding box center [685, 388] width 711 height 85
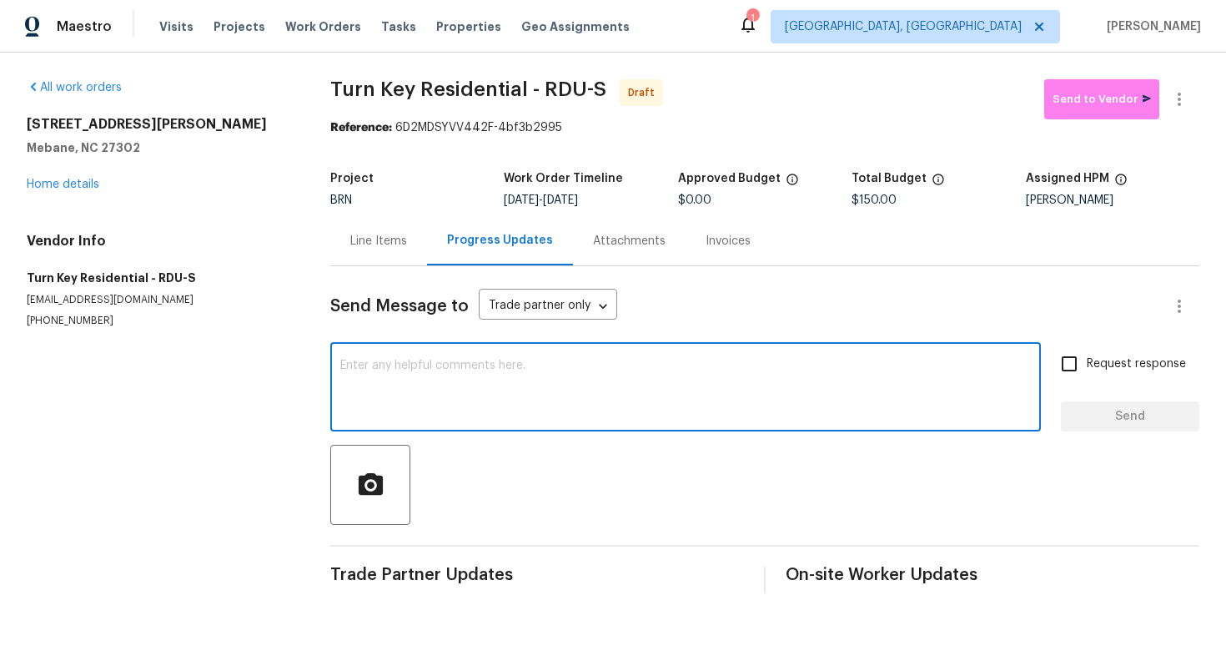
paste textarea "Hey! This is Ajay with Opendoor. I’m confirming a BRN Work Order for the proper…"
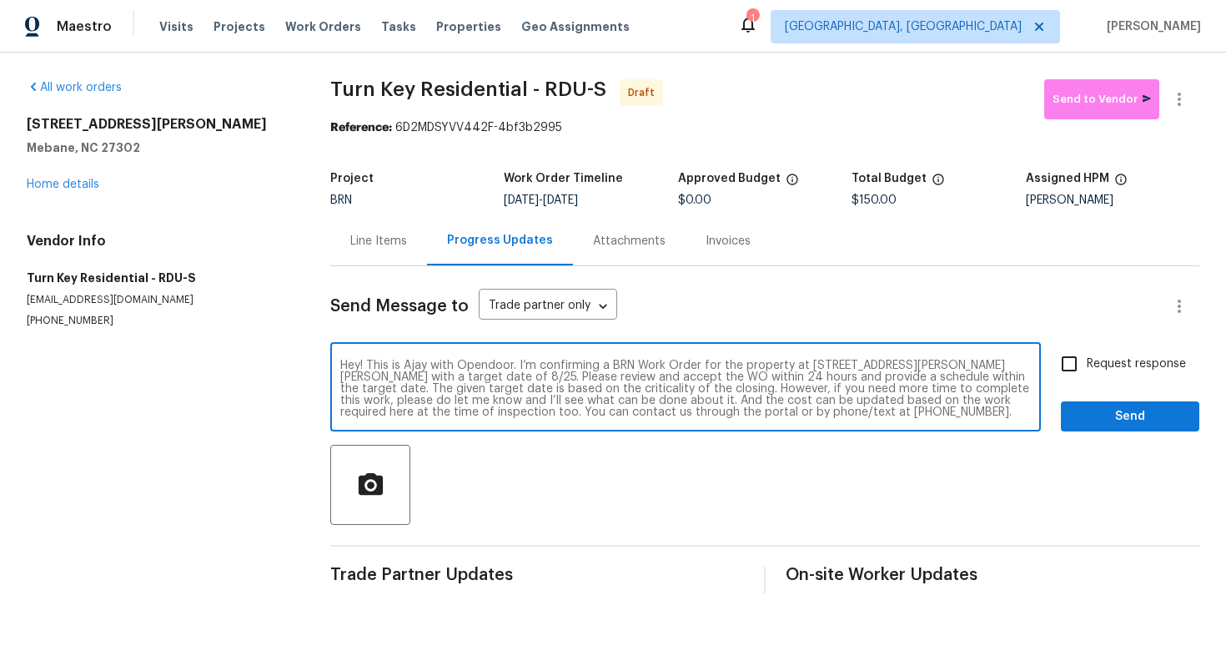
click at [451, 380] on textarea "Hey! This is Ajay with Opendoor. I’m confirming a BRN Work Order for the proper…" at bounding box center [685, 389] width 691 height 58
type textarea "Hey! This is Ajay with Opendoor. I’m confirming a BRN Work Order for the proper…"
click at [1146, 355] on span "Request response" at bounding box center [1136, 364] width 99 height 18
click at [1087, 355] on input "Request response" at bounding box center [1069, 363] width 35 height 35
checkbox input "true"
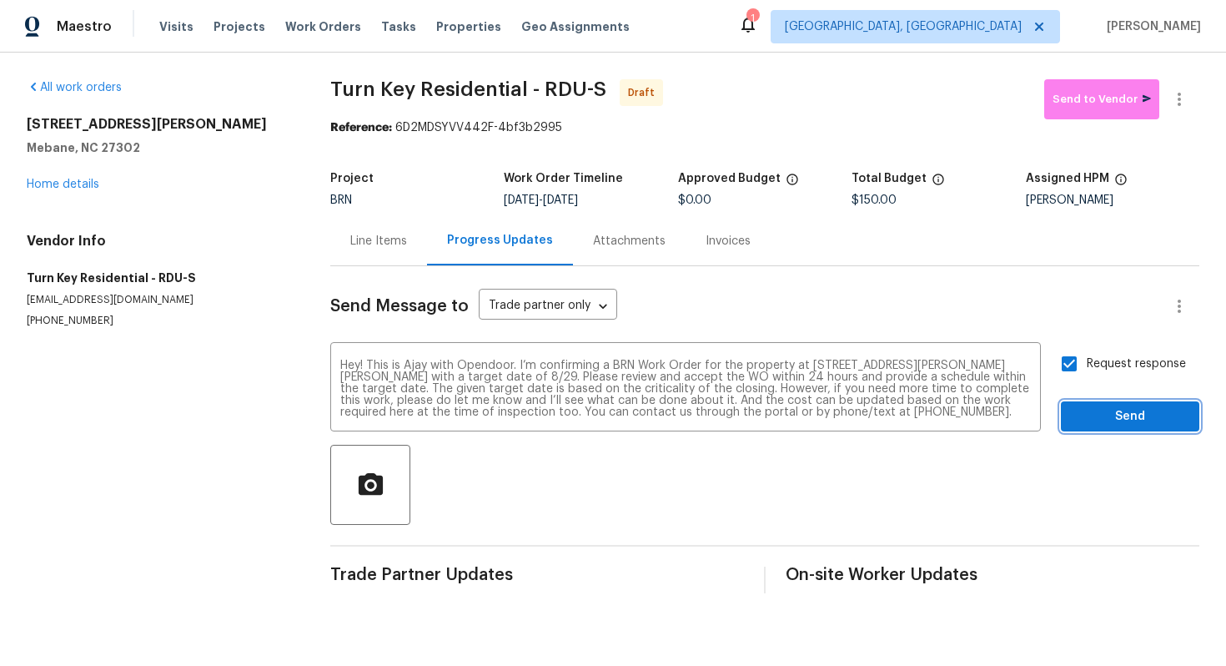
click at [1134, 420] on span "Send" at bounding box center [1131, 416] width 112 height 21
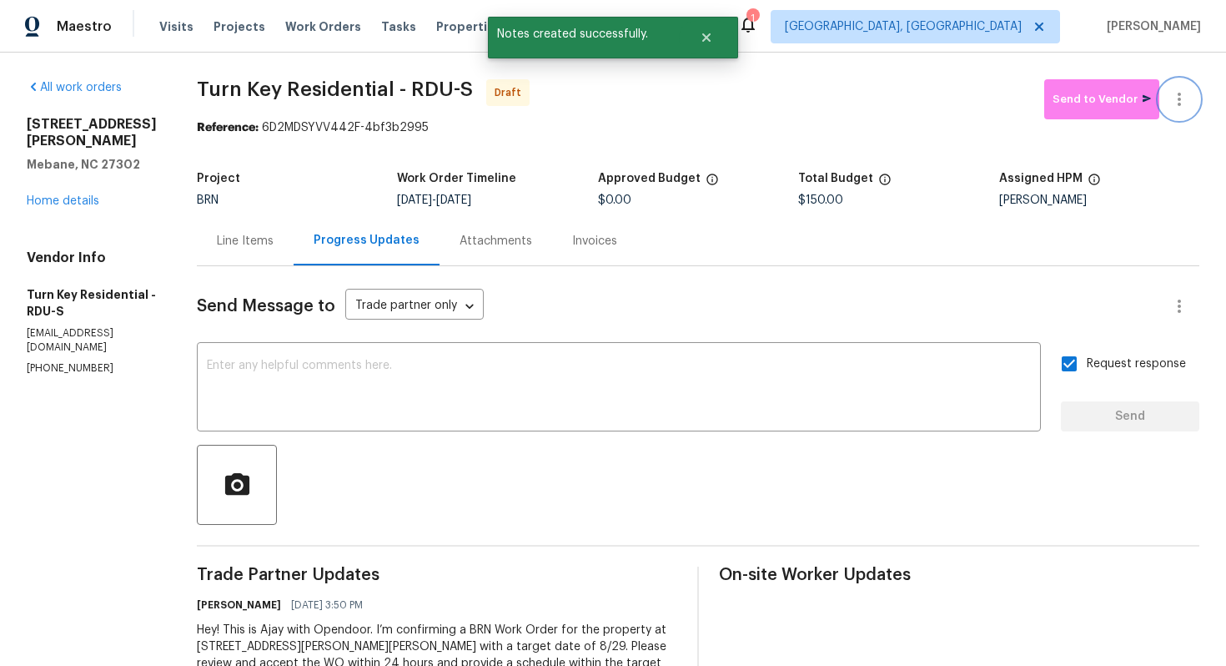
click at [1180, 102] on icon "button" at bounding box center [1180, 99] width 20 height 20
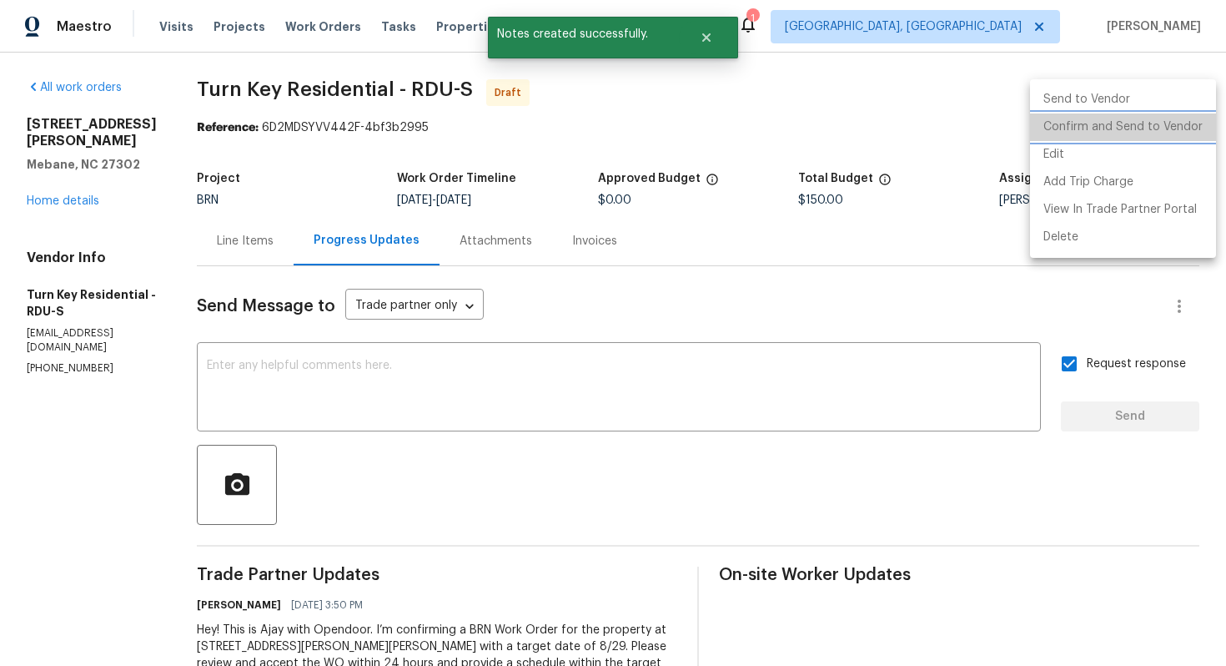
click at [1171, 119] on li "Confirm and Send to Vendor" at bounding box center [1123, 127] width 186 height 28
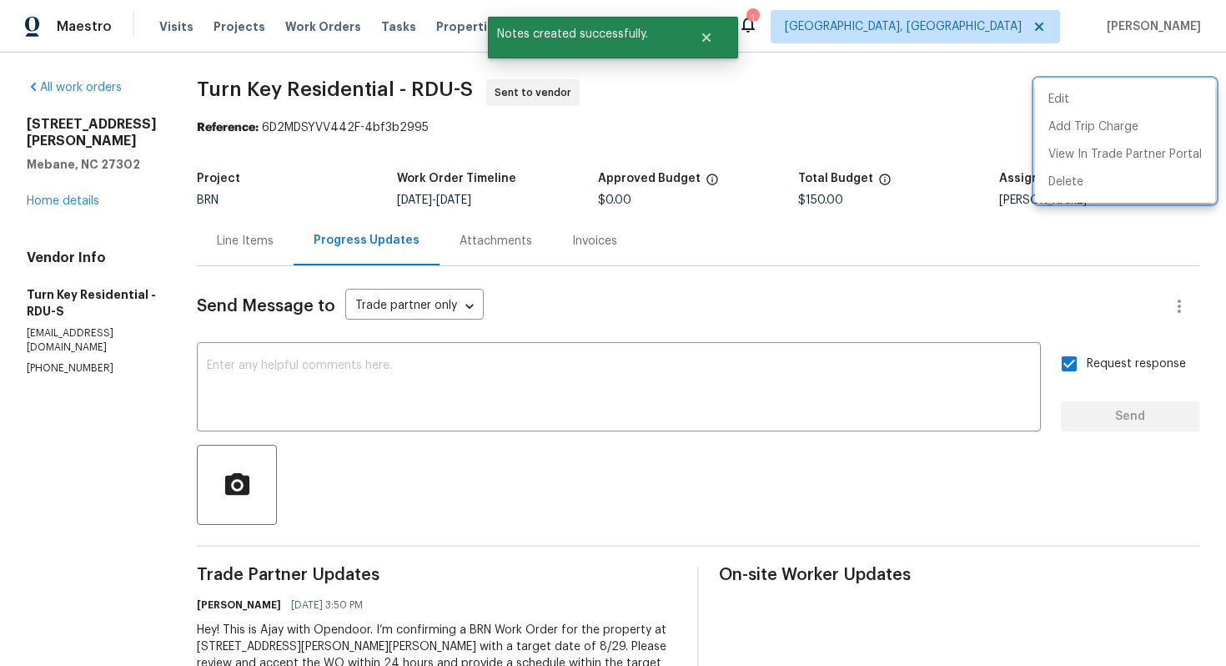
click at [34, 184] on div at bounding box center [613, 333] width 1226 height 666
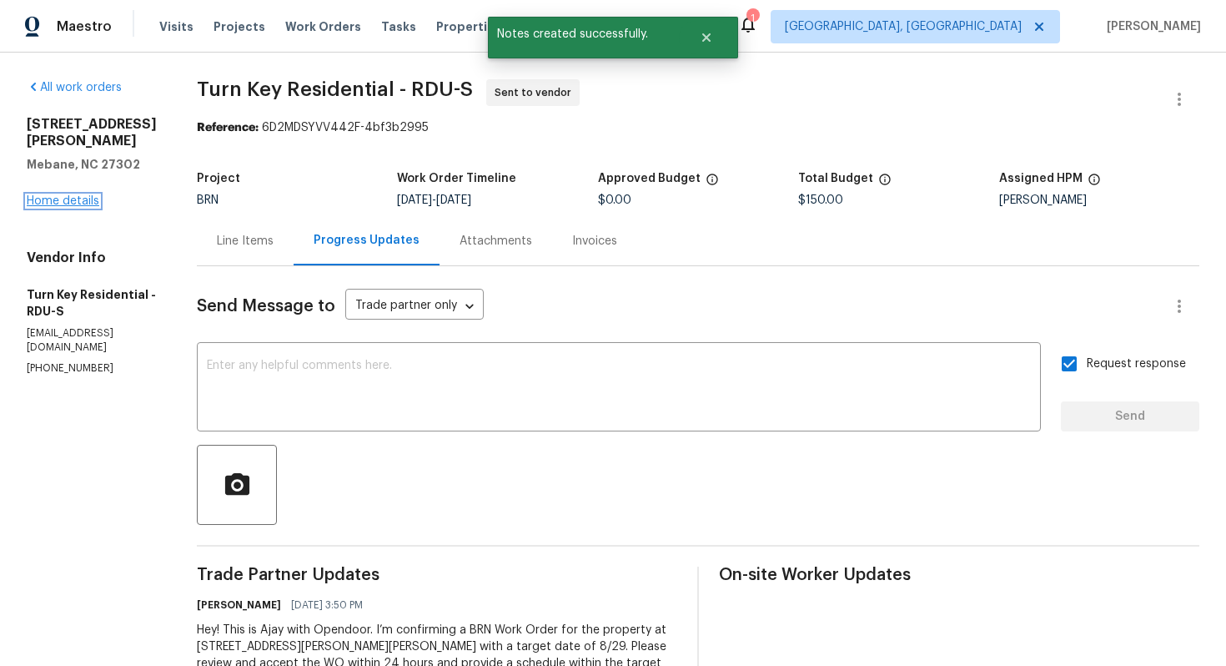
click at [57, 195] on link "Home details" at bounding box center [63, 201] width 73 height 12
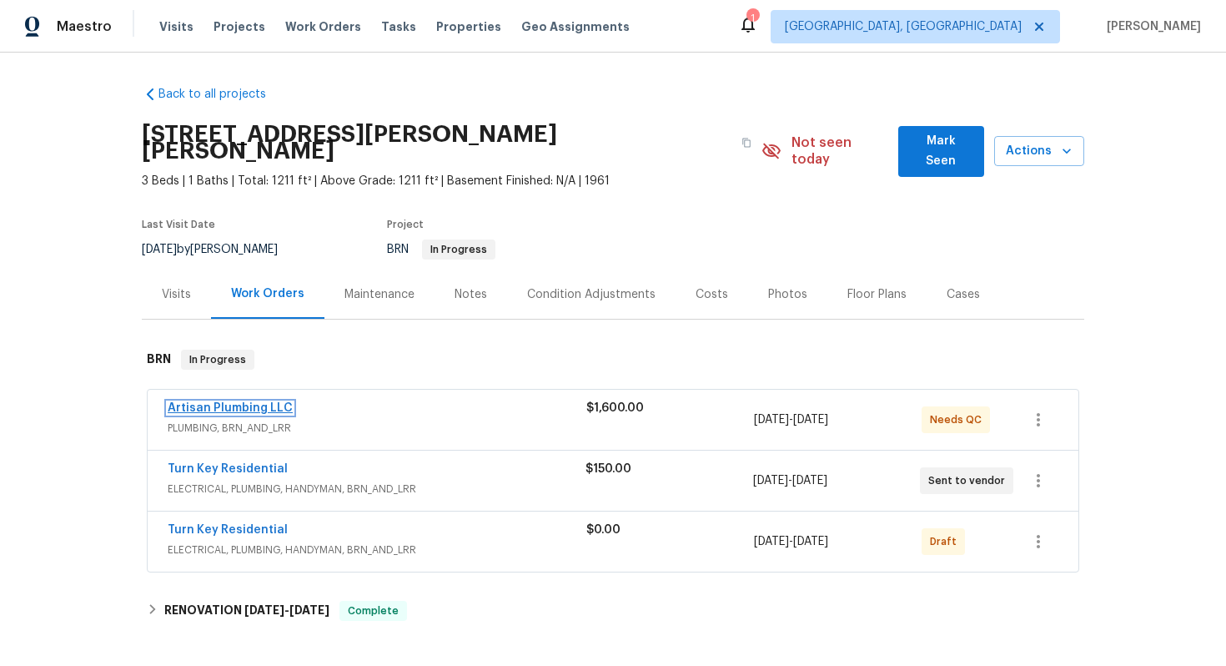
click at [248, 402] on link "Artisan Plumbing LLC" at bounding box center [230, 408] width 125 height 12
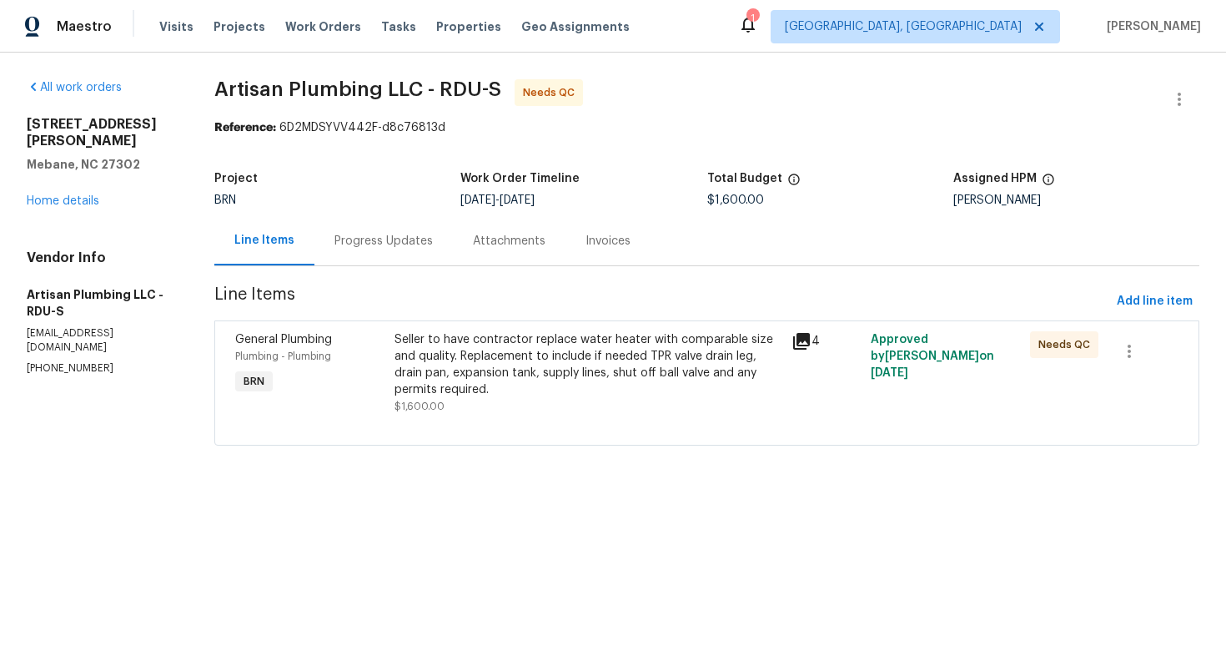
click at [531, 362] on div "Seller to have contractor replace water heater with comparable size and quality…" at bounding box center [588, 364] width 387 height 67
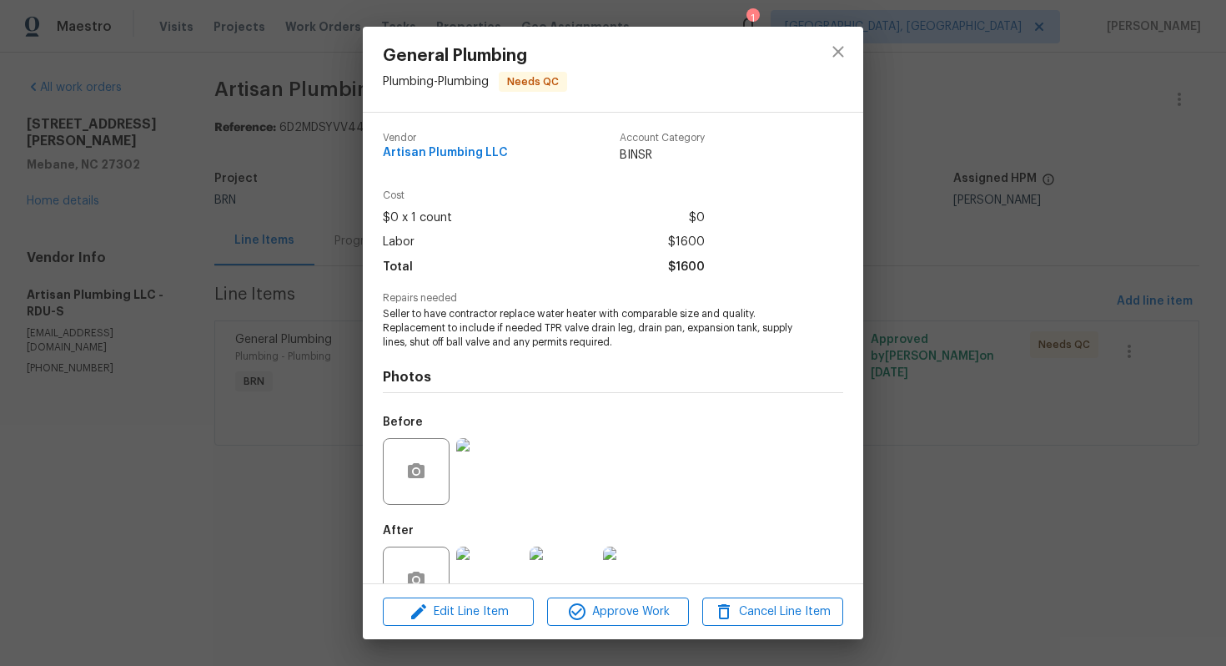
scroll to position [48, 0]
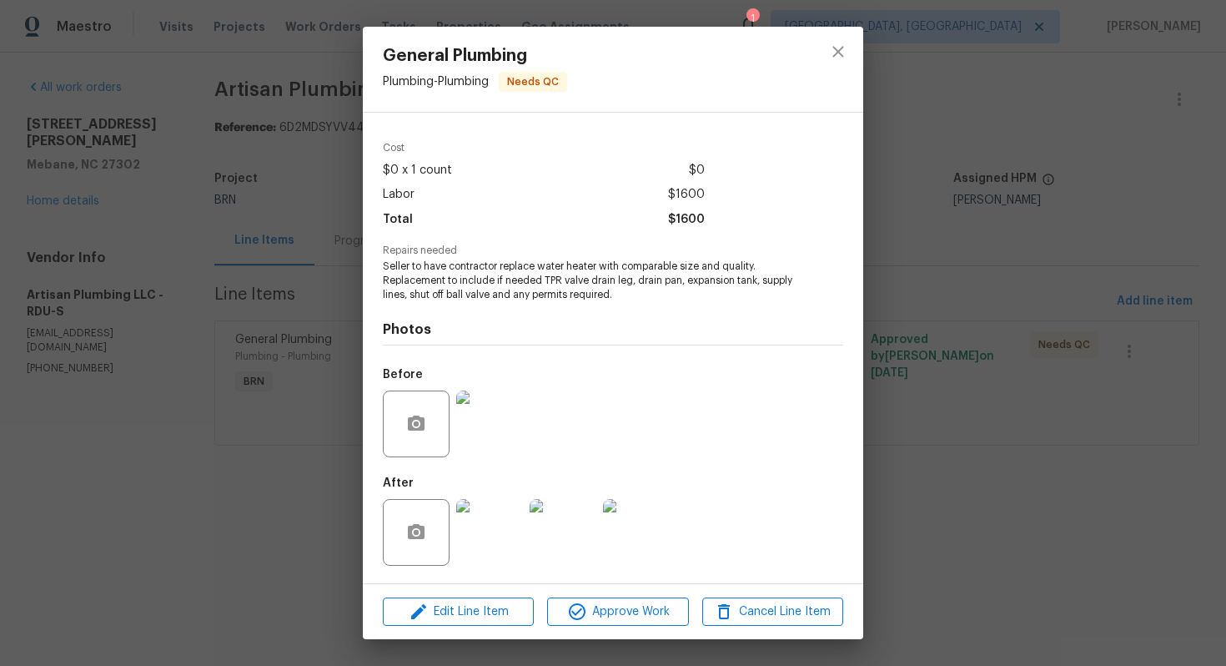
click at [496, 528] on img at bounding box center [489, 532] width 67 height 67
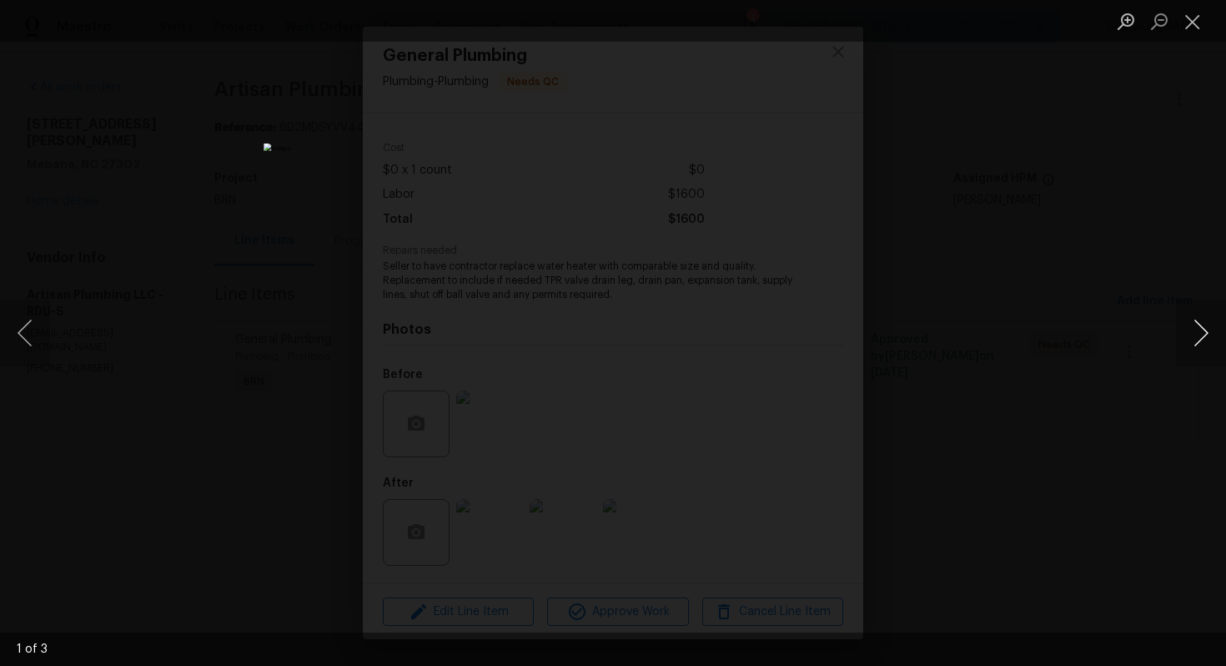
click at [1195, 334] on button "Next image" at bounding box center [1201, 333] width 50 height 67
click at [1198, 335] on button "Next image" at bounding box center [1201, 333] width 50 height 67
click at [1194, 24] on button "Close lightbox" at bounding box center [1192, 21] width 33 height 29
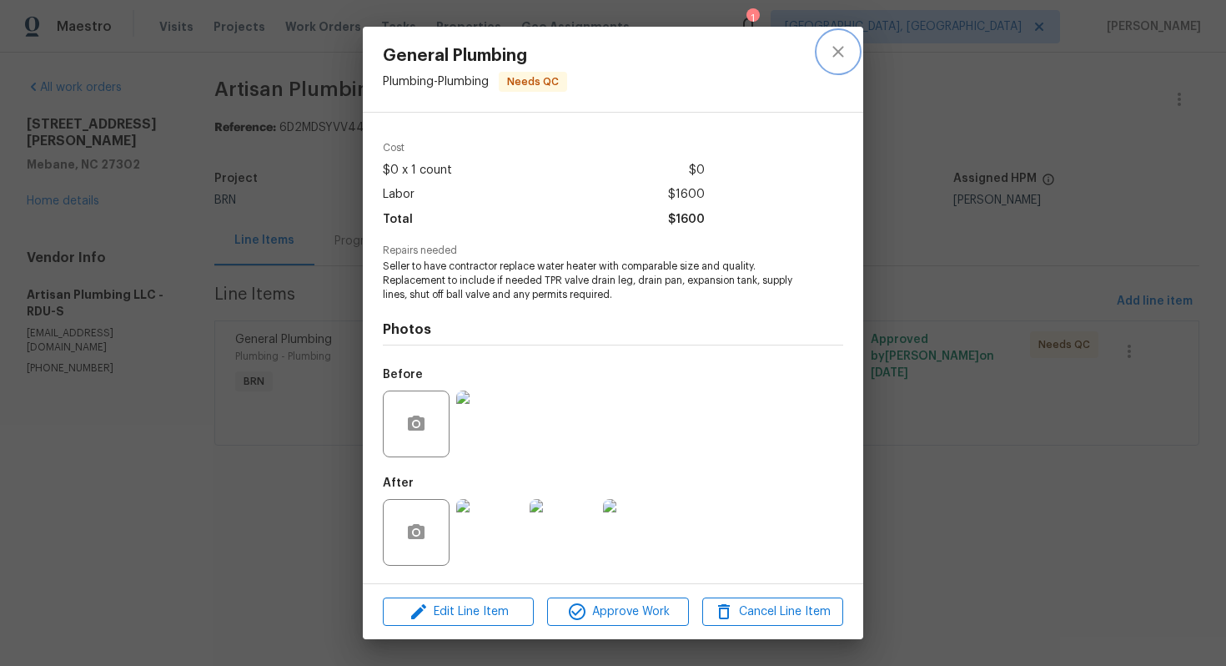
click at [850, 44] on button "close" at bounding box center [838, 52] width 40 height 40
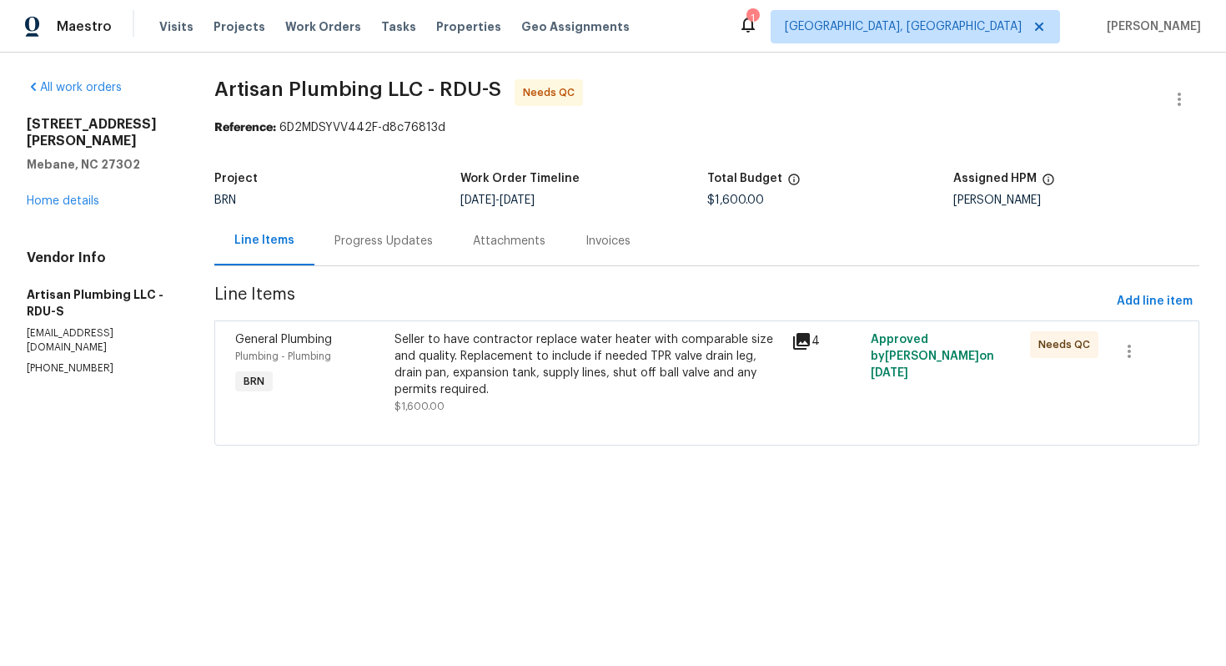
click at [527, 369] on div "Seller to have contractor replace water heater with comparable size and quality…" at bounding box center [588, 364] width 387 height 67
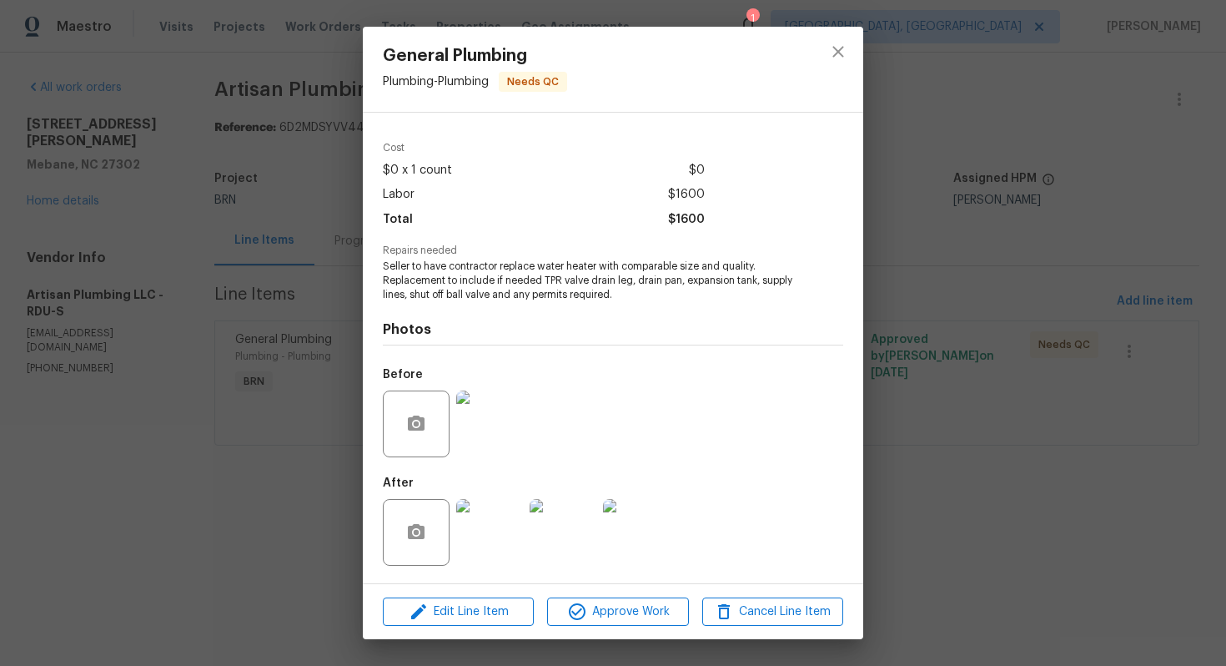
click at [496, 434] on img at bounding box center [489, 423] width 67 height 67
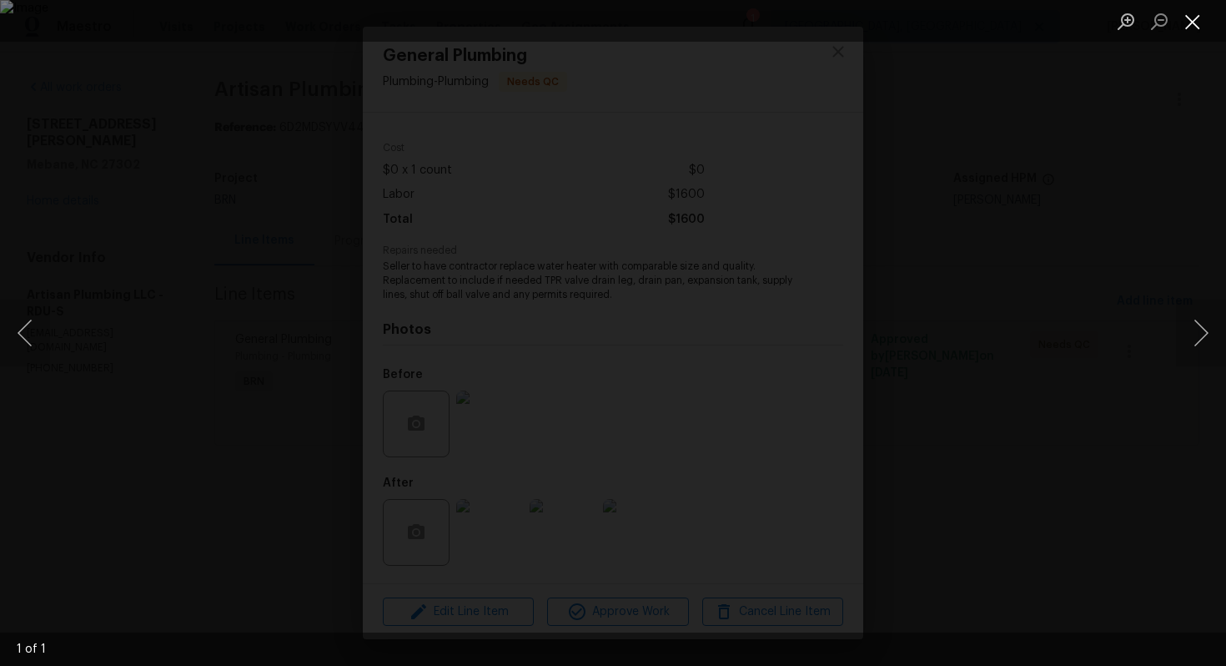
click at [1192, 28] on button "Close lightbox" at bounding box center [1192, 21] width 33 height 29
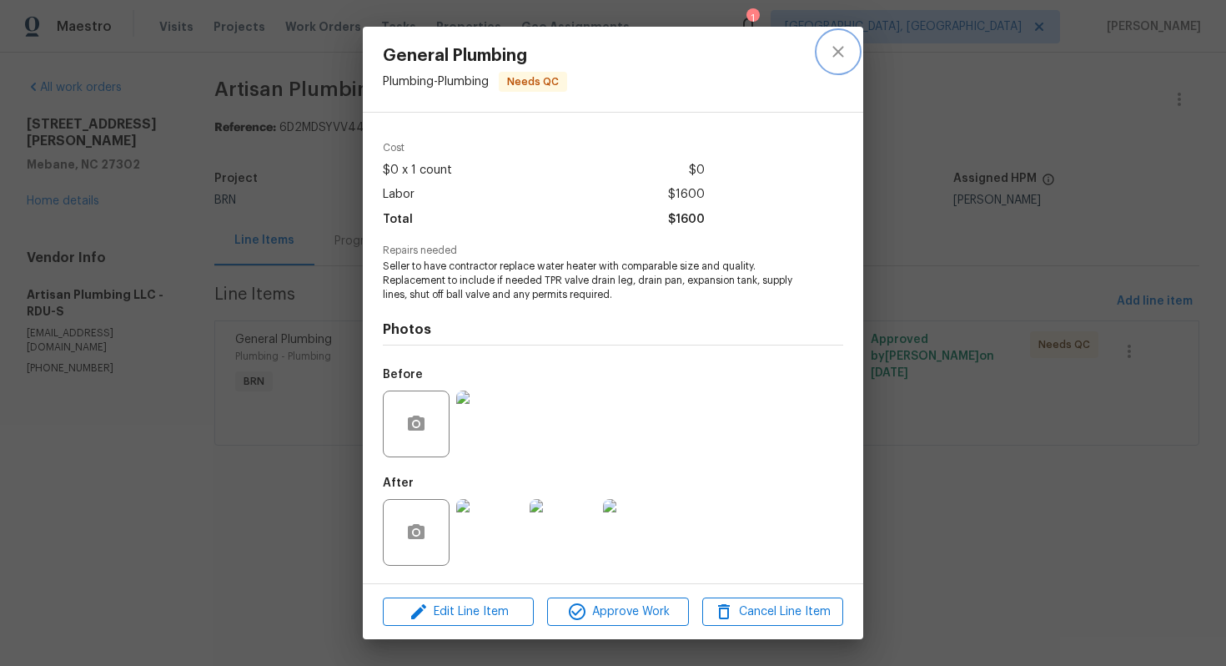
click at [854, 48] on button "close" at bounding box center [838, 52] width 40 height 40
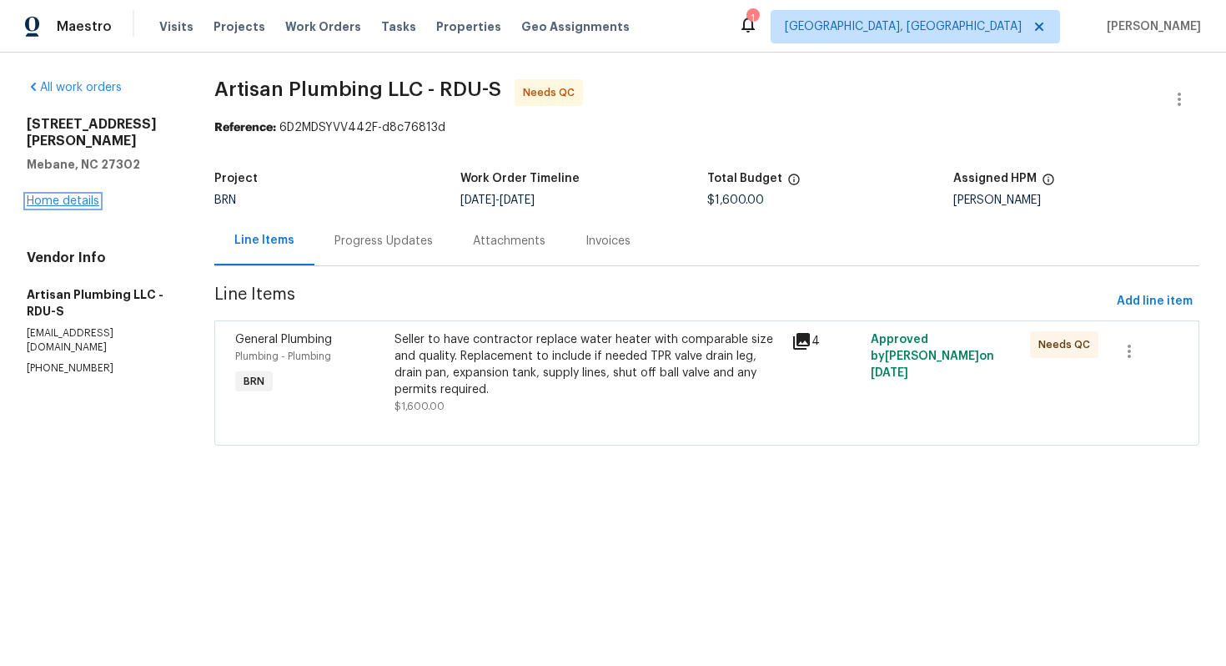
click at [69, 195] on link "Home details" at bounding box center [63, 201] width 73 height 12
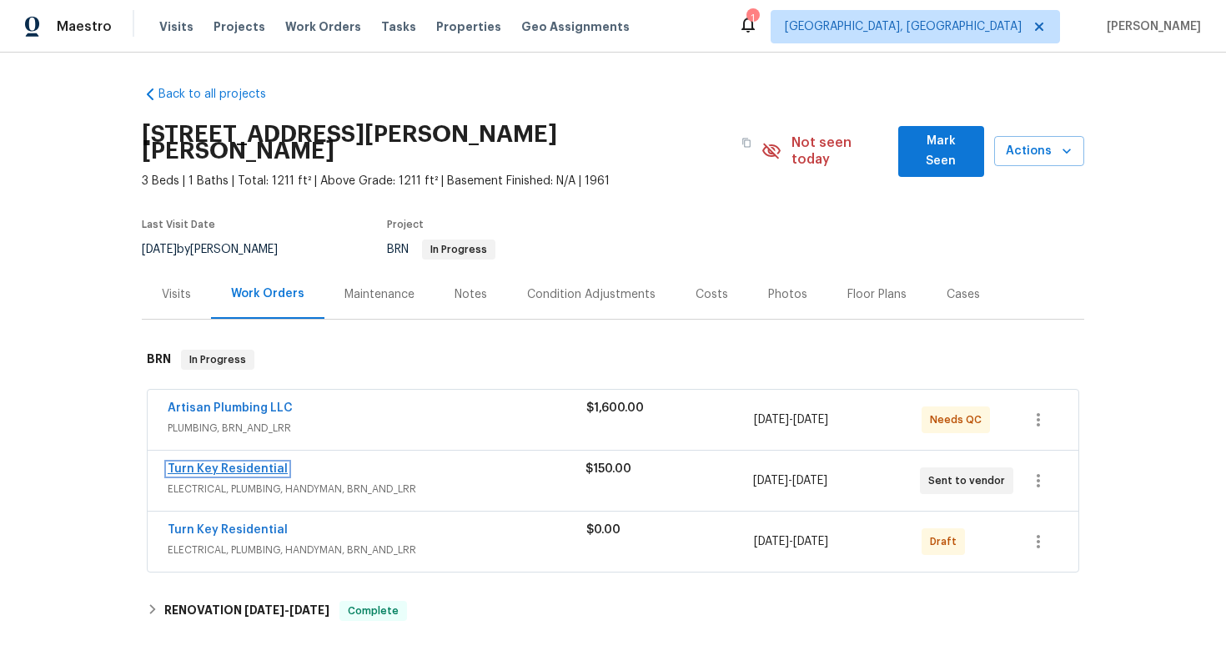
click at [242, 463] on link "Turn Key Residential" at bounding box center [228, 469] width 120 height 12
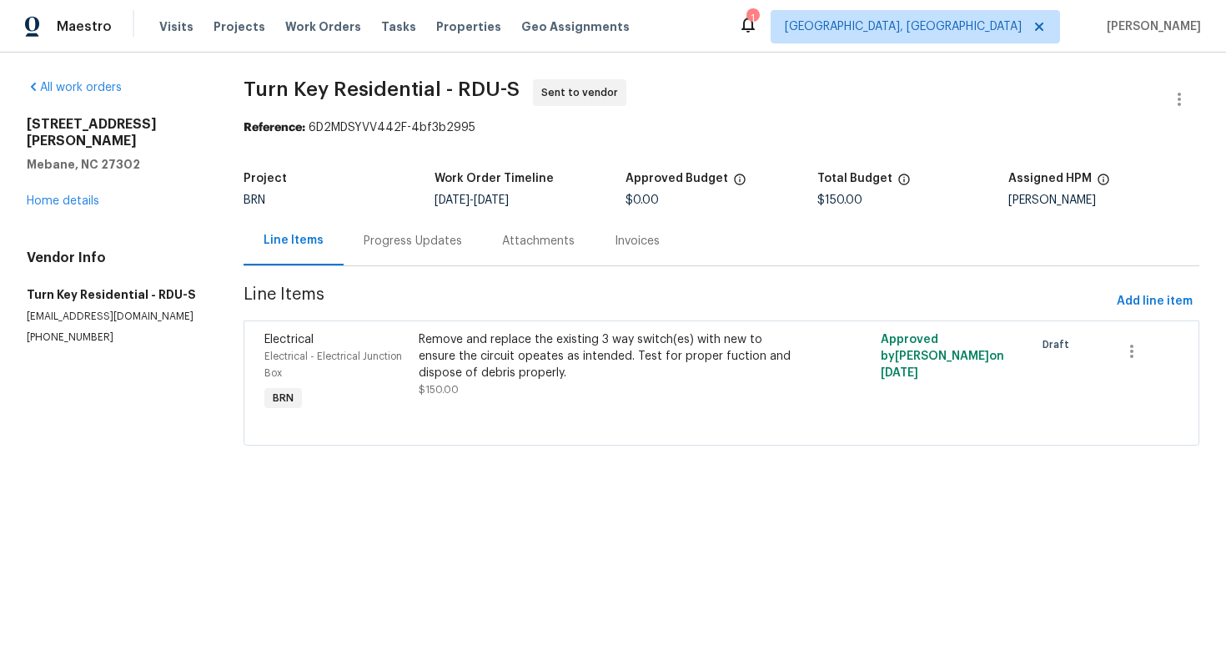
click at [522, 354] on div "Remove and replace the existing 3 way switch(es) with new to ensure the circuit…" at bounding box center [606, 356] width 375 height 50
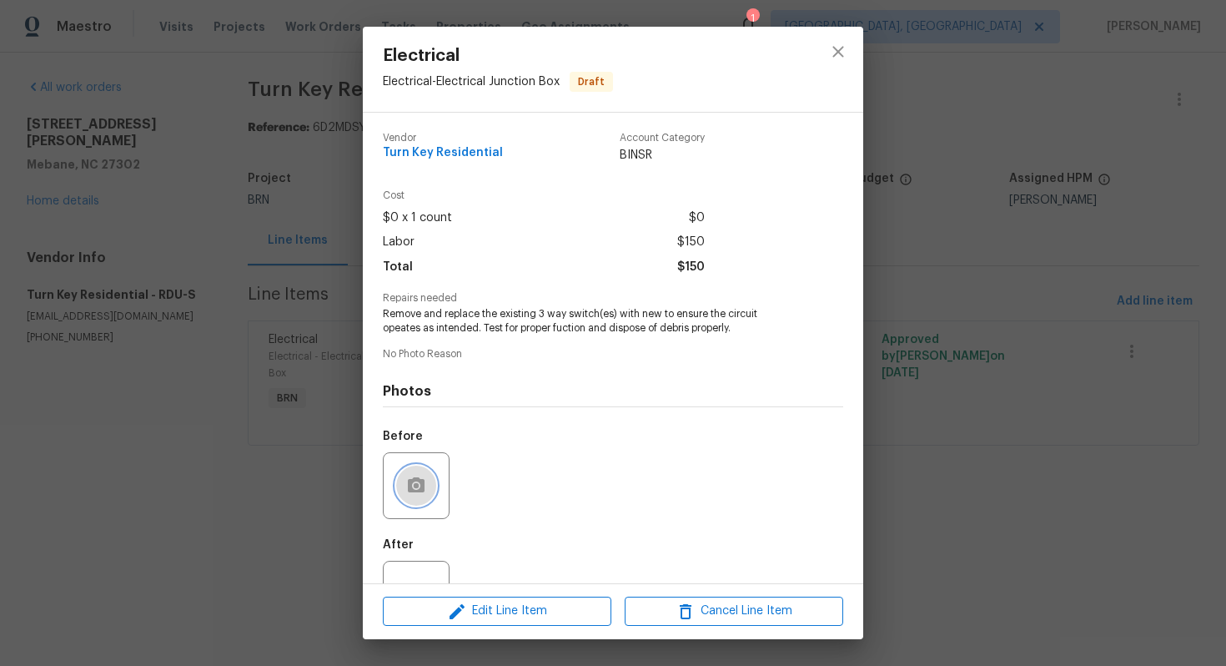
click at [421, 481] on icon "button" at bounding box center [416, 484] width 17 height 15
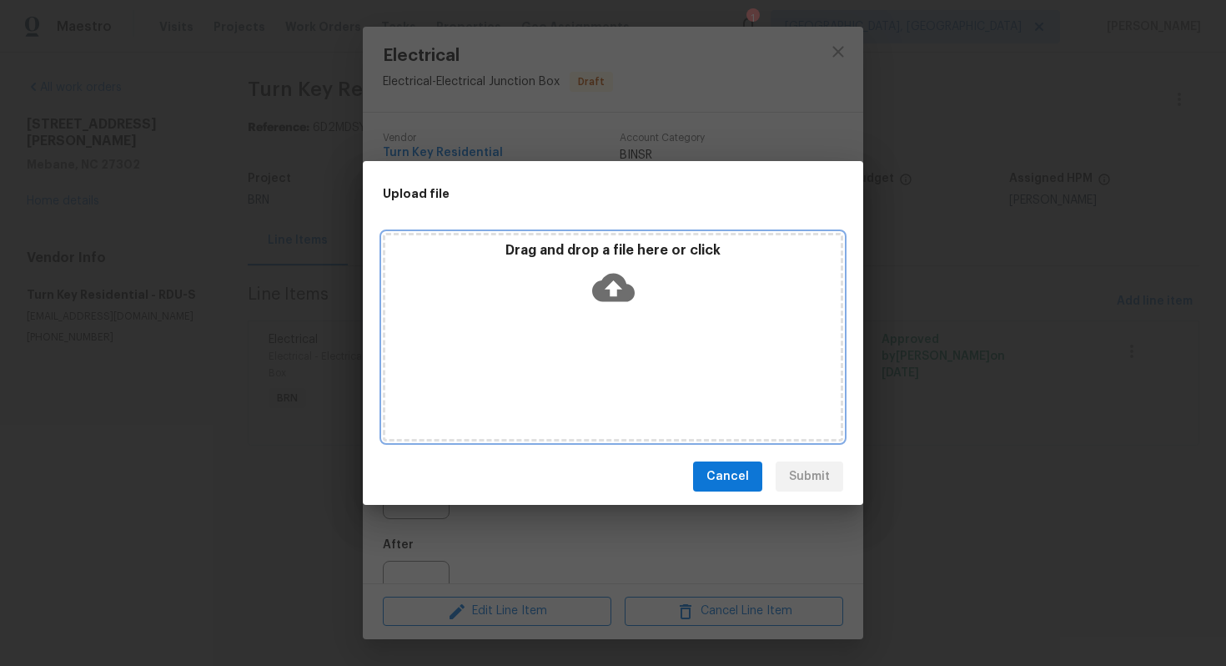
click at [602, 293] on icon at bounding box center [613, 288] width 43 height 28
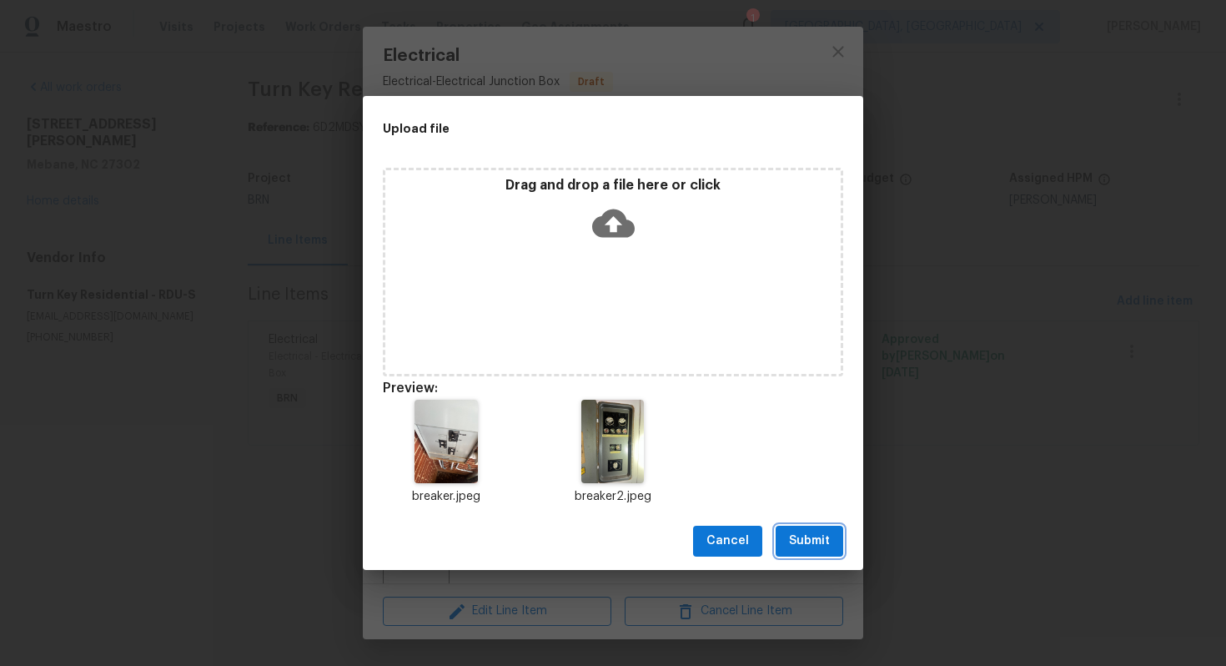
click at [824, 538] on span "Submit" at bounding box center [809, 541] width 41 height 21
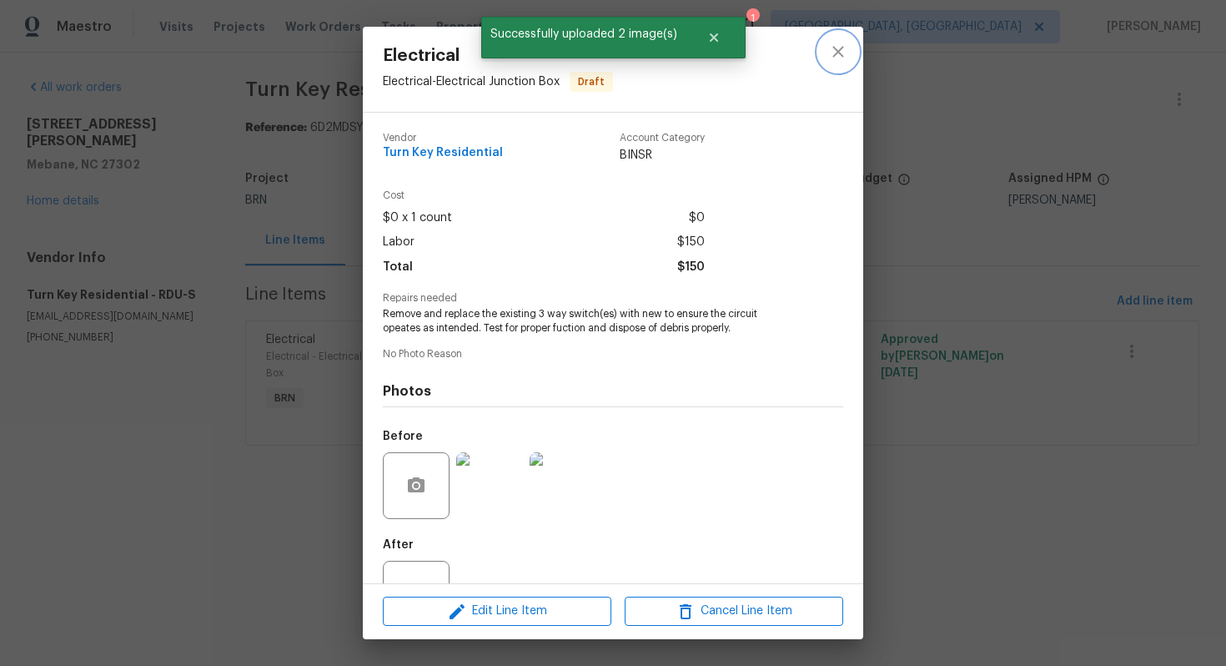
click at [835, 60] on icon "close" at bounding box center [838, 52] width 20 height 20
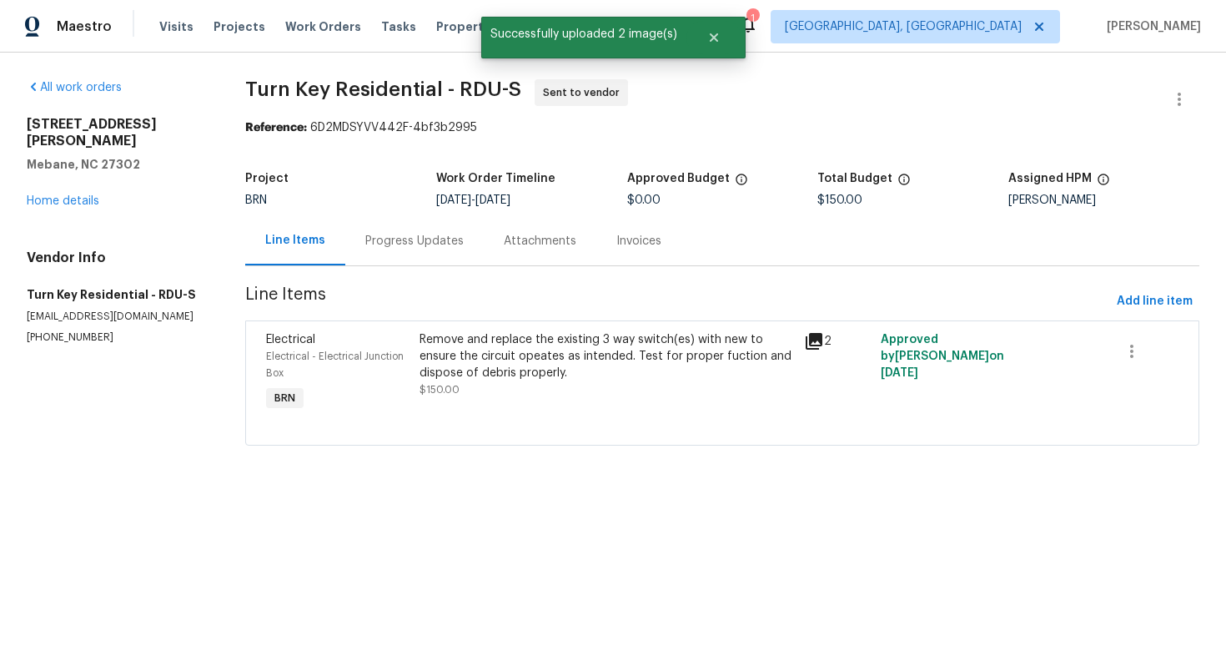
click at [403, 249] on div "Progress Updates" at bounding box center [414, 240] width 138 height 49
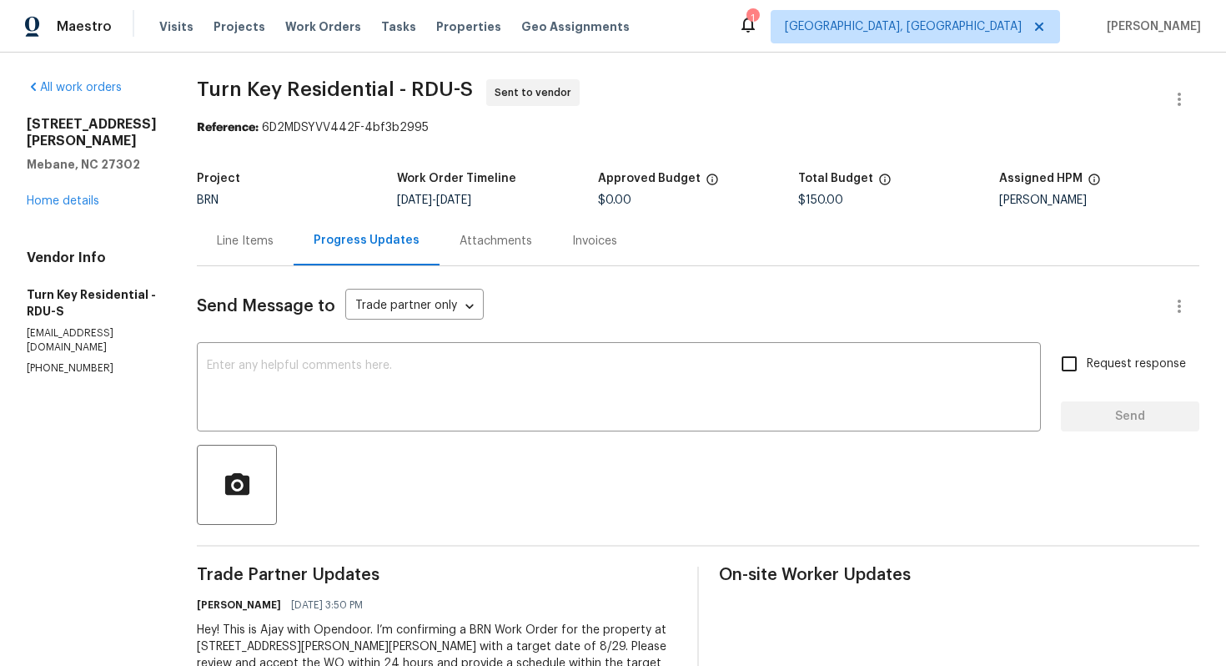
click at [274, 244] on div "Line Items" at bounding box center [245, 241] width 57 height 17
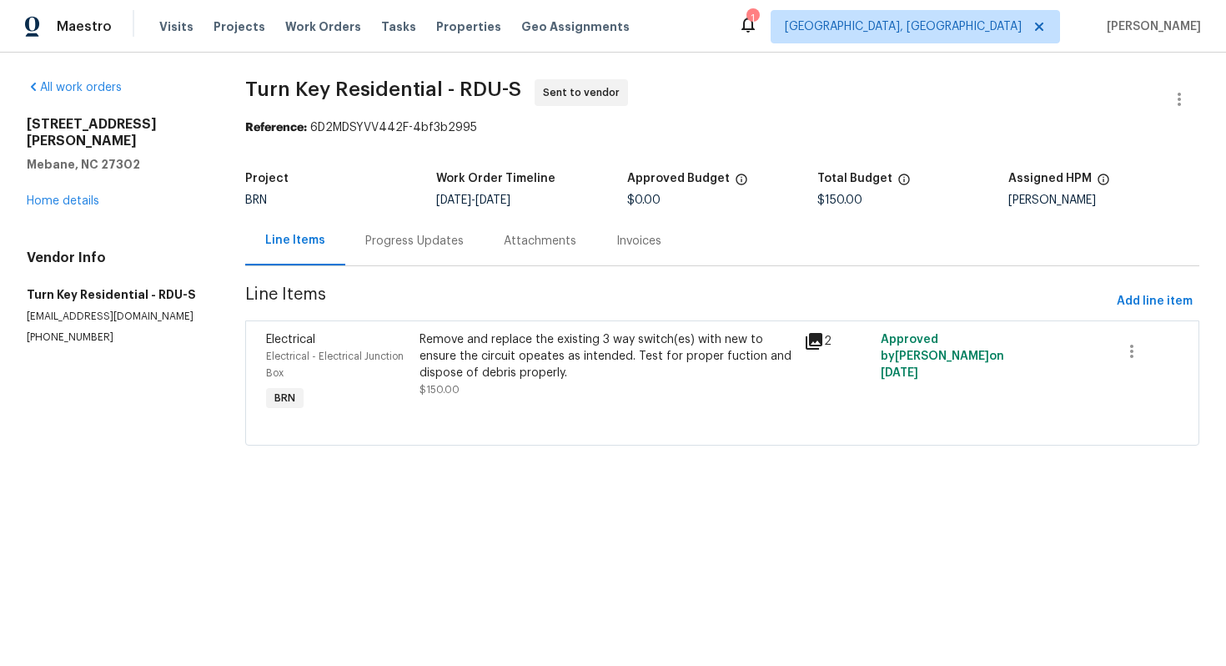
click at [527, 355] on div "Remove and replace the existing 3 way switch(es) with new to ensure the circuit…" at bounding box center [607, 356] width 375 height 50
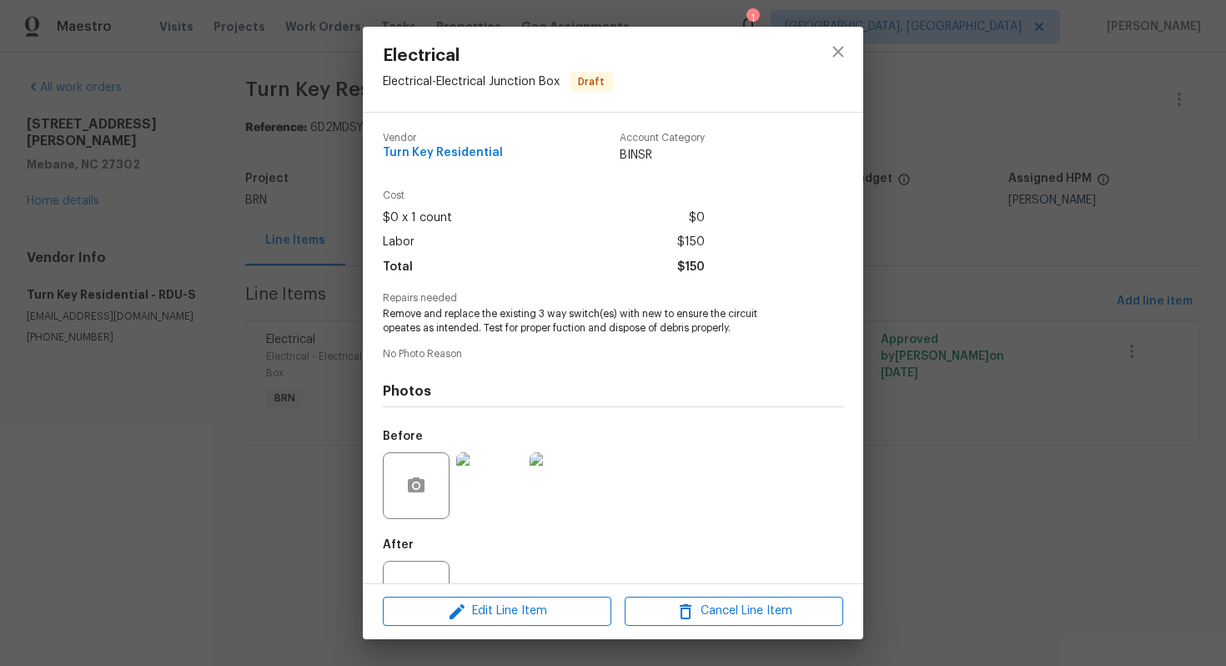
scroll to position [61, 0]
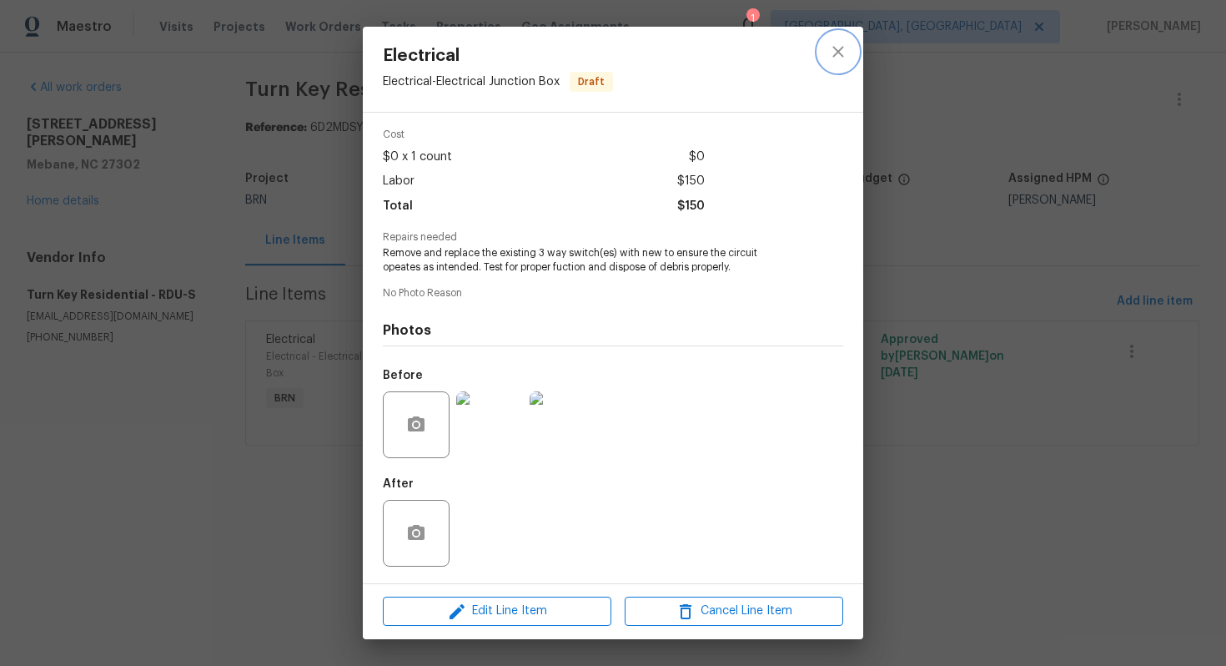
click at [845, 53] on icon "close" at bounding box center [838, 52] width 20 height 20
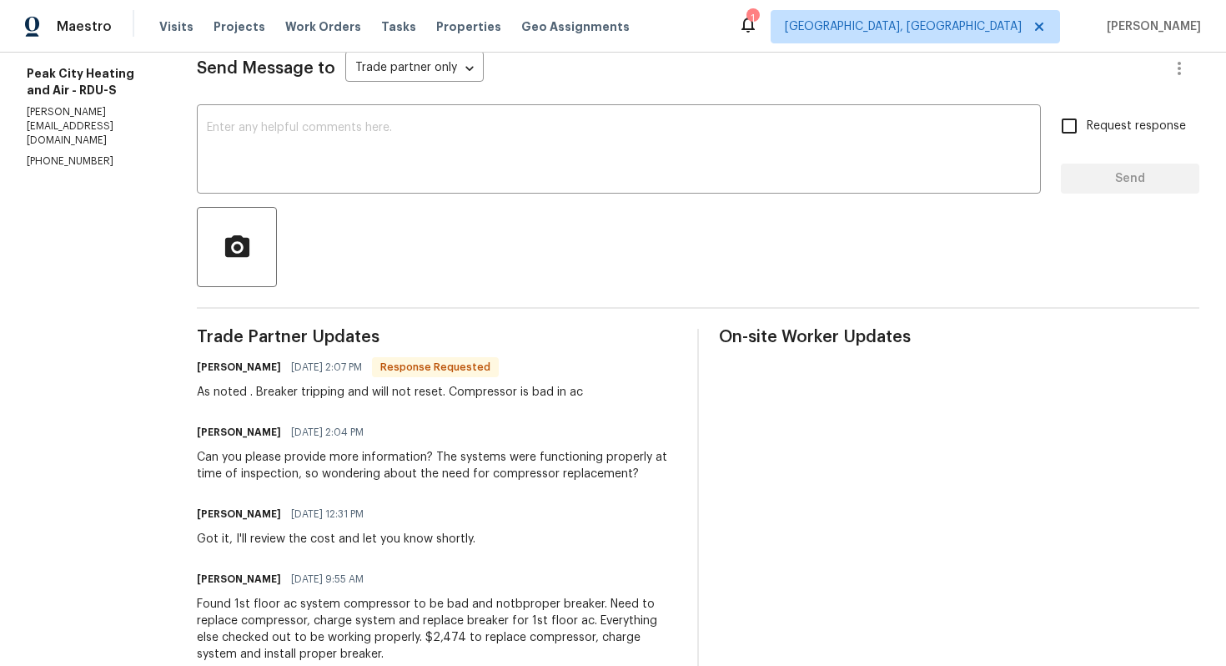
scroll to position [37, 0]
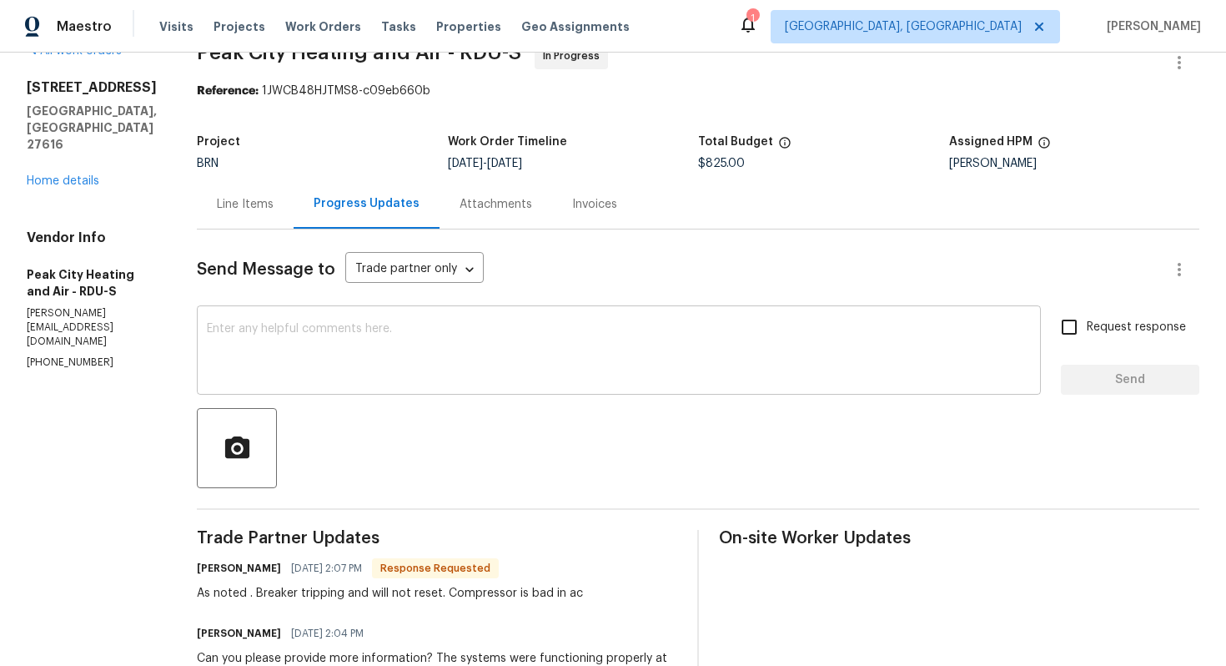
click at [603, 320] on div "x ​" at bounding box center [619, 352] width 844 height 85
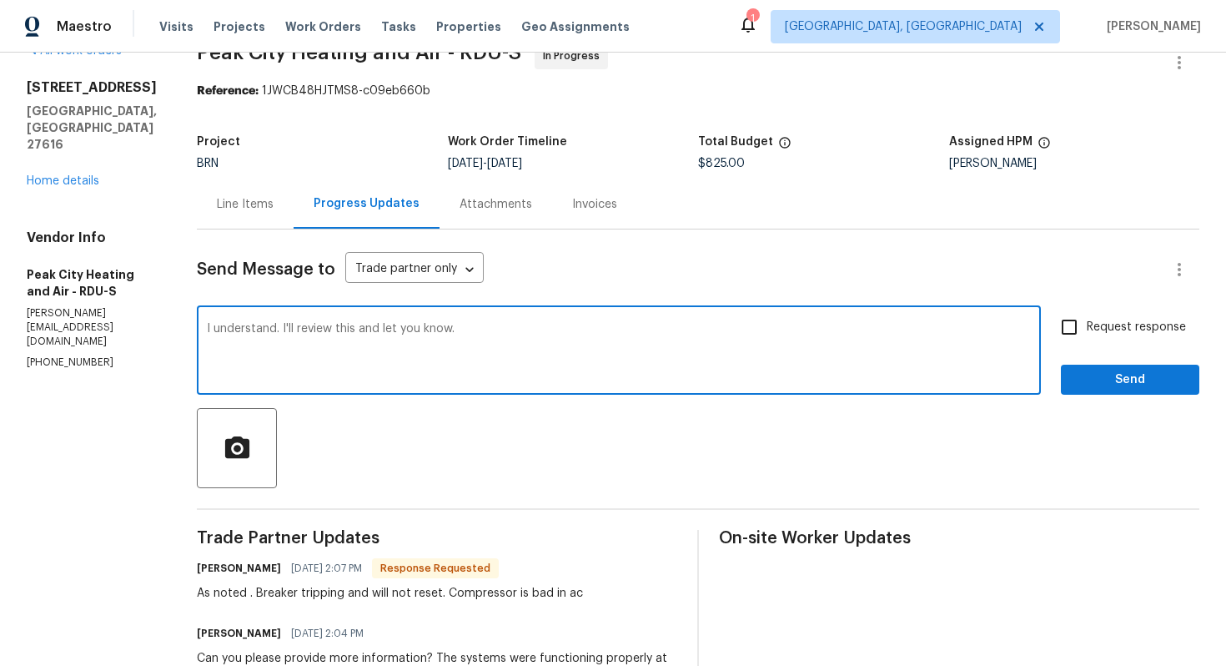
type textarea "I understand. I'll review this and let you know."
click at [1137, 320] on span "Request response" at bounding box center [1136, 328] width 99 height 18
click at [1087, 320] on input "Request response" at bounding box center [1069, 327] width 35 height 35
checkbox input "true"
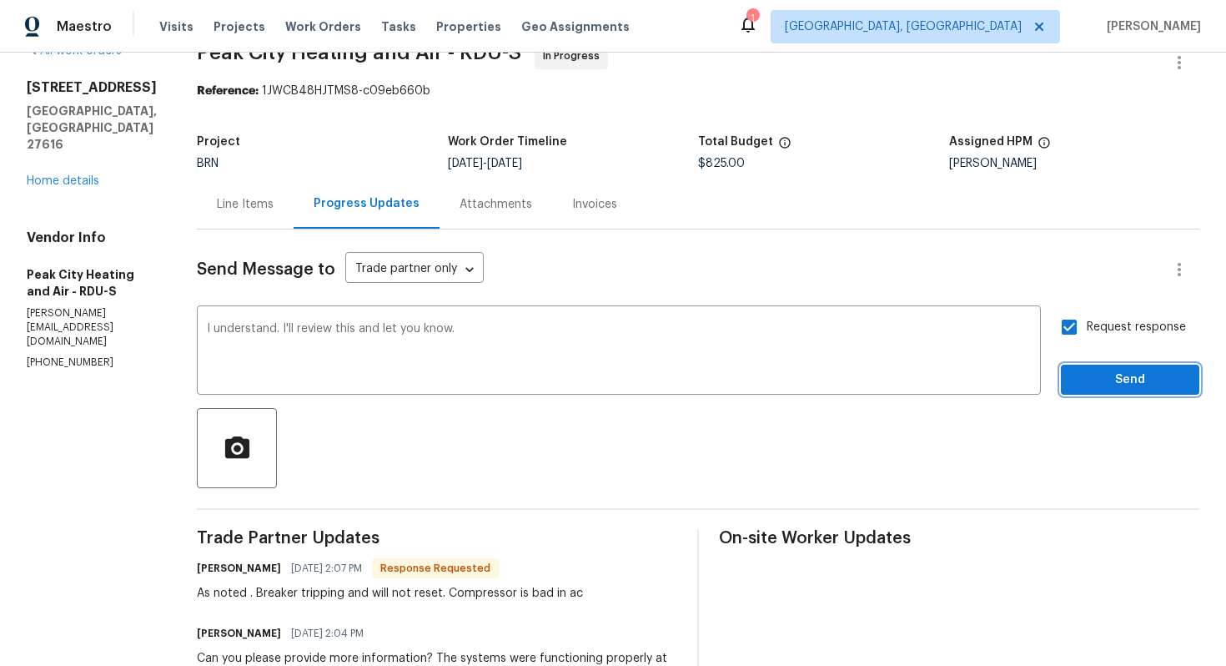
click at [1131, 372] on span "Send" at bounding box center [1131, 380] width 112 height 21
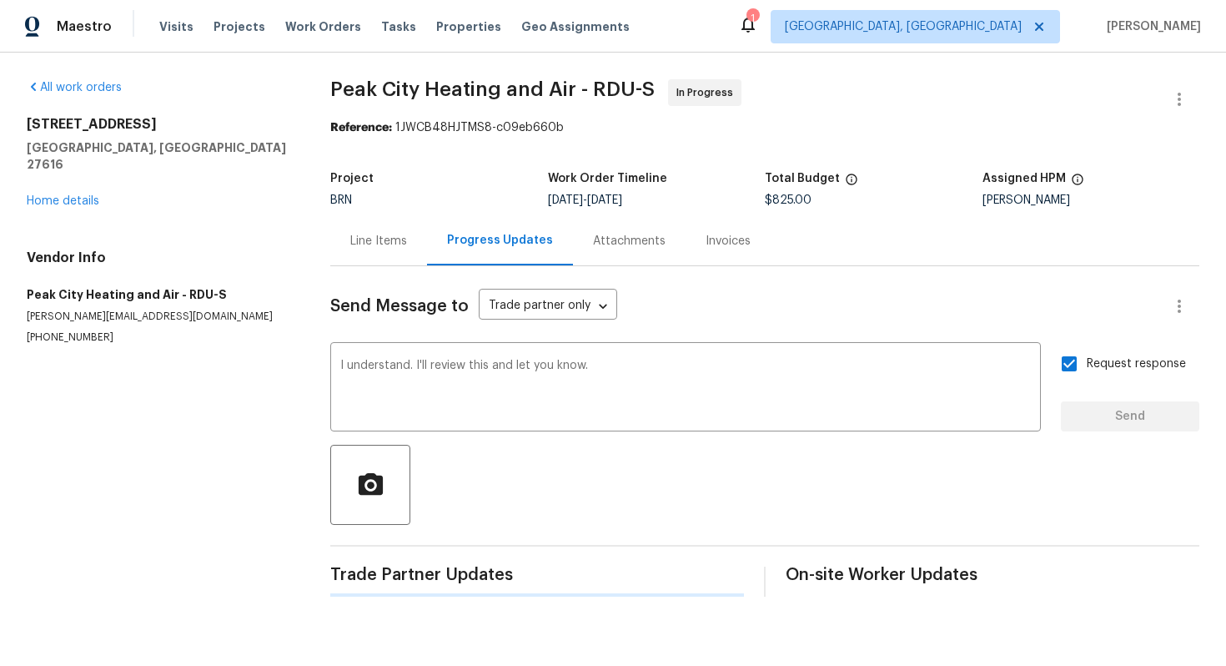
scroll to position [0, 0]
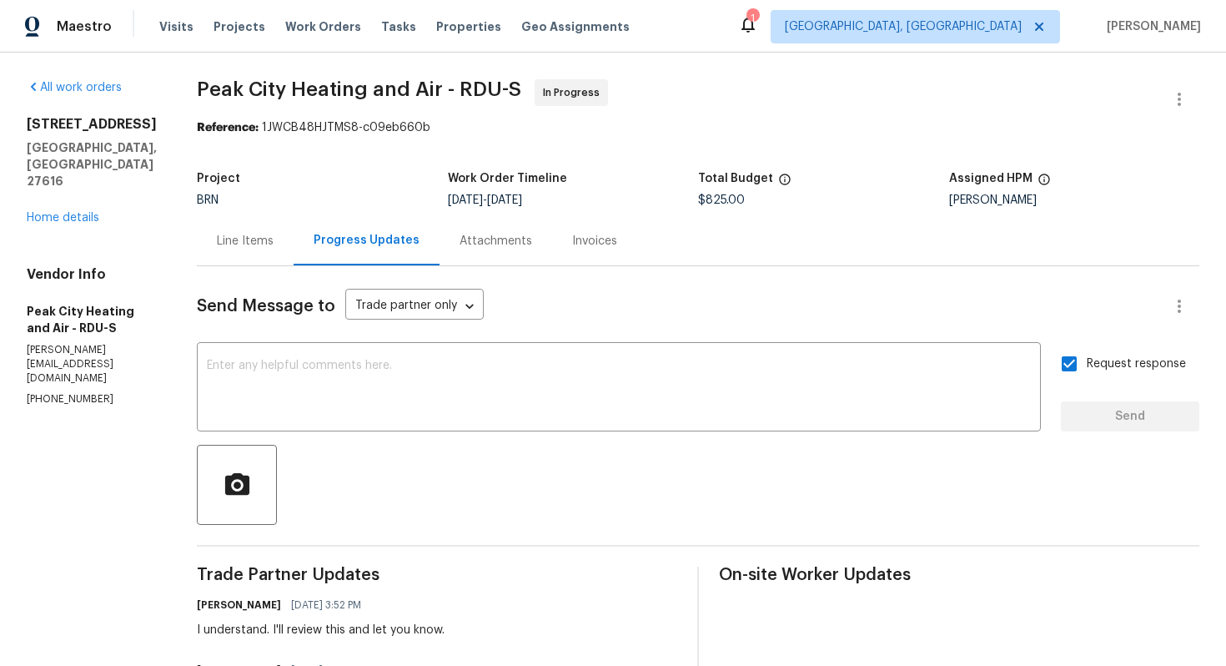
drag, startPoint x: 23, startPoint y: 123, endPoint x: 75, endPoint y: 139, distance: 54.9
click at [75, 139] on div "All work orders 7434 Randshire Way Raleigh, NC 27616 Home details Vendor Info P…" at bounding box center [613, 615] width 1226 height 1125
copy h2 "7434 Randshire Way"
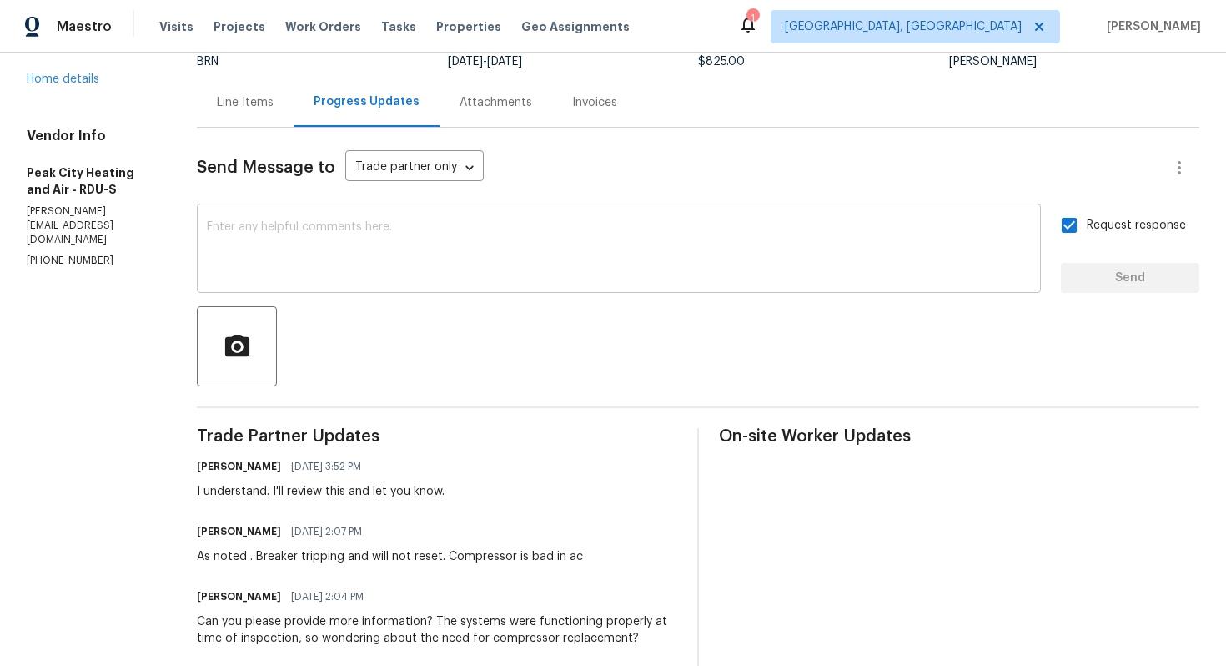
scroll to position [209, 0]
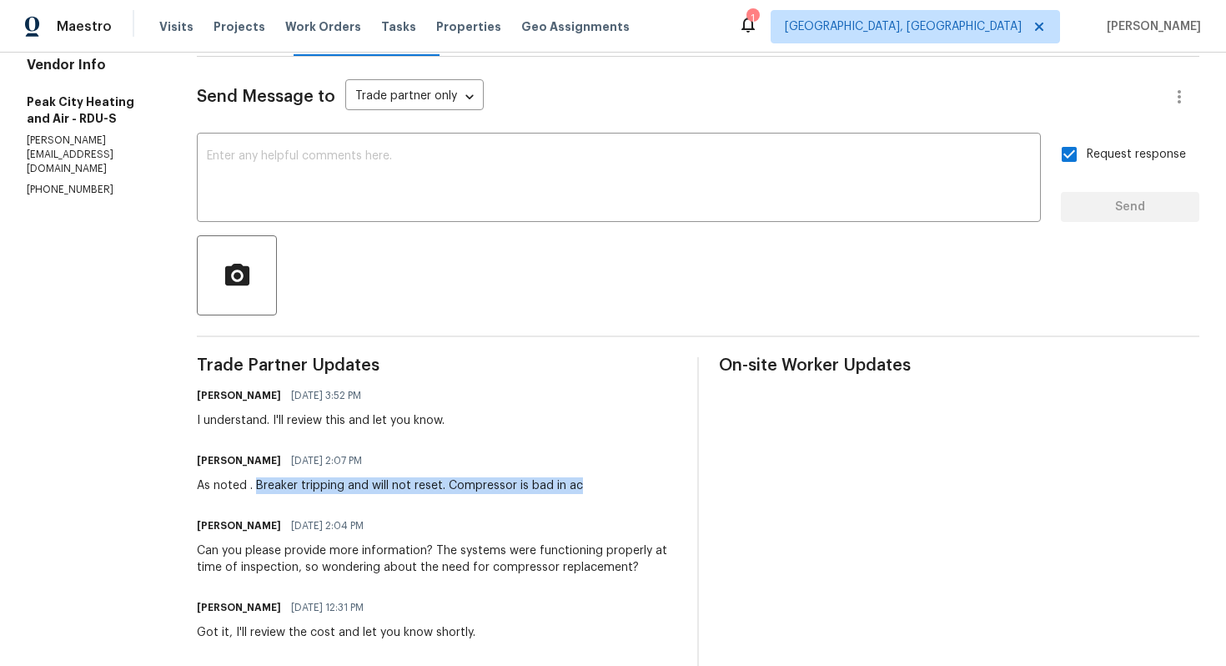
drag, startPoint x: 256, startPoint y: 488, endPoint x: 583, endPoint y: 491, distance: 327.1
click at [584, 491] on div "Jody Conner 08/27/2025 2:07 PM As noted . Breaker tripping and will not reset. …" at bounding box center [437, 471] width 481 height 45
copy div "Breaker tripping and will not reset. Compressor is bad in ac"
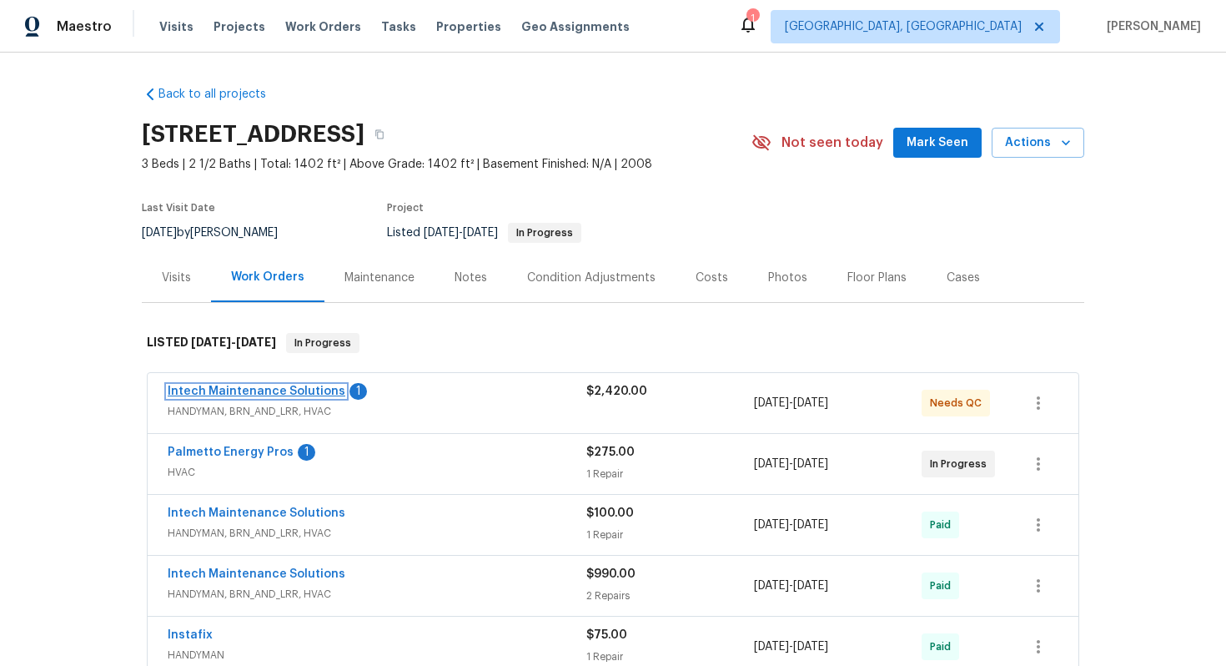
click at [251, 388] on link "Intech Maintenance Solutions" at bounding box center [257, 391] width 178 height 12
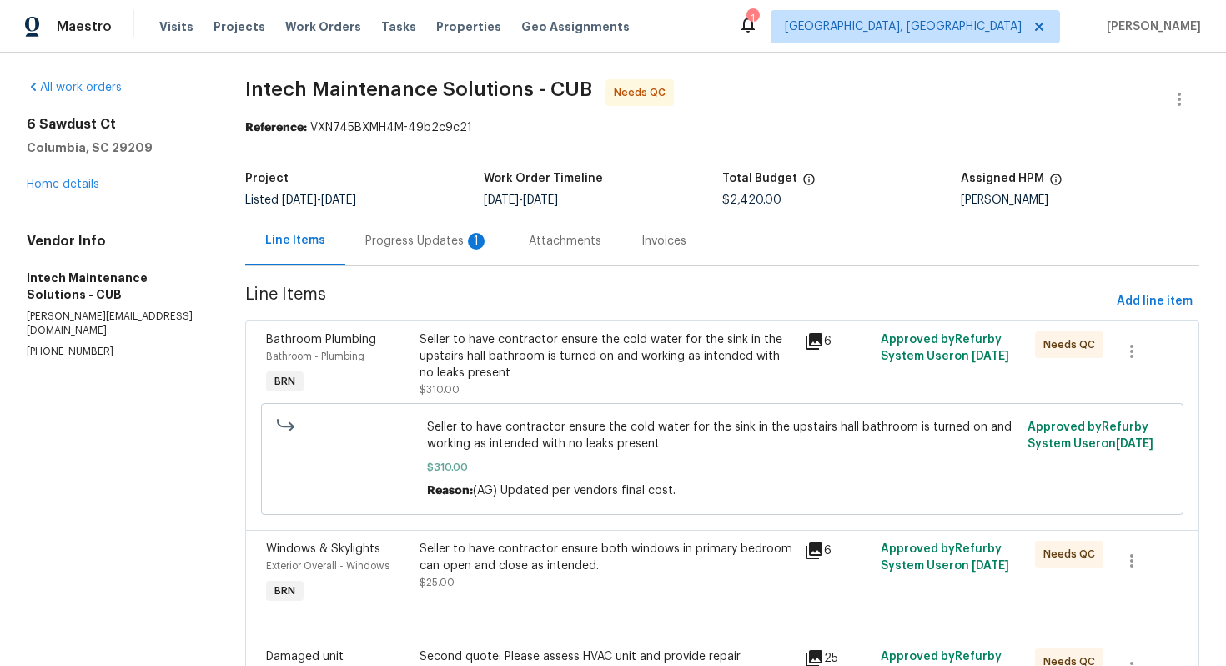
click at [435, 243] on div "Progress Updates 1" at bounding box center [426, 241] width 123 height 17
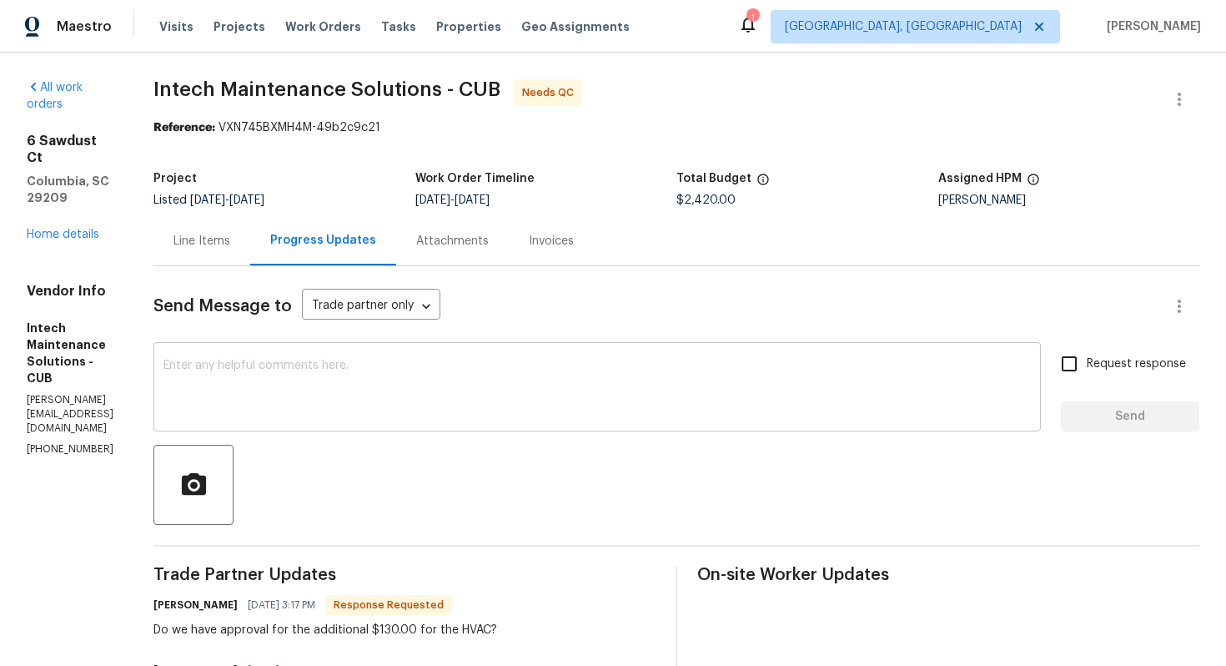
click at [306, 383] on textarea at bounding box center [598, 389] width 868 height 58
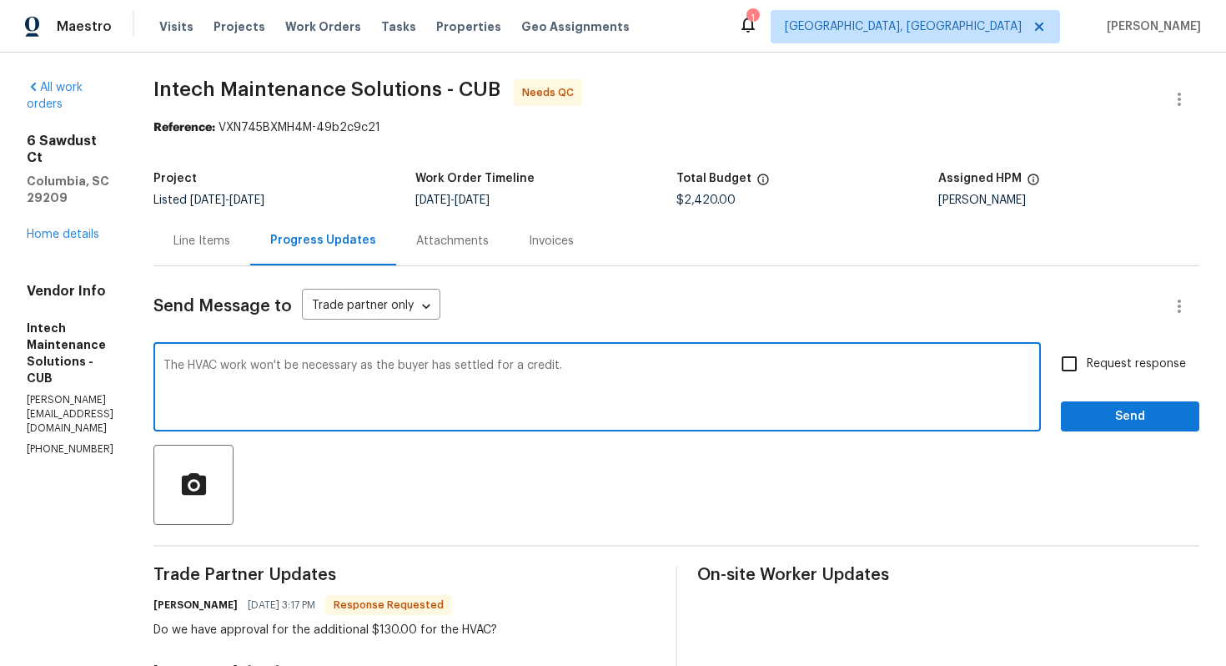
type textarea "The HVAC work won't be necessary as the buyer has settled for a credit."
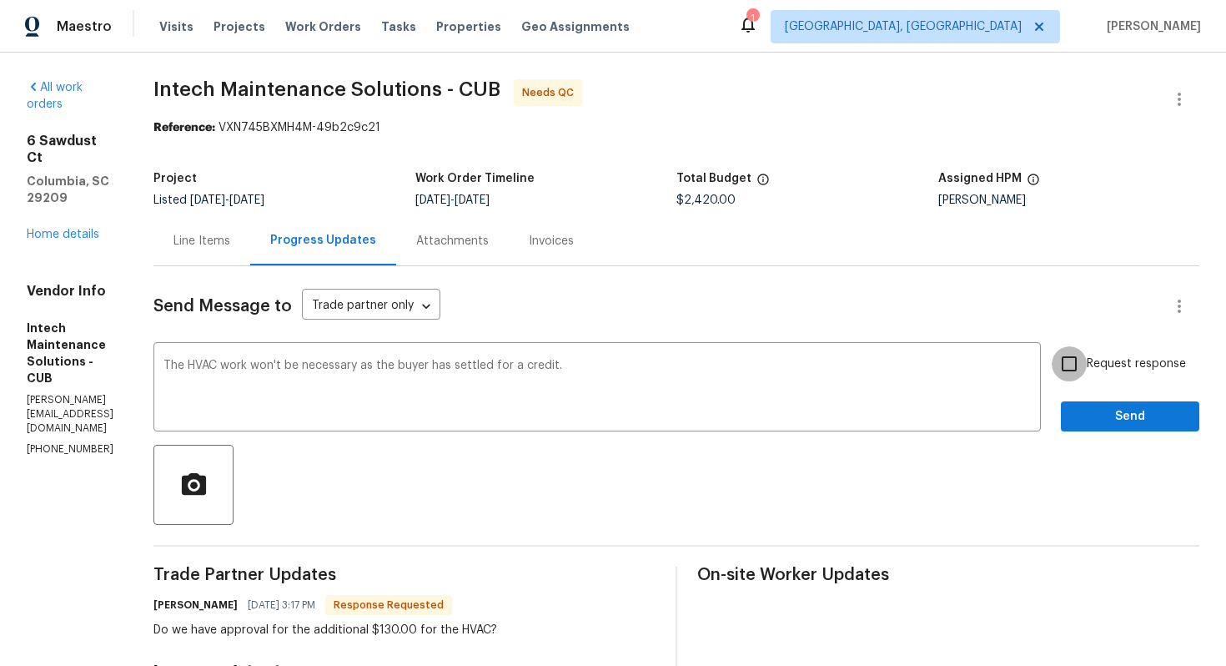
click at [1062, 358] on input "Request response" at bounding box center [1069, 363] width 35 height 35
checkbox input "true"
click at [1137, 425] on span "Send" at bounding box center [1131, 416] width 112 height 21
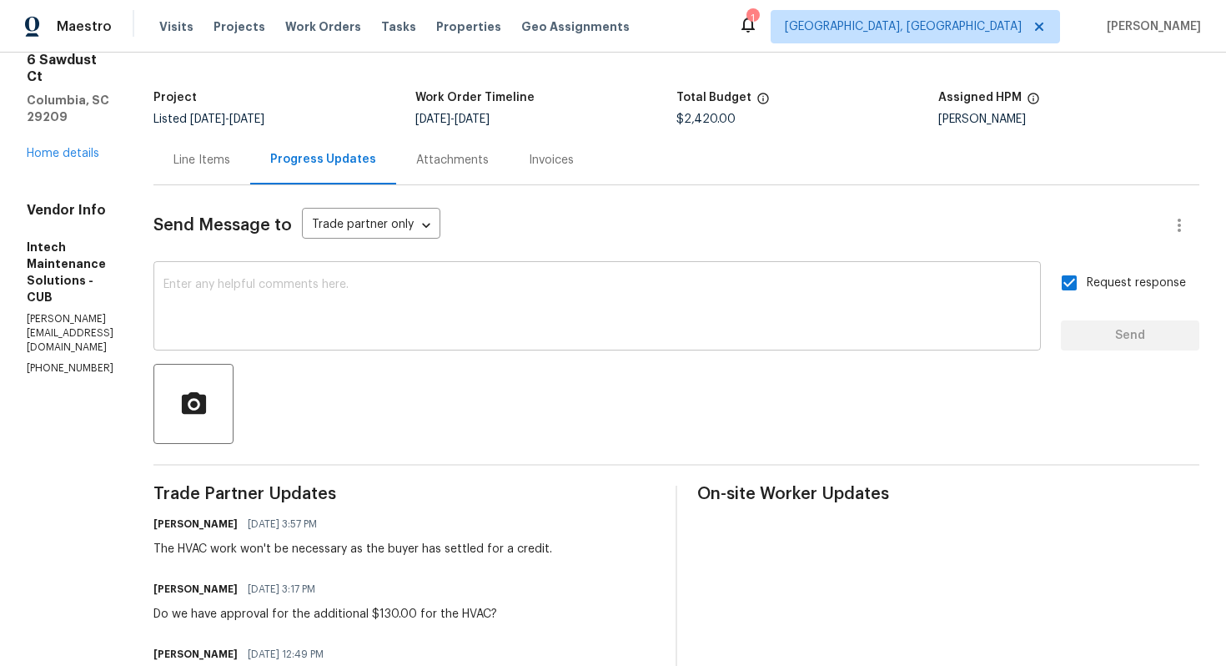
scroll to position [83, 0]
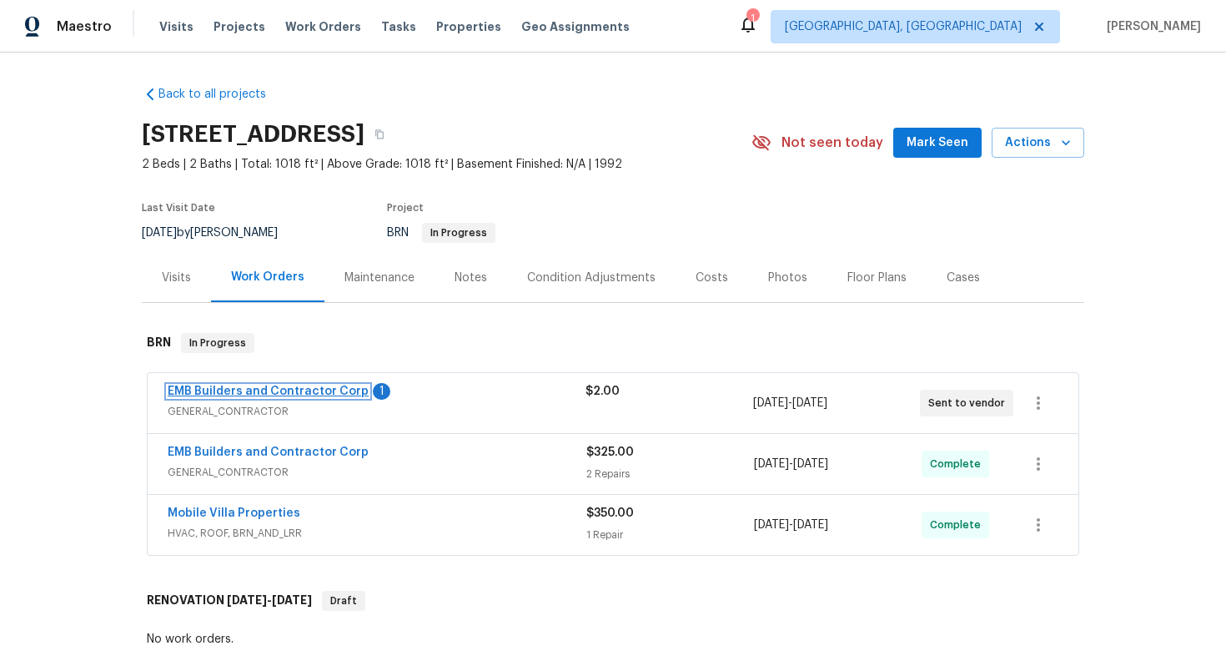
click at [231, 397] on link "EMB Builders and Contractor Corp" at bounding box center [268, 391] width 201 height 12
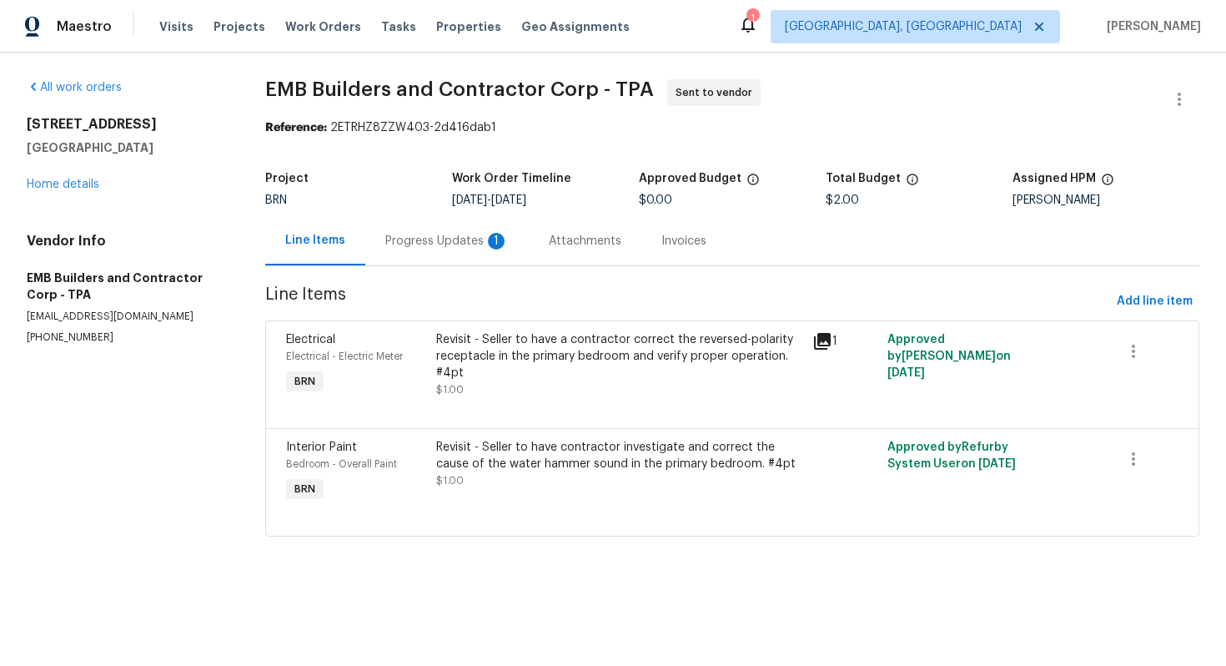
click at [434, 264] on div "Progress Updates 1" at bounding box center [447, 240] width 164 height 49
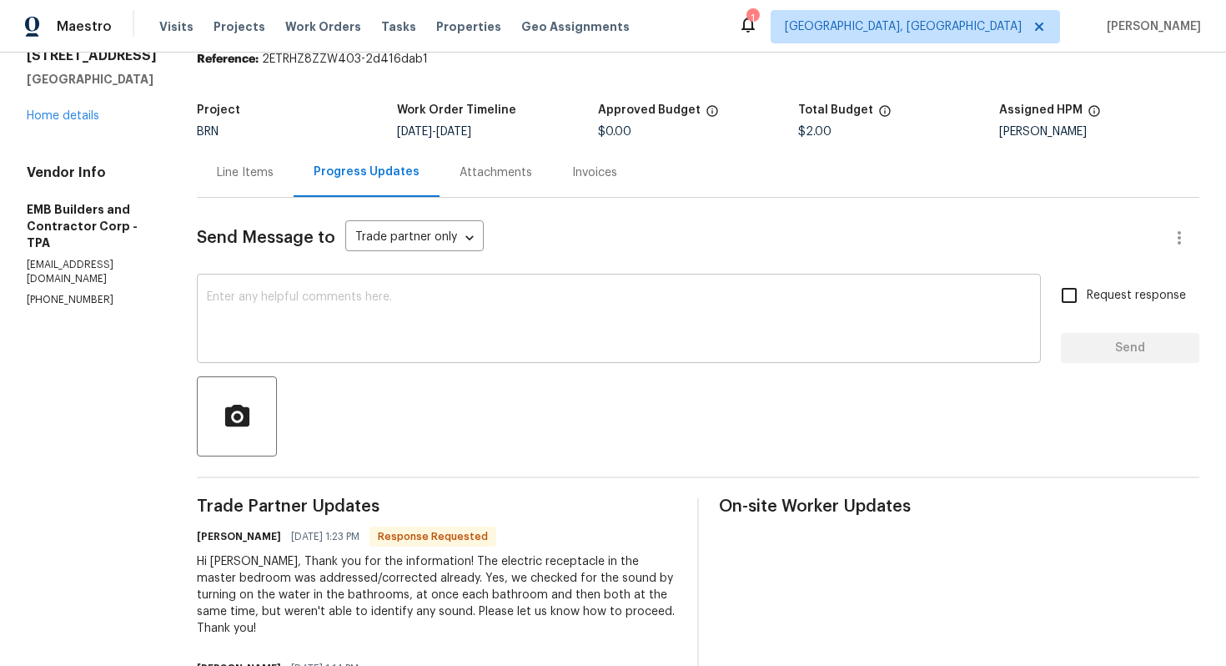
scroll to position [63, 0]
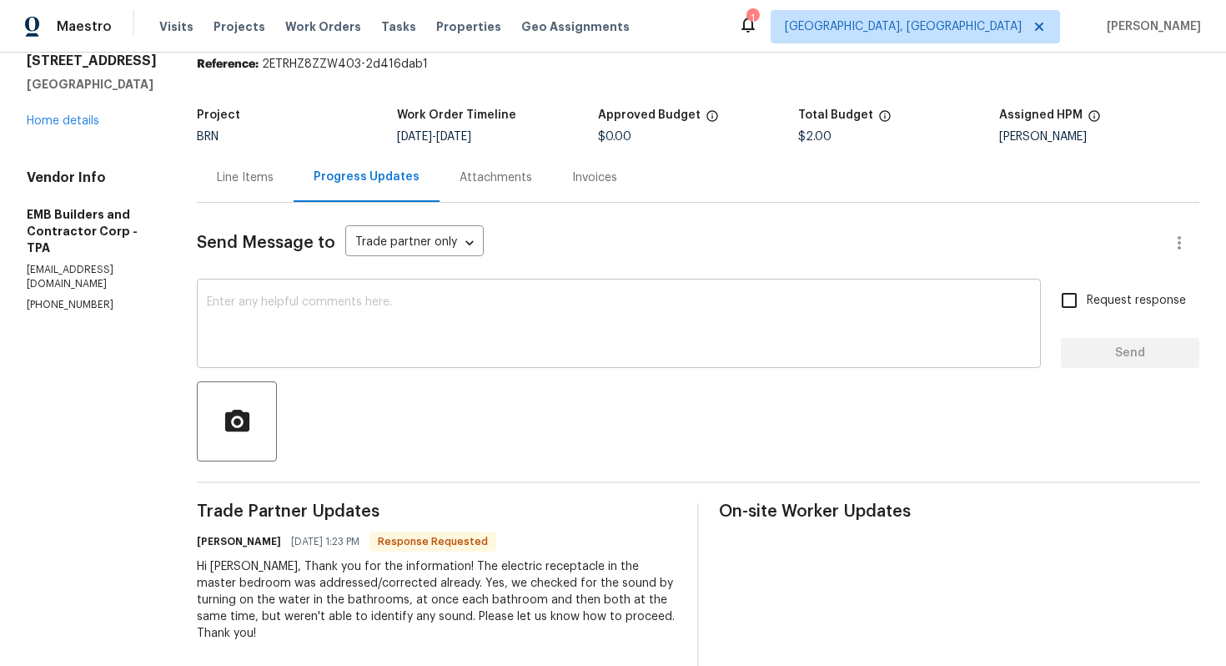
click at [451, 367] on div "x ​" at bounding box center [619, 325] width 844 height 85
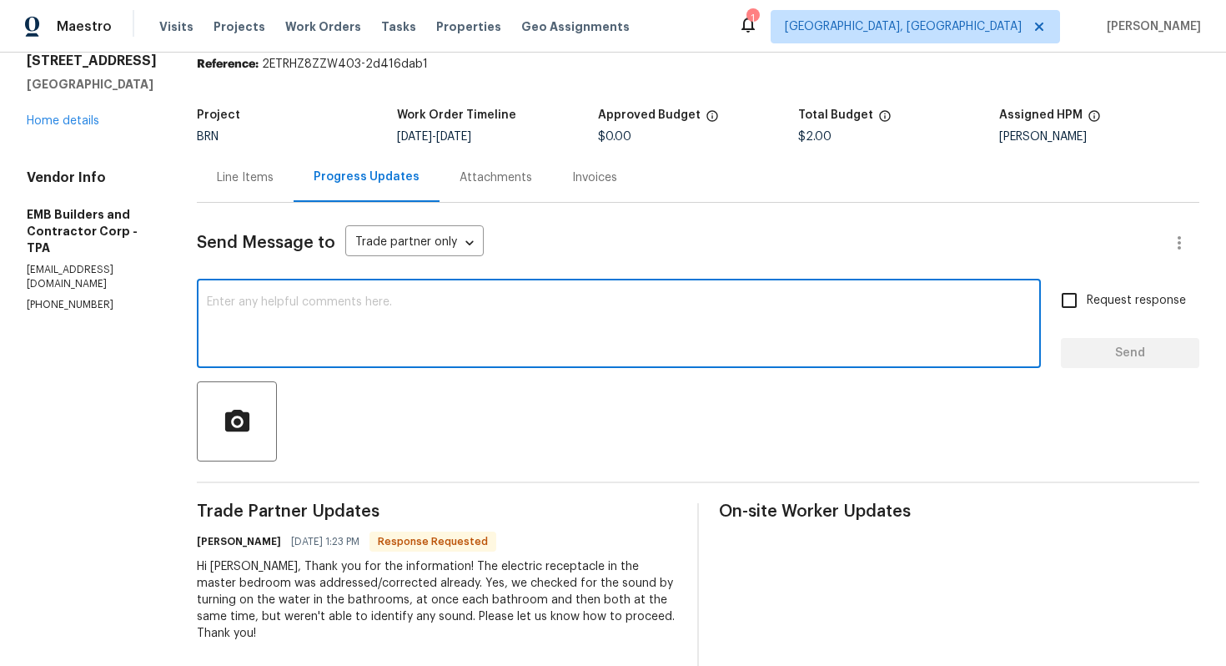
scroll to position [201, 0]
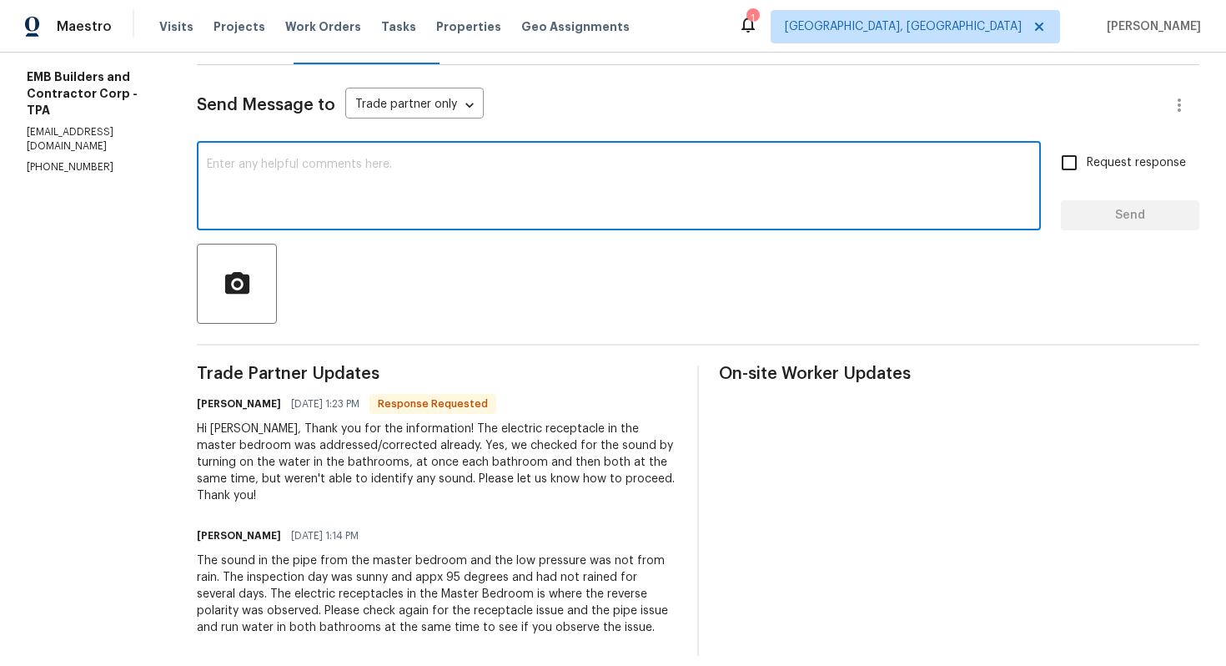
click at [548, 189] on textarea at bounding box center [619, 188] width 824 height 58
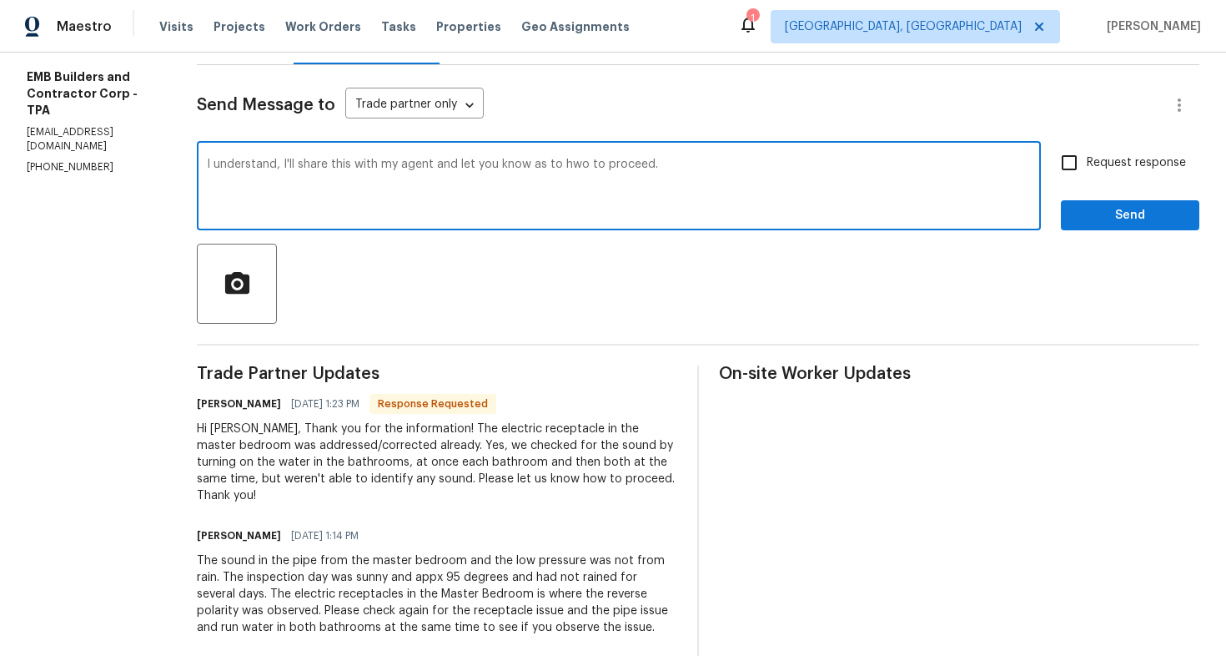
click at [550, 166] on textarea "I understand, I'll share this with my agent and let you know as to hwo to proce…" at bounding box center [619, 188] width 824 height 58
type textarea "I understand, I'll share this with my agent and let you know as to how to proce…"
click at [1081, 184] on div "Request response Send" at bounding box center [1130, 187] width 138 height 85
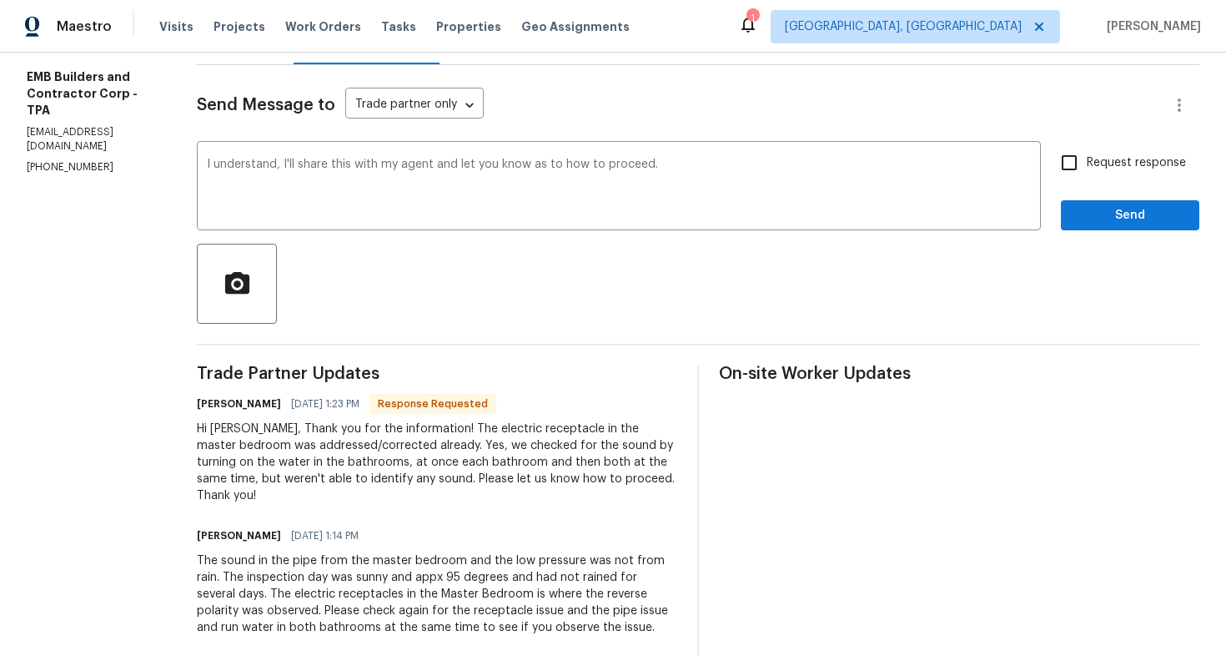
click at [1073, 169] on input "Request response" at bounding box center [1069, 162] width 35 height 35
checkbox input "true"
click at [1109, 215] on span "Send" at bounding box center [1131, 215] width 112 height 21
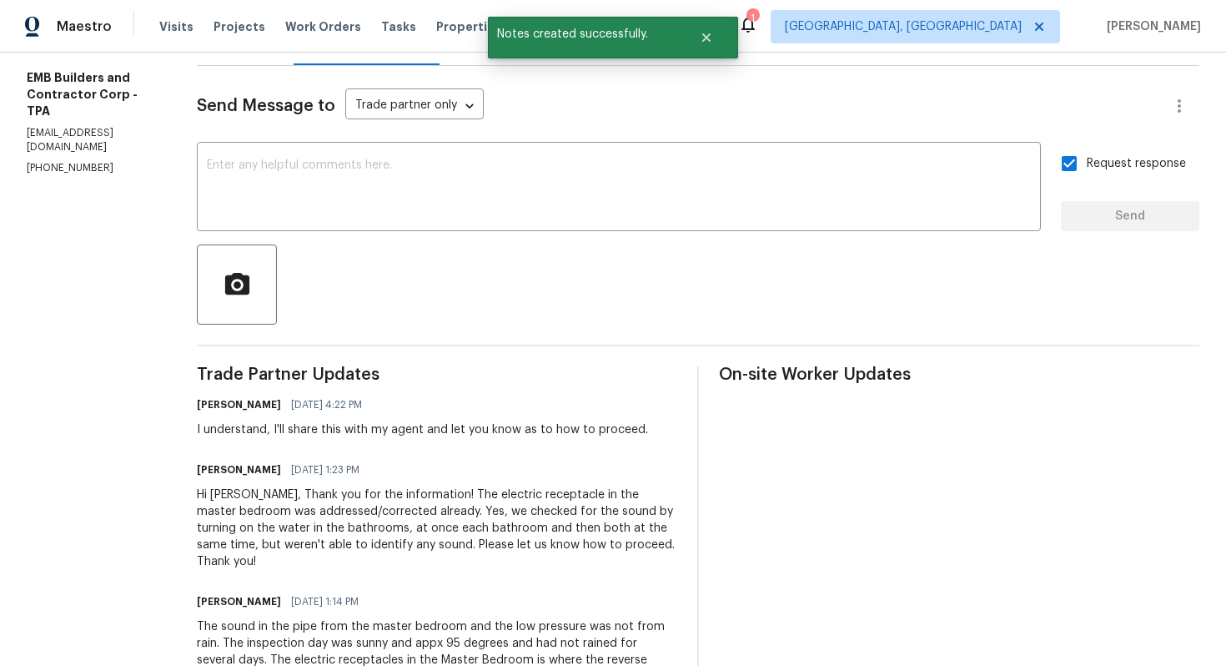
scroll to position [224, 0]
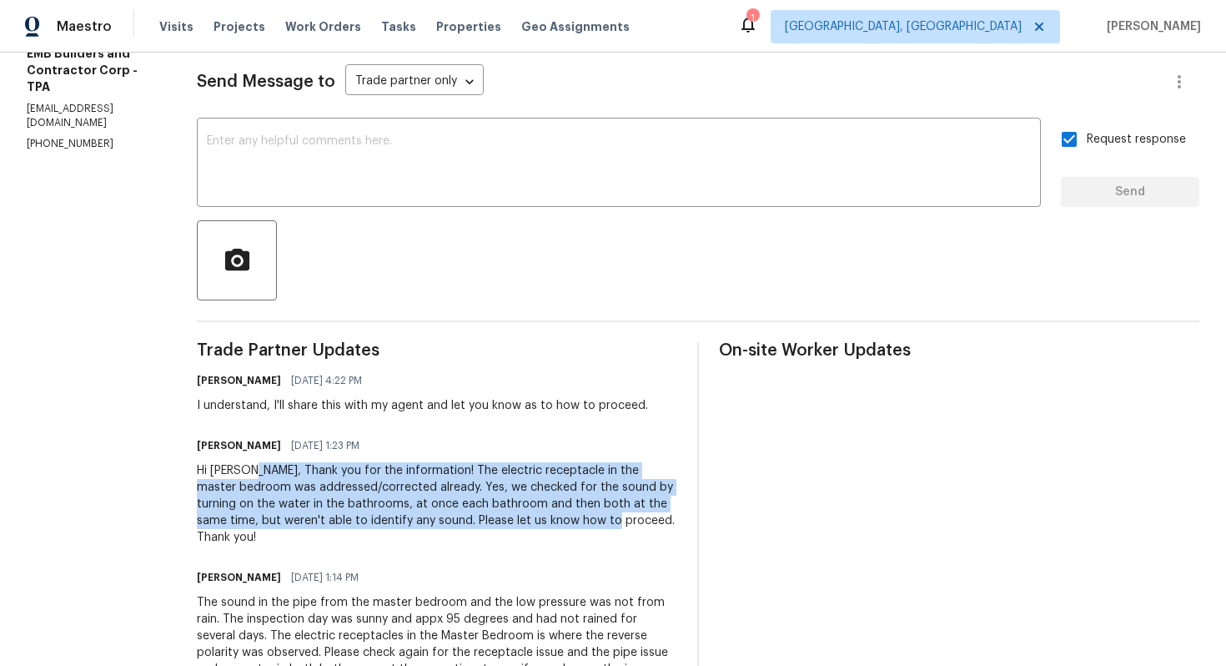
drag, startPoint x: 219, startPoint y: 471, endPoint x: 486, endPoint y: 511, distance: 270.0
click at [488, 512] on div "Hi [PERSON_NAME], Thank you for the information! The electric receptacle in the…" at bounding box center [437, 503] width 481 height 83
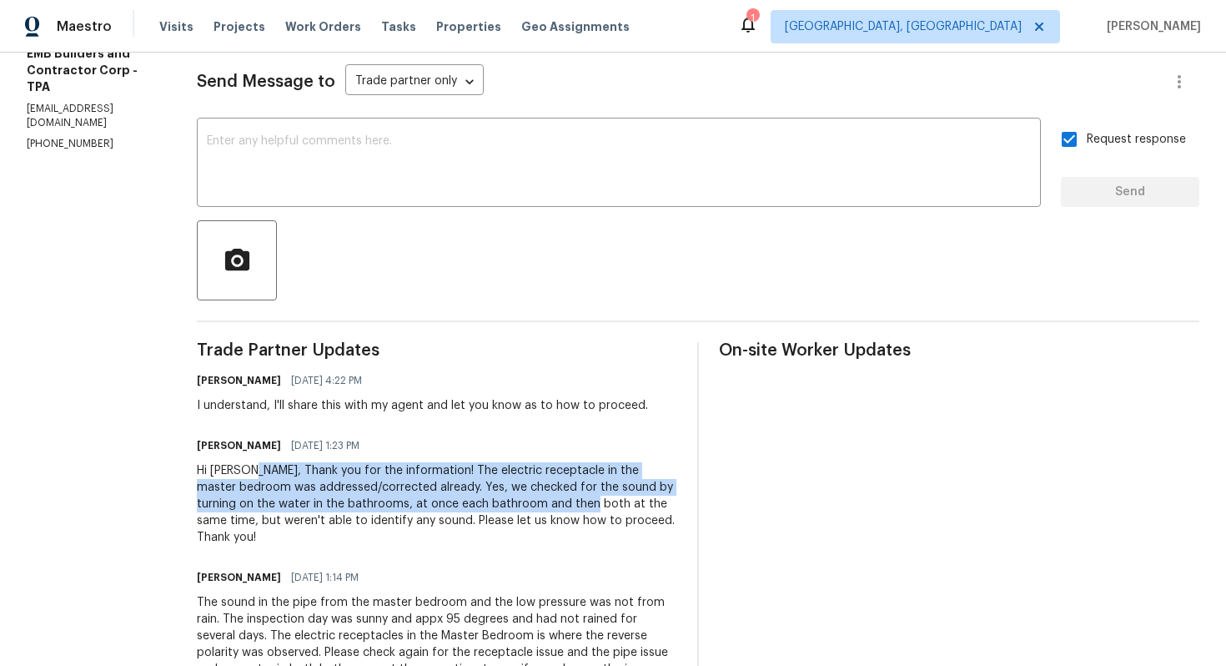
click at [482, 500] on div "Hi [PERSON_NAME], Thank you for the information! The electric receptacle in the…" at bounding box center [437, 503] width 481 height 83
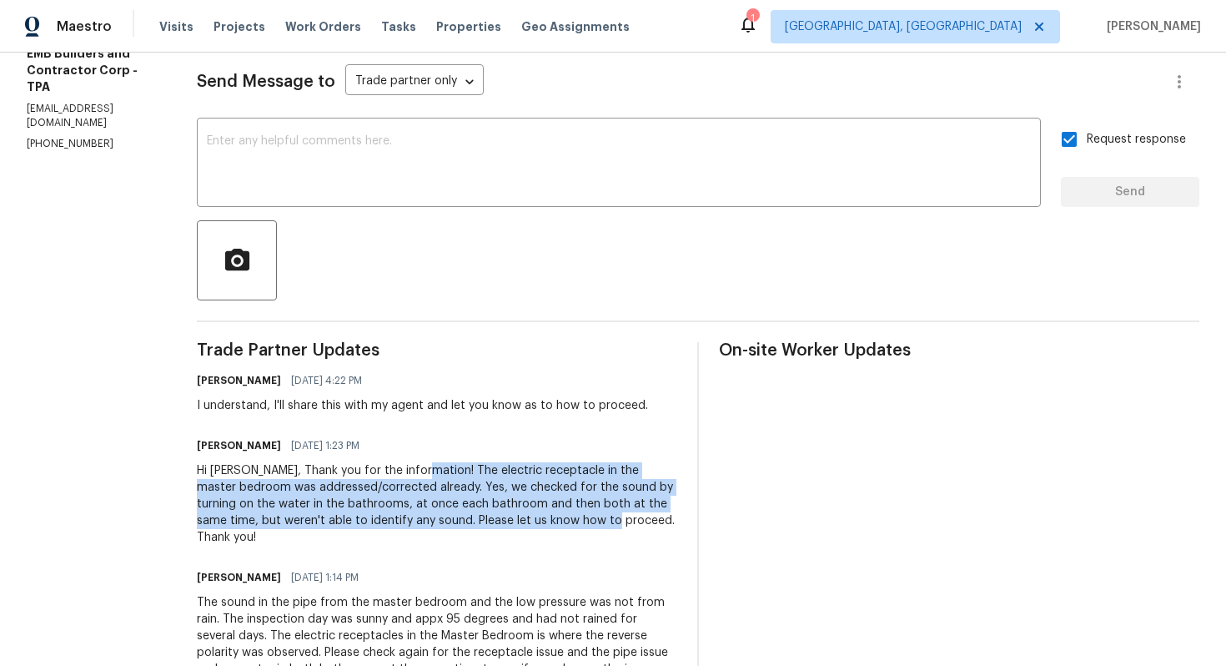
drag, startPoint x: 387, startPoint y: 468, endPoint x: 490, endPoint y: 526, distance: 117.7
click at [490, 526] on div "Hi [PERSON_NAME], Thank you for the information! The electric receptacle in the…" at bounding box center [437, 503] width 481 height 83
copy div "The electric receptacle in the master bedroom was addressed/corrected already. …"
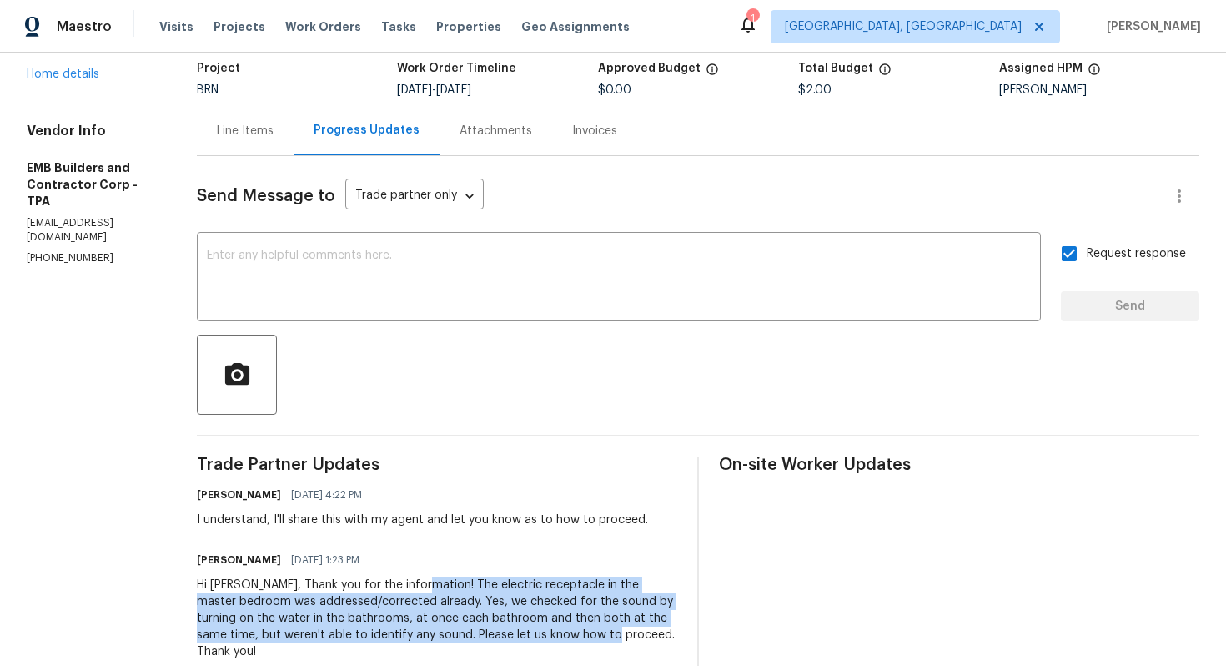
scroll to position [0, 0]
